Goal: Task Accomplishment & Management: Manage account settings

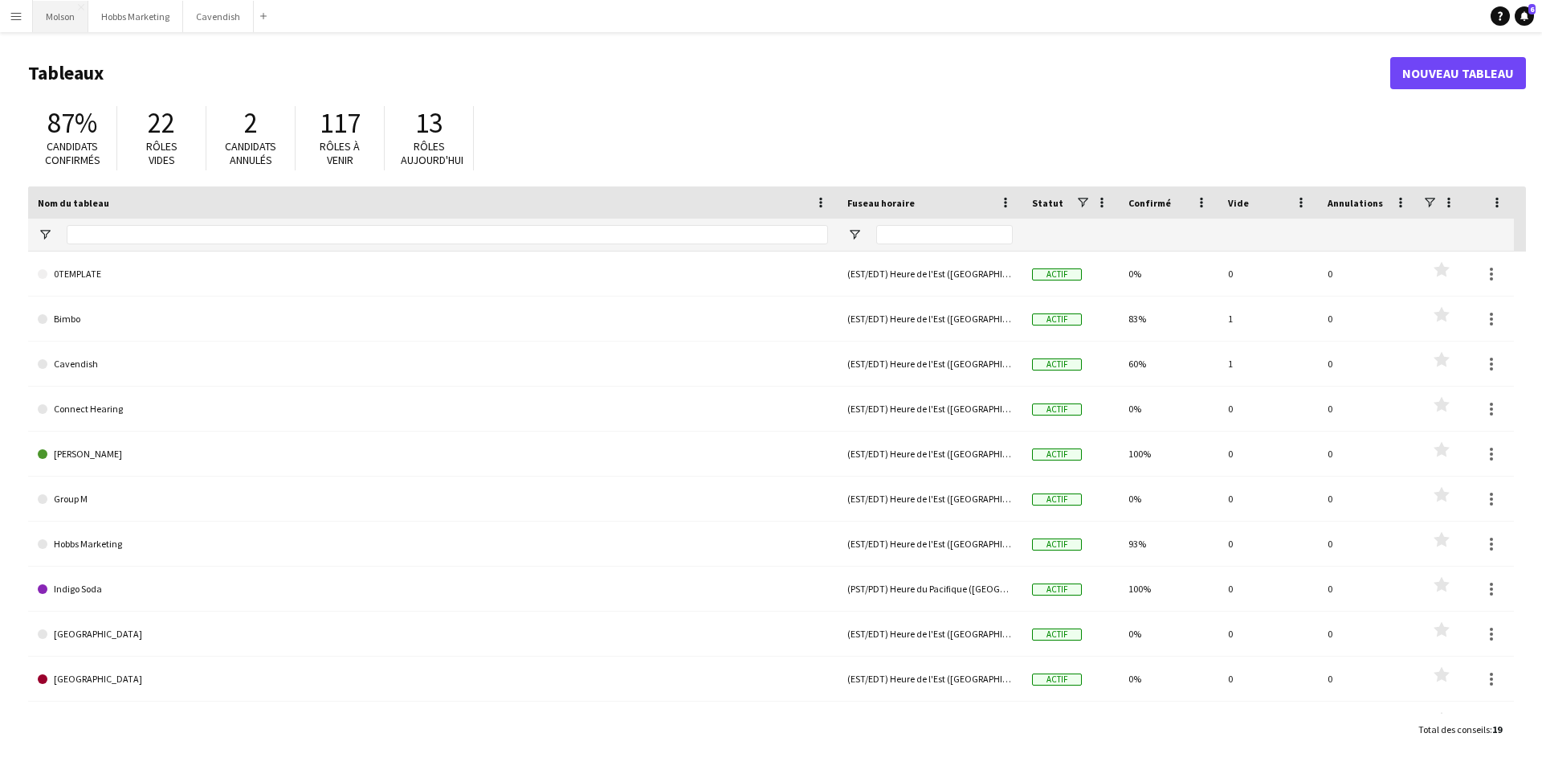
click at [45, 20] on button "Molson Fermer" at bounding box center [60, 16] width 55 height 31
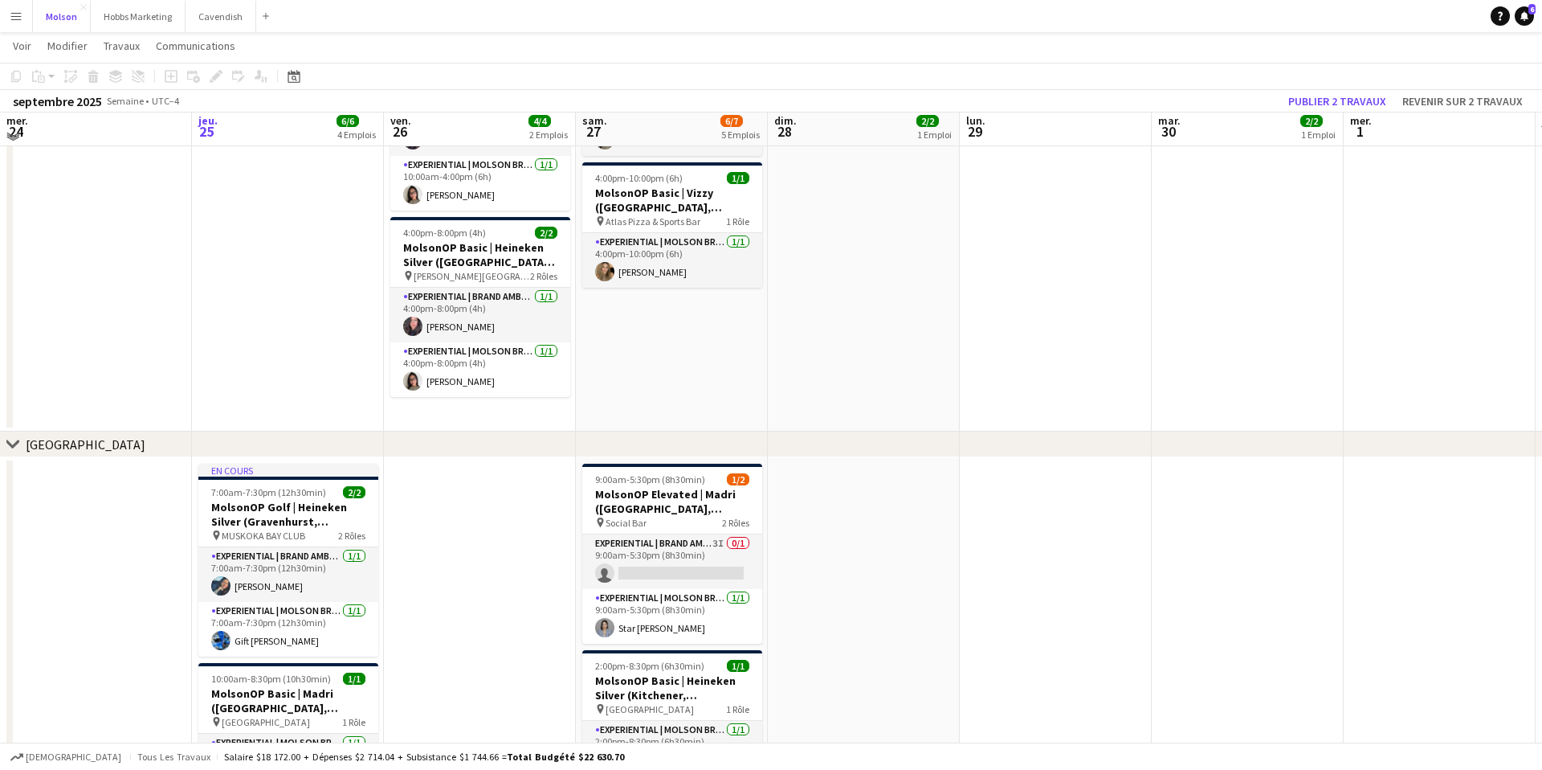
scroll to position [157, 0]
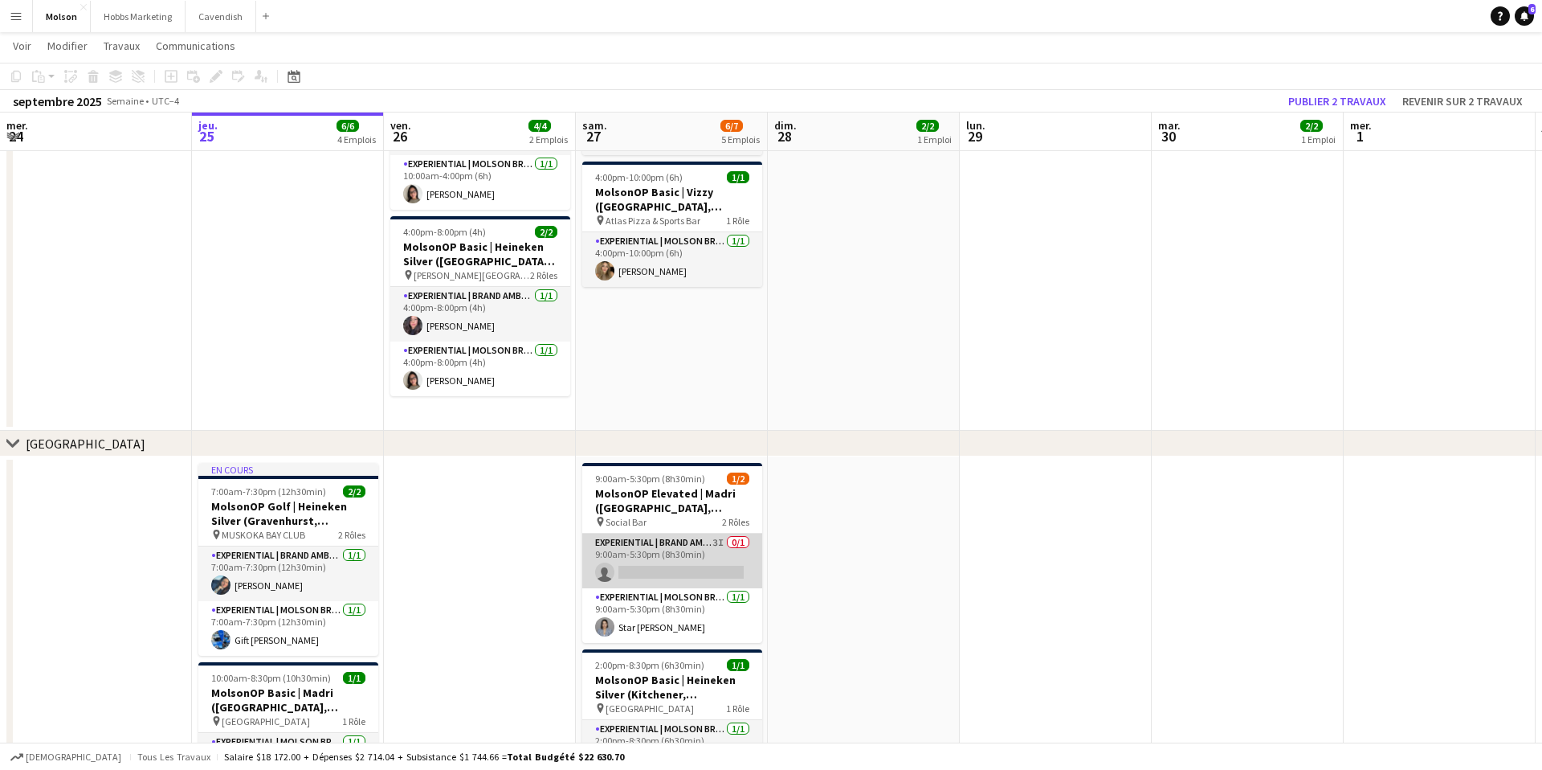
click at [674, 564] on app-card-role "Experiential | Brand Ambassador 3I 0/1 9:00am-5:30pm (8h30min) single-neutral-a…" at bounding box center [672, 560] width 180 height 55
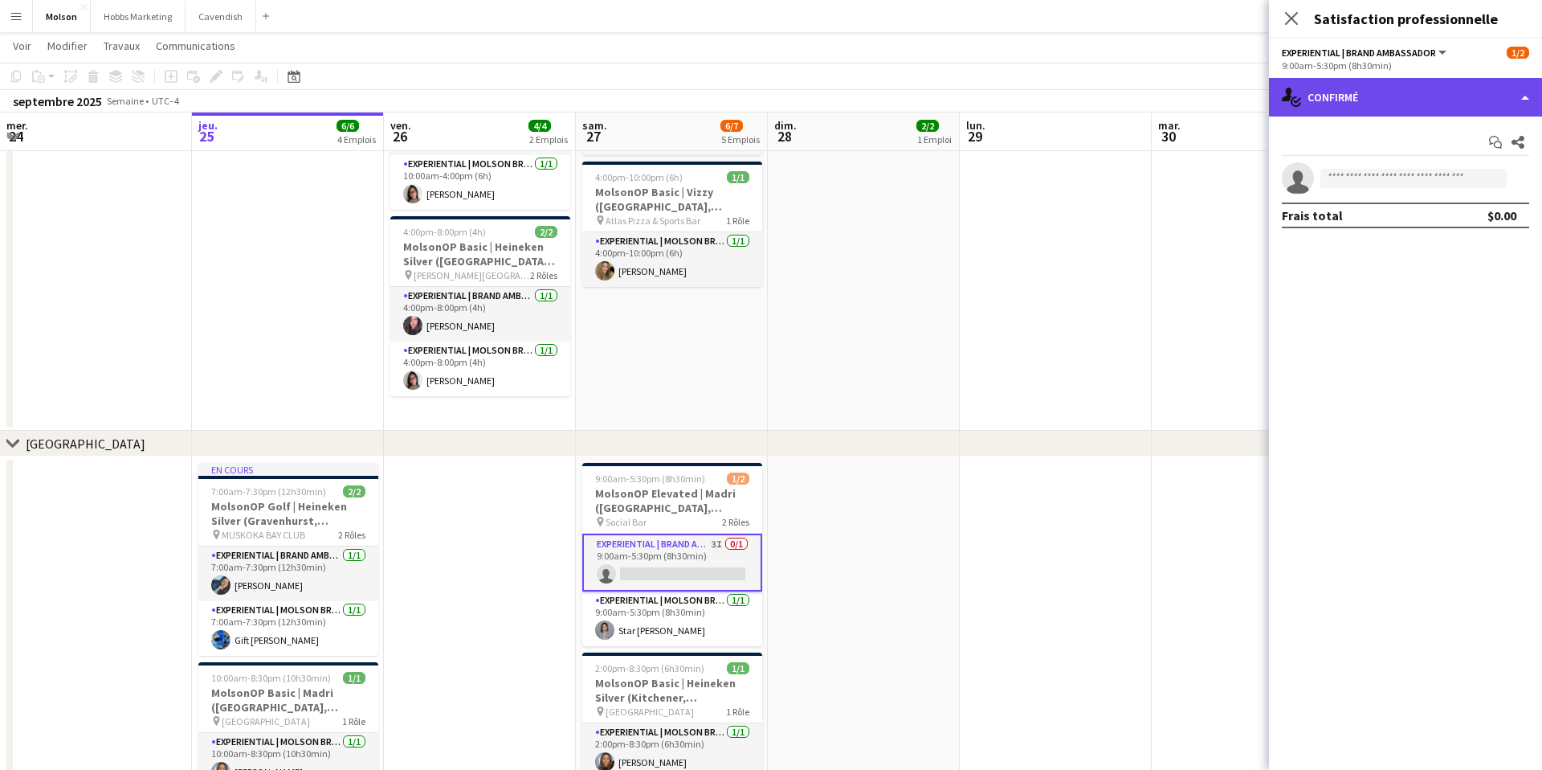
click at [1480, 100] on div "single-neutral-actions-check-2 Confirmé" at bounding box center [1405, 97] width 273 height 39
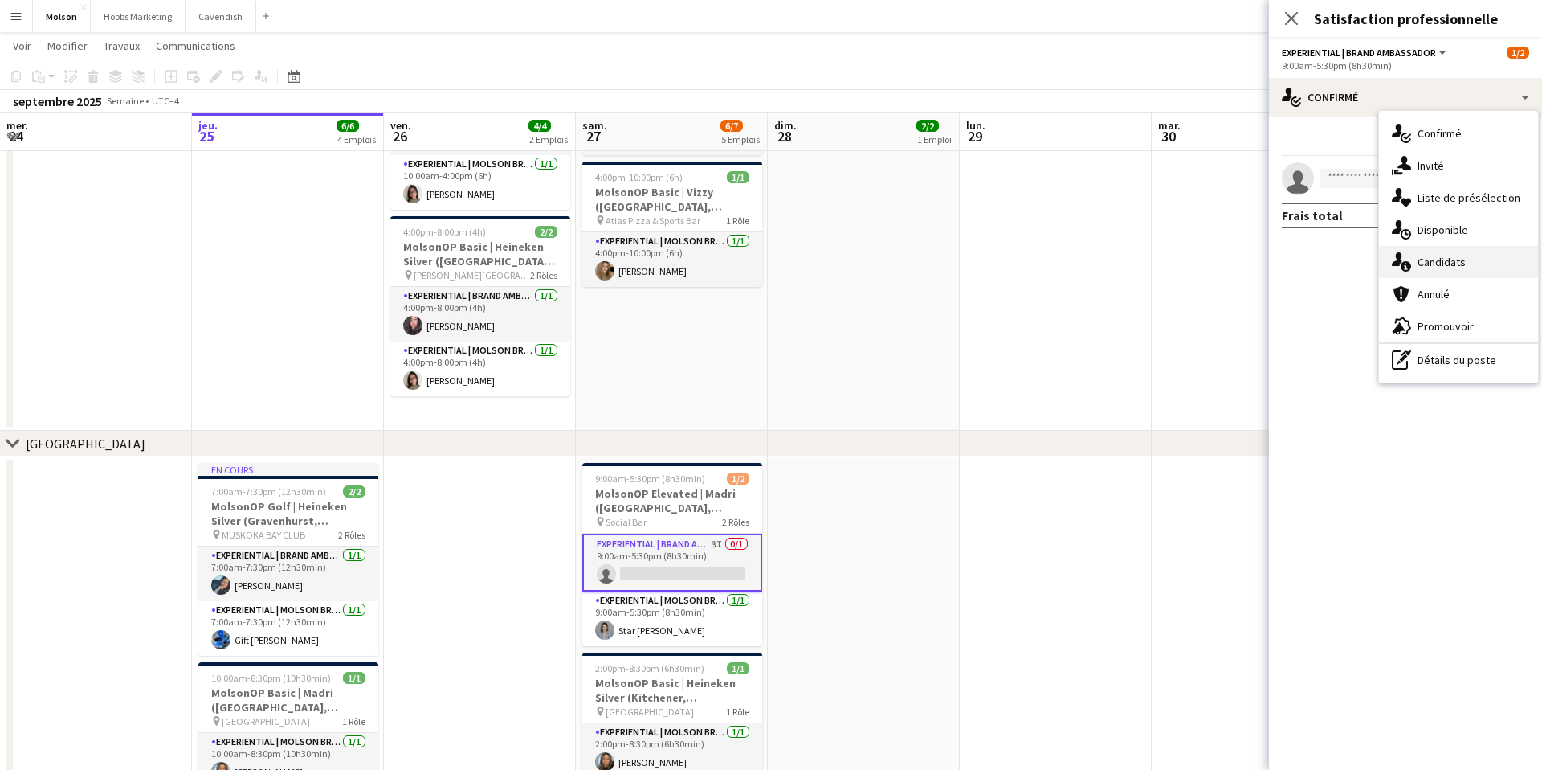
click at [1469, 260] on div "single-neutral-actions-information Candidats" at bounding box center [1458, 262] width 159 height 32
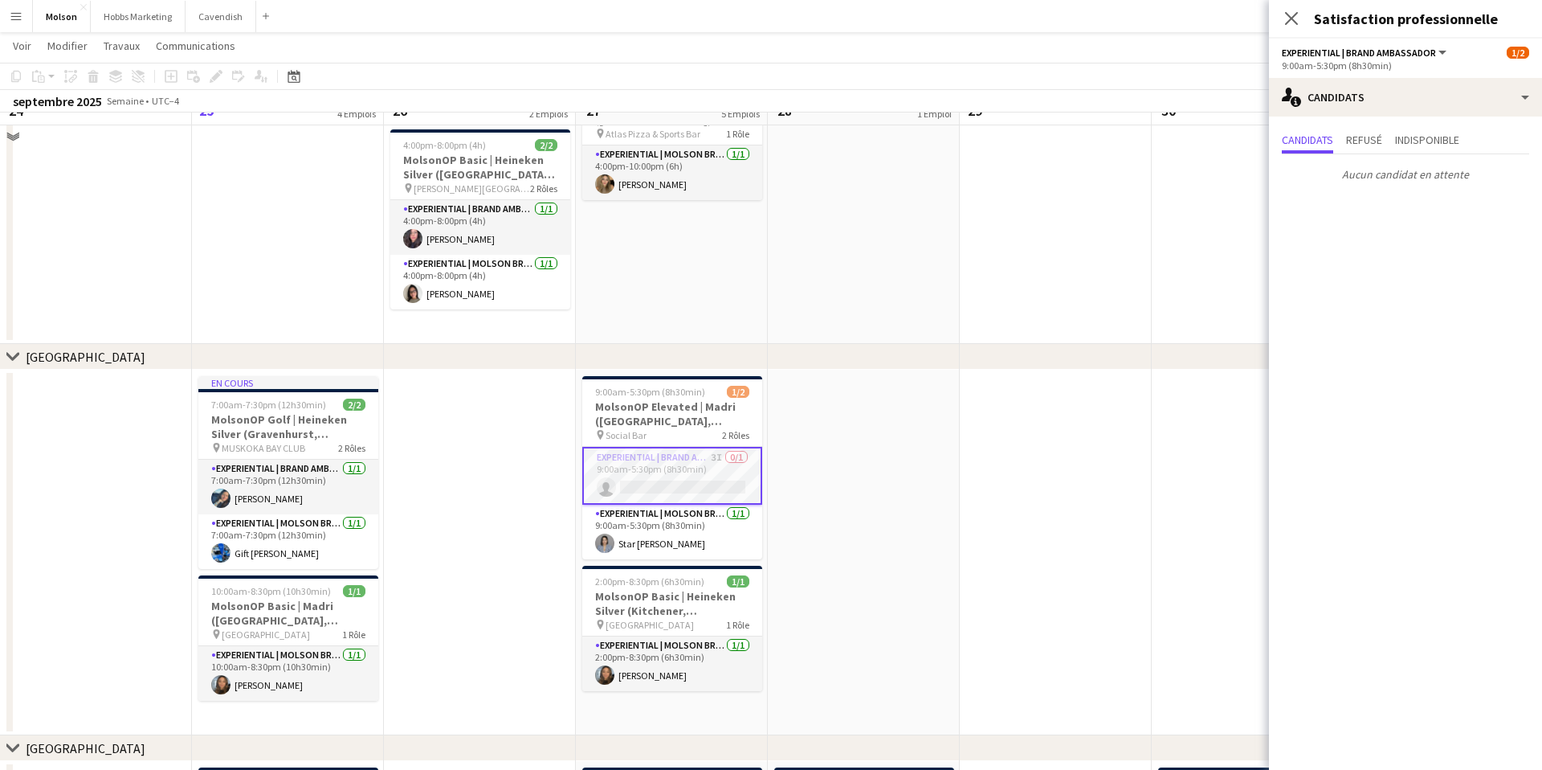
scroll to position [263, 0]
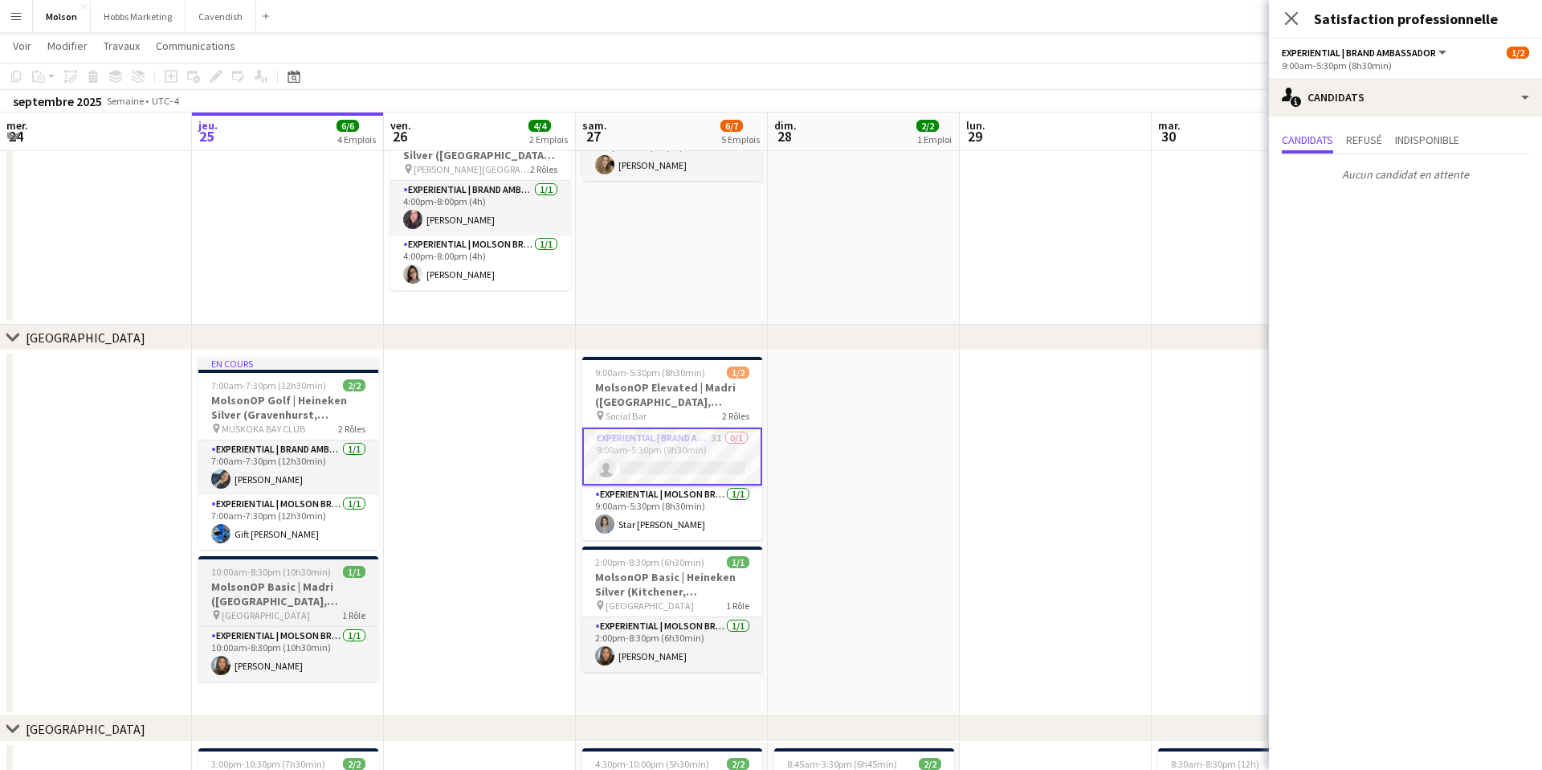
click at [358, 606] on h3 "MolsonOP Basic | Madri ([GEOGRAPHIC_DATA], [GEOGRAPHIC_DATA])" at bounding box center [288, 593] width 180 height 29
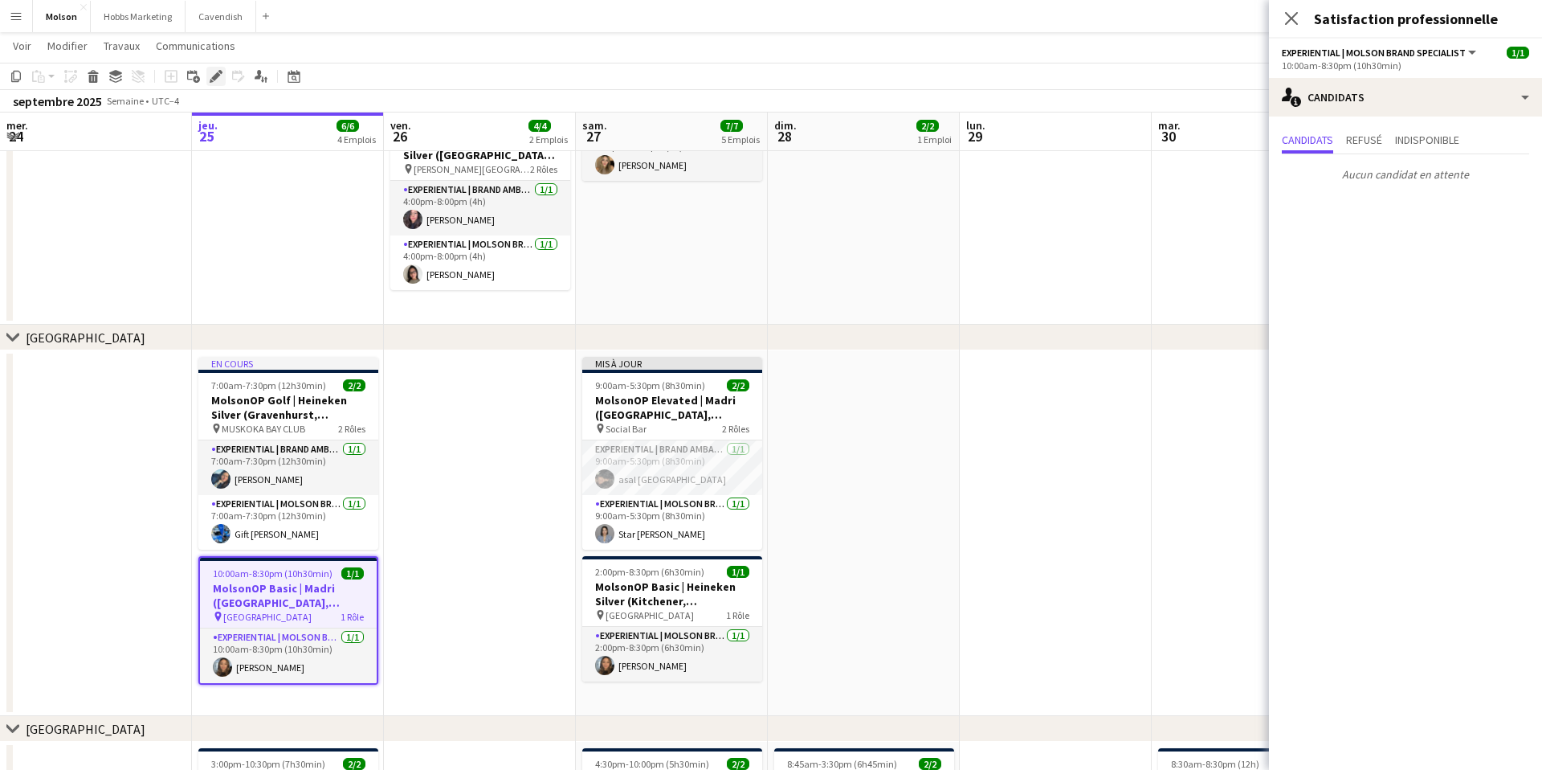
click at [210, 79] on icon "Modifier" at bounding box center [216, 76] width 13 height 13
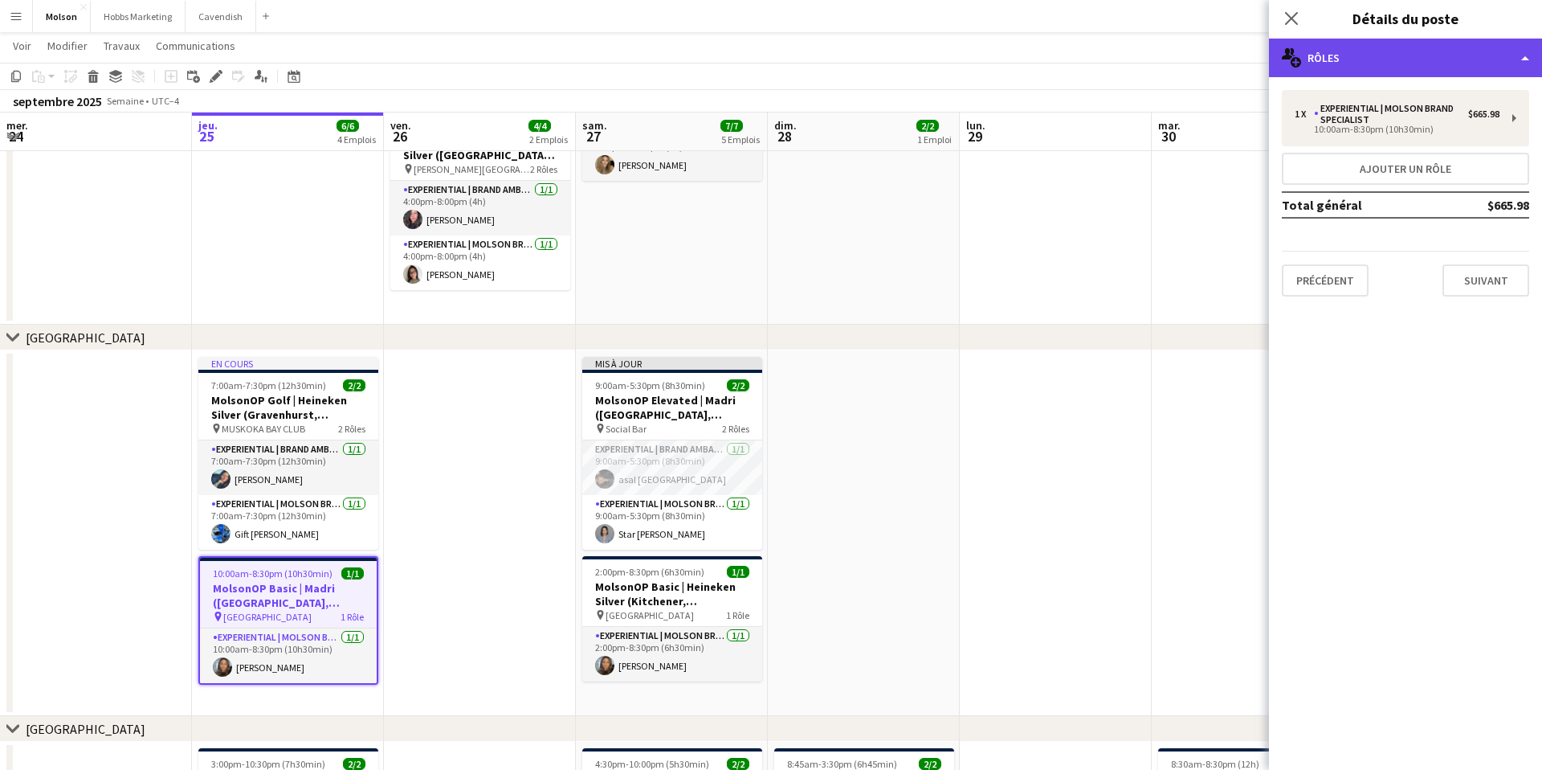
click at [1481, 67] on div "multiple-users-add Rôles" at bounding box center [1405, 58] width 273 height 39
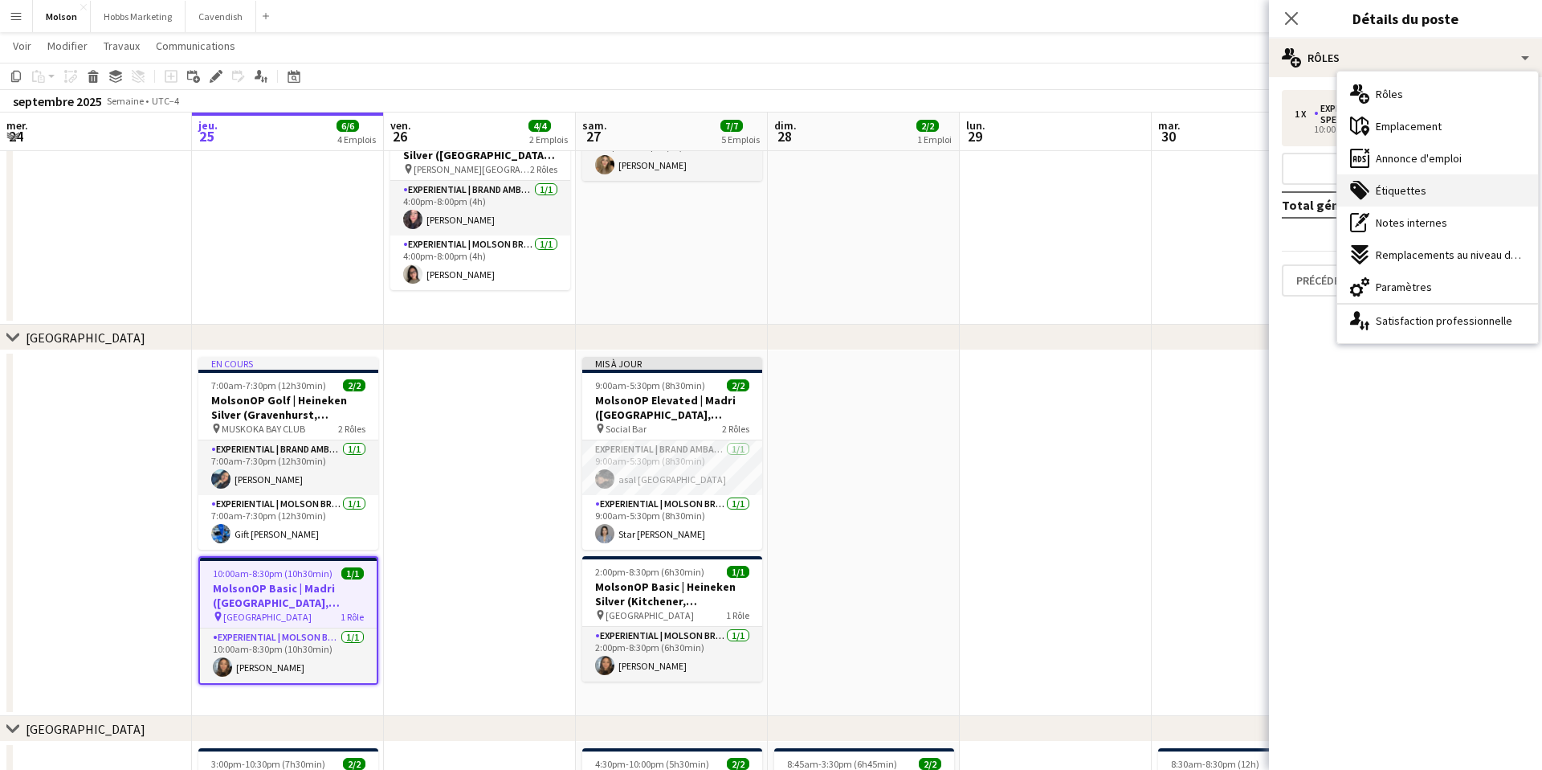
click at [1408, 194] on span "Étiquettes" at bounding box center [1401, 190] width 51 height 14
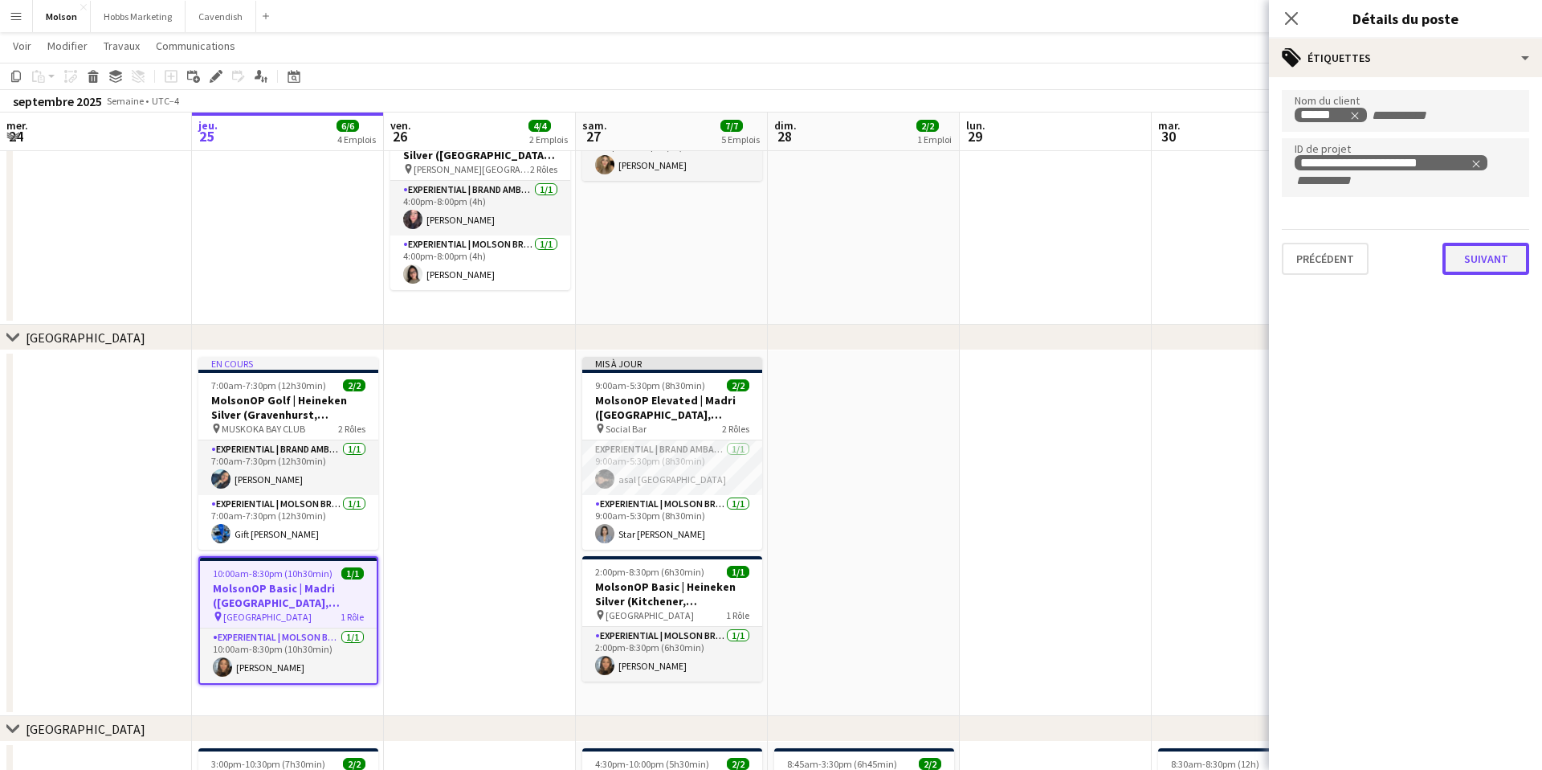
click at [1473, 258] on button "Suivant" at bounding box center [1486, 259] width 87 height 32
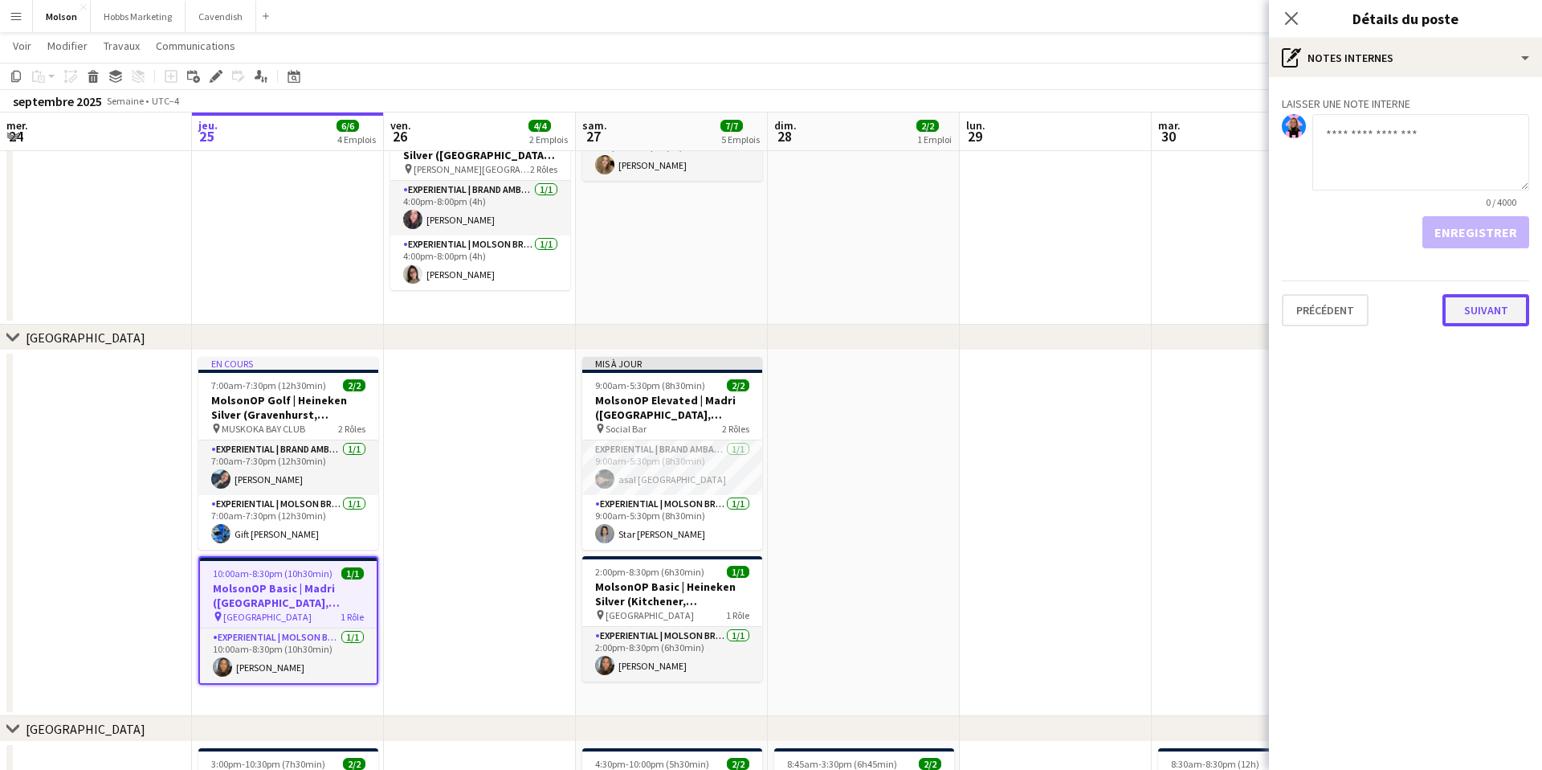
click at [1485, 314] on button "Suivant" at bounding box center [1486, 310] width 87 height 32
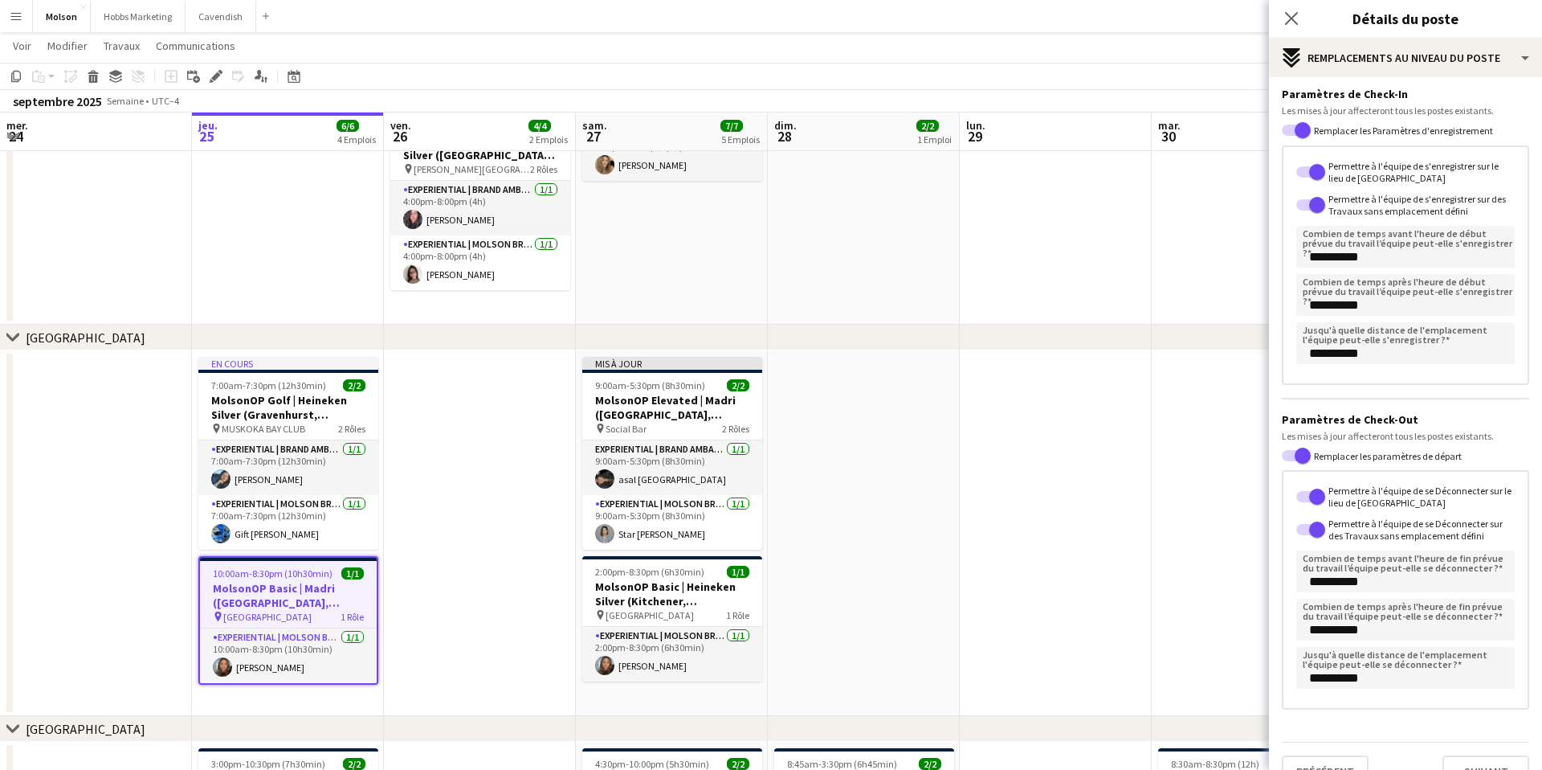
scroll to position [72, 0]
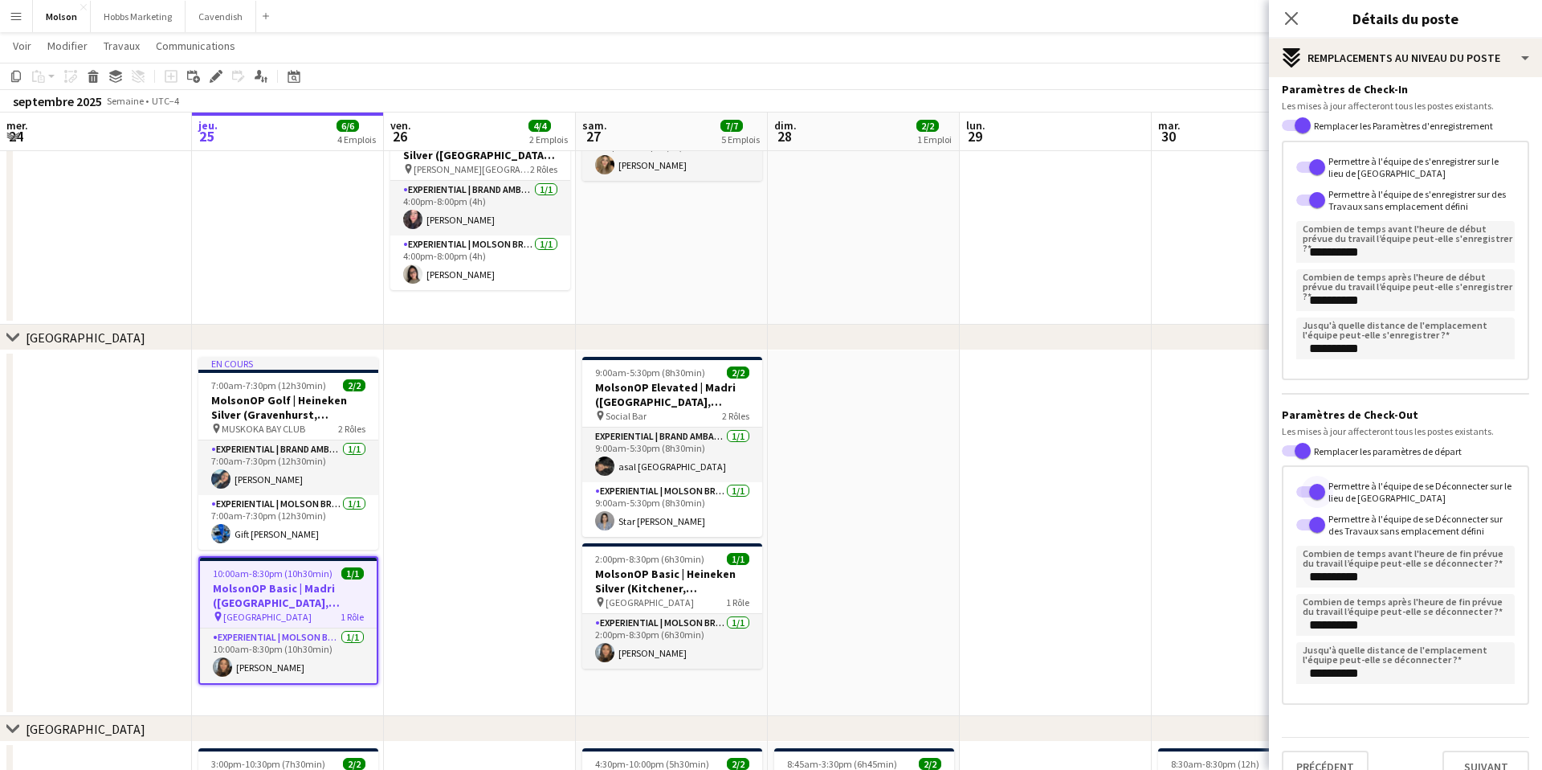
click at [1318, 489] on span "button" at bounding box center [1318, 492] width 16 height 16
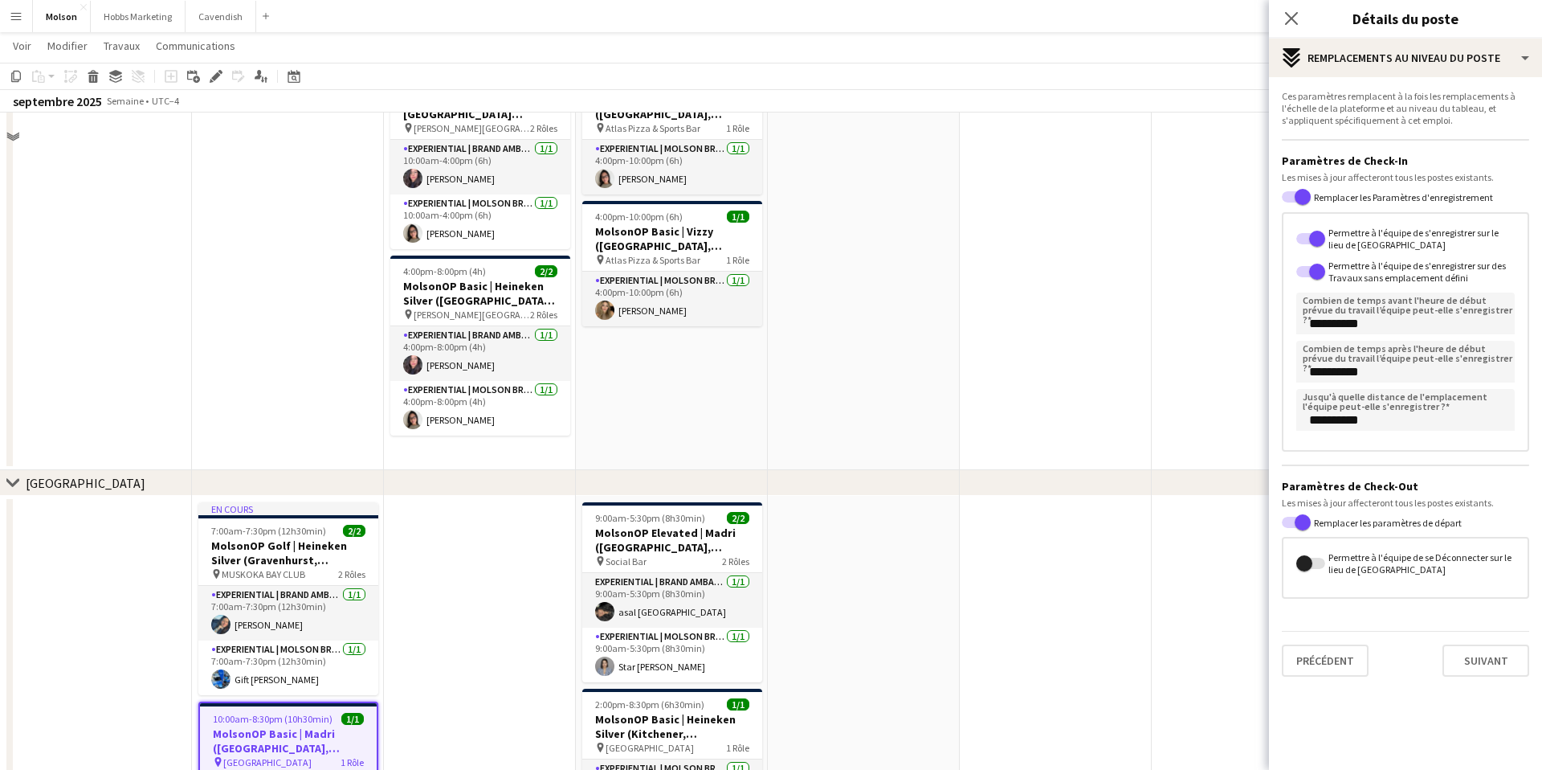
scroll to position [65, 0]
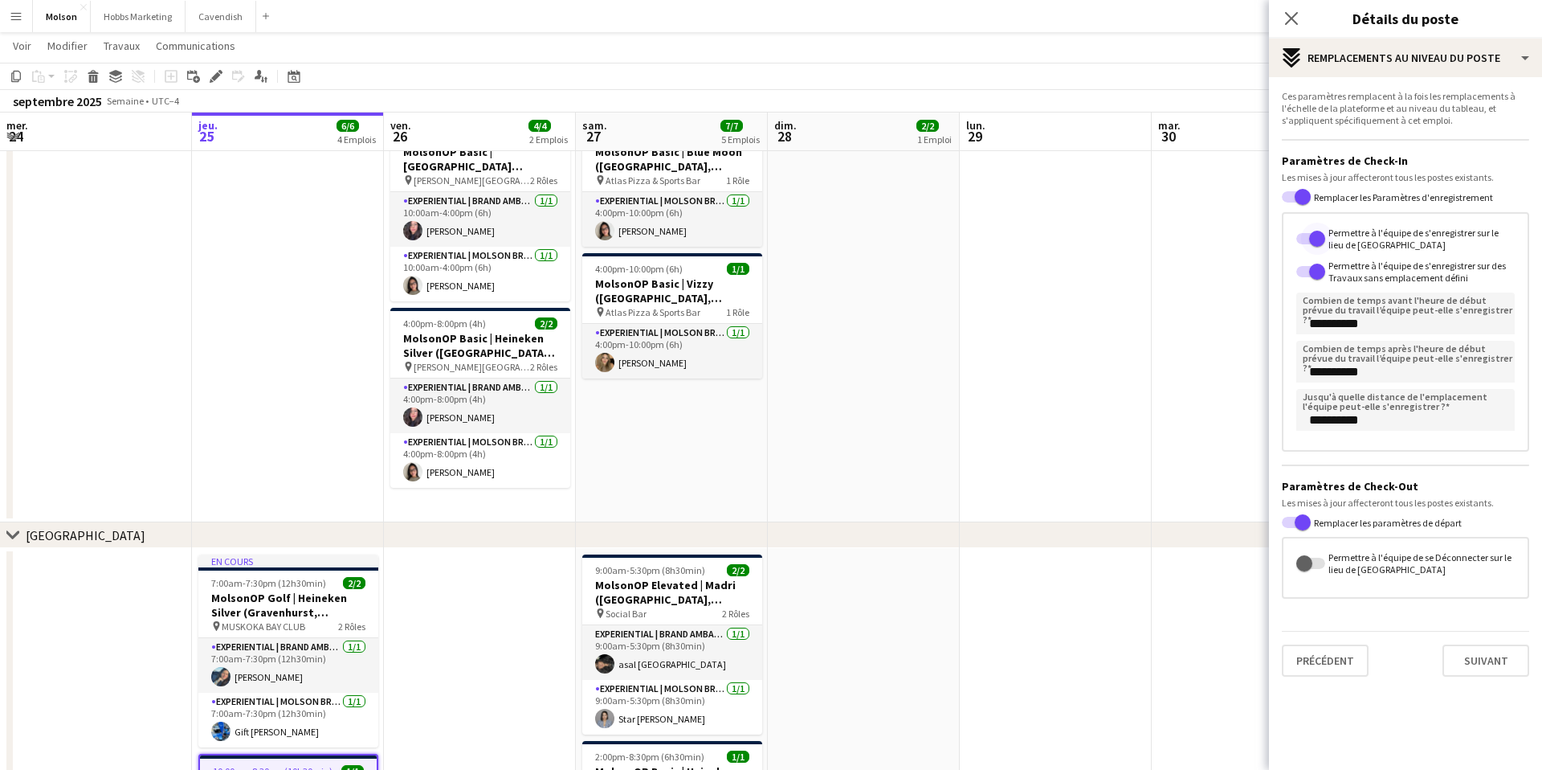
click at [1321, 236] on span "button" at bounding box center [1318, 239] width 16 height 16
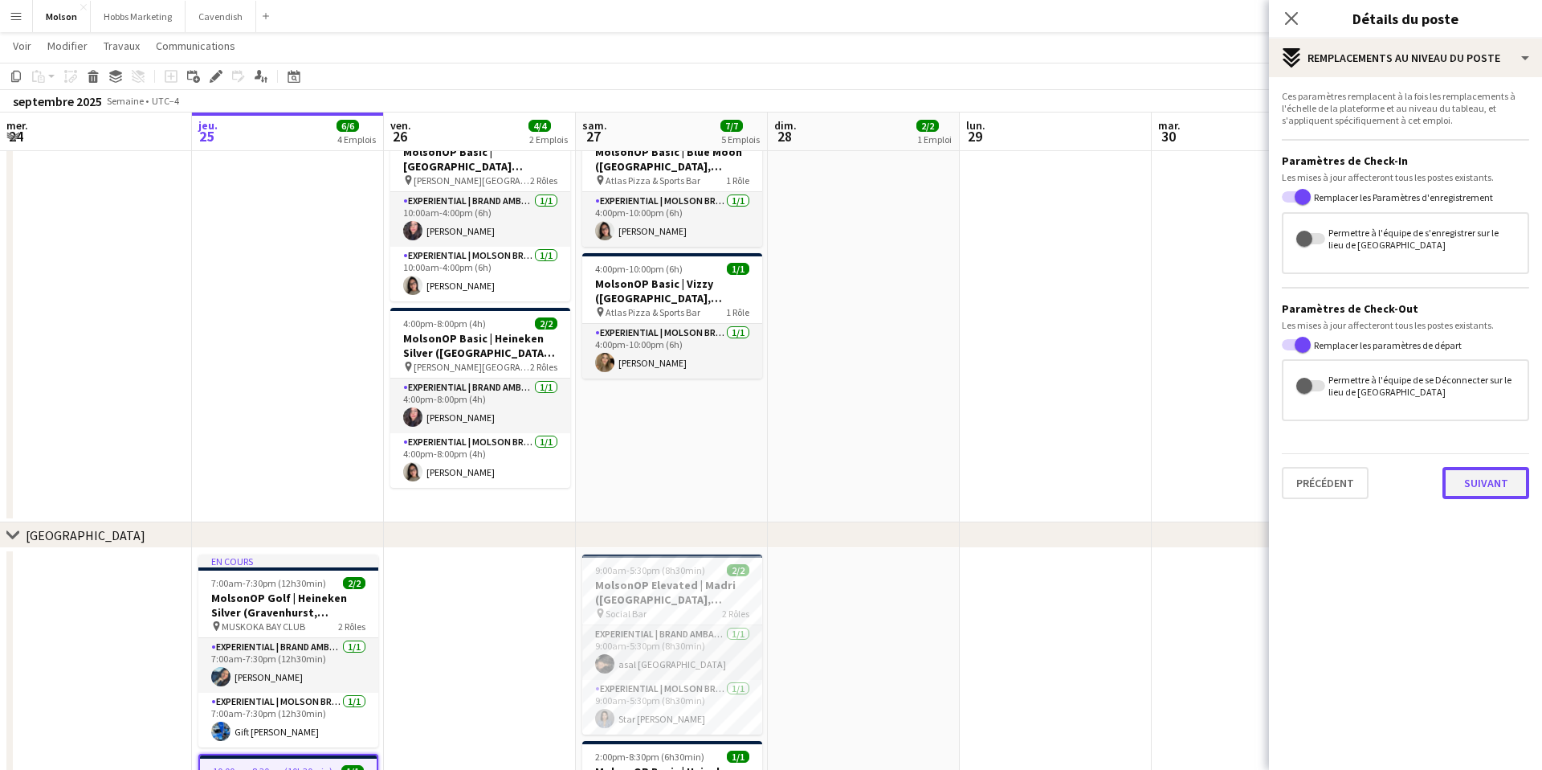
click at [1482, 488] on button "Suivant" at bounding box center [1486, 483] width 87 height 32
type input "*******"
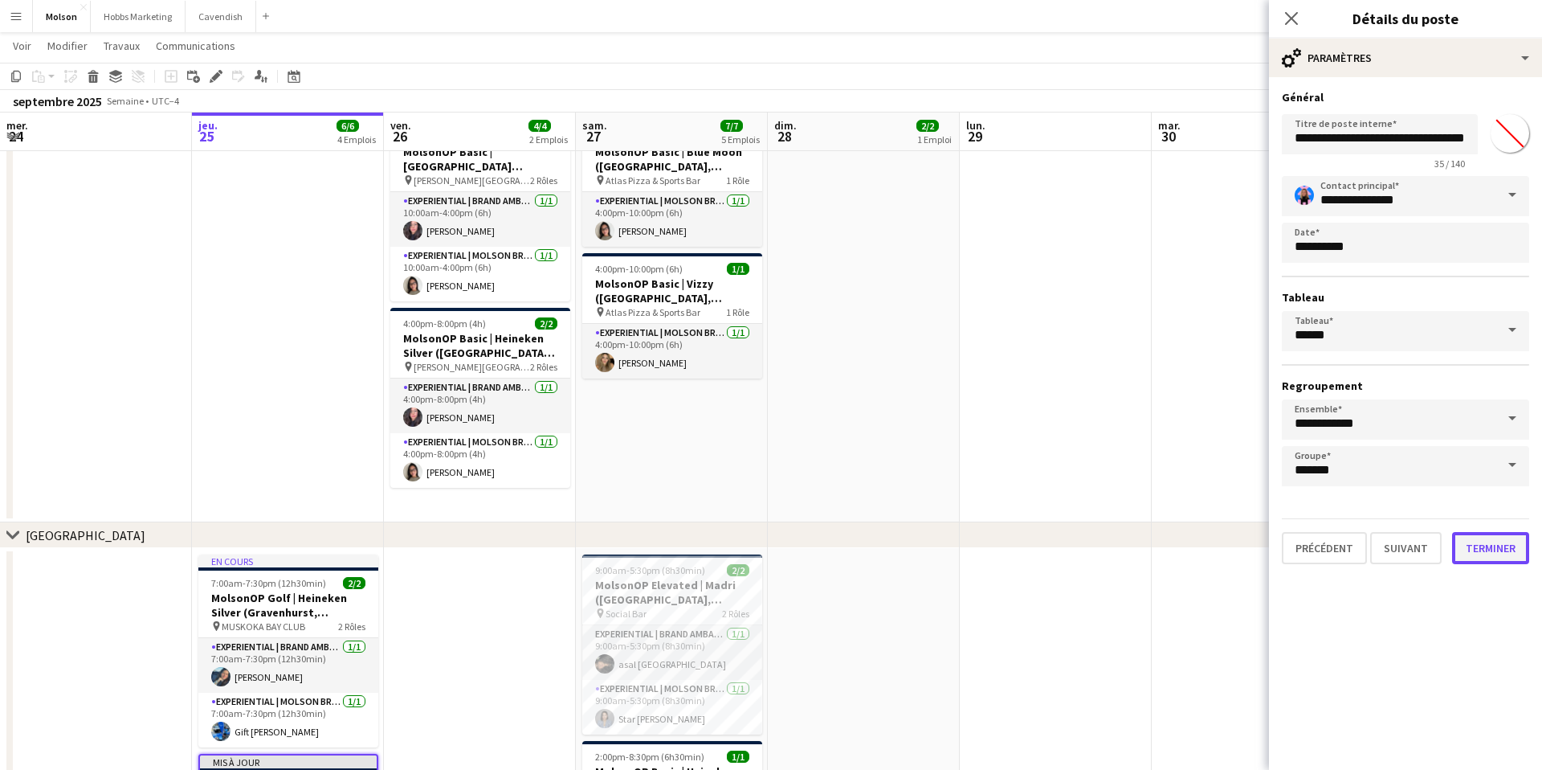
click at [1489, 549] on button "Terminer" at bounding box center [1491, 548] width 77 height 32
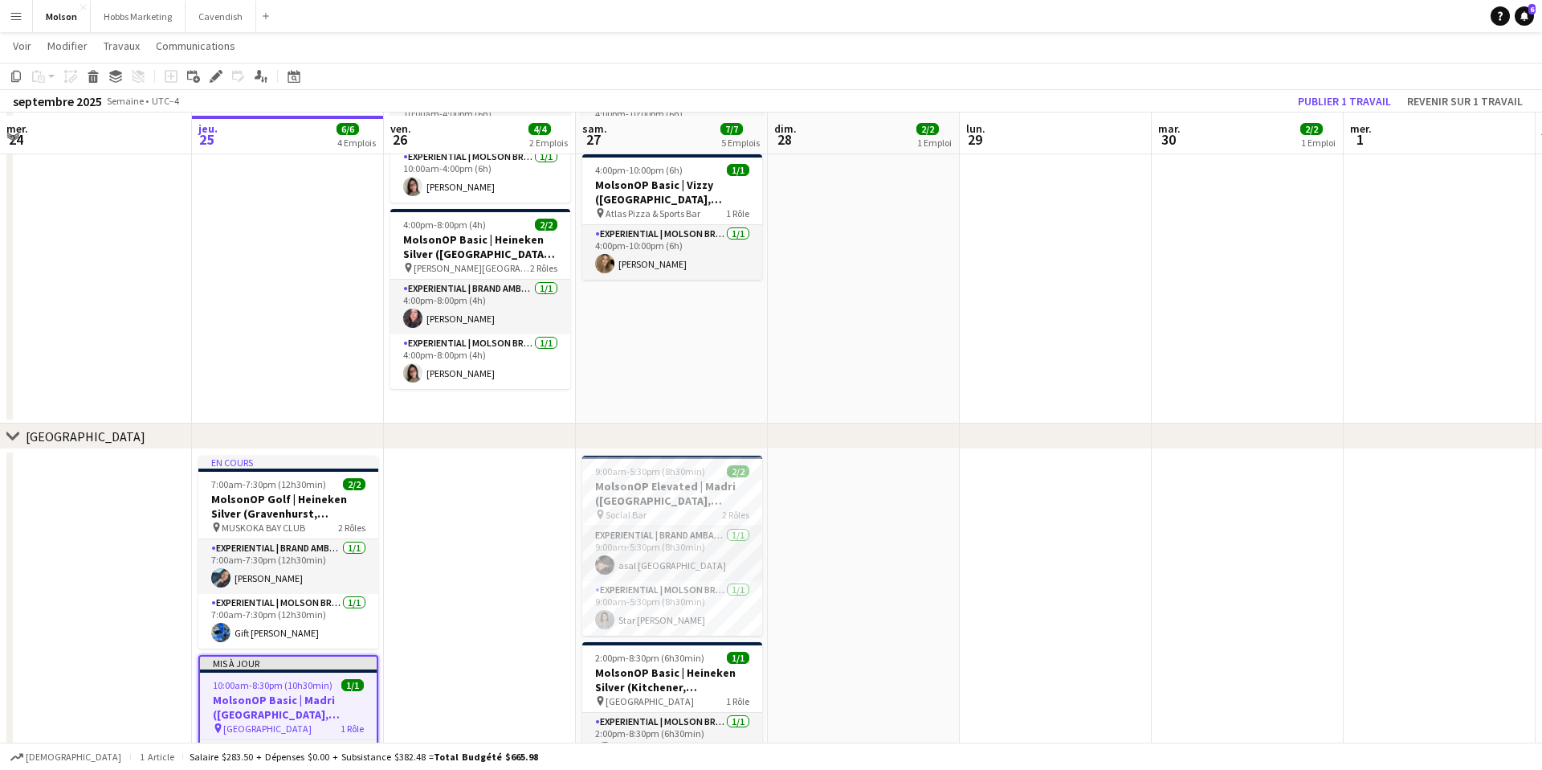
scroll to position [167, 0]
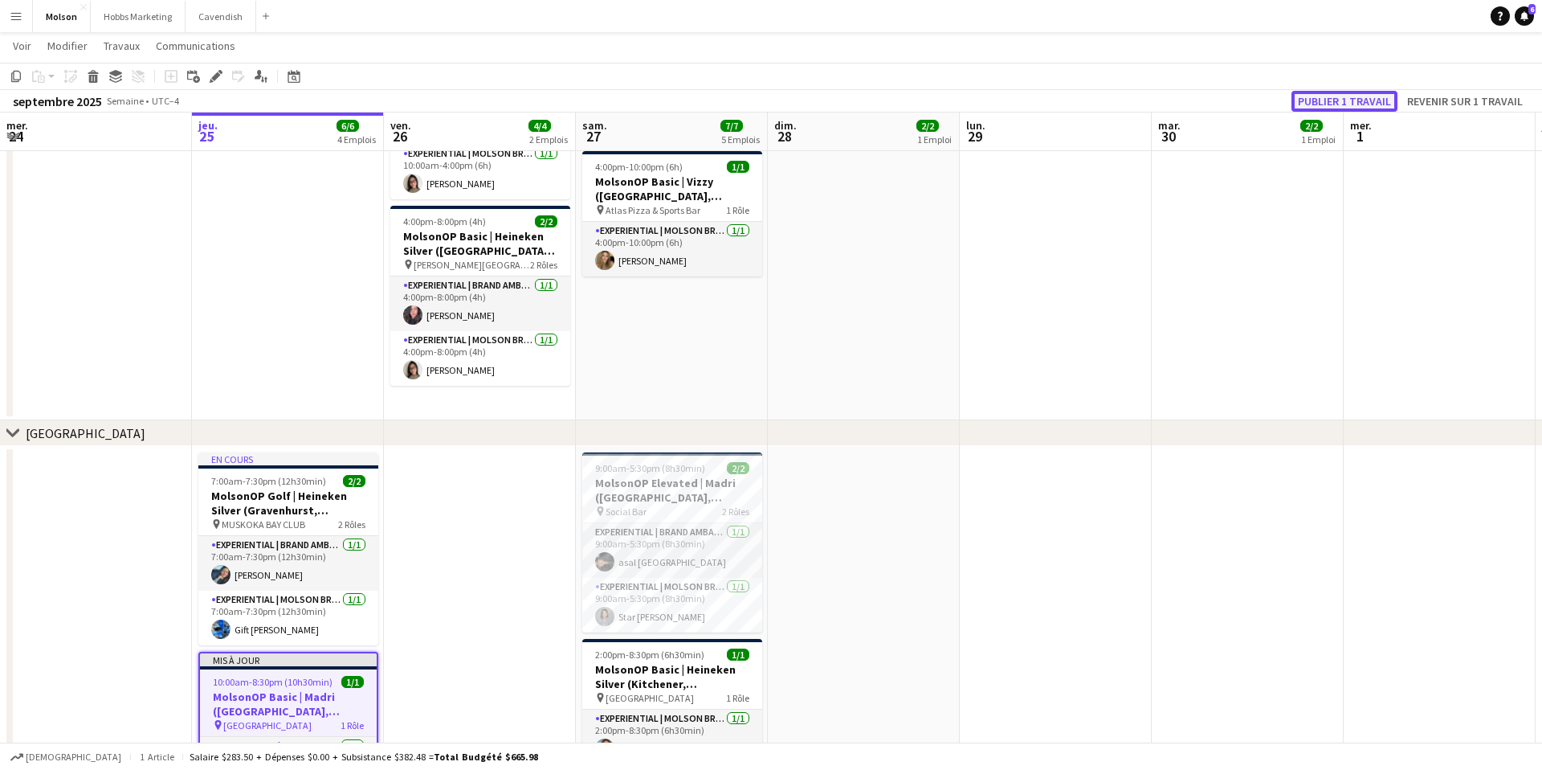
click at [1348, 101] on button "Publier 1 travail" at bounding box center [1345, 101] width 106 height 21
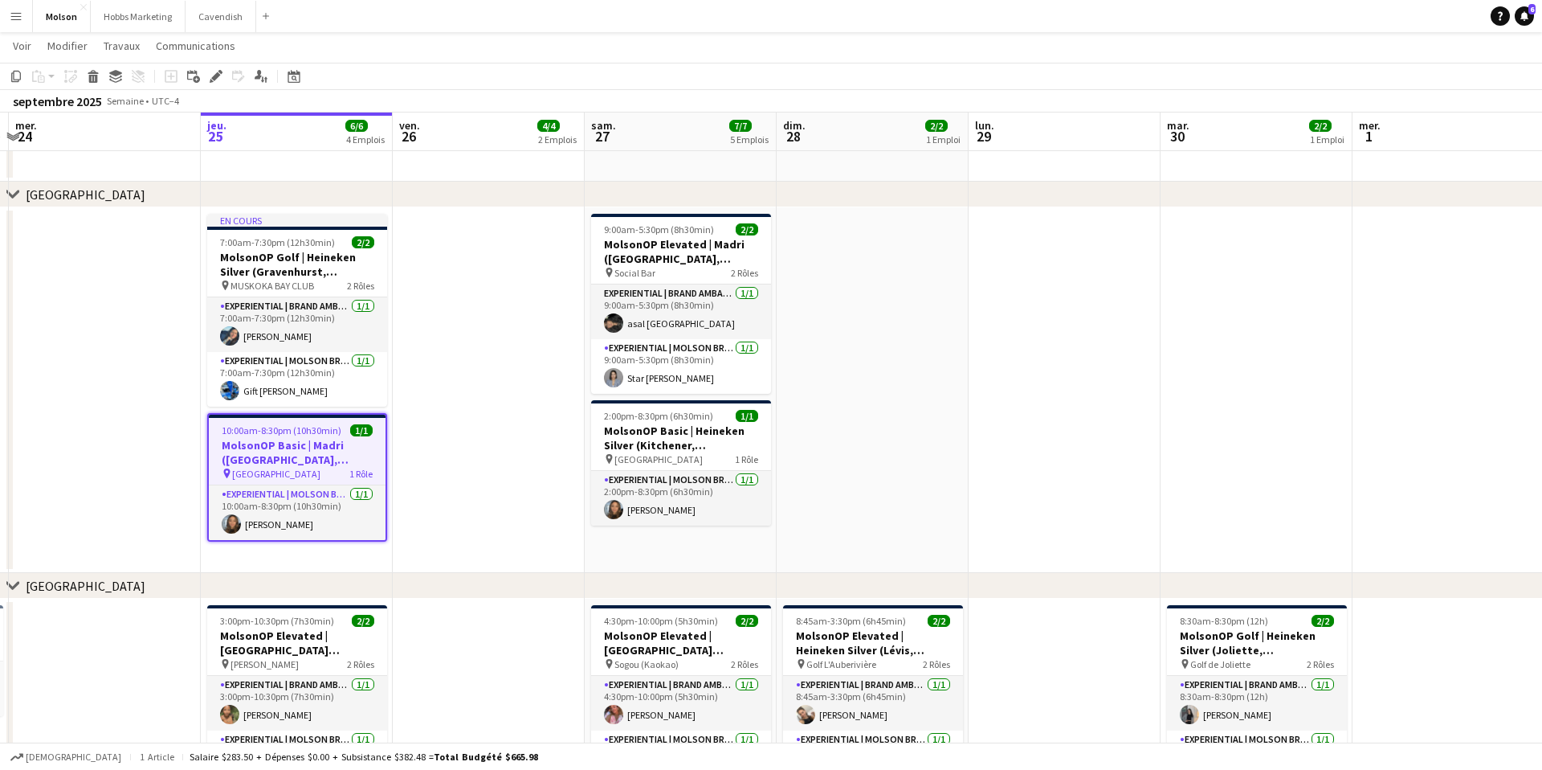
scroll to position [407, 0]
click at [290, 276] on h3 "MolsonOP Golf | Heineken Silver (Gravenhurst, [GEOGRAPHIC_DATA])" at bounding box center [297, 263] width 180 height 29
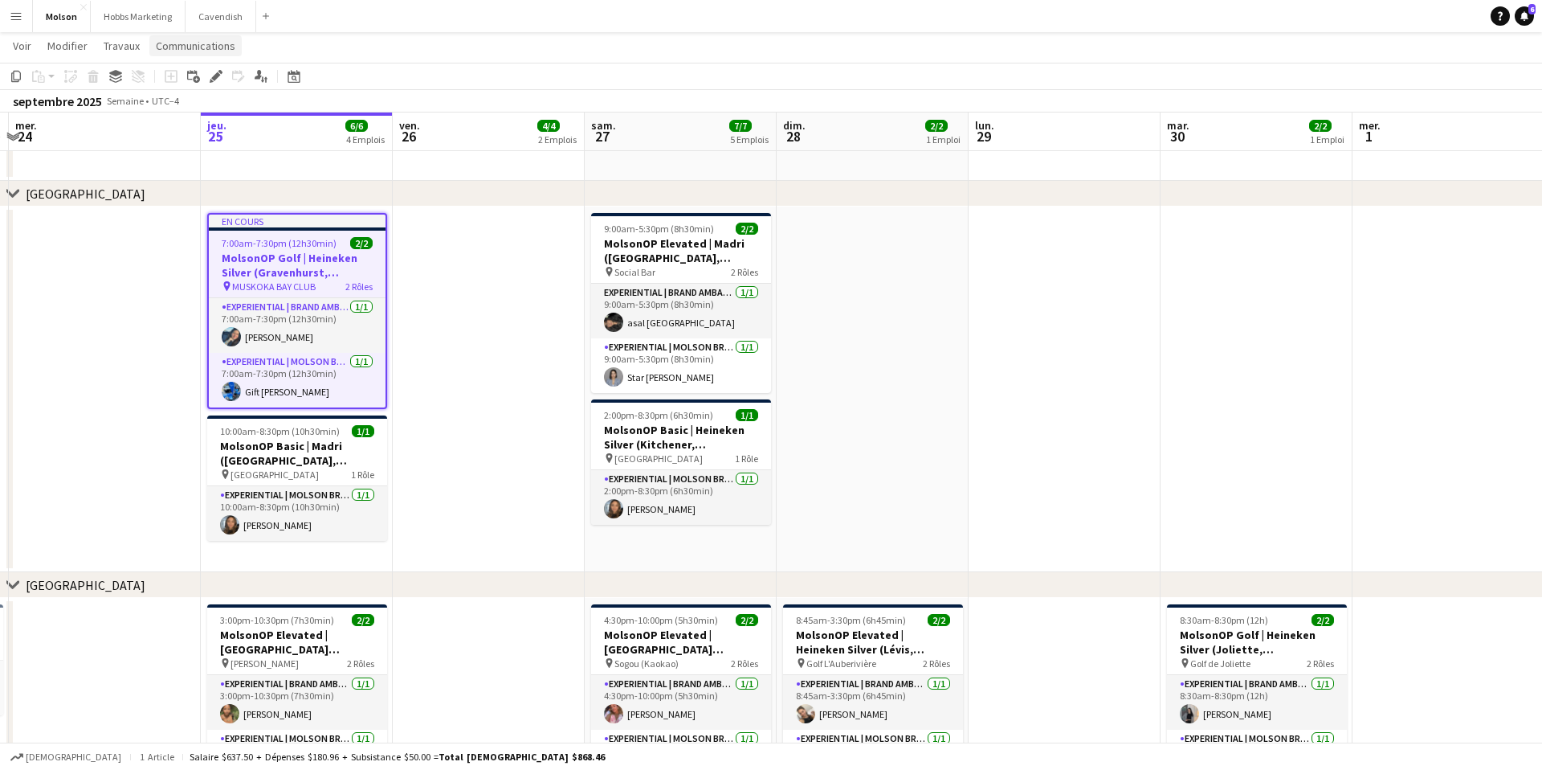
click at [198, 41] on span "Communications" at bounding box center [196, 46] width 80 height 14
click at [202, 121] on span "Créer un chat" at bounding box center [194, 114] width 64 height 14
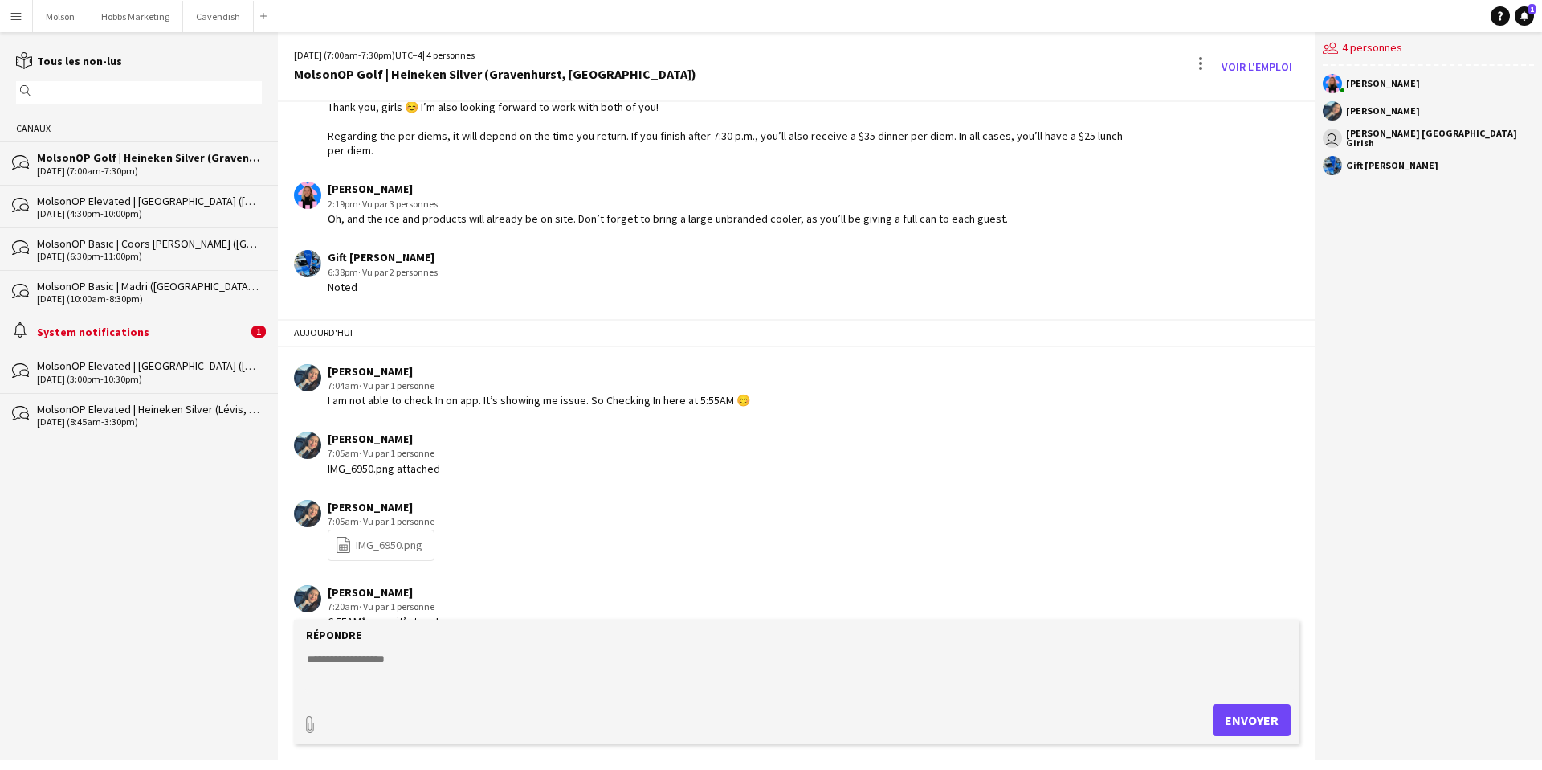
scroll to position [1171, 0]
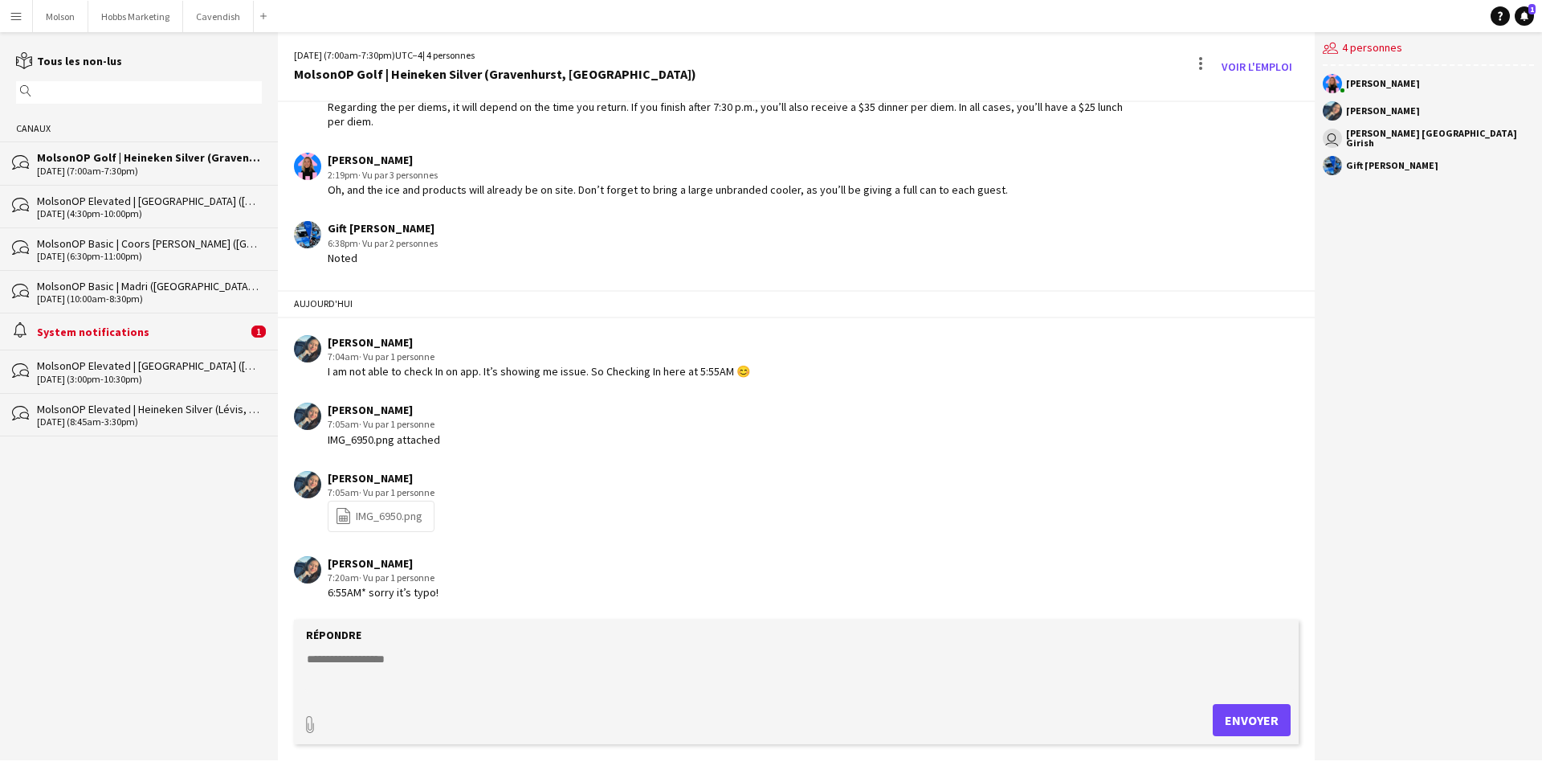
click at [356, 665] on textarea at bounding box center [799, 672] width 989 height 42
type textarea "**********"
click at [1247, 712] on button "Envoyer" at bounding box center [1252, 720] width 78 height 32
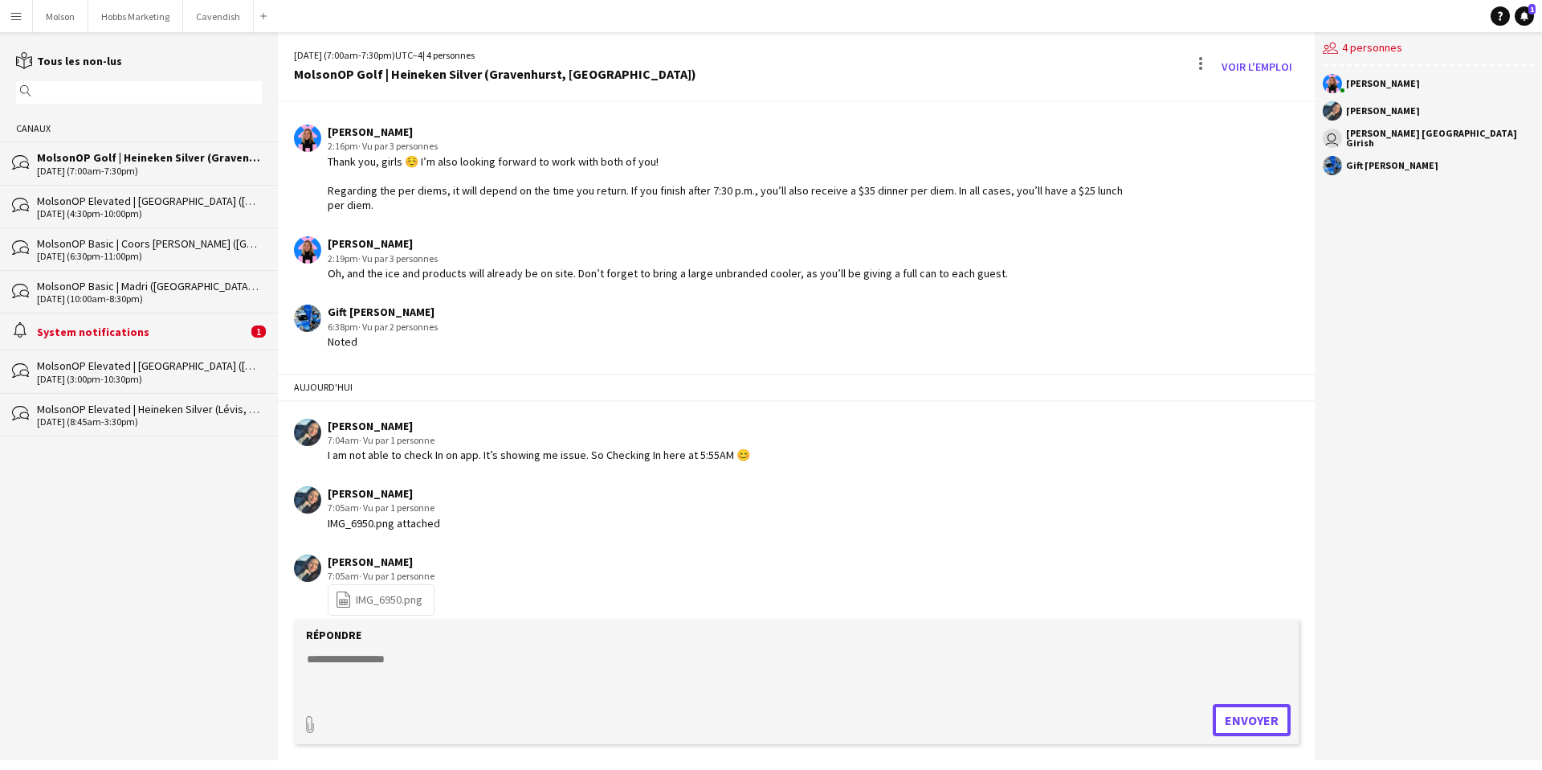
scroll to position [1240, 0]
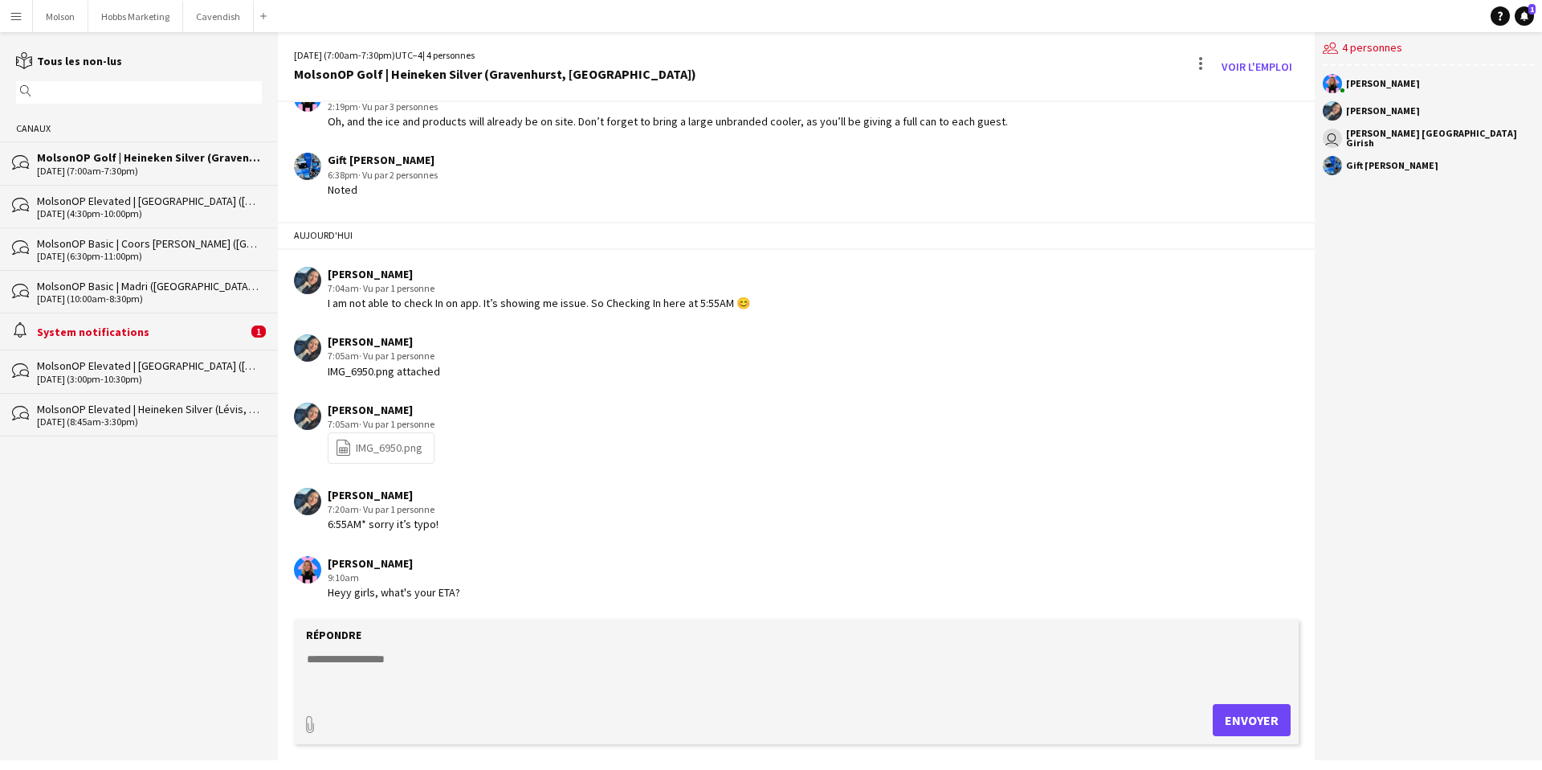
click at [147, 173] on div "09-25-2025 (7:00am-7:30pm)" at bounding box center [149, 170] width 225 height 11
click at [58, 17] on button "Molson Fermer" at bounding box center [60, 16] width 55 height 31
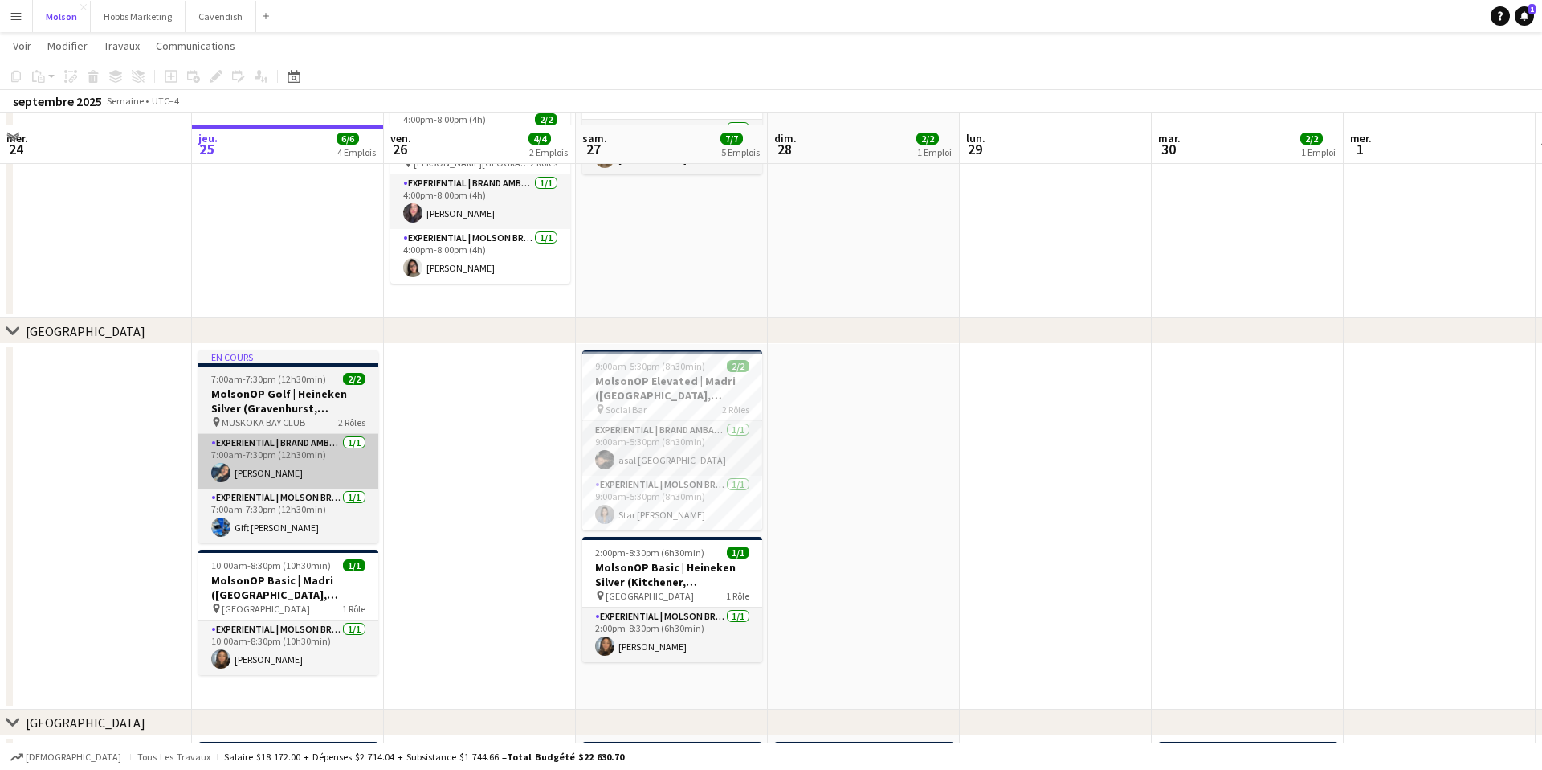
scroll to position [282, 0]
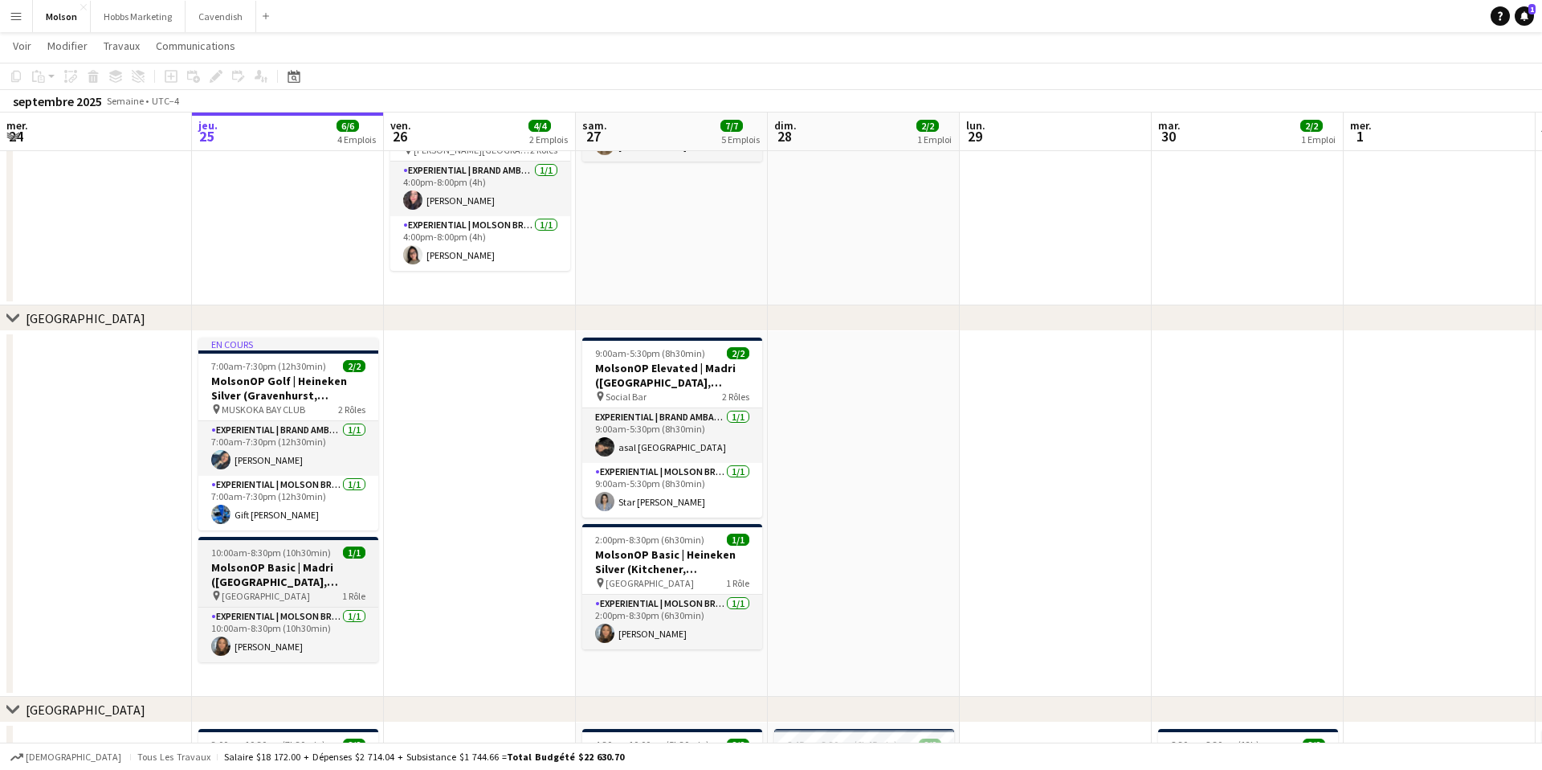
click at [295, 565] on h3 "MolsonOP Basic | Madri ([GEOGRAPHIC_DATA], [GEOGRAPHIC_DATA])" at bounding box center [288, 574] width 180 height 29
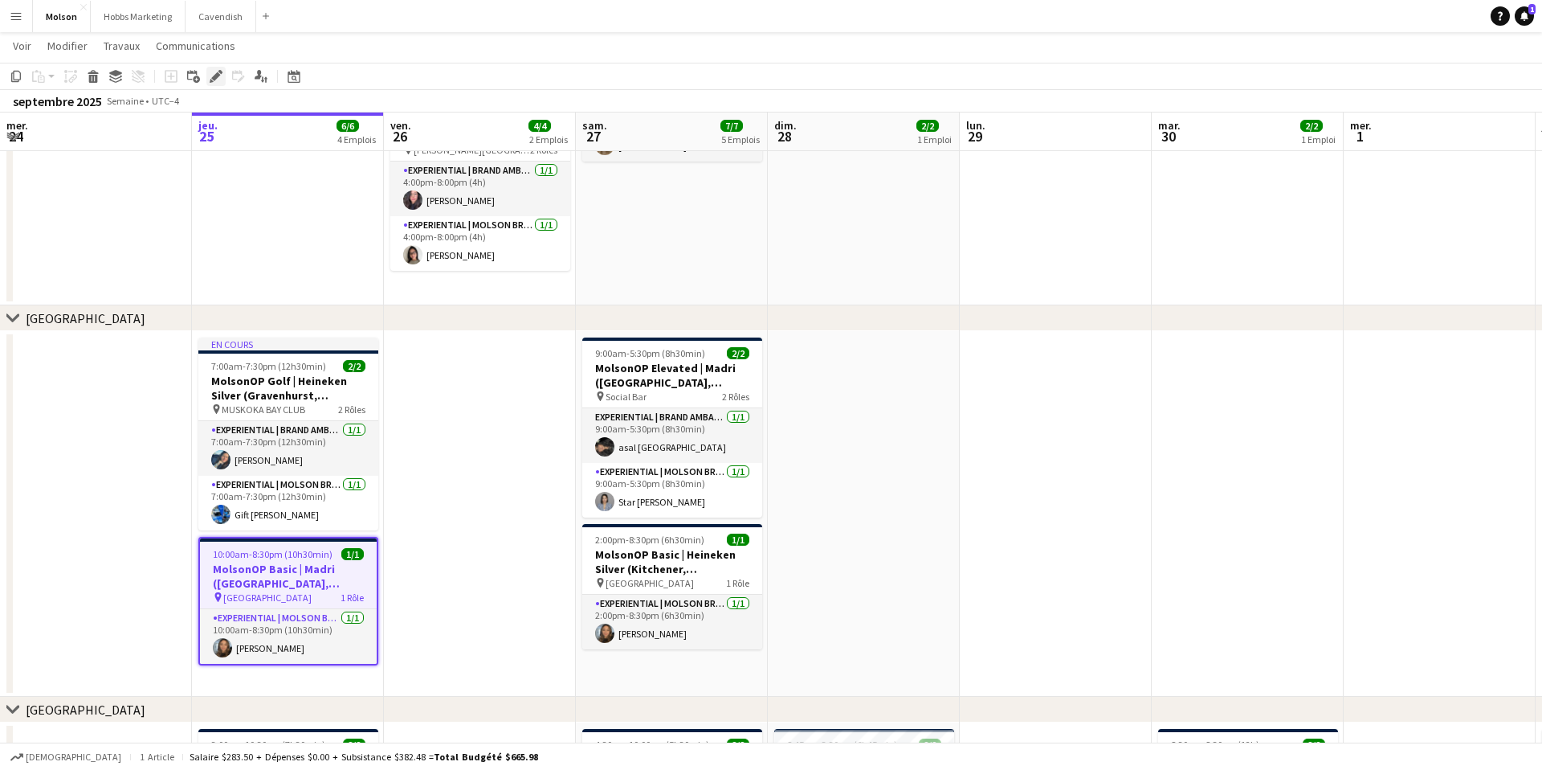
click at [219, 80] on icon "Modifier" at bounding box center [216, 76] width 13 height 13
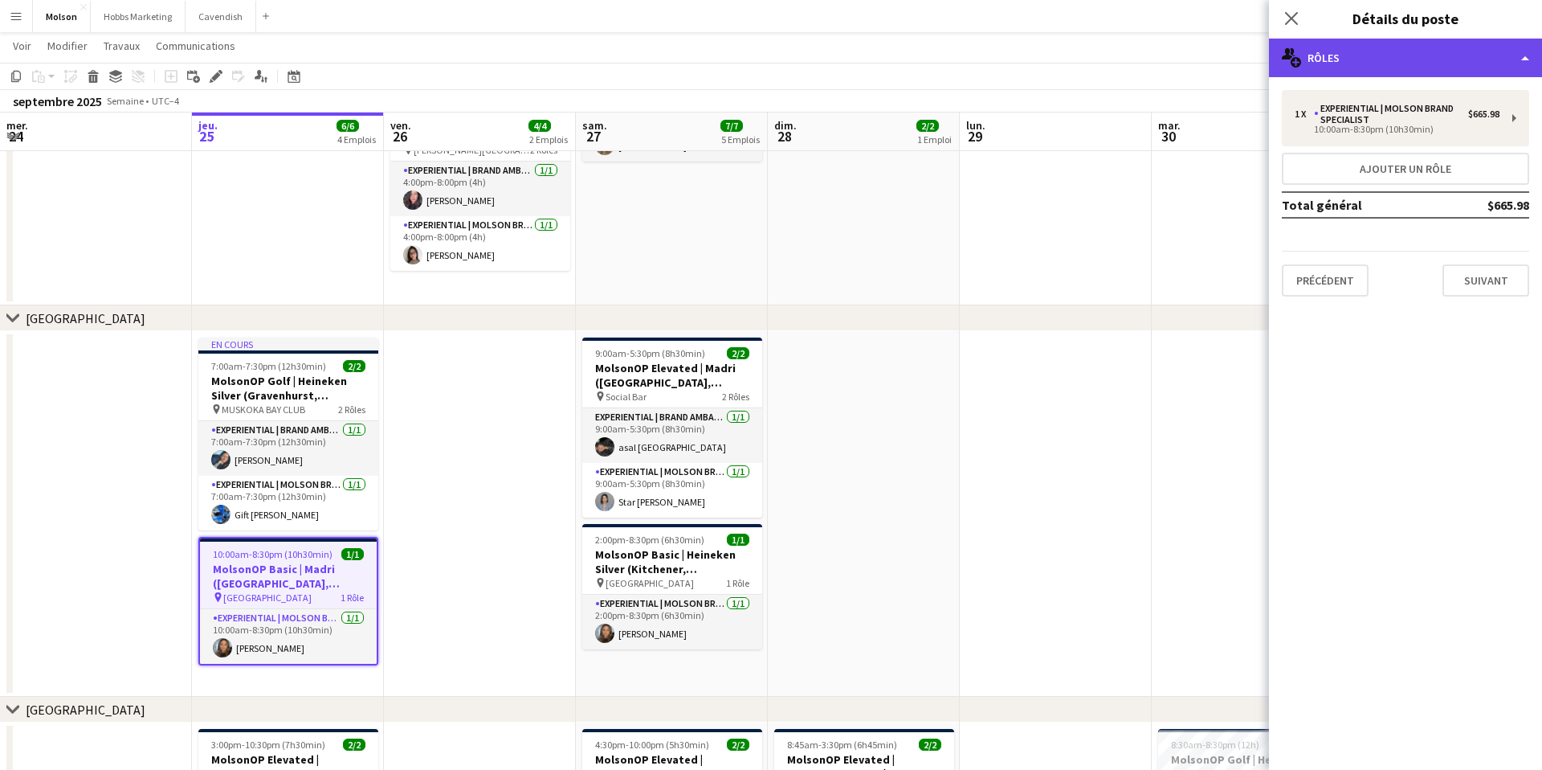
click at [1402, 68] on div "multiple-users-add Rôles" at bounding box center [1405, 58] width 273 height 39
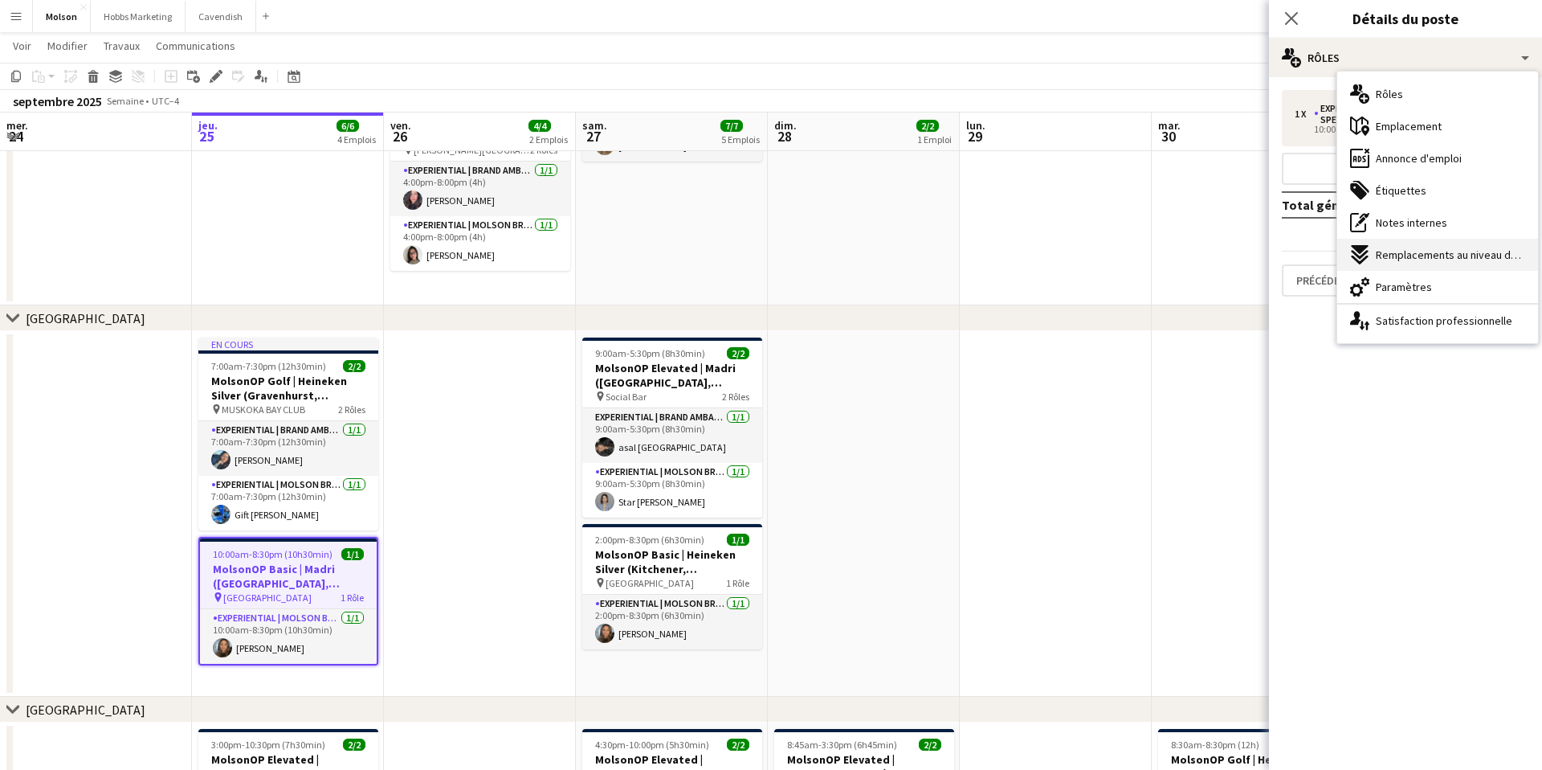
click at [1423, 251] on span "Remplacements au niveau du poste" at bounding box center [1450, 254] width 149 height 14
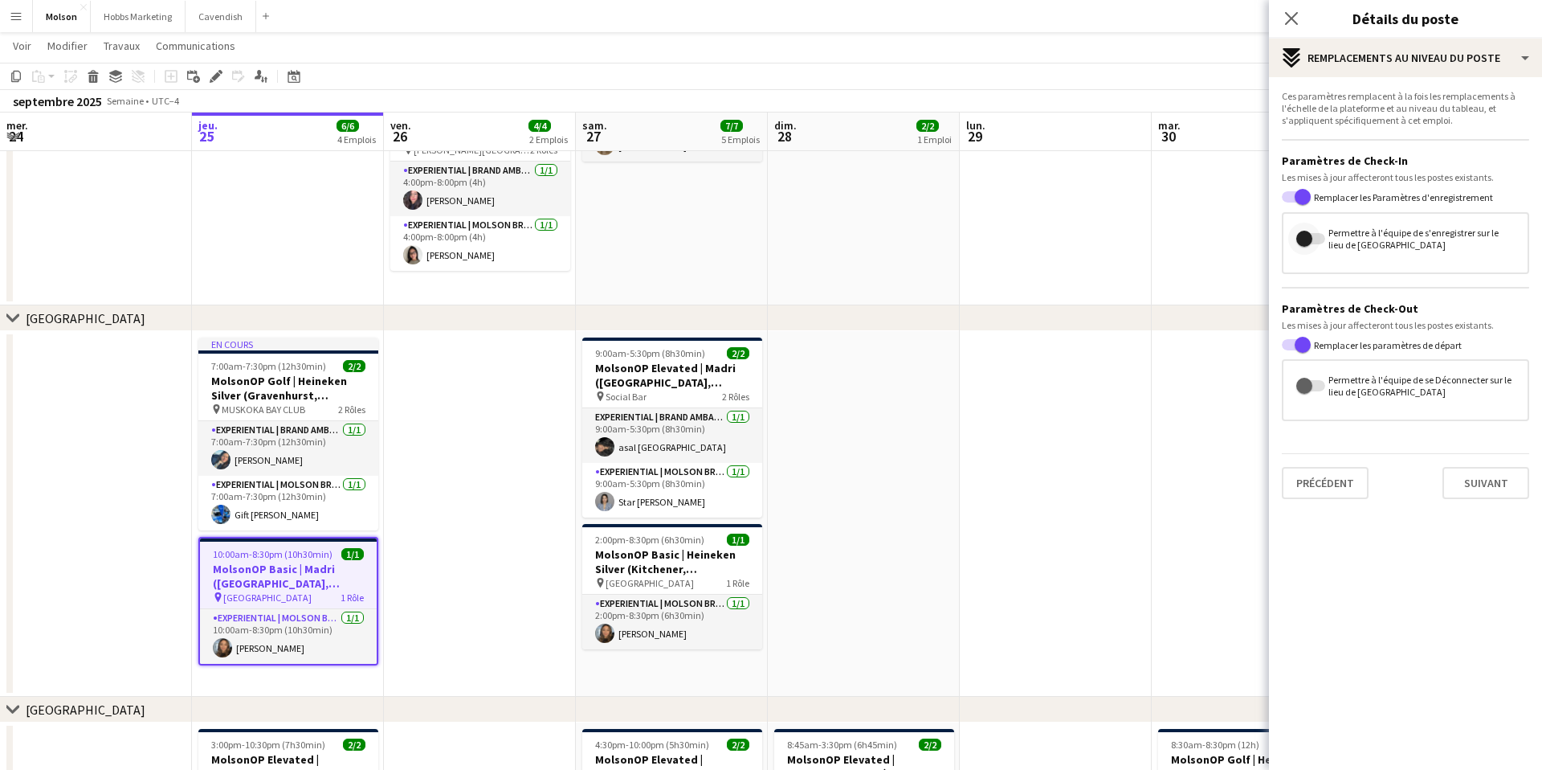
click at [1308, 244] on span "button" at bounding box center [1305, 239] width 16 height 16
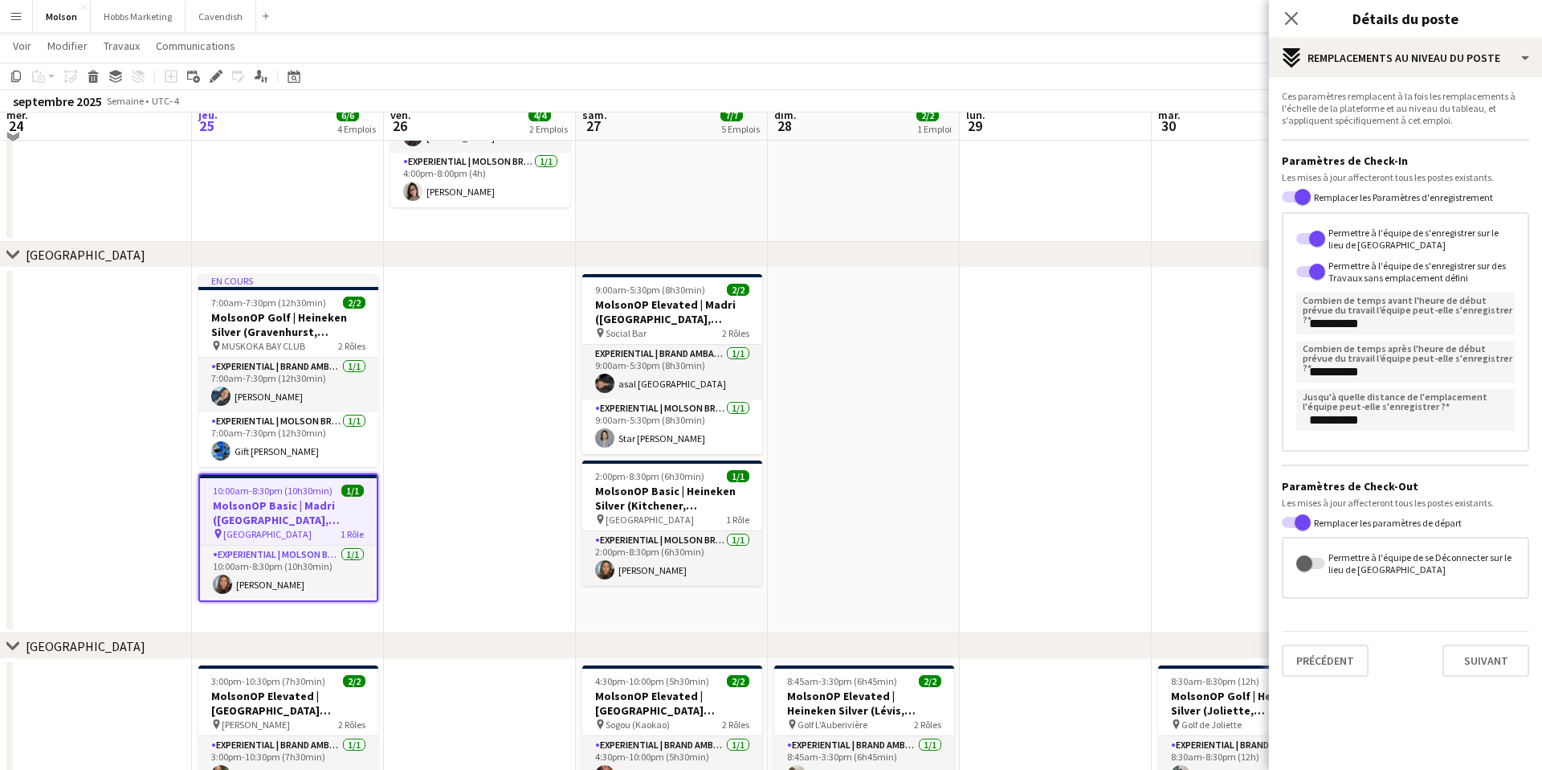
scroll to position [352, 0]
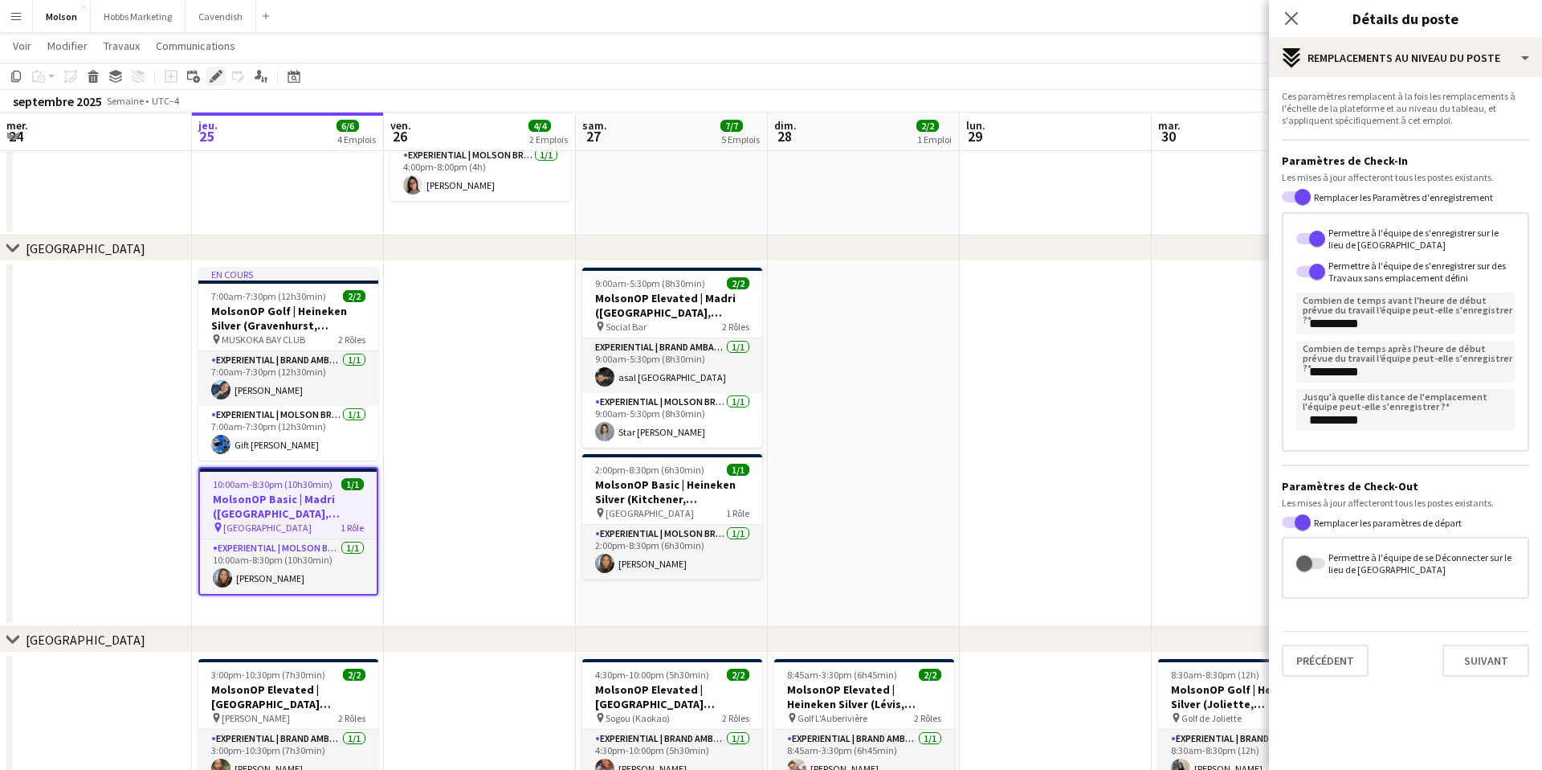
click at [214, 80] on icon at bounding box center [215, 76] width 9 height 9
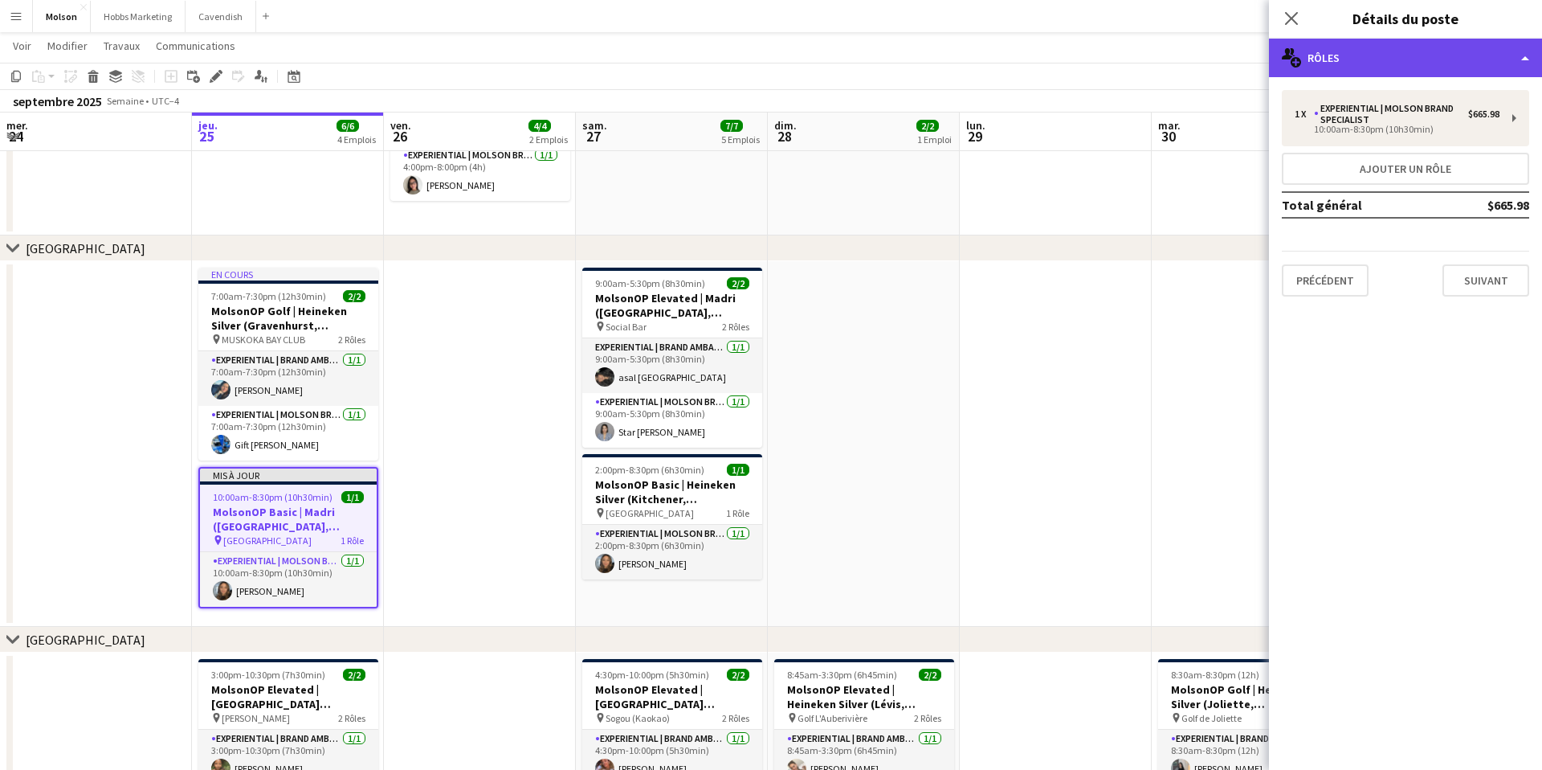
click at [1381, 49] on div "multiple-users-add Rôles" at bounding box center [1405, 58] width 273 height 39
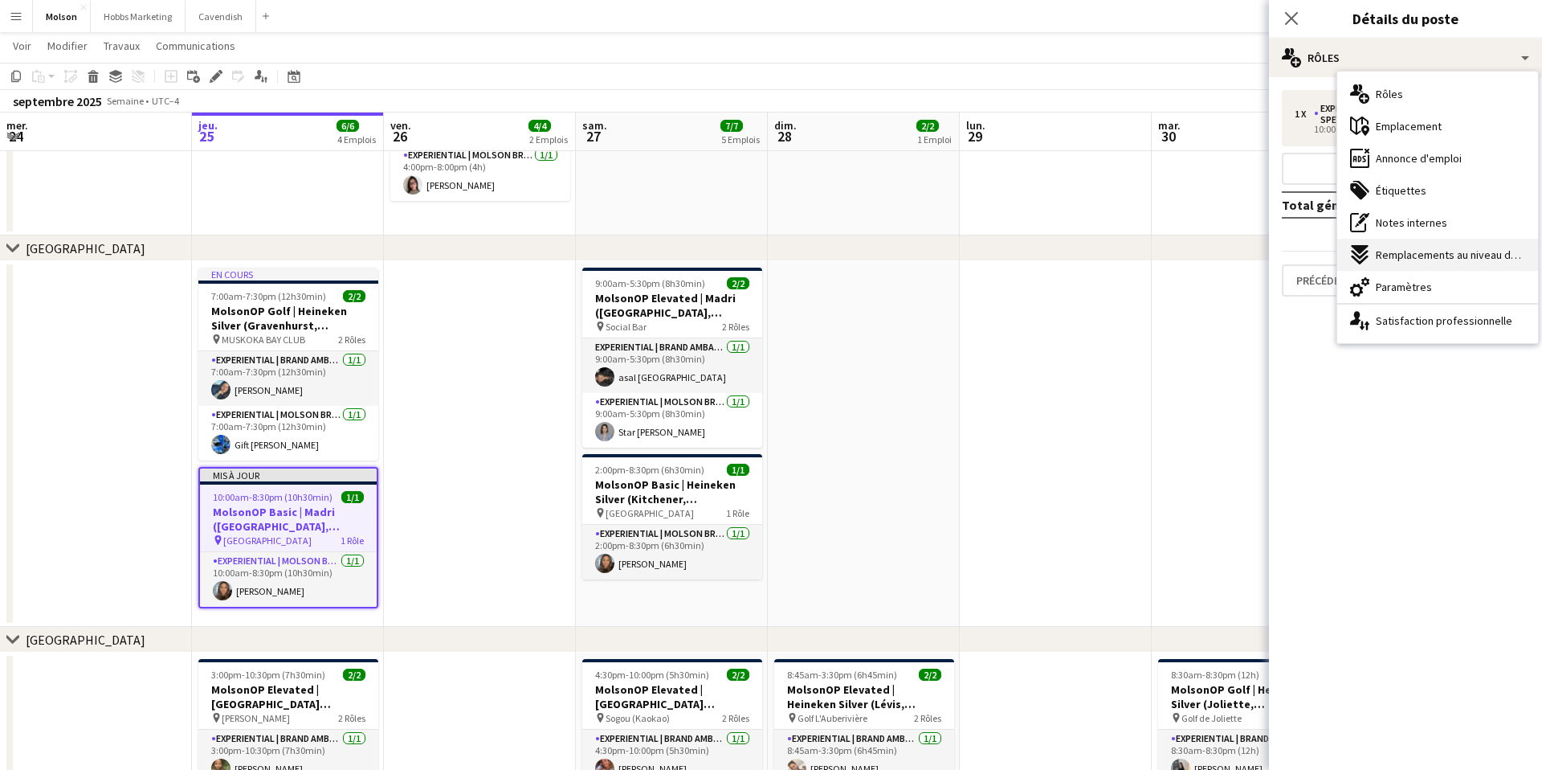
click at [1405, 250] on span "Remplacements au niveau du poste" at bounding box center [1450, 254] width 149 height 14
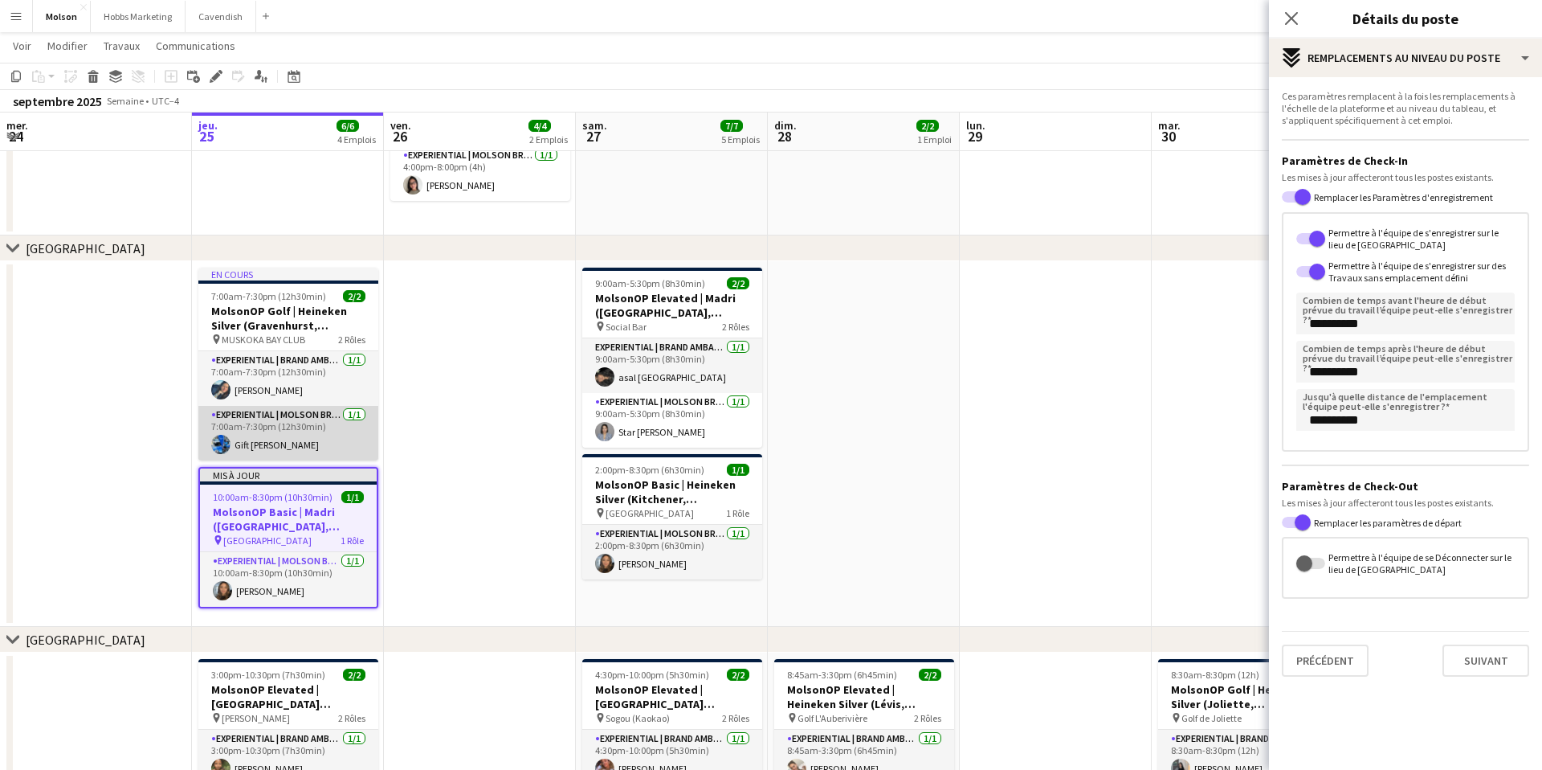
click at [303, 427] on app-card-role "Experiential | Molson Brand Specialist 1/1 7:00am-7:30pm (12h30min) Gift Lydia …" at bounding box center [288, 433] width 180 height 55
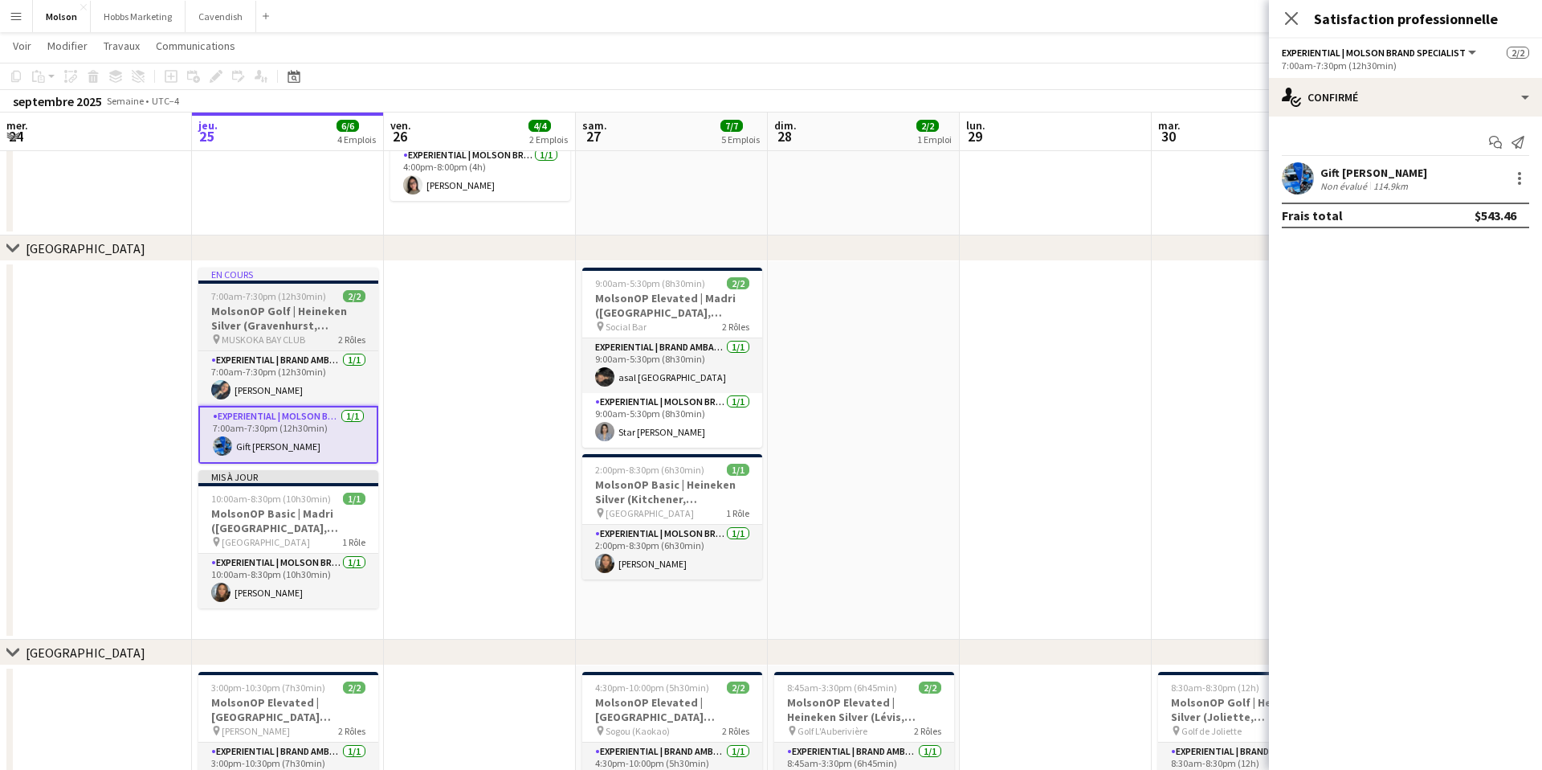
click at [305, 334] on div "pin MUSKOKA BAY CLUB 2 Rôles" at bounding box center [288, 339] width 180 height 13
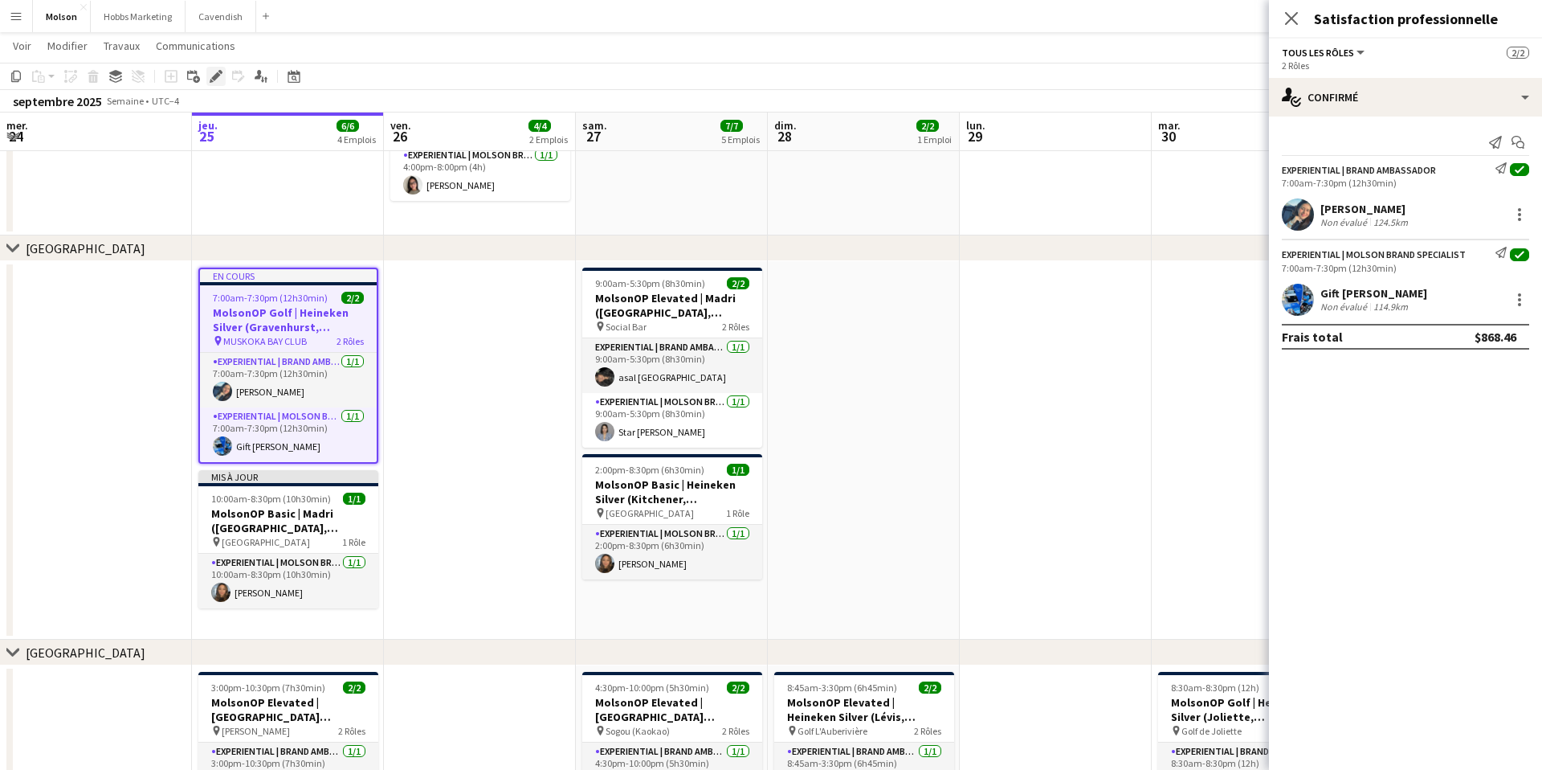
click at [211, 77] on icon at bounding box center [215, 76] width 9 height 9
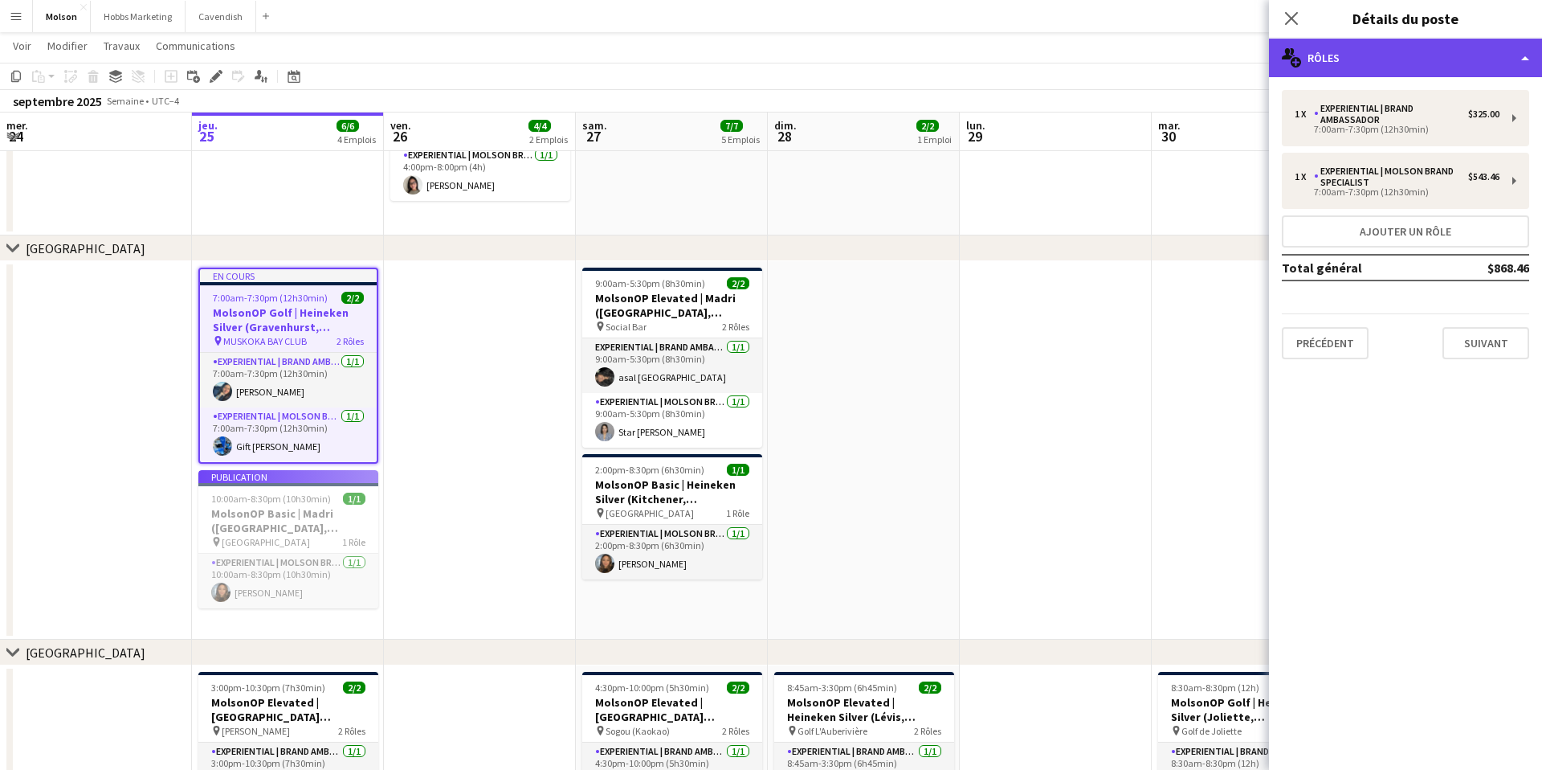
click at [1398, 50] on div "multiple-users-add Rôles" at bounding box center [1405, 58] width 273 height 39
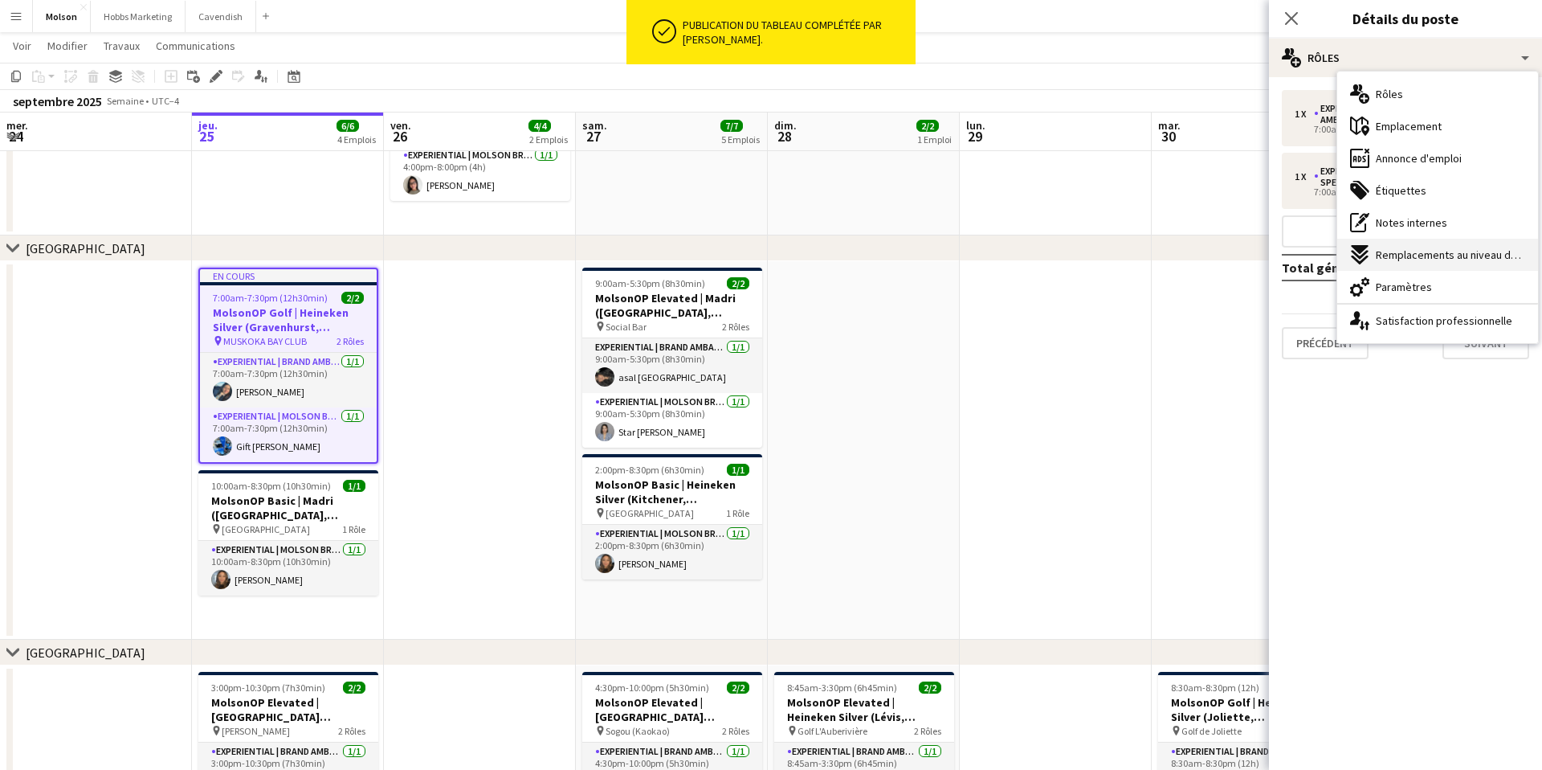
click at [1399, 255] on span "Remplacements au niveau du poste" at bounding box center [1450, 254] width 149 height 14
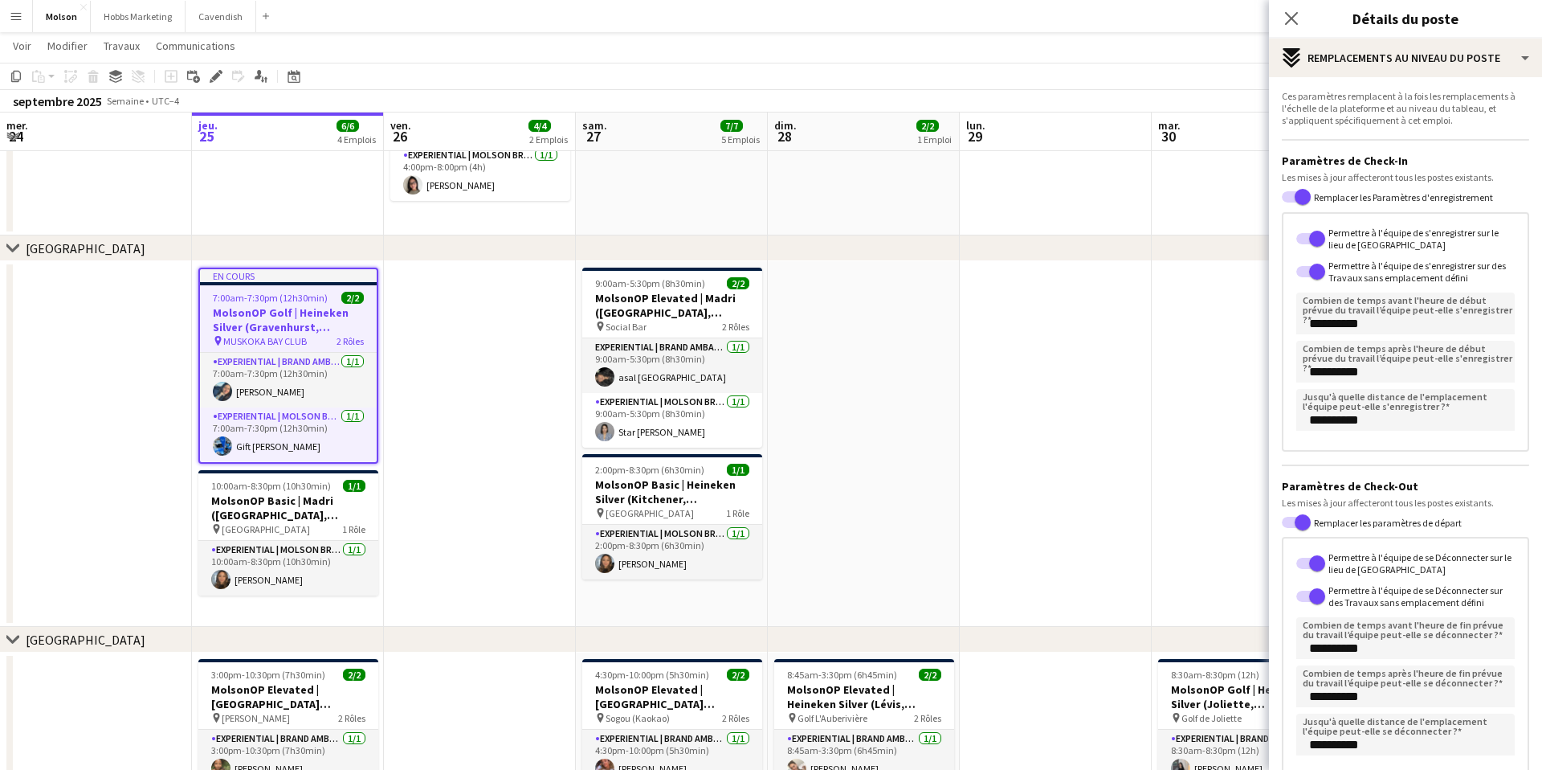
scroll to position [0, 384]
click at [213, 77] on icon at bounding box center [215, 76] width 9 height 9
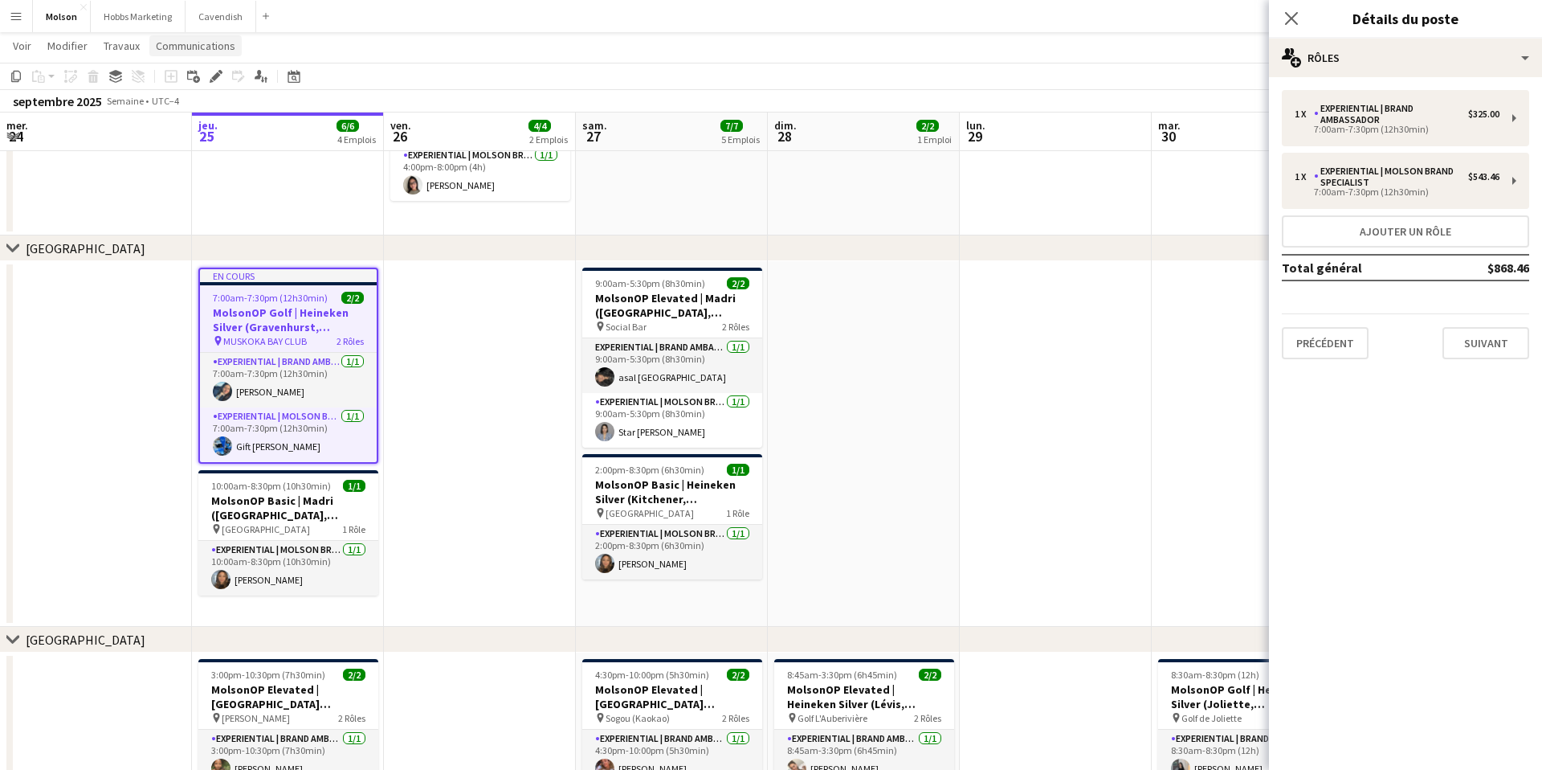
click at [192, 43] on span "Communications" at bounding box center [196, 46] width 80 height 14
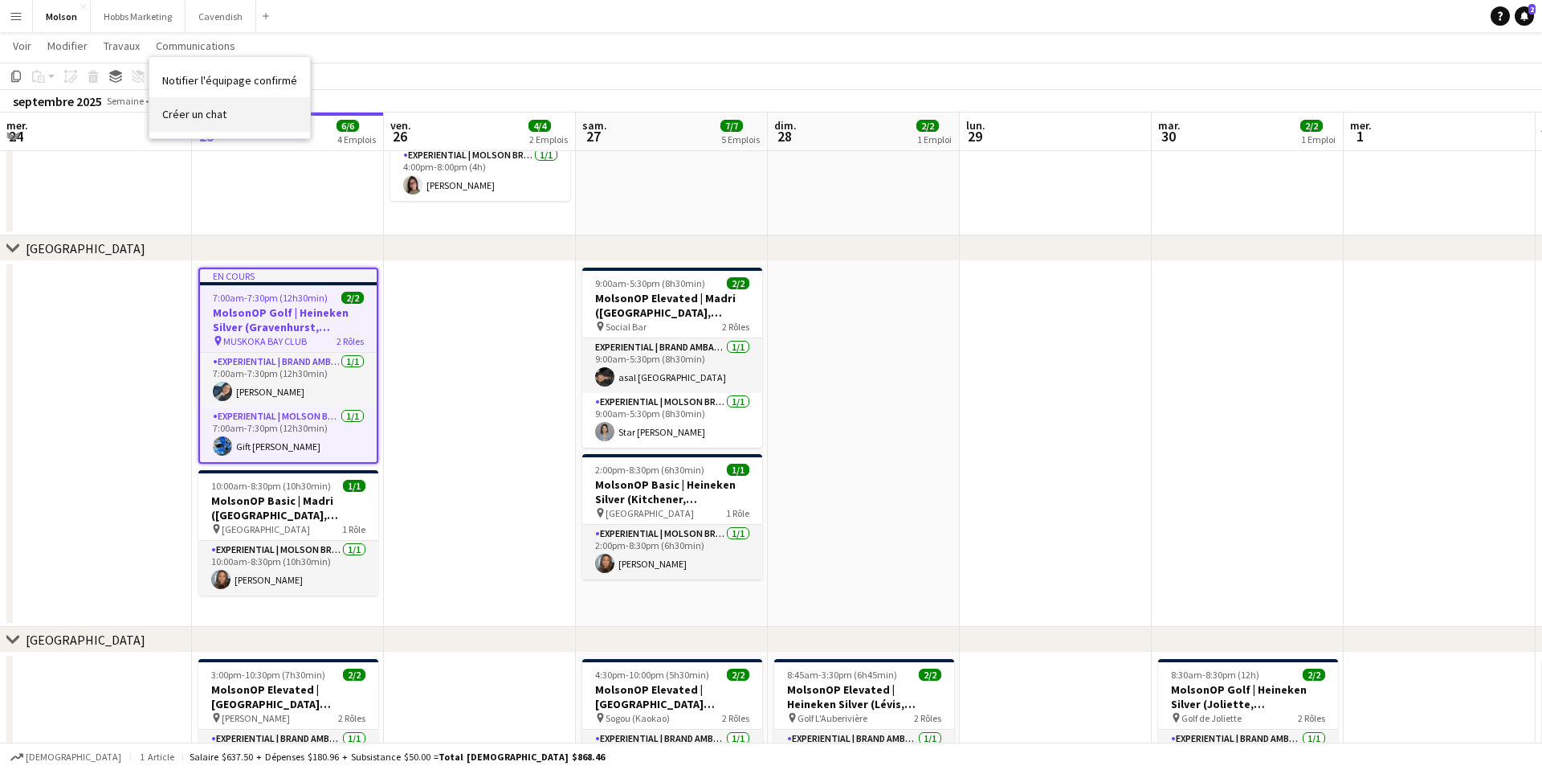
click at [192, 117] on span "Créer un chat" at bounding box center [194, 114] width 64 height 14
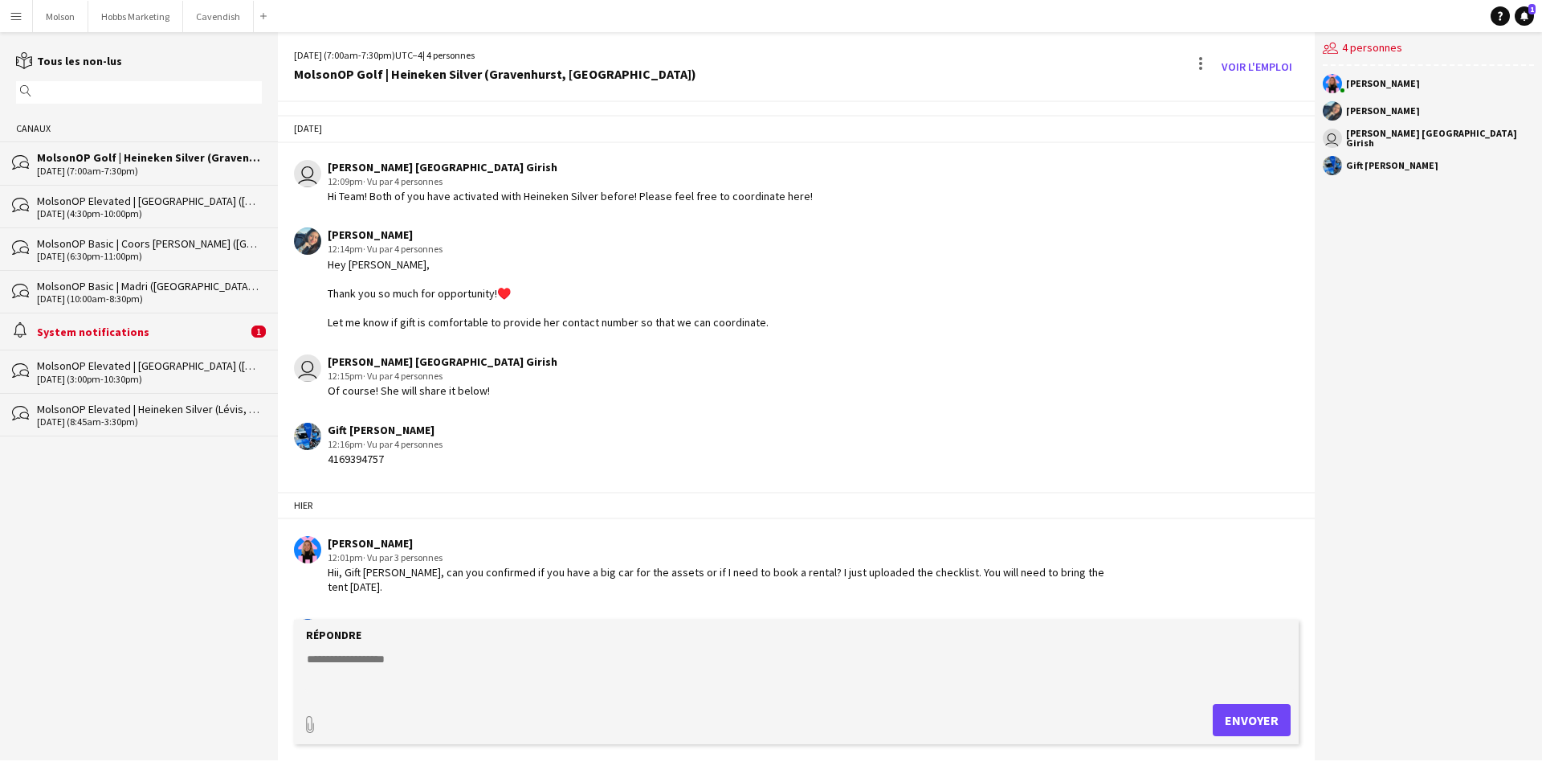
scroll to position [1308, 0]
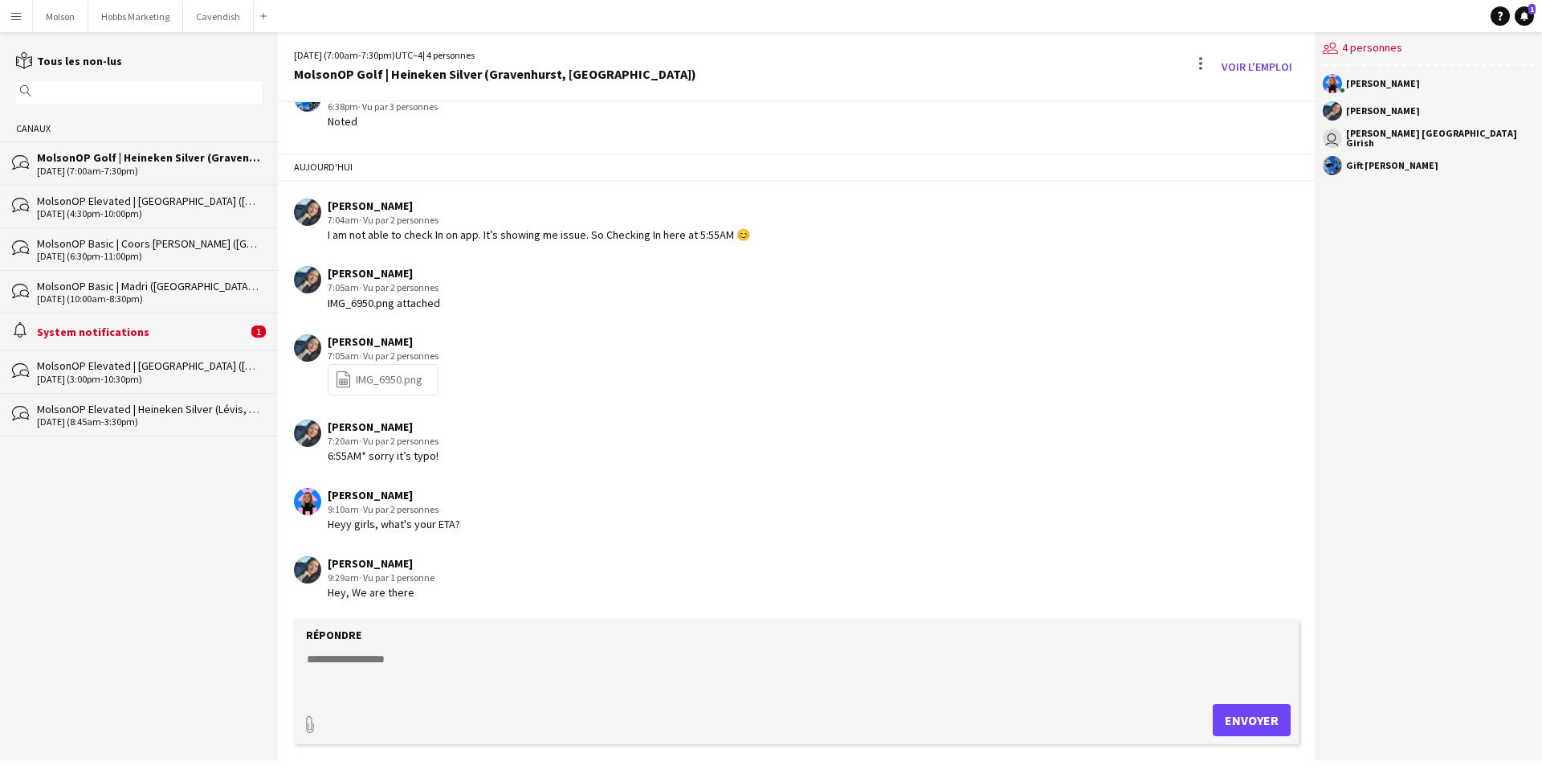
click at [386, 649] on form "Répondre paperclip Envoyer" at bounding box center [796, 681] width 1005 height 125
click at [372, 656] on textarea at bounding box center [799, 672] width 989 height 42
click at [381, 658] on textarea "**********" at bounding box center [799, 672] width 989 height 42
type textarea "**********"
click at [1246, 722] on button "Envoyer" at bounding box center [1252, 720] width 78 height 32
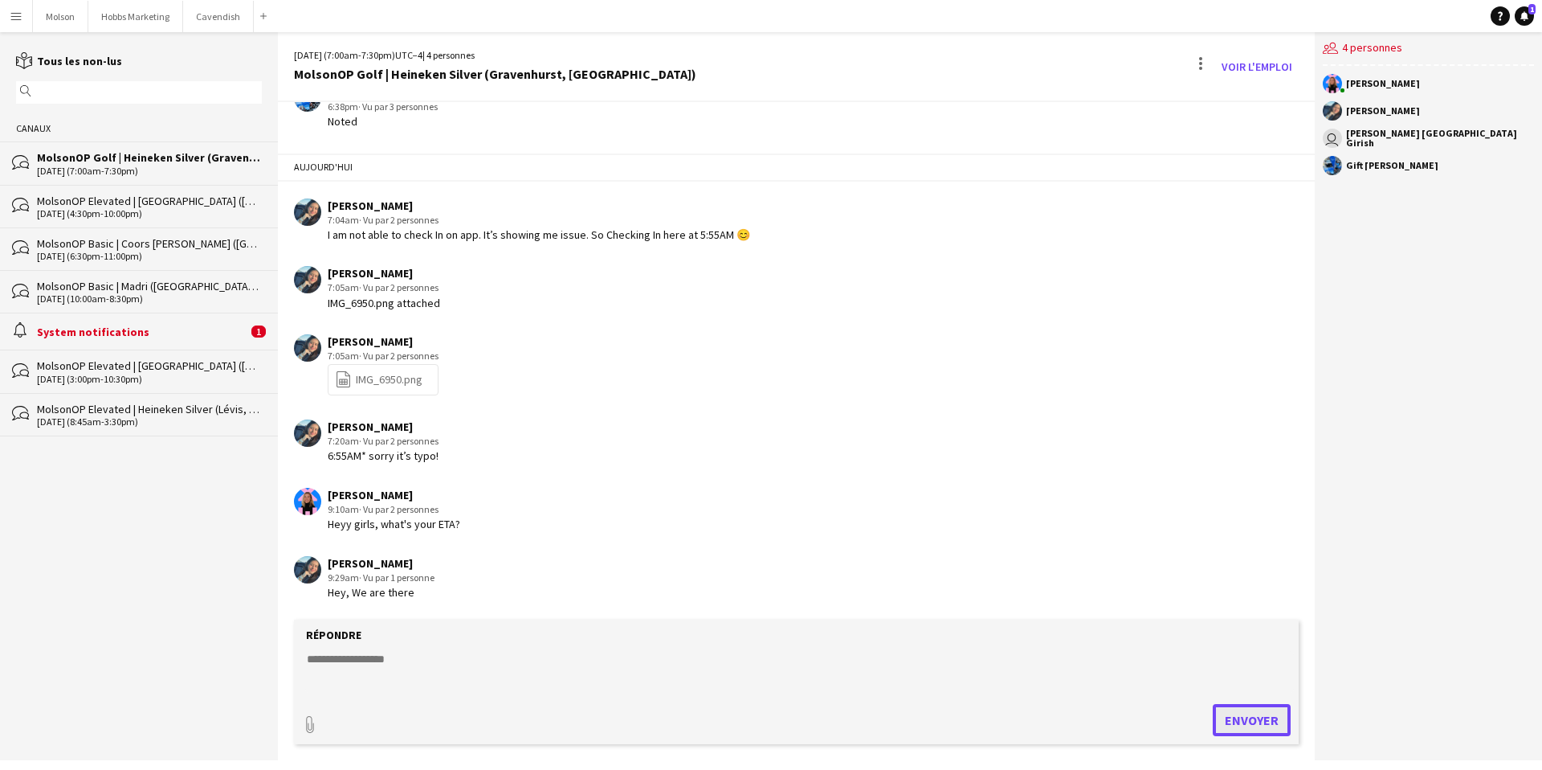
scroll to position [1376, 0]
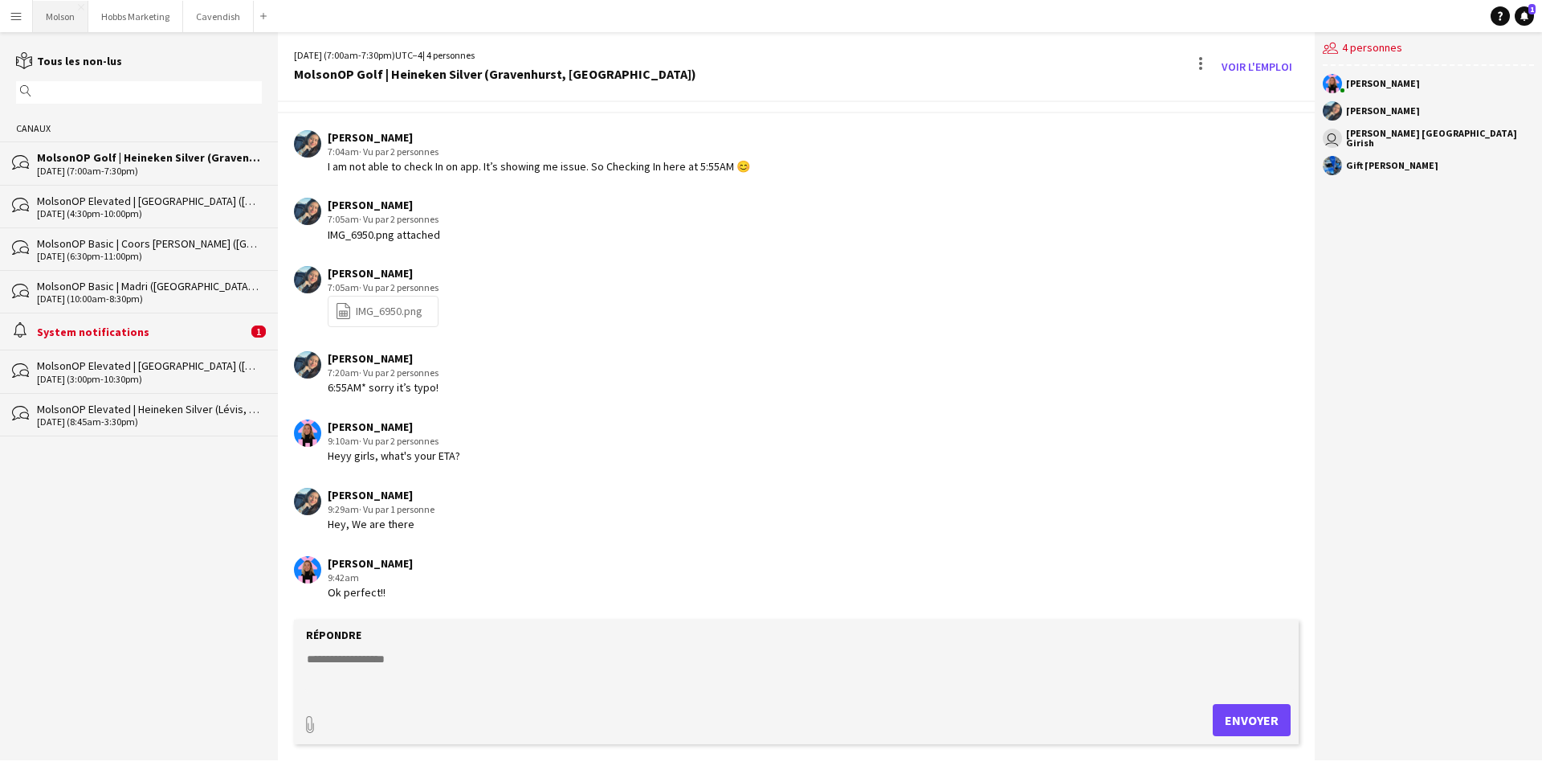
click at [62, 14] on button "Molson Fermer" at bounding box center [60, 16] width 55 height 31
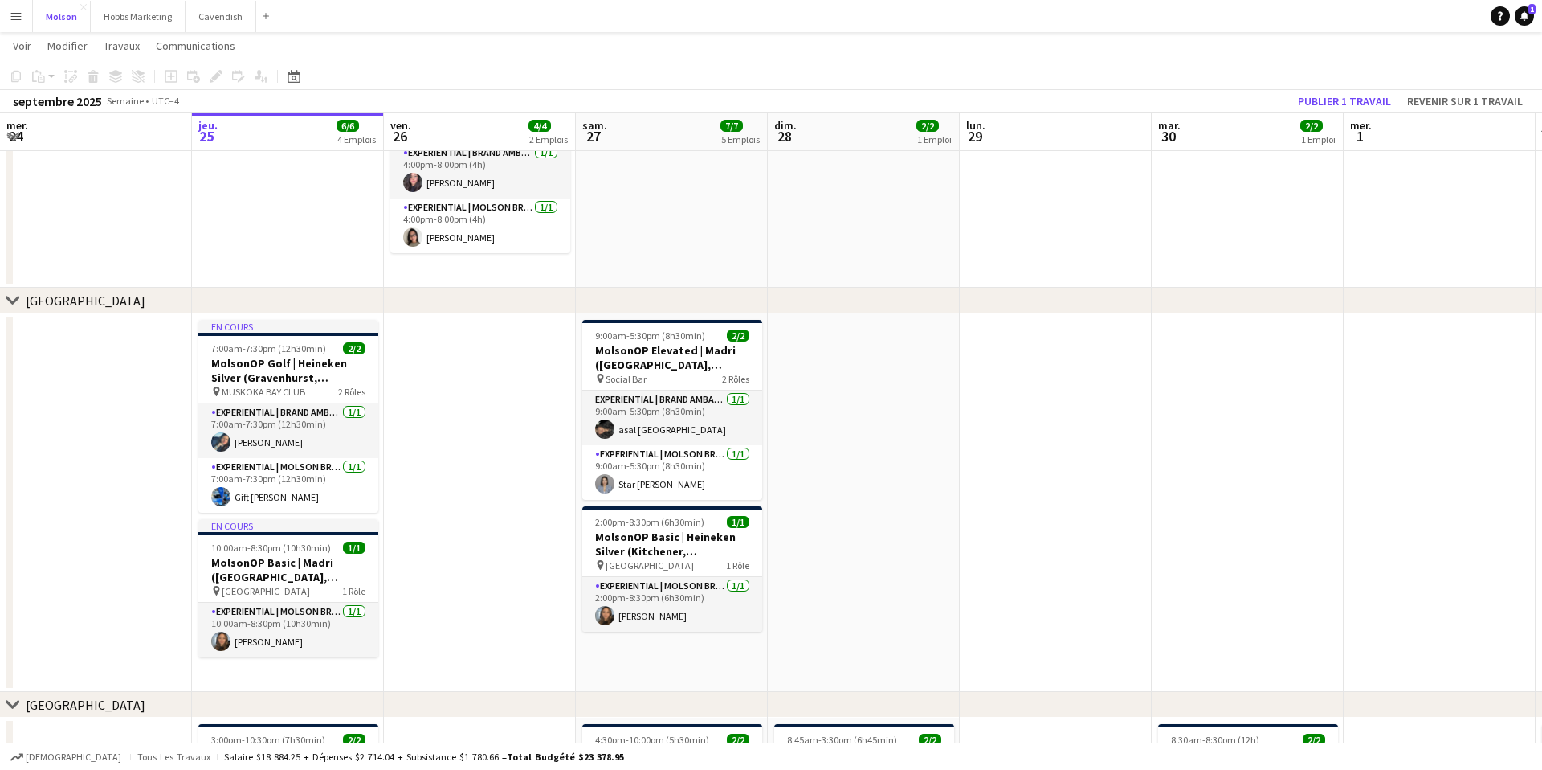
scroll to position [0, 384]
click at [181, 43] on span "Communications" at bounding box center [196, 46] width 80 height 14
click at [209, 110] on div "Notifier l'équipage confirmé Créer un chat" at bounding box center [229, 96] width 161 height 67
click at [198, 116] on div "Notifier l'équipage confirmé Créer un chat" at bounding box center [229, 96] width 161 height 67
click at [544, 484] on app-date-cell at bounding box center [480, 502] width 192 height 378
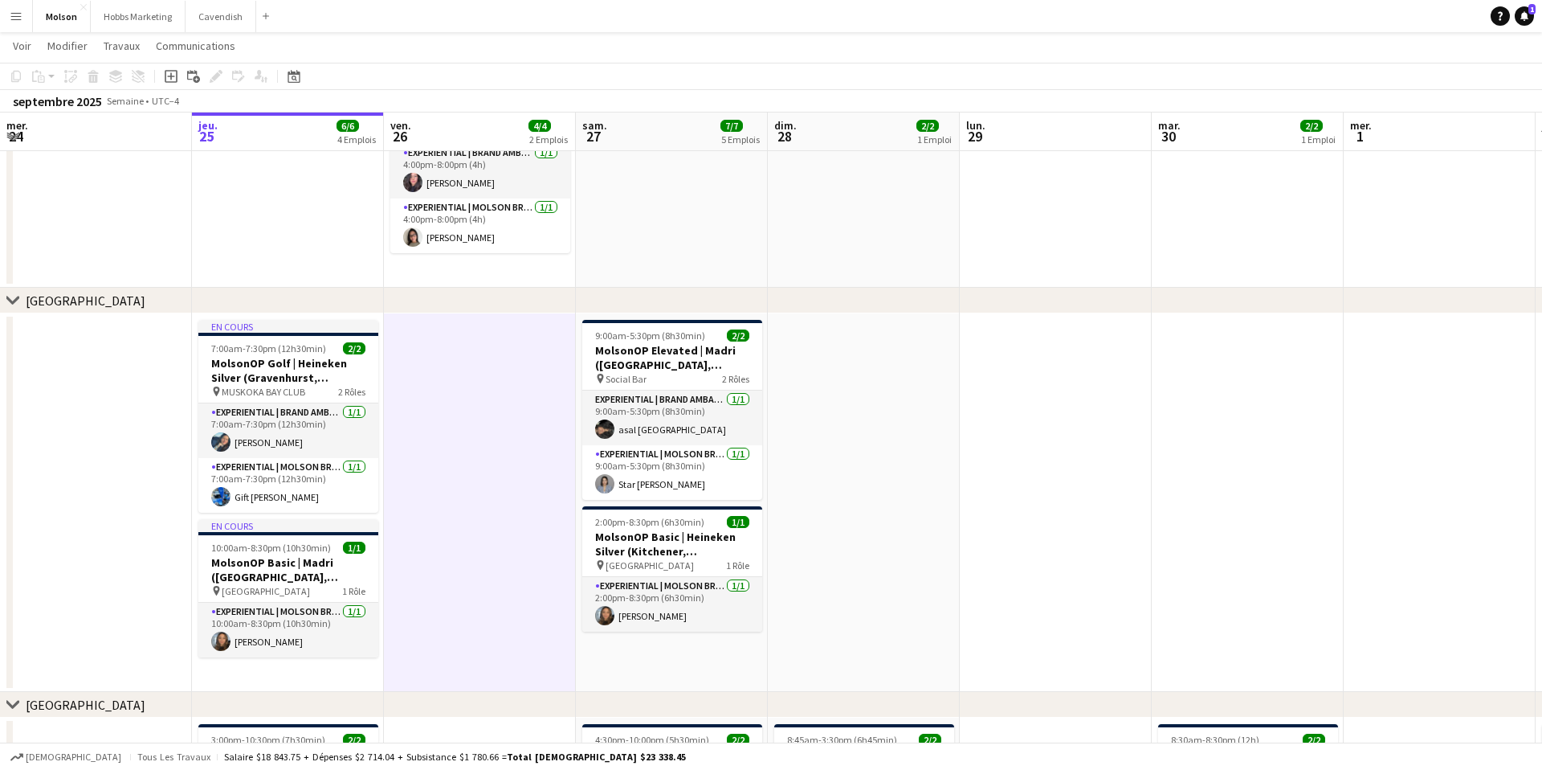
click at [318, 52] on app-page-menu "Voir Vue journalière étendue Vue journalière réduite Vue mensuelle Sélecteur de…" at bounding box center [771, 47] width 1542 height 31
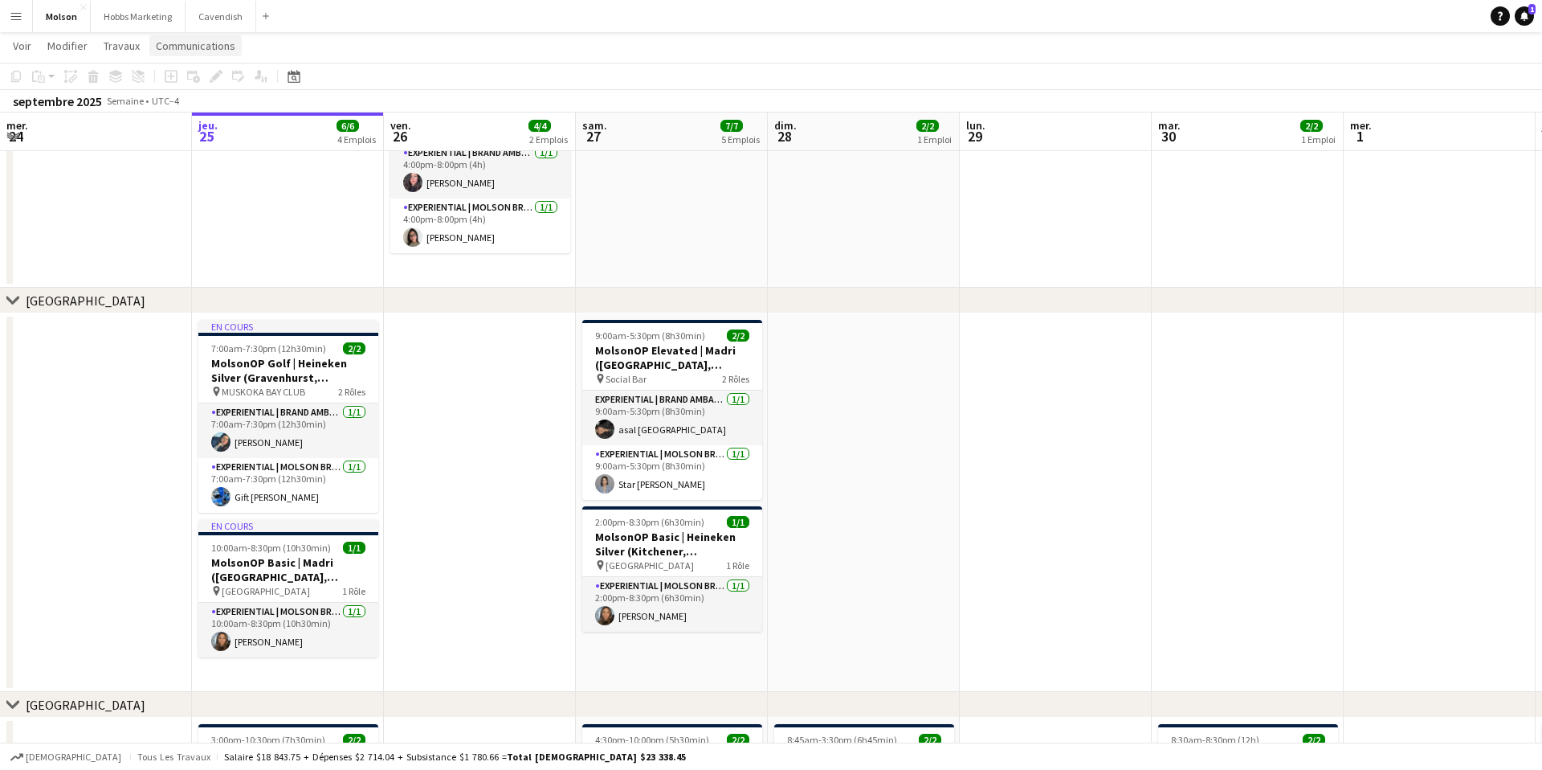
click at [222, 46] on span "Communications" at bounding box center [196, 46] width 80 height 14
click at [225, 118] on div "Notifier l'équipage confirmé Créer un chat" at bounding box center [229, 96] width 161 height 67
click at [394, 31] on app-navbar "Menu Tableaux Tableaux Tableaux Tous les travaux Statut Personnel Personnel Mon…" at bounding box center [771, 16] width 1542 height 32
click at [301, 345] on span "7:00am-7:30pm (12h30min)" at bounding box center [268, 348] width 115 height 12
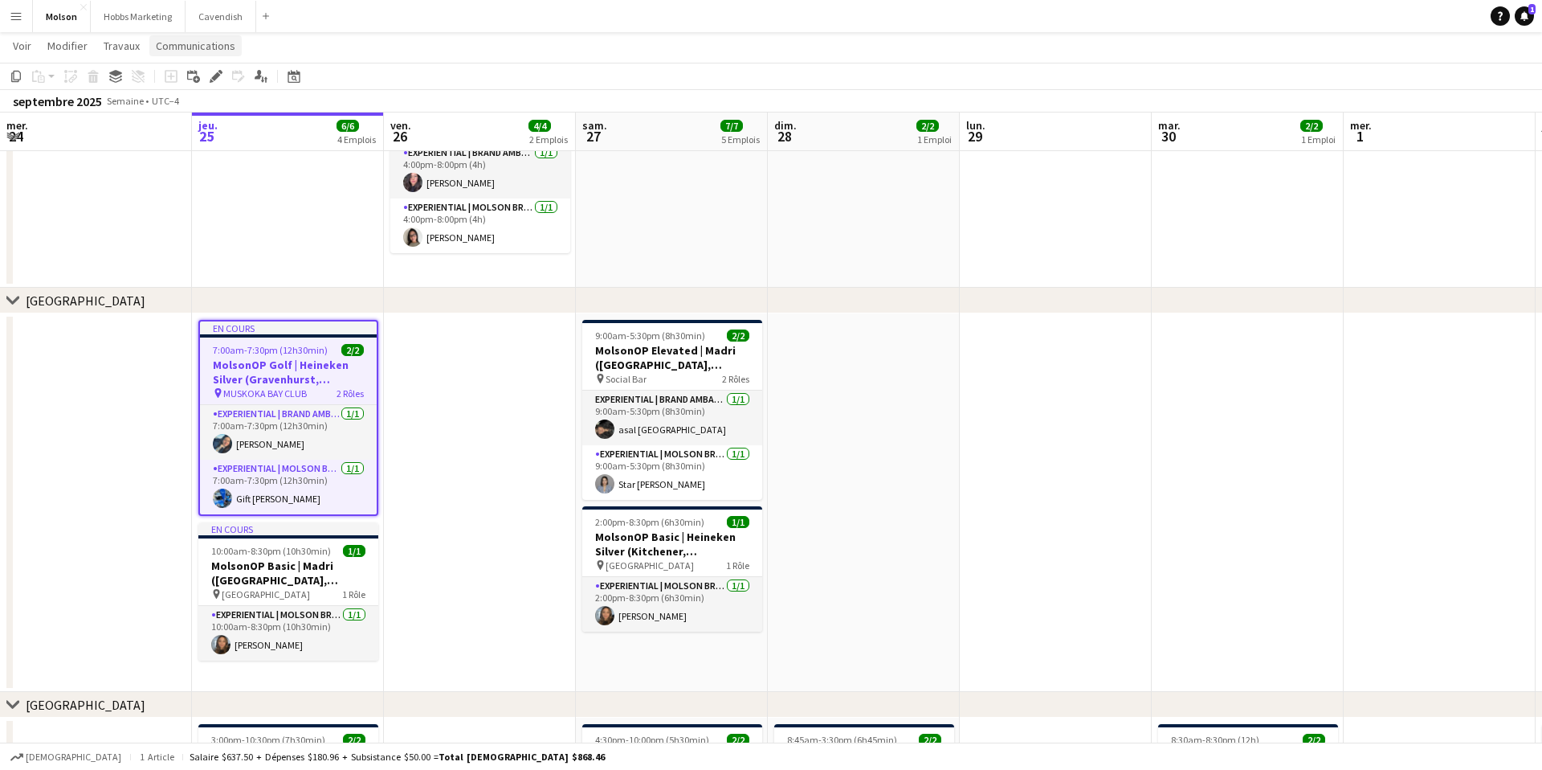
click at [190, 49] on span "Communications" at bounding box center [196, 46] width 80 height 14
click at [206, 107] on span "Créer un chat" at bounding box center [194, 114] width 64 height 14
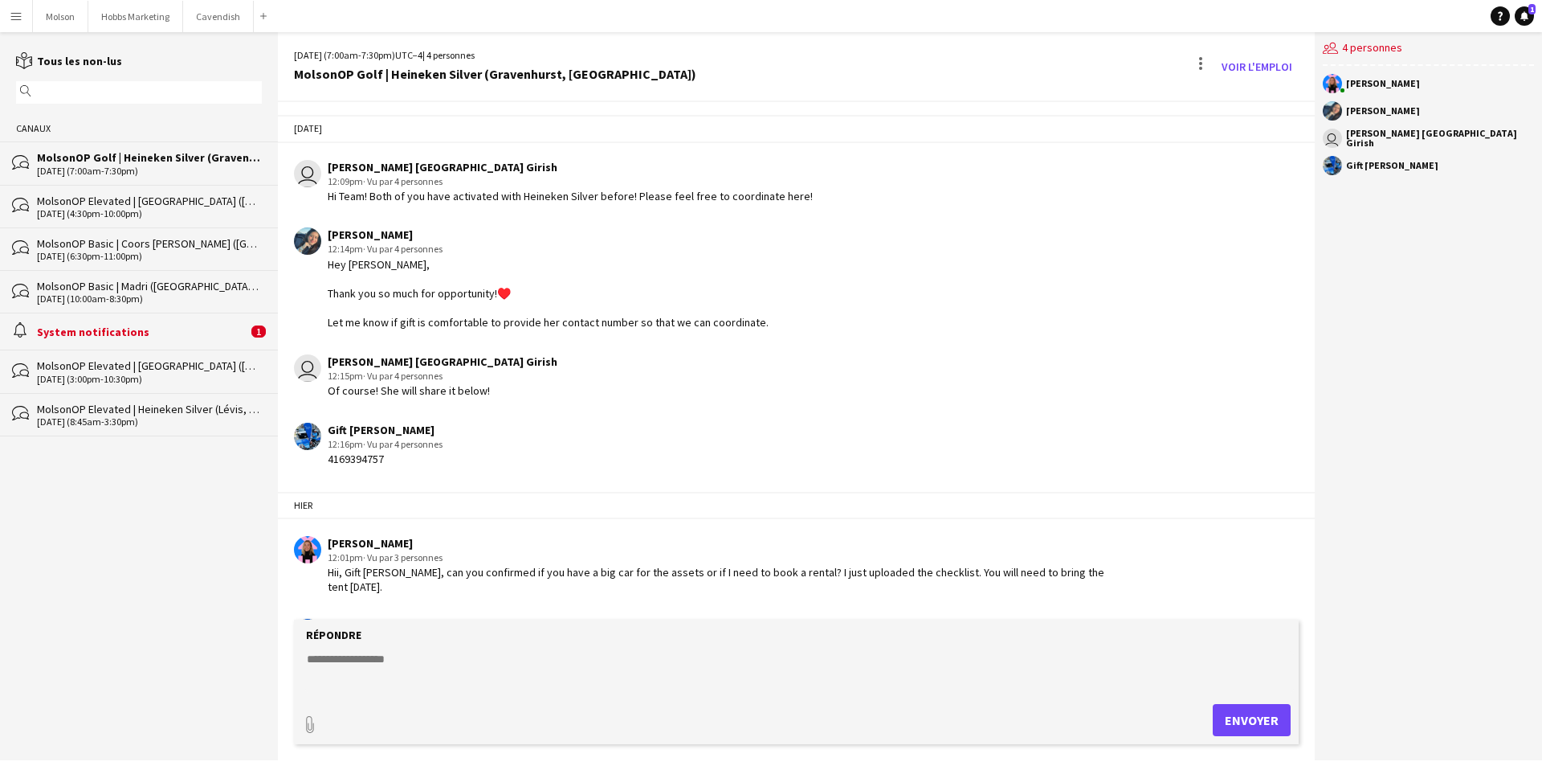
scroll to position [1376, 0]
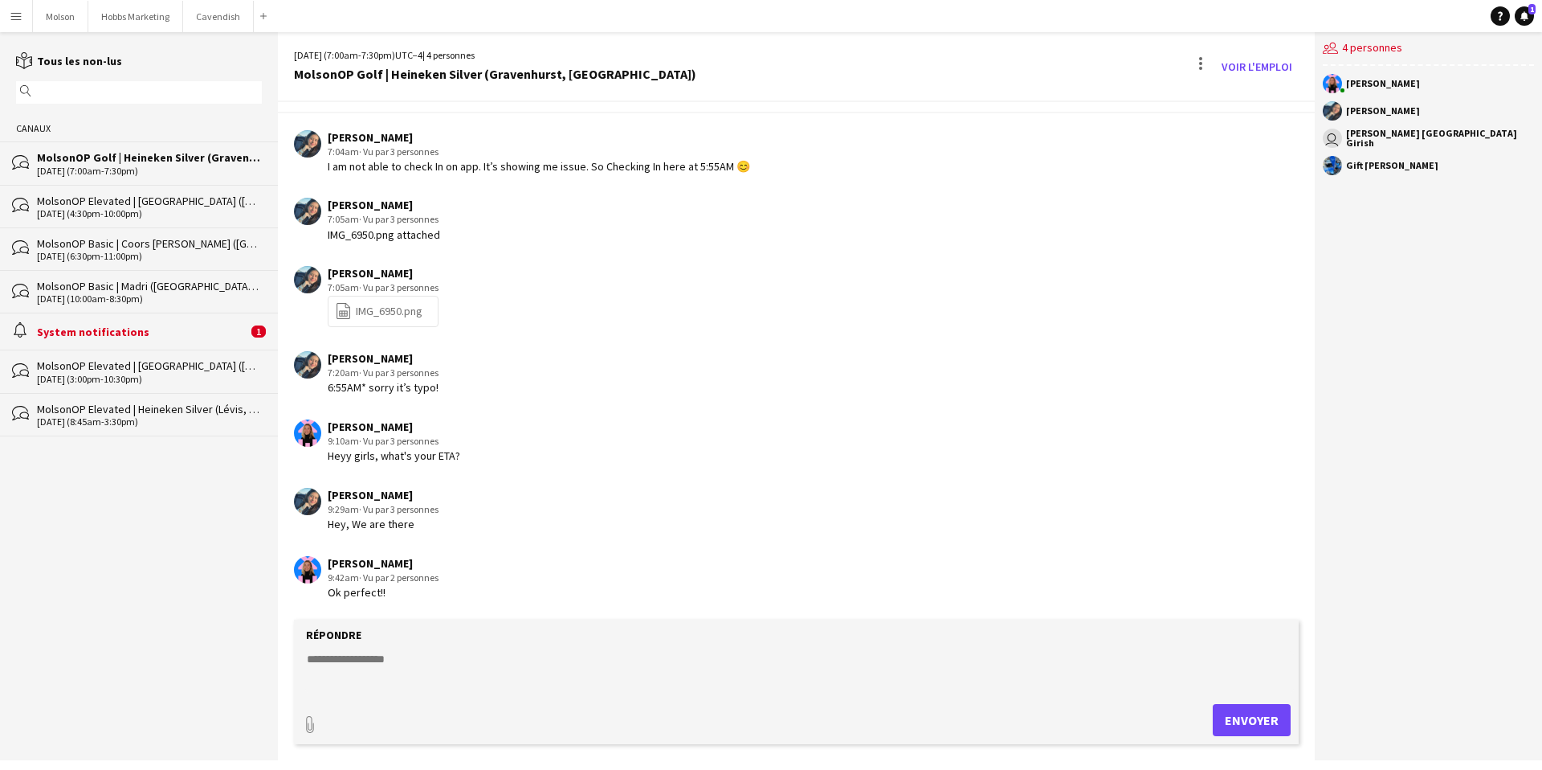
click at [380, 656] on textarea at bounding box center [799, 672] width 989 height 42
type textarea "**********"
click at [1258, 717] on button "Envoyer" at bounding box center [1252, 720] width 78 height 32
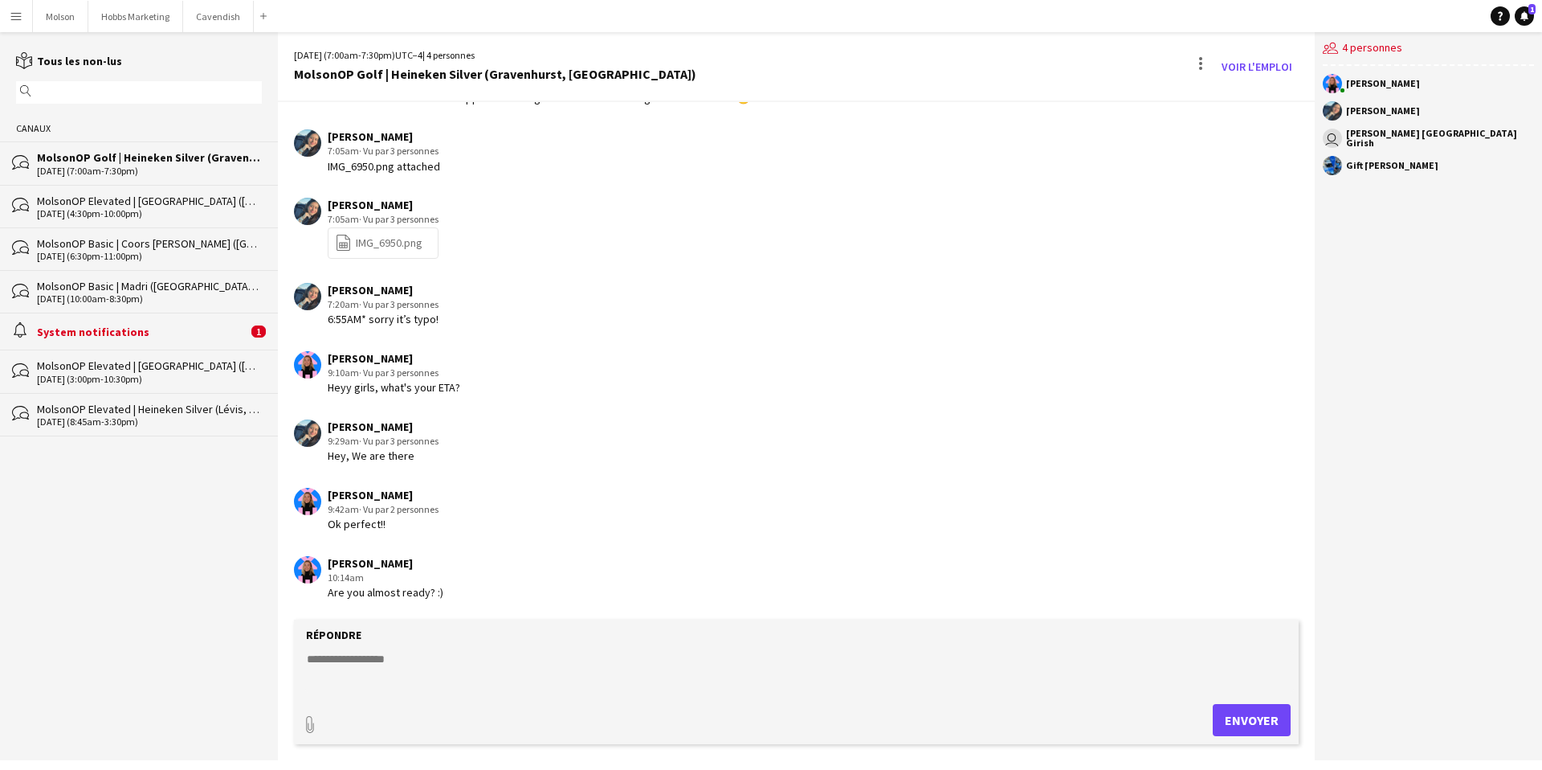
scroll to position [1513, 0]
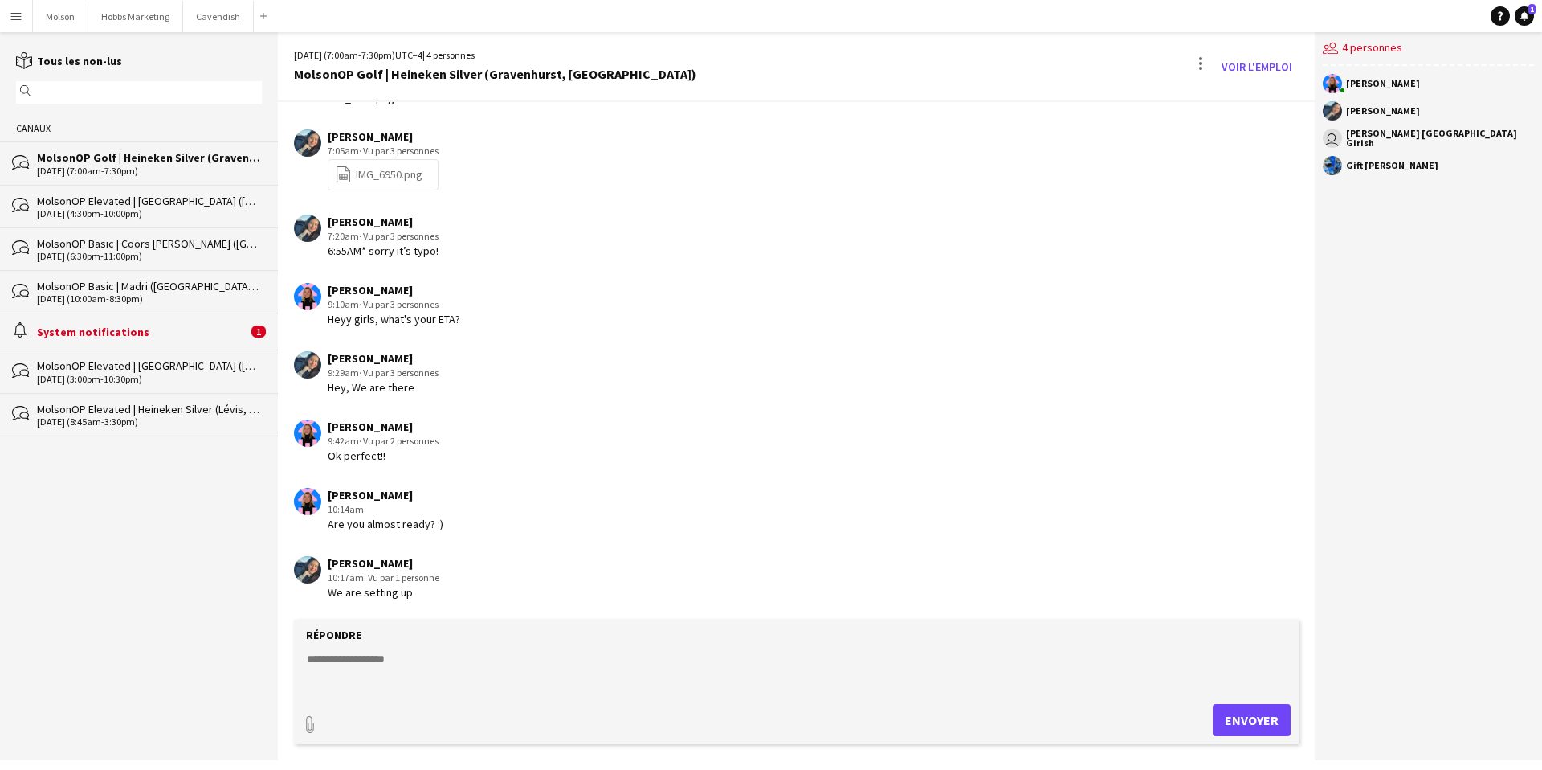
drag, startPoint x: 444, startPoint y: 653, endPoint x: 386, endPoint y: 656, distance: 58.7
click at [444, 653] on textarea at bounding box center [799, 672] width 989 height 42
click at [369, 663] on textarea at bounding box center [799, 672] width 989 height 42
type textarea "**********"
drag, startPoint x: 521, startPoint y: 570, endPoint x: 453, endPoint y: 691, distance: 138.1
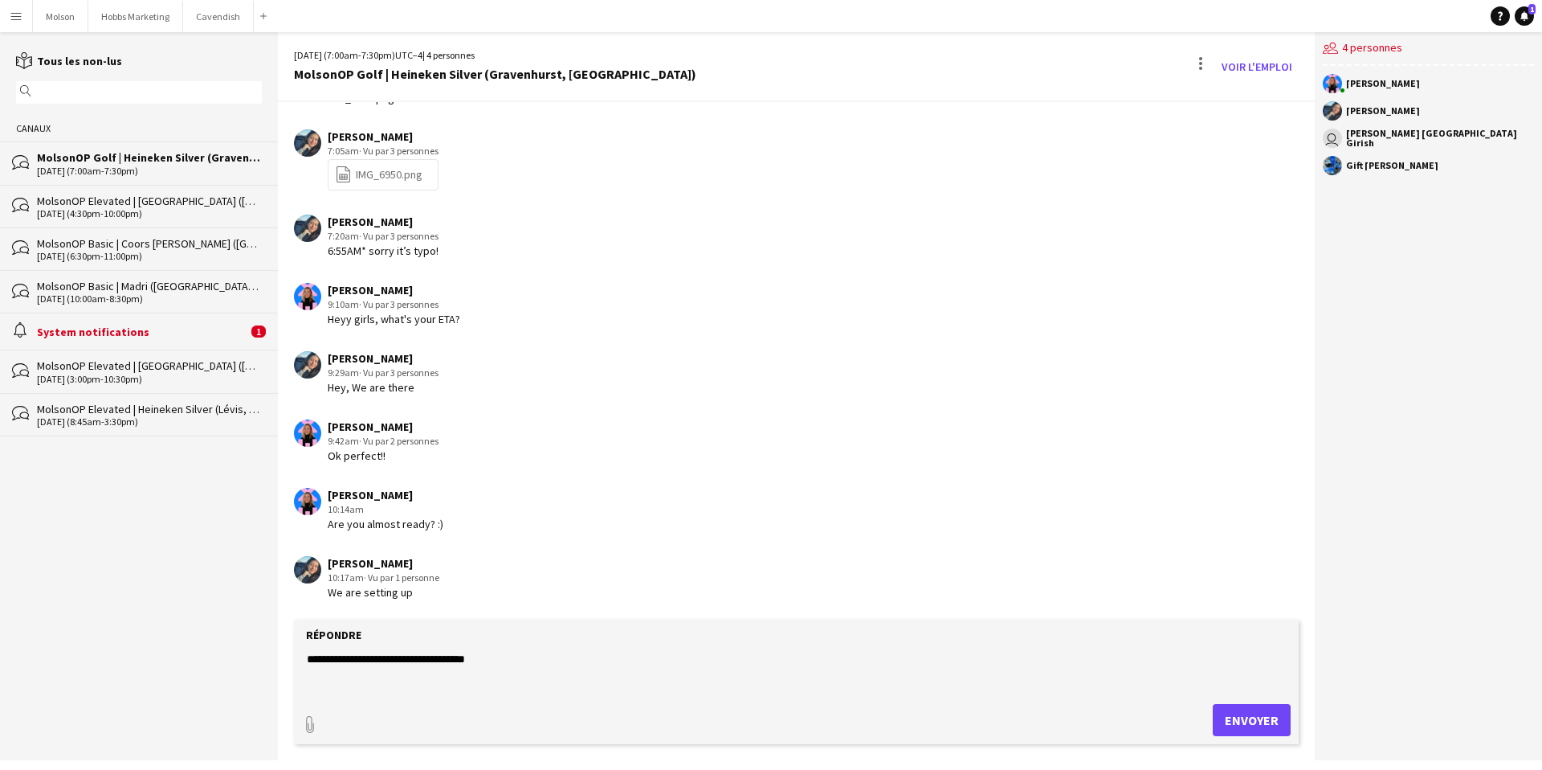
click at [521, 668] on textarea "**********" at bounding box center [799, 672] width 989 height 42
click at [493, 658] on textarea "**********" at bounding box center [799, 672] width 989 height 42
click at [1235, 723] on button "Envoyer" at bounding box center [1252, 720] width 78 height 32
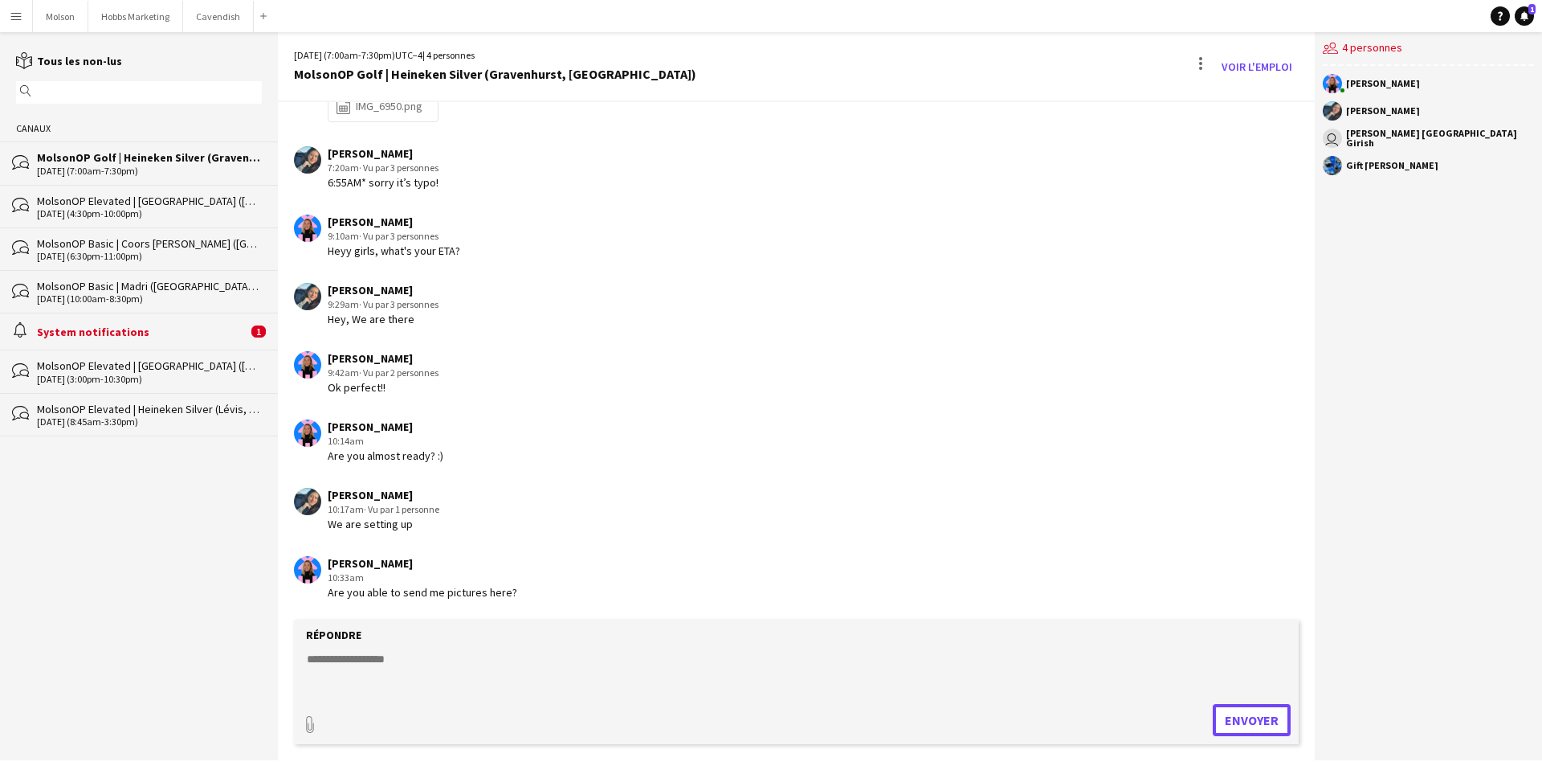
scroll to position [1581, 0]
click at [385, 656] on textarea at bounding box center [799, 672] width 989 height 42
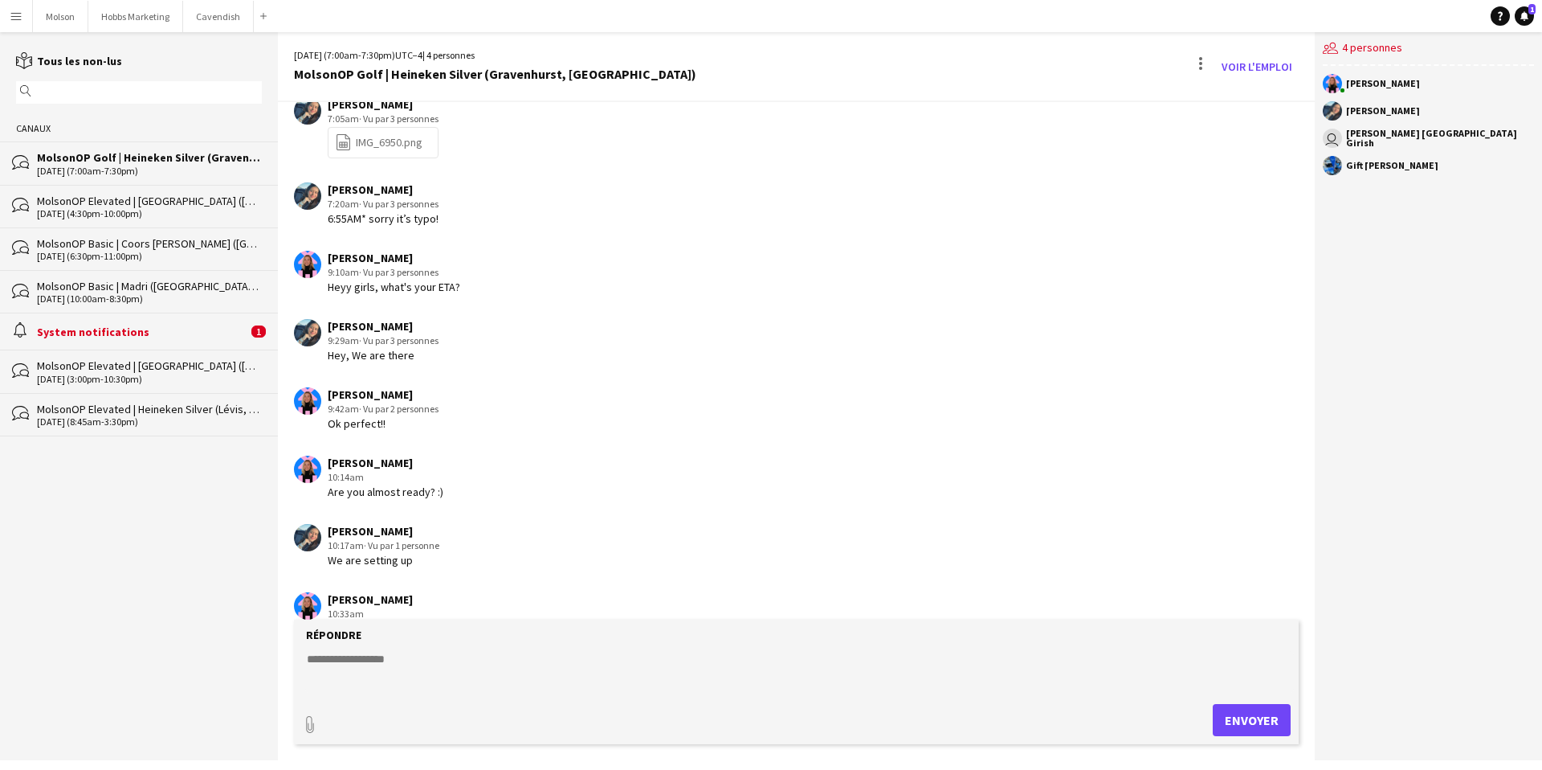
scroll to position [1509, 0]
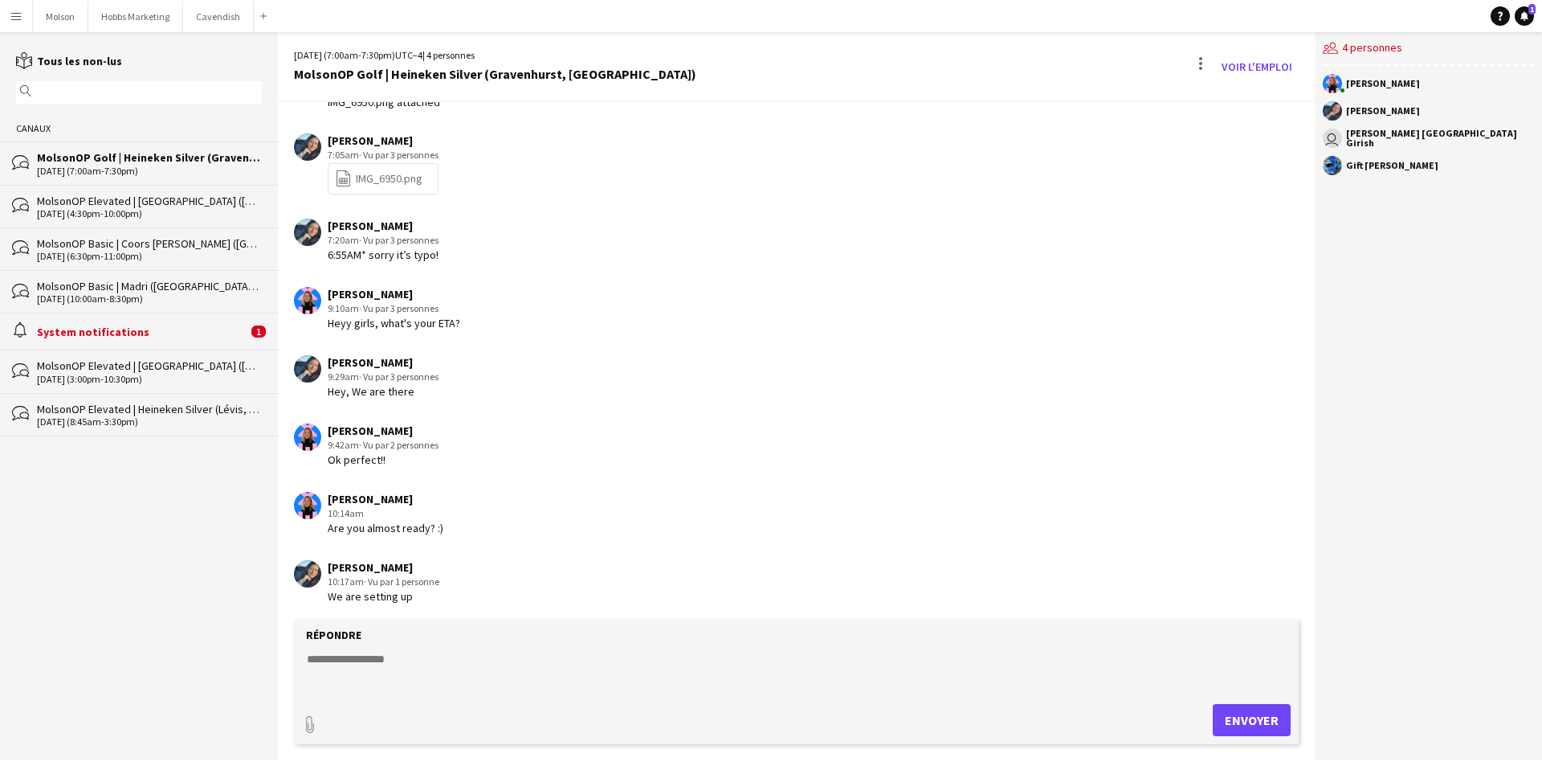
click at [420, 638] on div "Répondre" at bounding box center [796, 634] width 989 height 14
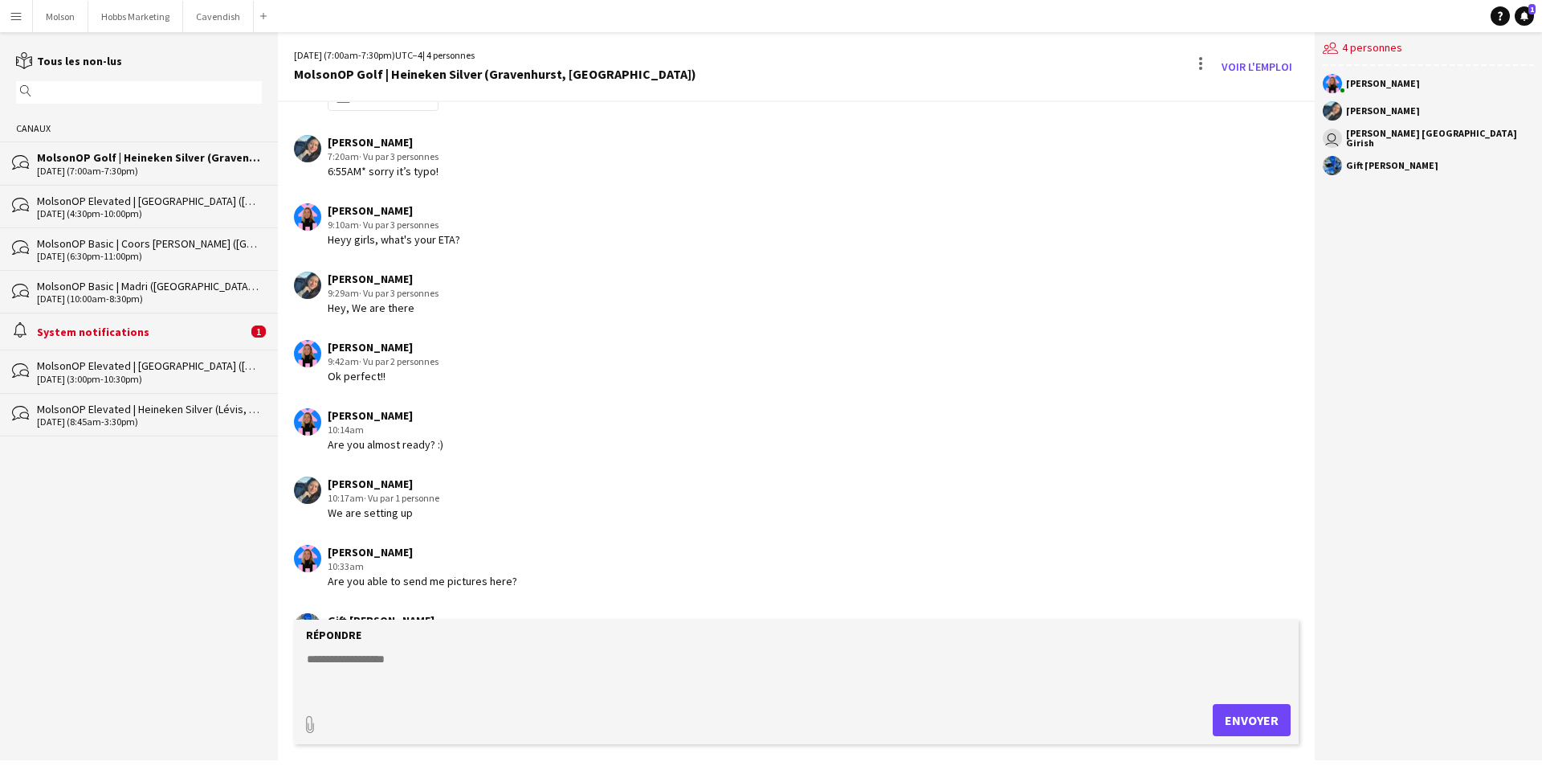
scroll to position [1649, 0]
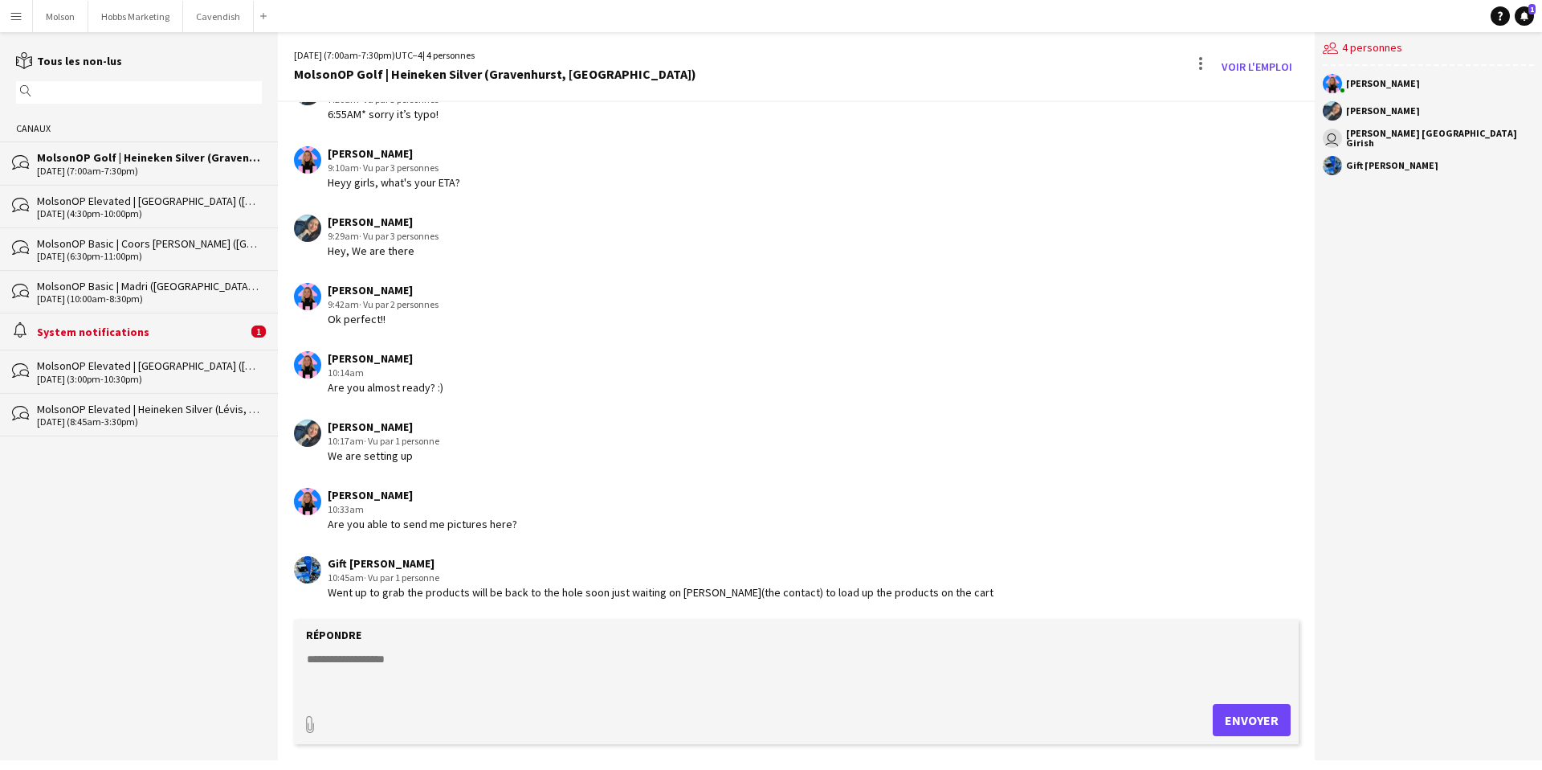
click at [398, 647] on form "Répondre paperclip Envoyer" at bounding box center [796, 681] width 1005 height 125
click at [387, 655] on textarea at bounding box center [799, 672] width 989 height 42
click at [399, 651] on textarea at bounding box center [799, 672] width 989 height 42
click at [362, 568] on div "Gift Lydia Anielo" at bounding box center [661, 563] width 666 height 14
click at [356, 652] on textarea at bounding box center [799, 672] width 989 height 42
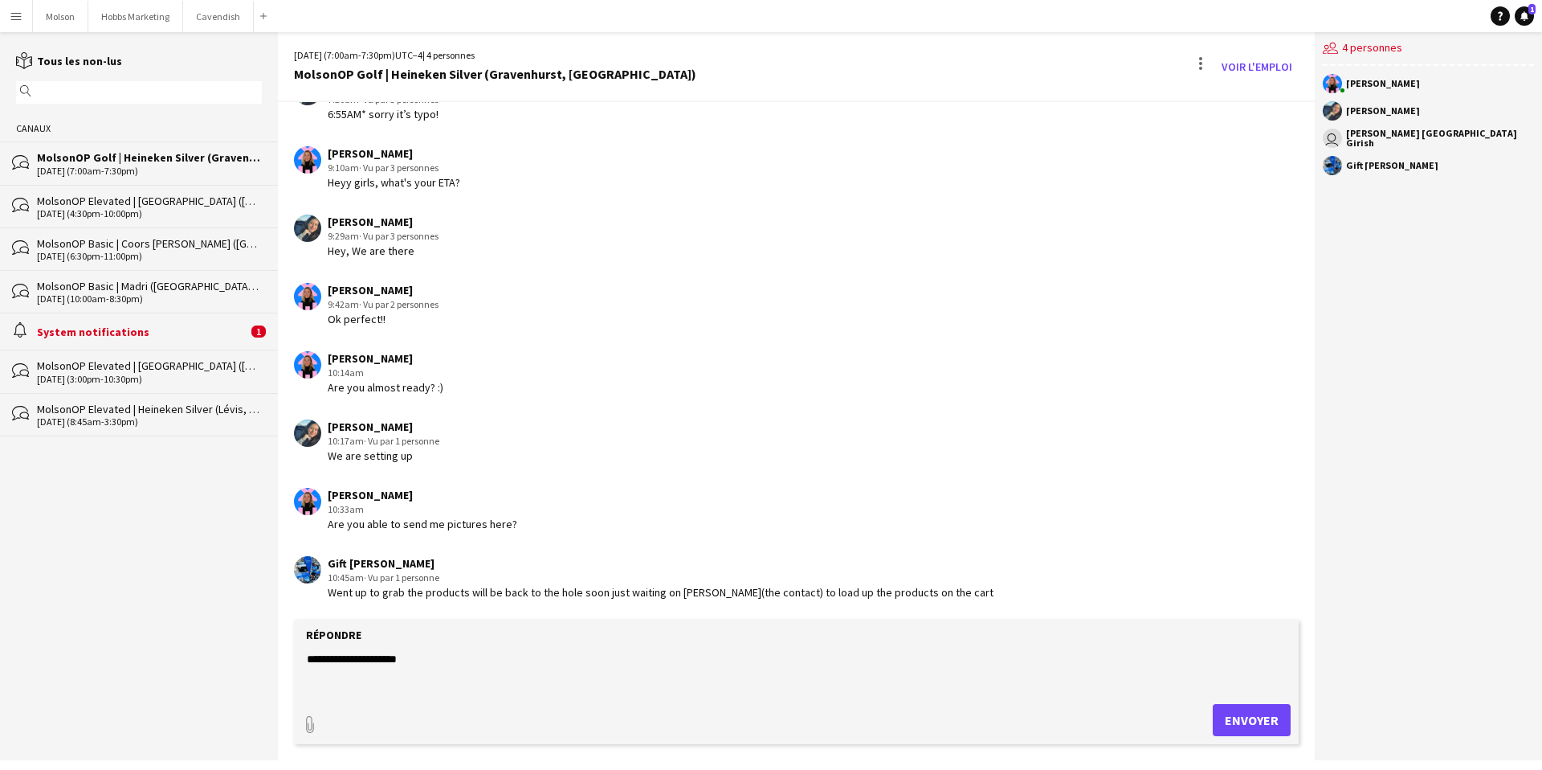
type textarea "**********"
click at [1238, 722] on button "Envoyer" at bounding box center [1252, 720] width 78 height 32
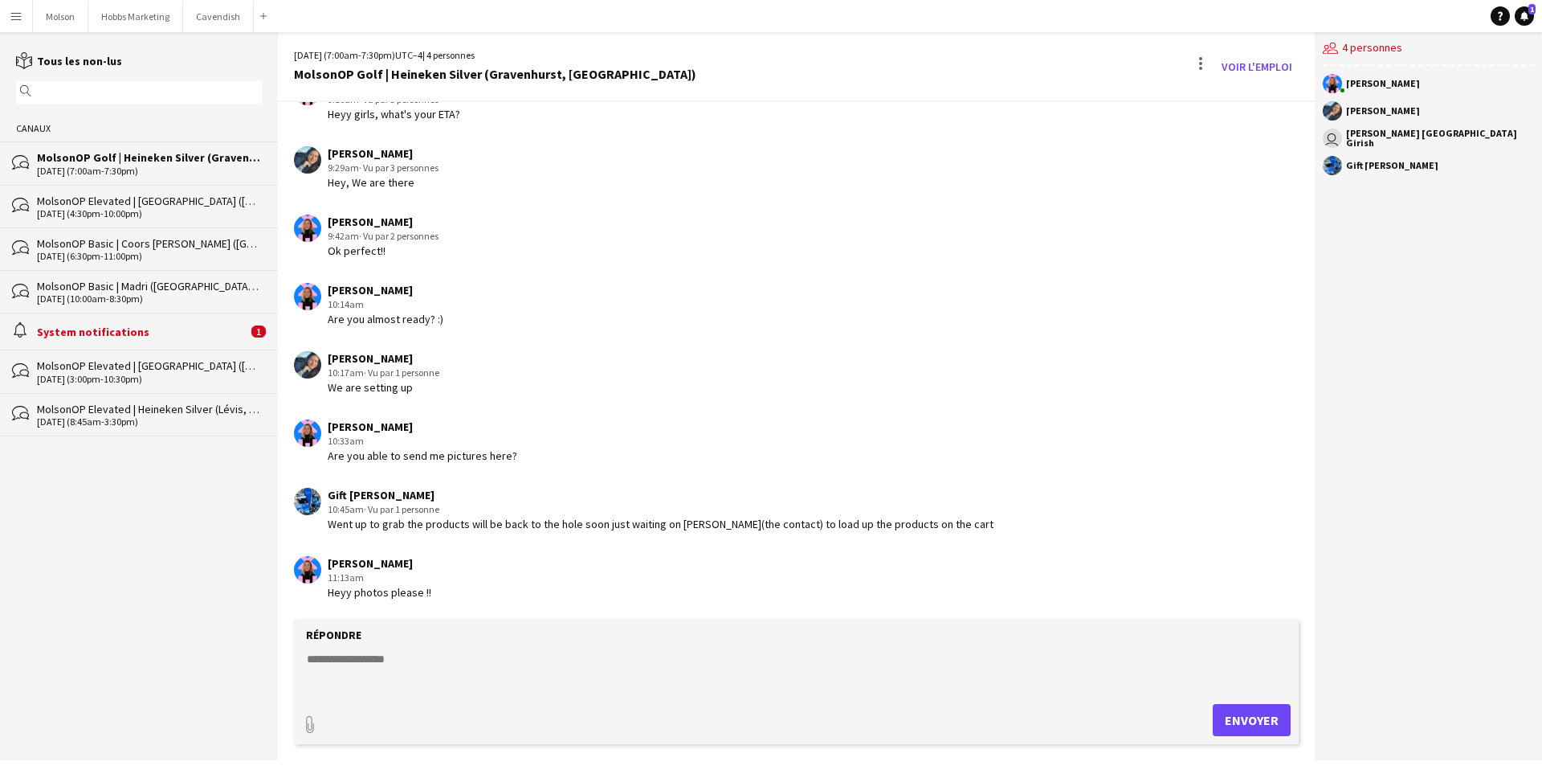
click at [914, 517] on div "Went up to grab the products will be back to the hole soon just waiting on jame…" at bounding box center [661, 524] width 666 height 14
click at [56, 16] on button "Molson Fermer" at bounding box center [60, 16] width 55 height 31
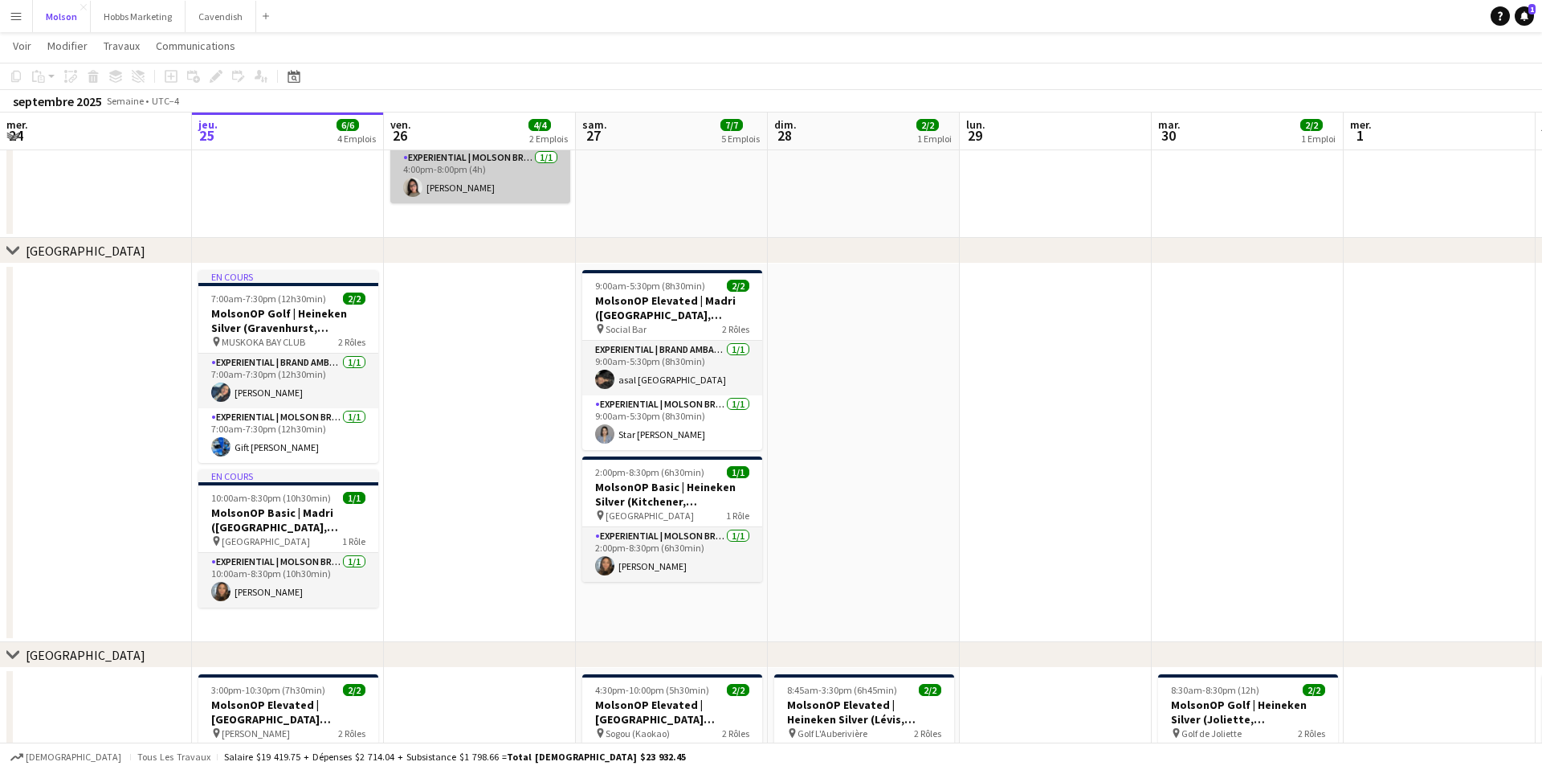
scroll to position [349, 0]
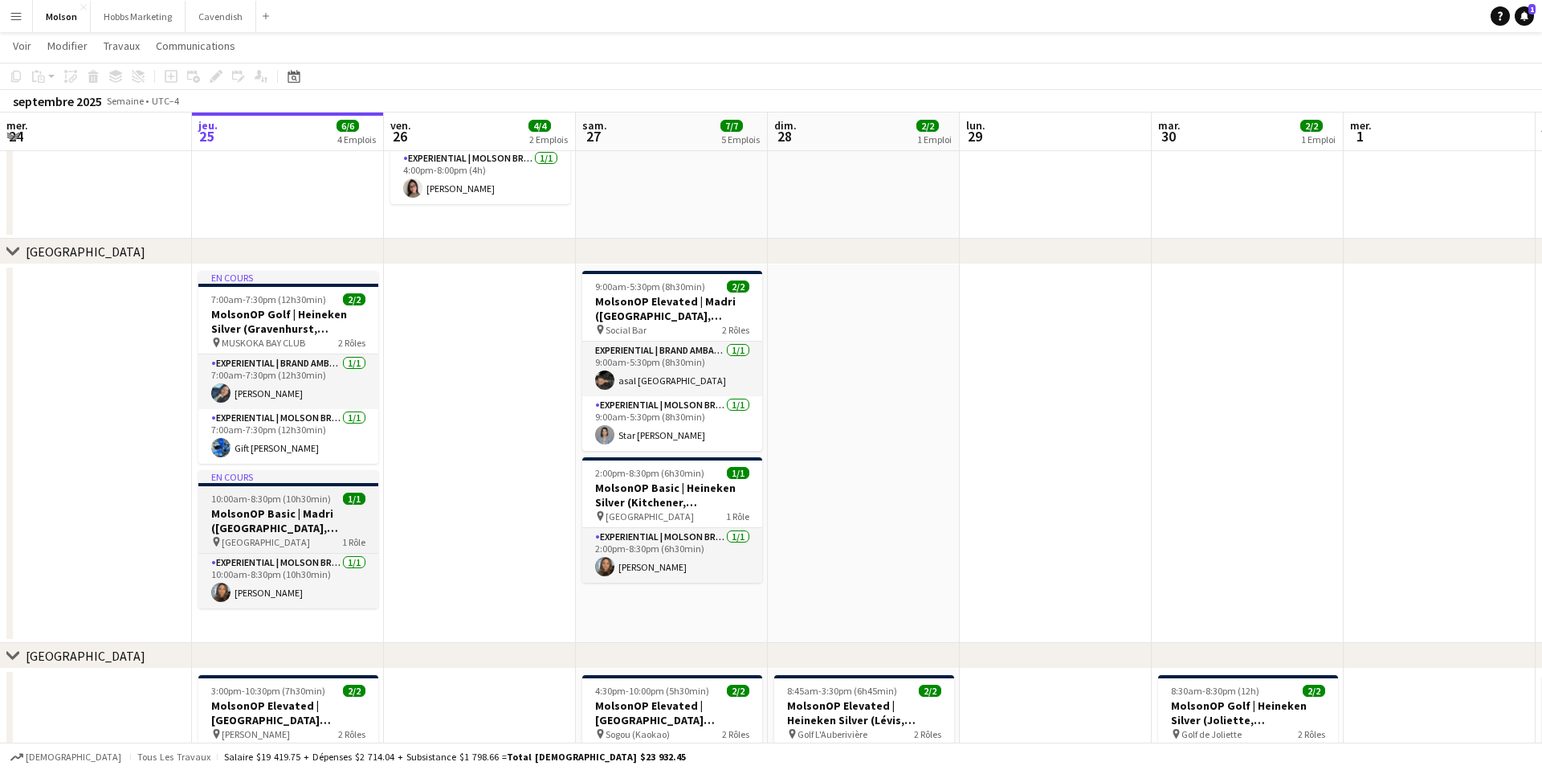
click at [302, 526] on h3 "MolsonOP Basic | Madri ([GEOGRAPHIC_DATA], [GEOGRAPHIC_DATA])" at bounding box center [288, 520] width 180 height 29
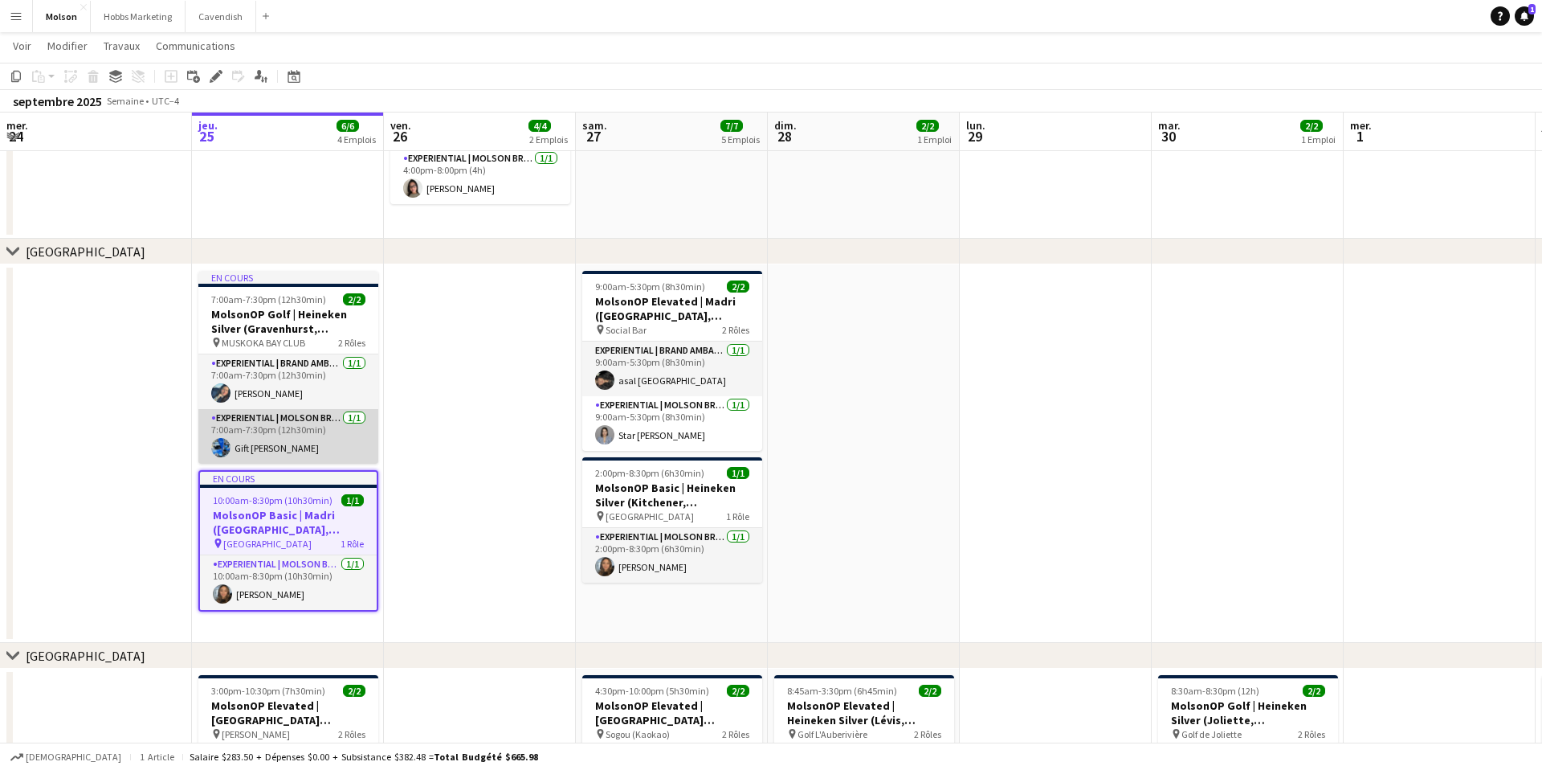
click at [283, 442] on app-card-role "Experiential | Molson Brand Specialist 1/1 7:00am-7:30pm (12h30min) Gift Lydia …" at bounding box center [288, 436] width 180 height 55
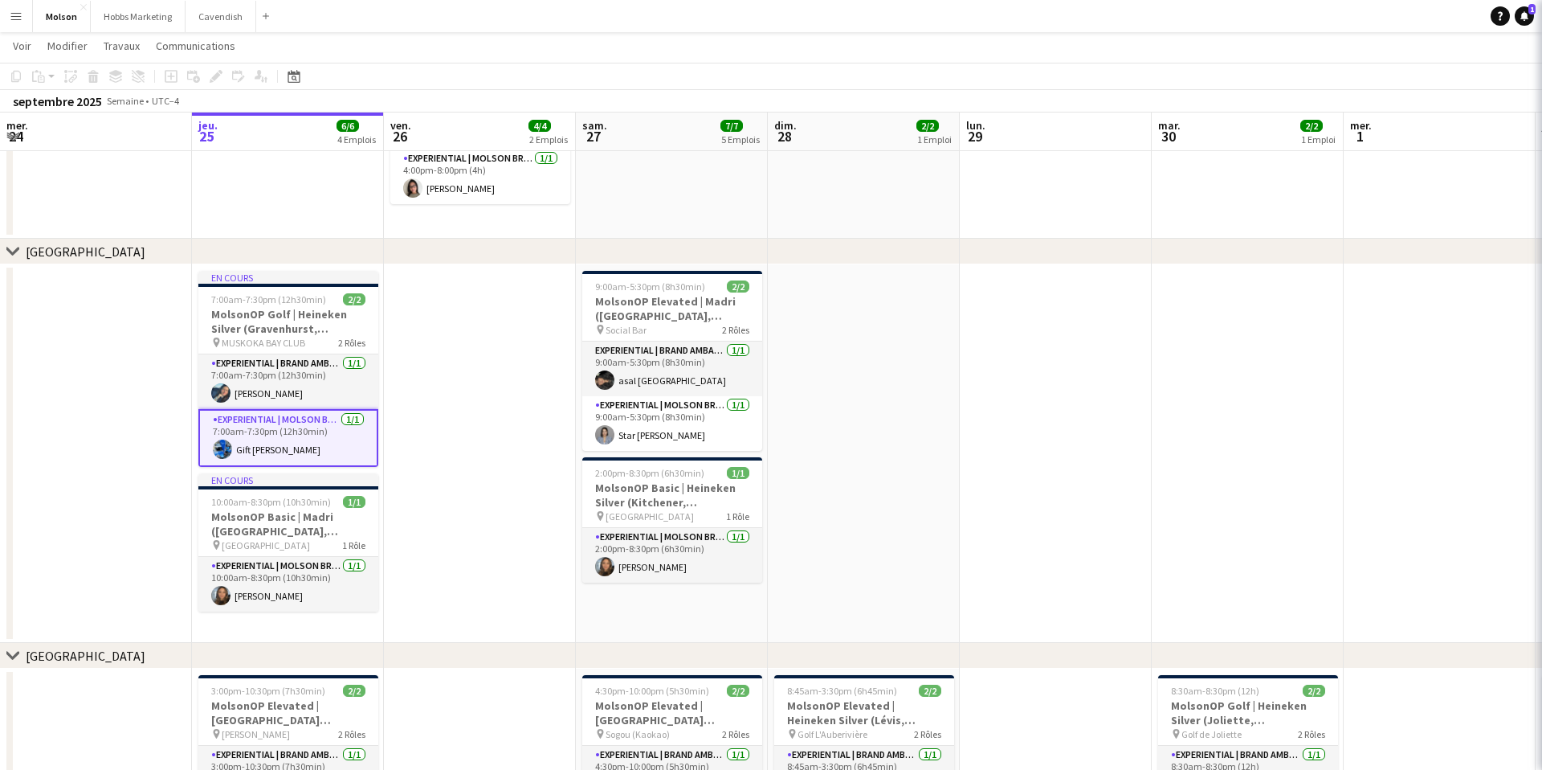
click at [1542, 174] on app-user-avatar at bounding box center [1571, 178] width 32 height 32
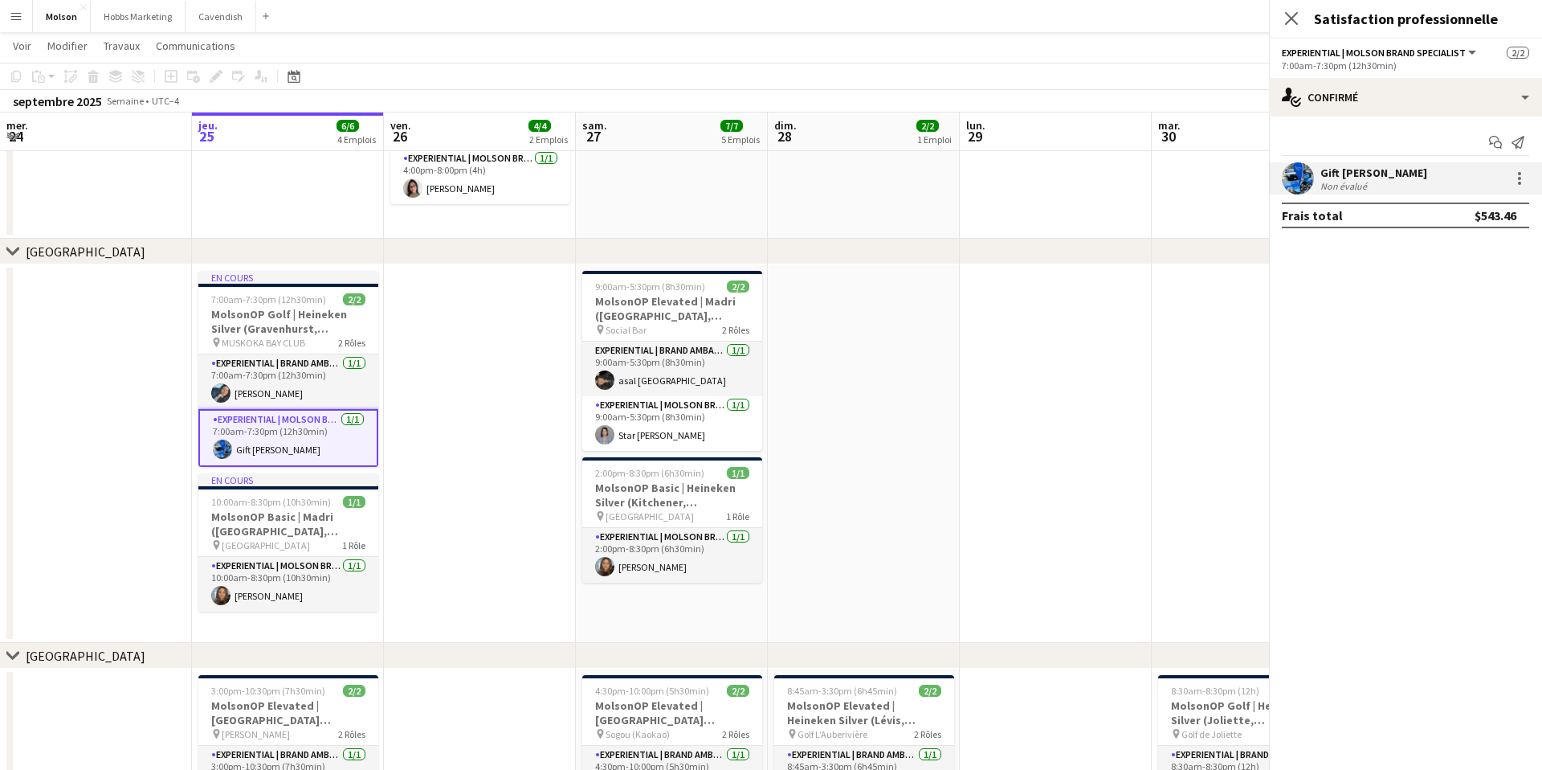
click at [1294, 184] on app-user-avatar at bounding box center [1298, 178] width 32 height 32
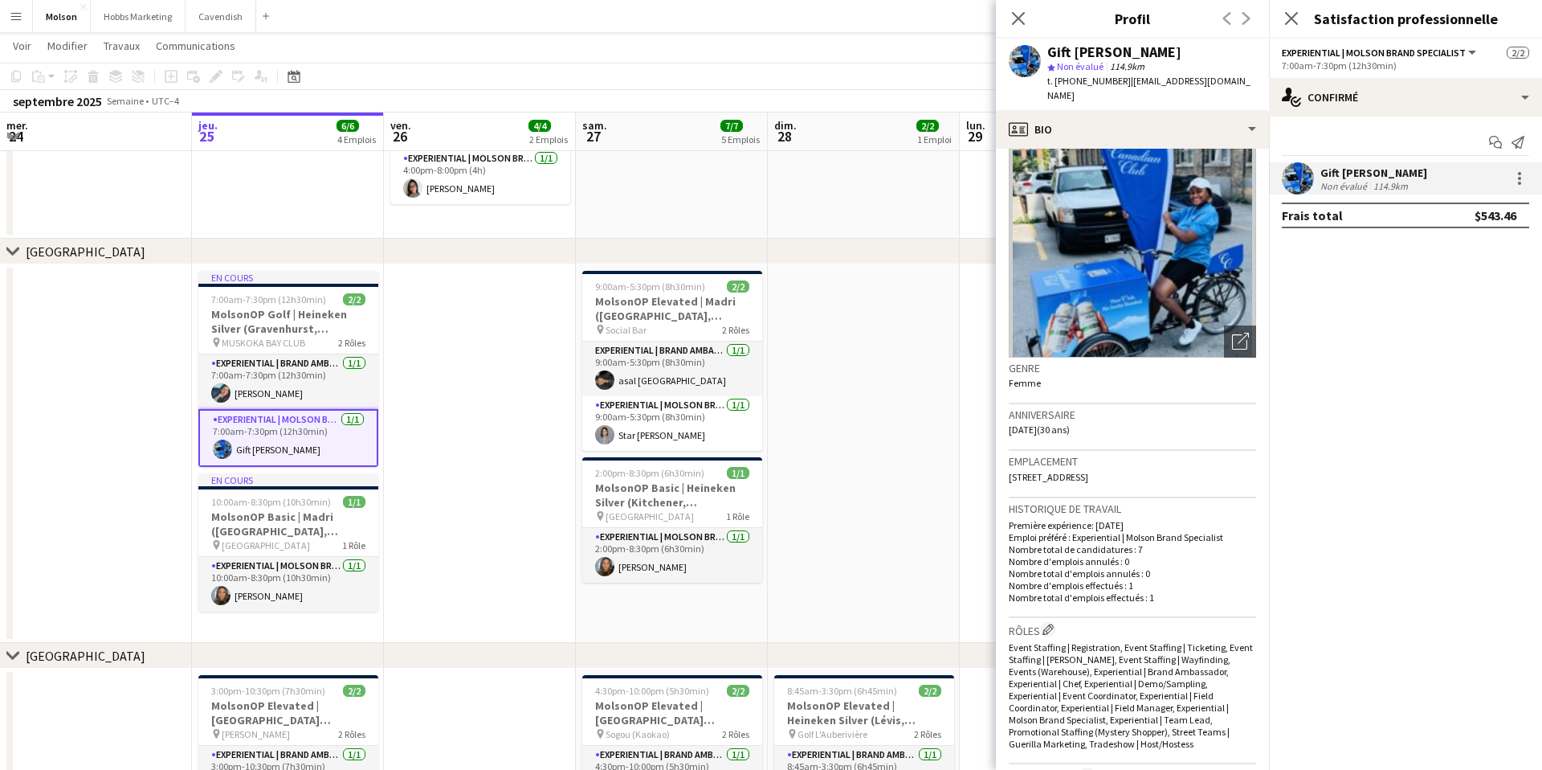
scroll to position [0, 0]
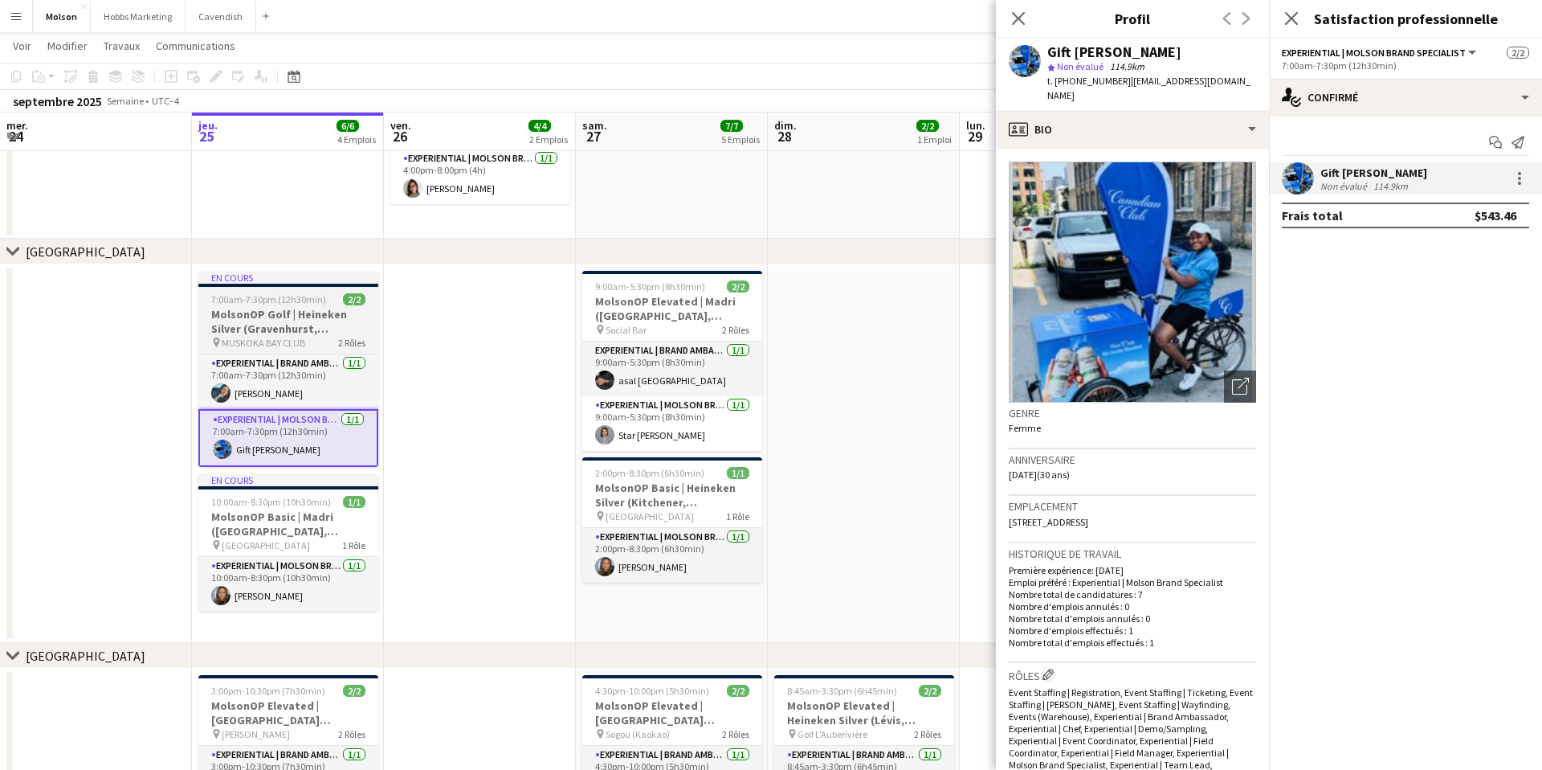
click at [293, 331] on h3 "MolsonOP Golf | Heineken Silver (Gravenhurst, [GEOGRAPHIC_DATA])" at bounding box center [288, 321] width 180 height 29
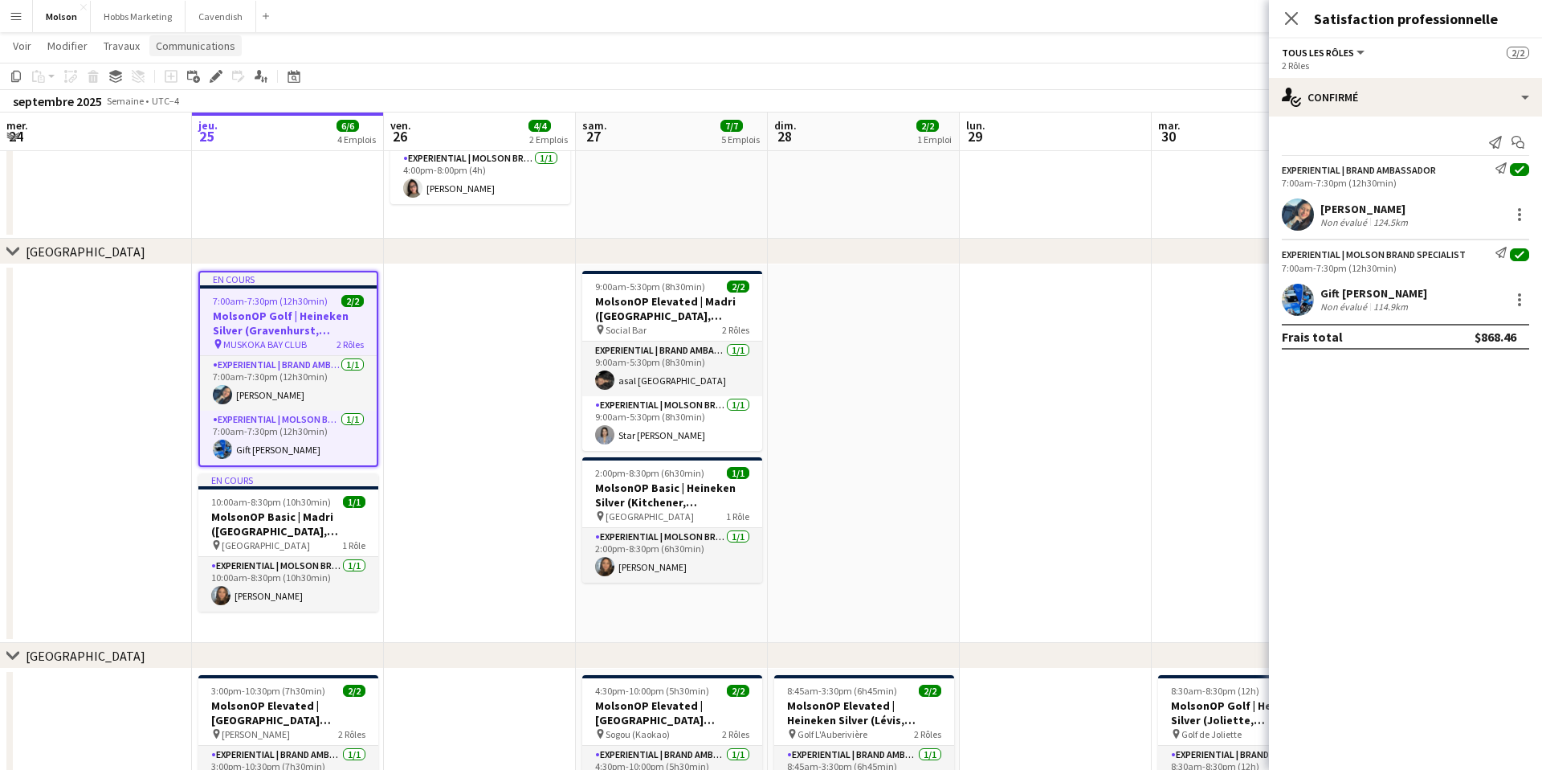
click at [206, 47] on span "Communications" at bounding box center [196, 46] width 80 height 14
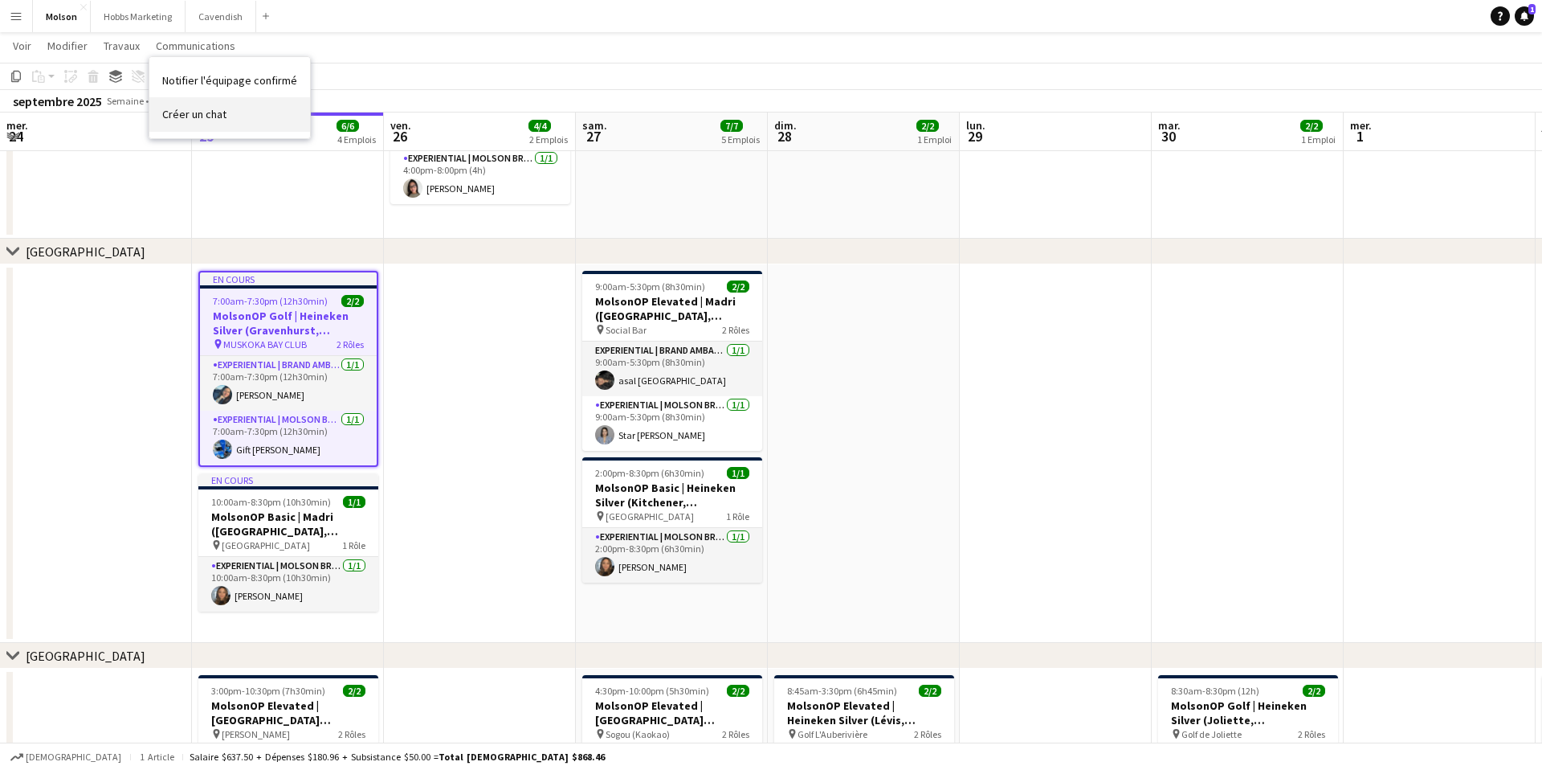
click at [223, 108] on span "Créer un chat" at bounding box center [194, 114] width 64 height 14
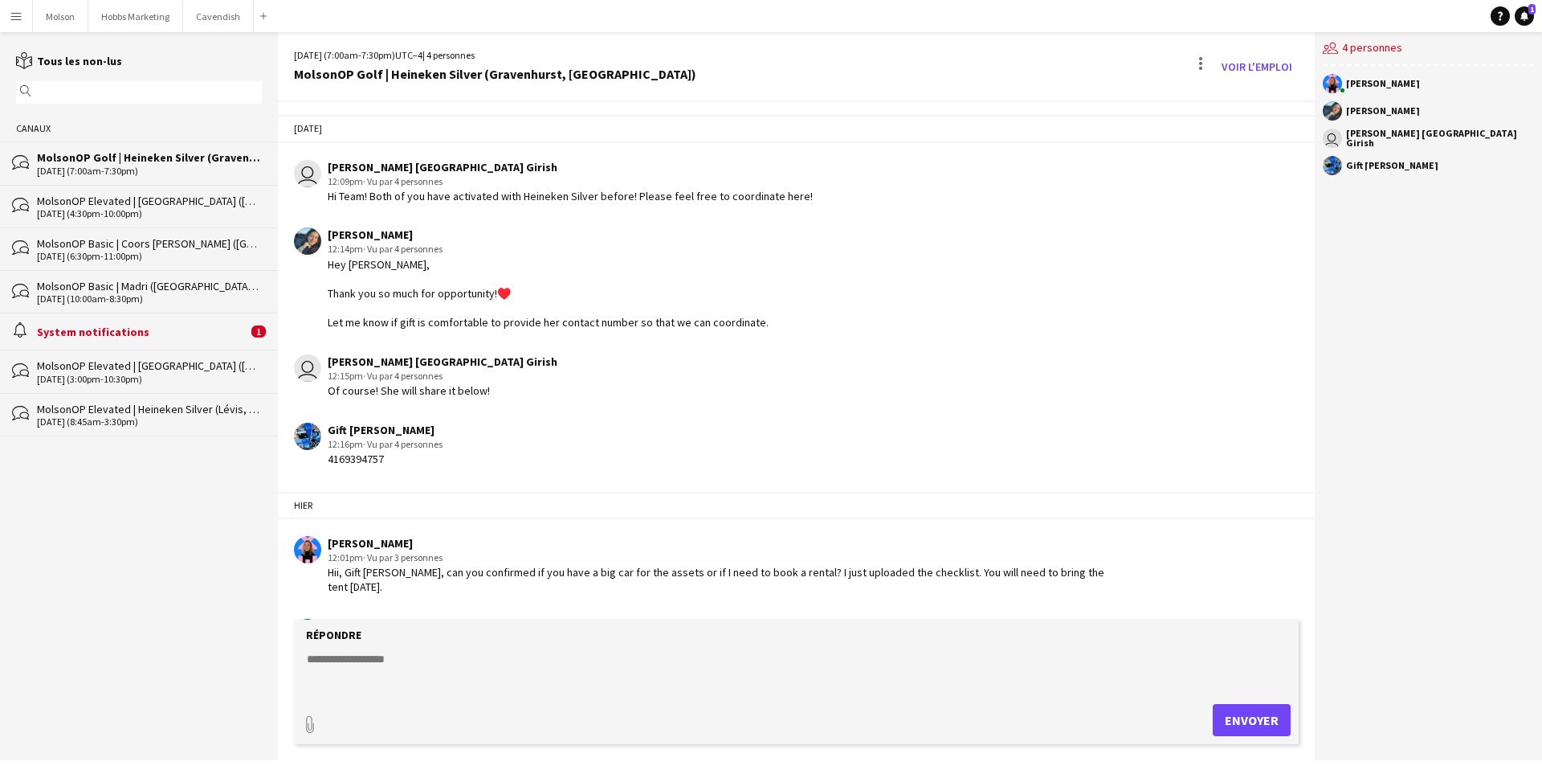
scroll to position [1718, 0]
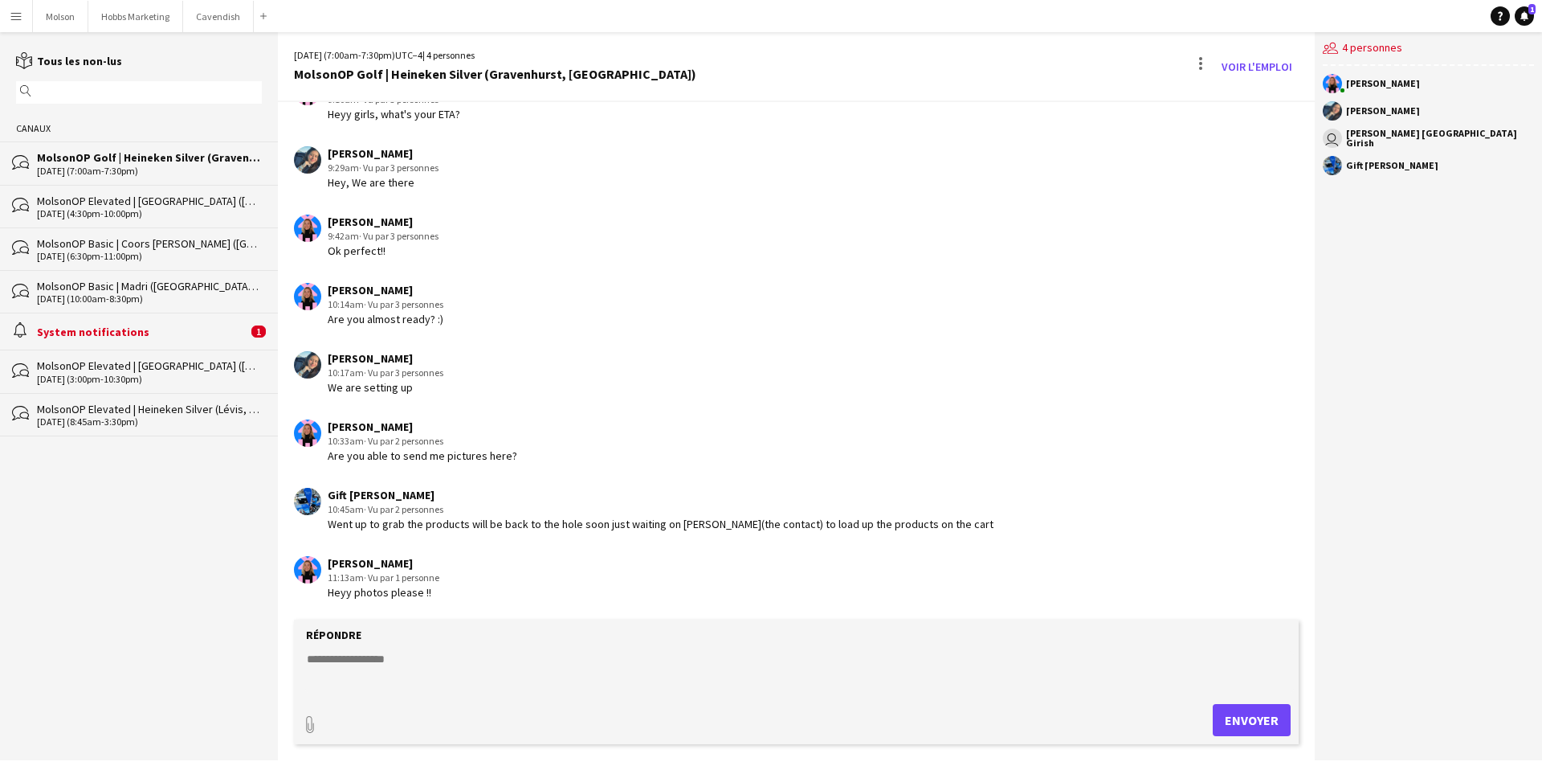
click at [364, 660] on textarea at bounding box center [799, 672] width 989 height 42
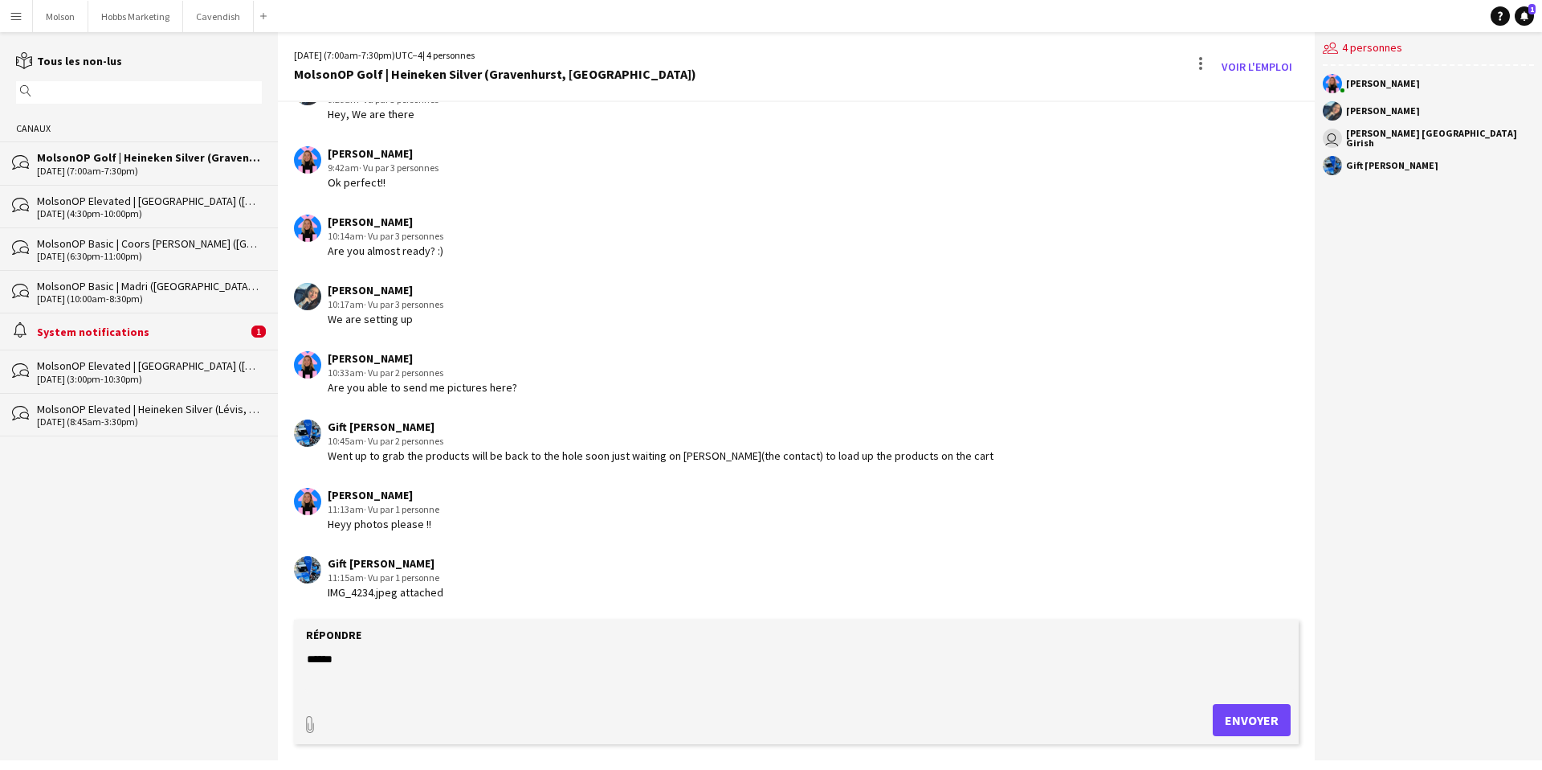
scroll to position [1857, 0]
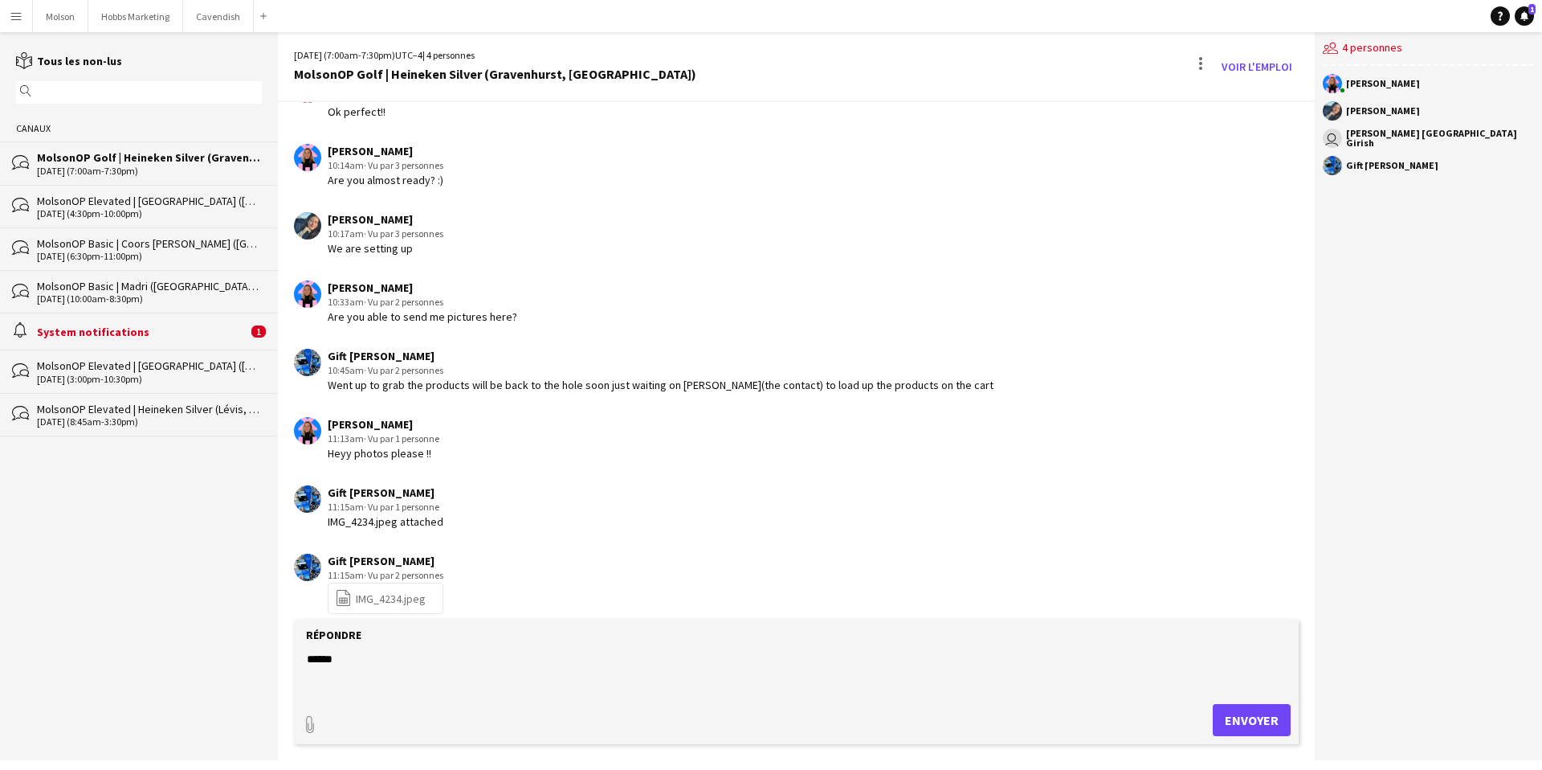
type textarea "******"
click at [359, 591] on link "file-spreadsheet IMG_4234.jpeg" at bounding box center [380, 598] width 91 height 18
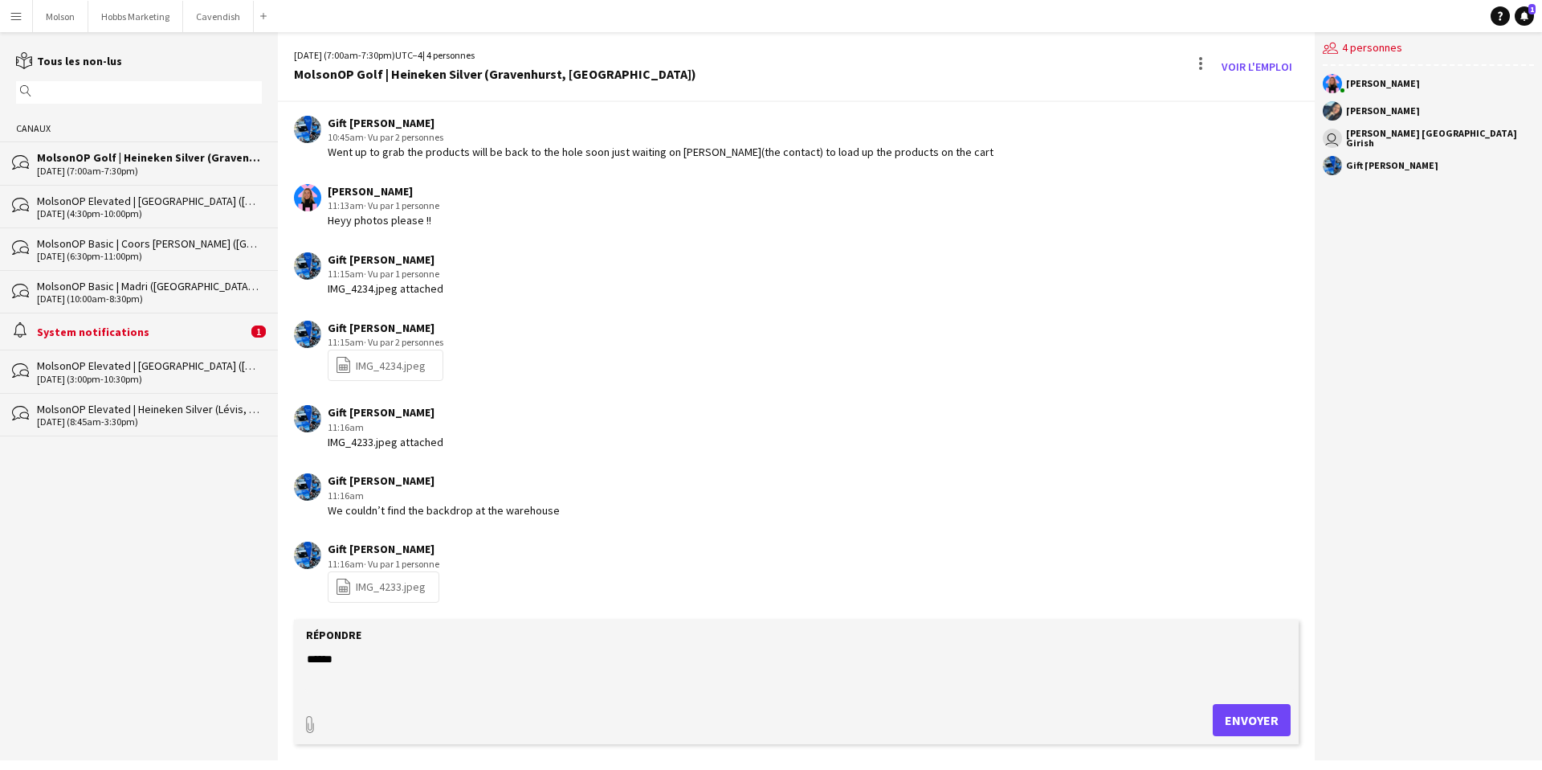
scroll to position [2093, 0]
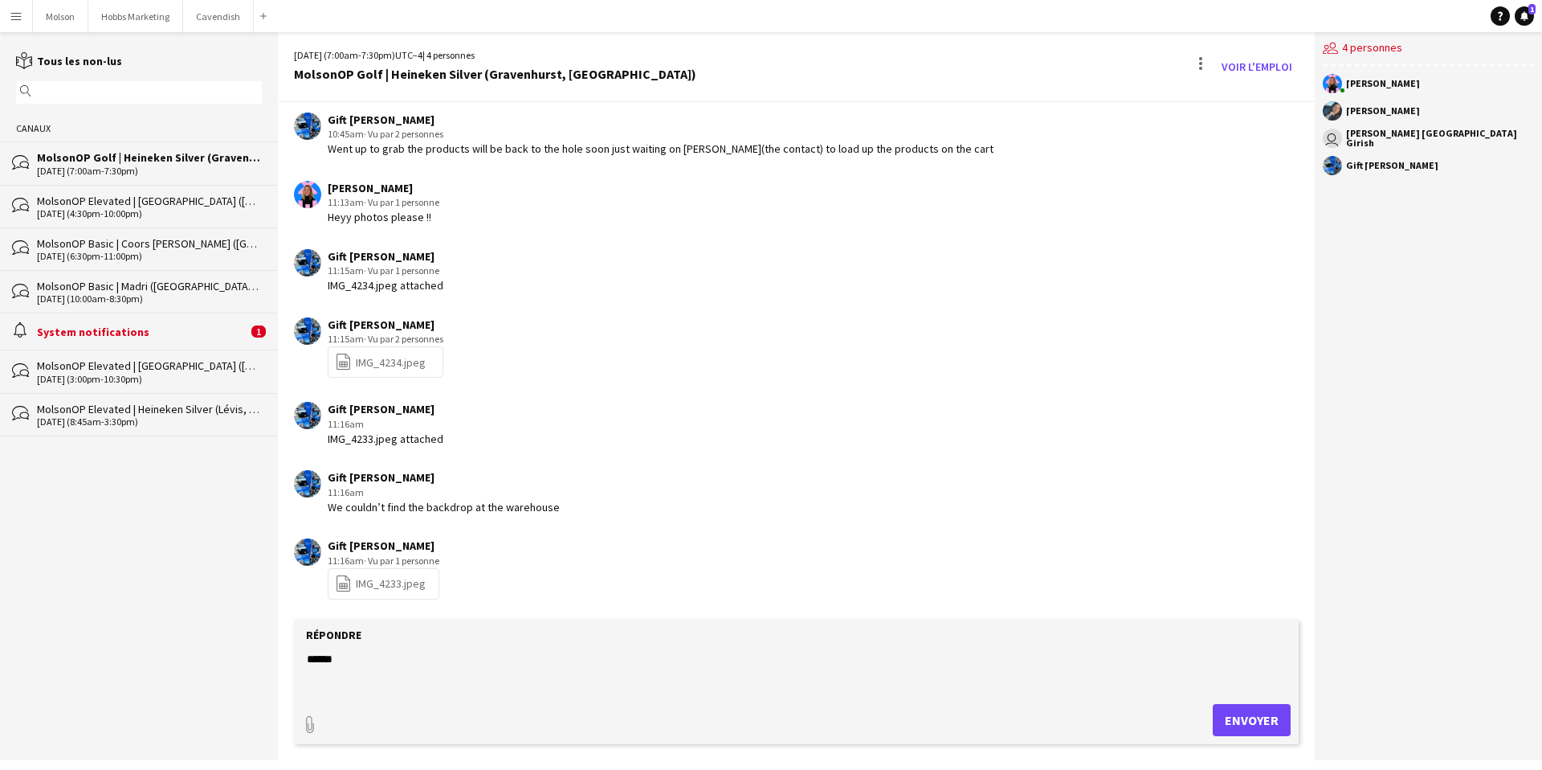
drag, startPoint x: 350, startPoint y: 283, endPoint x: 408, endPoint y: 289, distance: 58.2
click at [408, 289] on div "IMG_4234.jpeg attached" at bounding box center [386, 285] width 116 height 14
click at [457, 289] on div "Gift Lydia Anielo 11:15am · Vu par 1 personne IMG_4234.jpeg attached" at bounding box center [709, 271] width 830 height 44
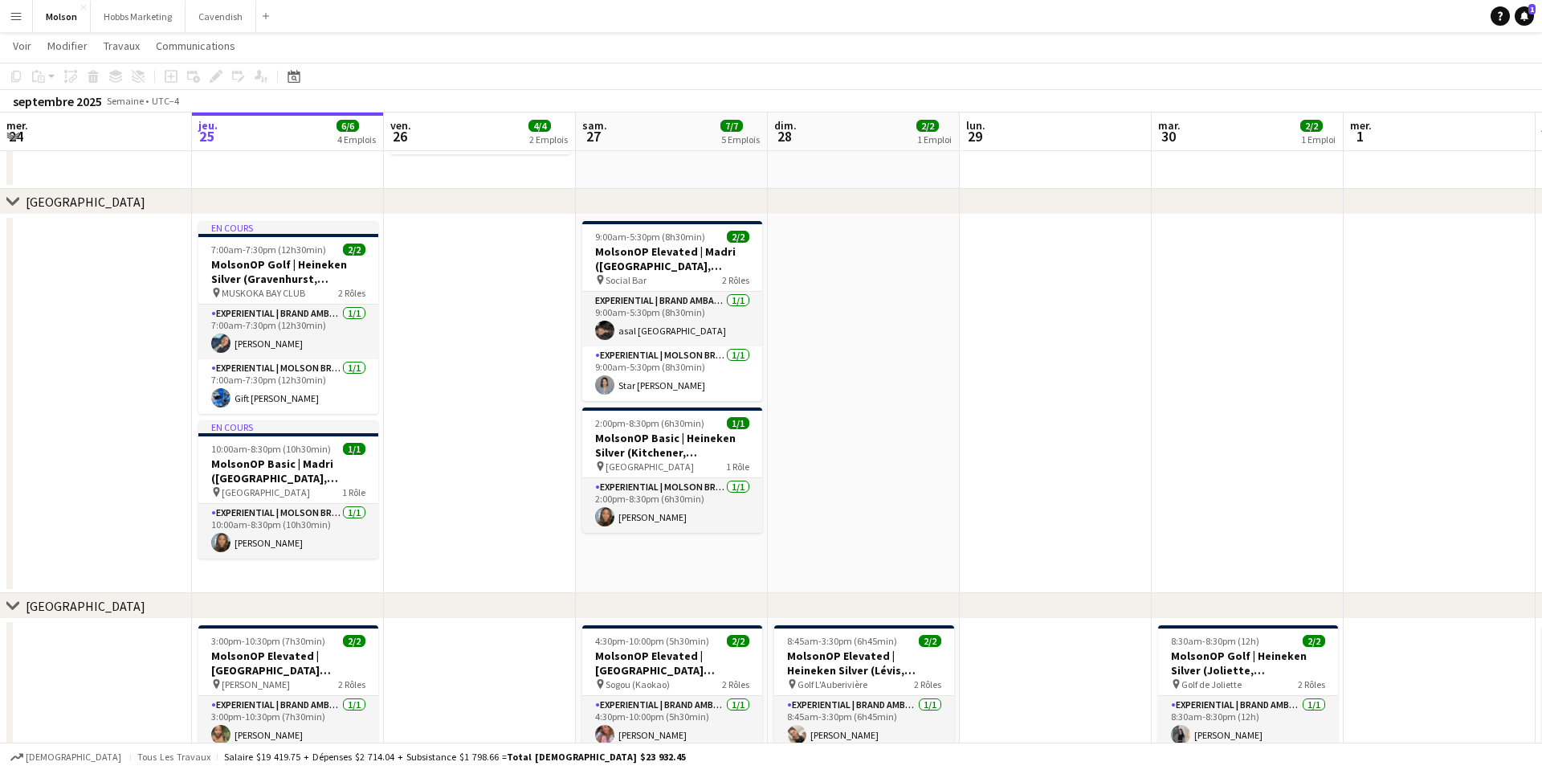
scroll to position [400, 0]
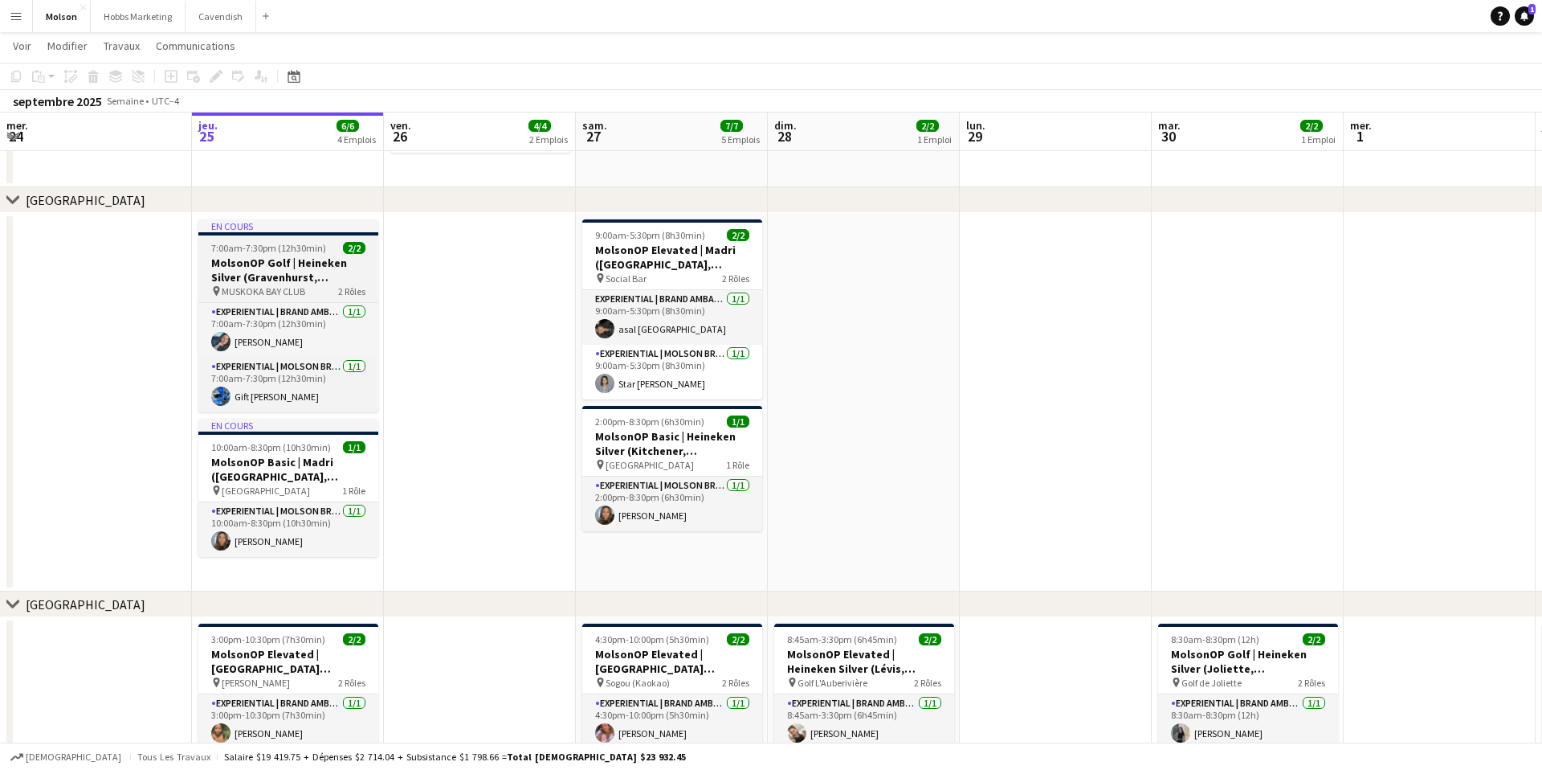
click at [266, 246] on span "7:00am-7:30pm (12h30min)" at bounding box center [268, 248] width 115 height 12
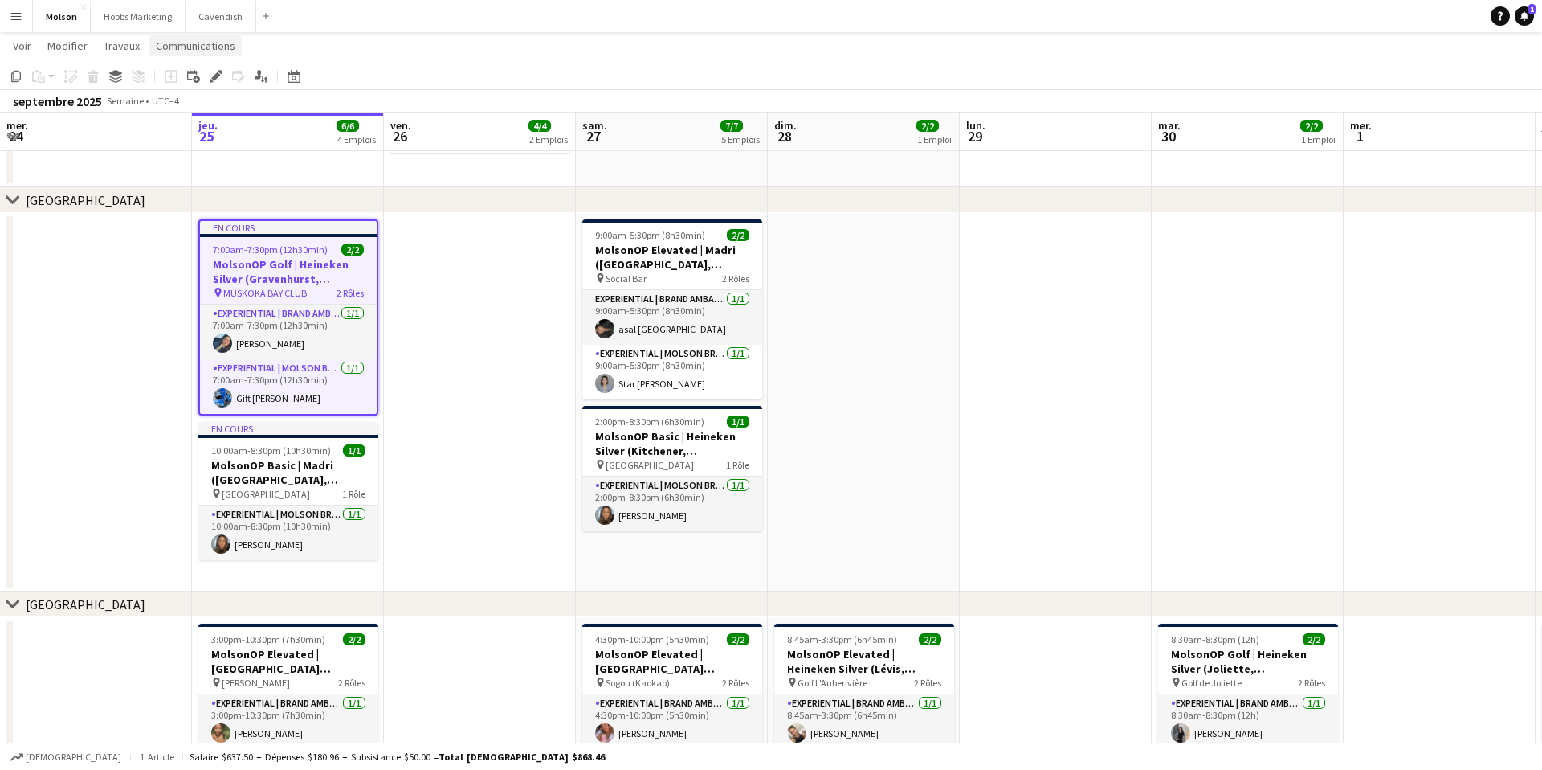
click at [209, 44] on span "Communications" at bounding box center [196, 46] width 80 height 14
click at [216, 113] on span "Créer un chat" at bounding box center [194, 114] width 64 height 14
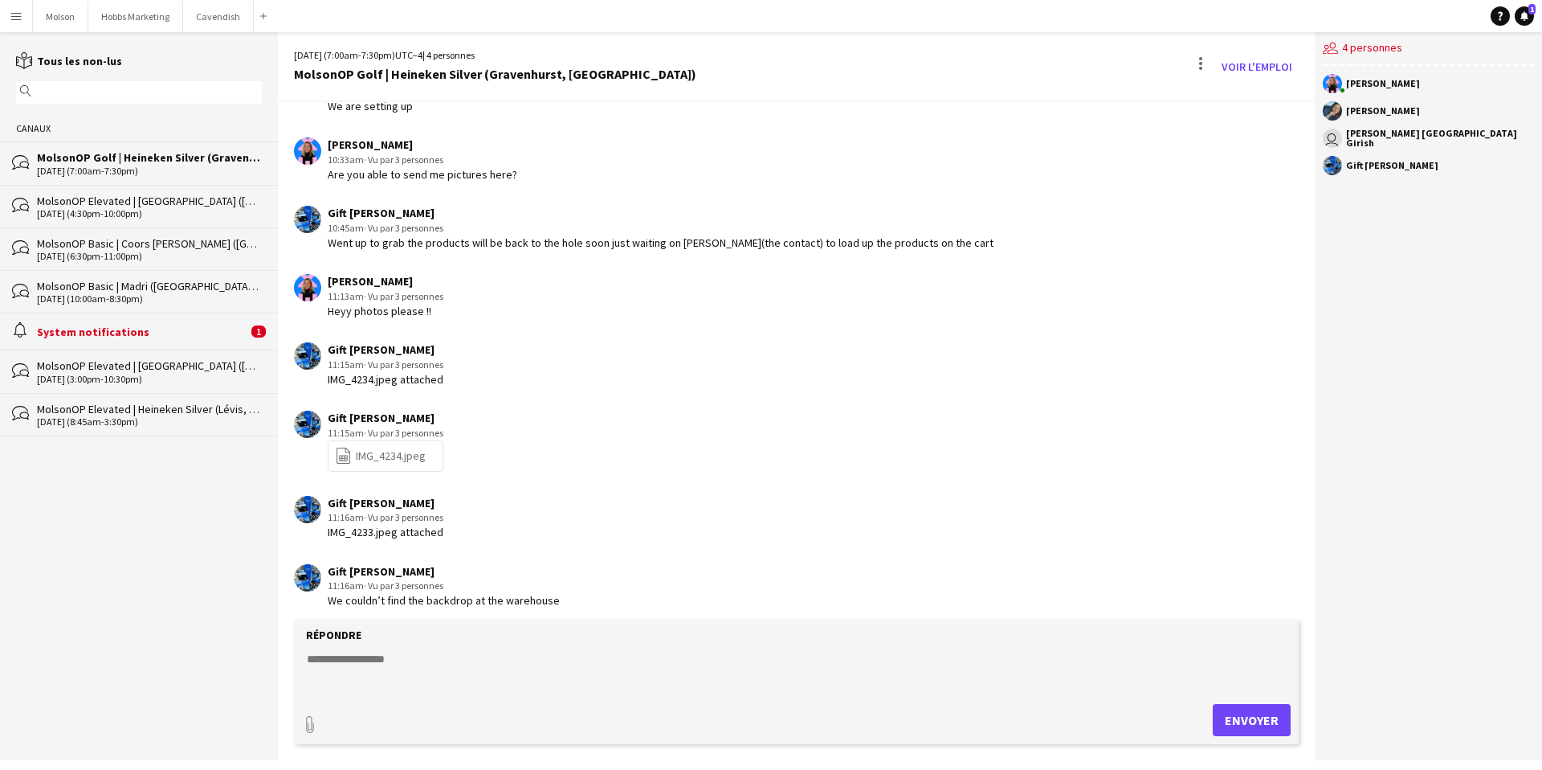
scroll to position [1649, 0]
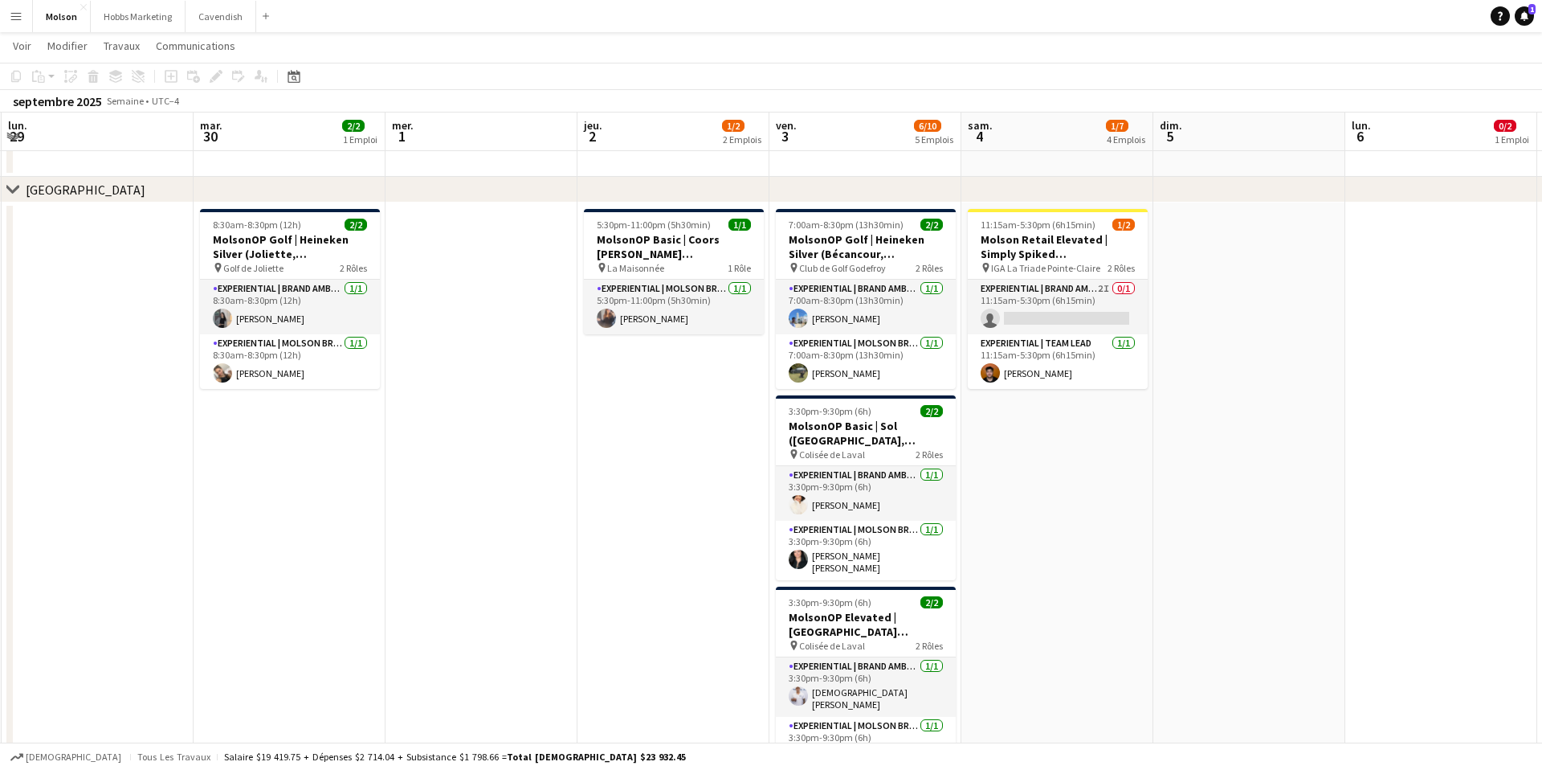
scroll to position [0, 574]
click at [1043, 368] on app-card-role "Experiential | Team Lead 1/1 11:15am-5:30pm (6h15min) Ramy Benabid" at bounding box center [1058, 361] width 180 height 55
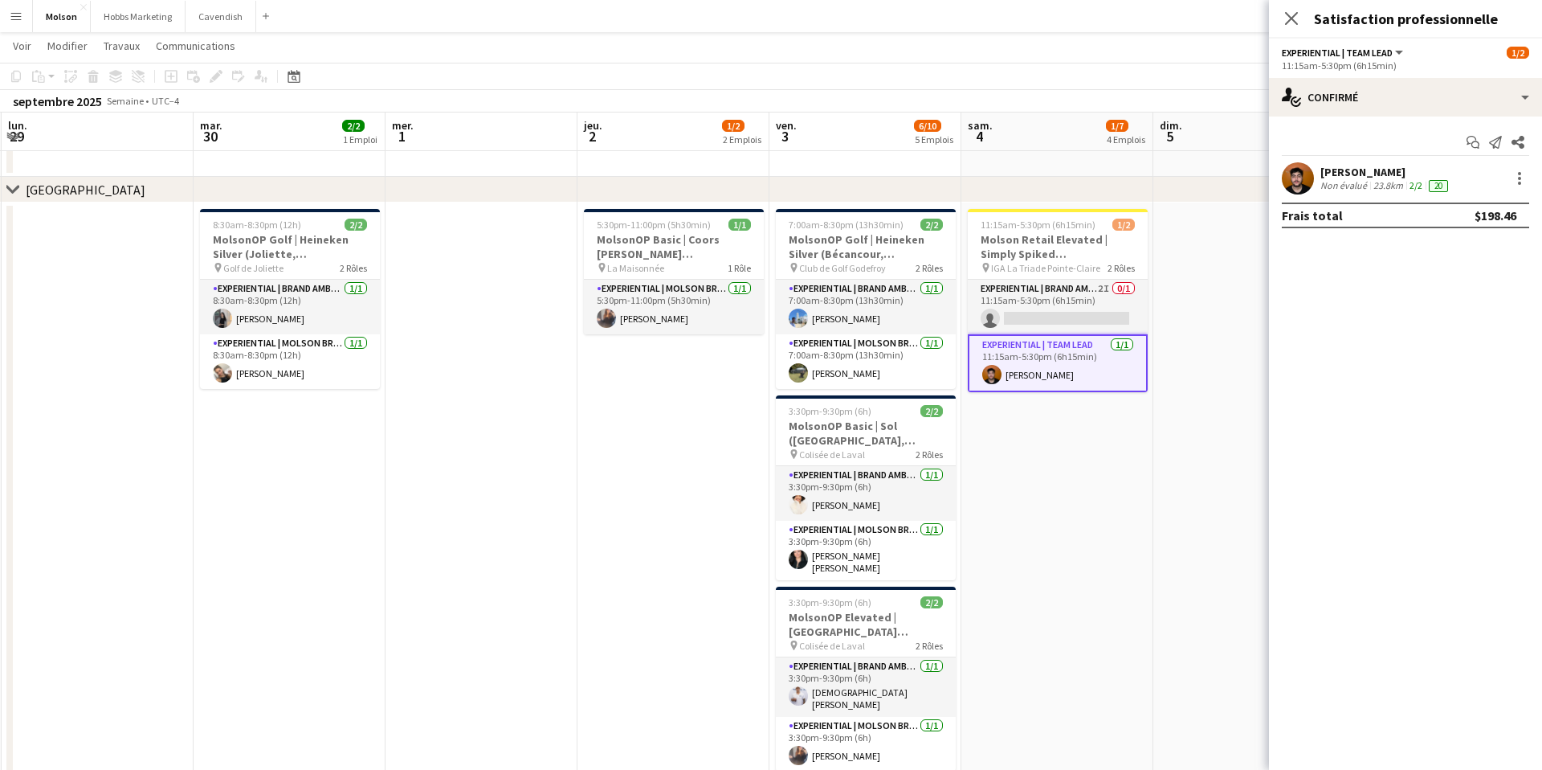
click at [1296, 182] on app-user-avatar at bounding box center [1298, 178] width 32 height 32
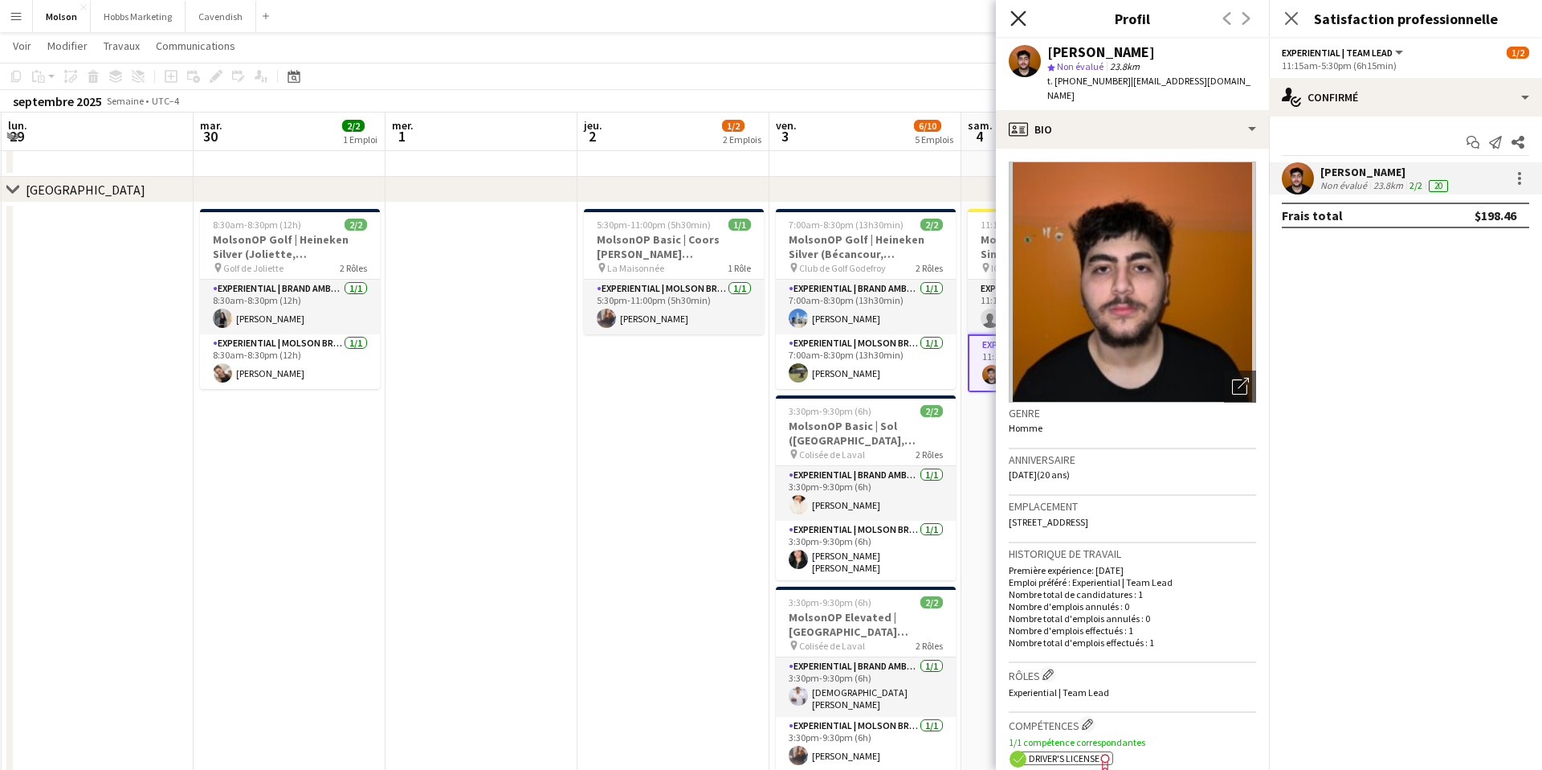
click at [1013, 17] on icon "Fermer le pop-in" at bounding box center [1018, 17] width 15 height 15
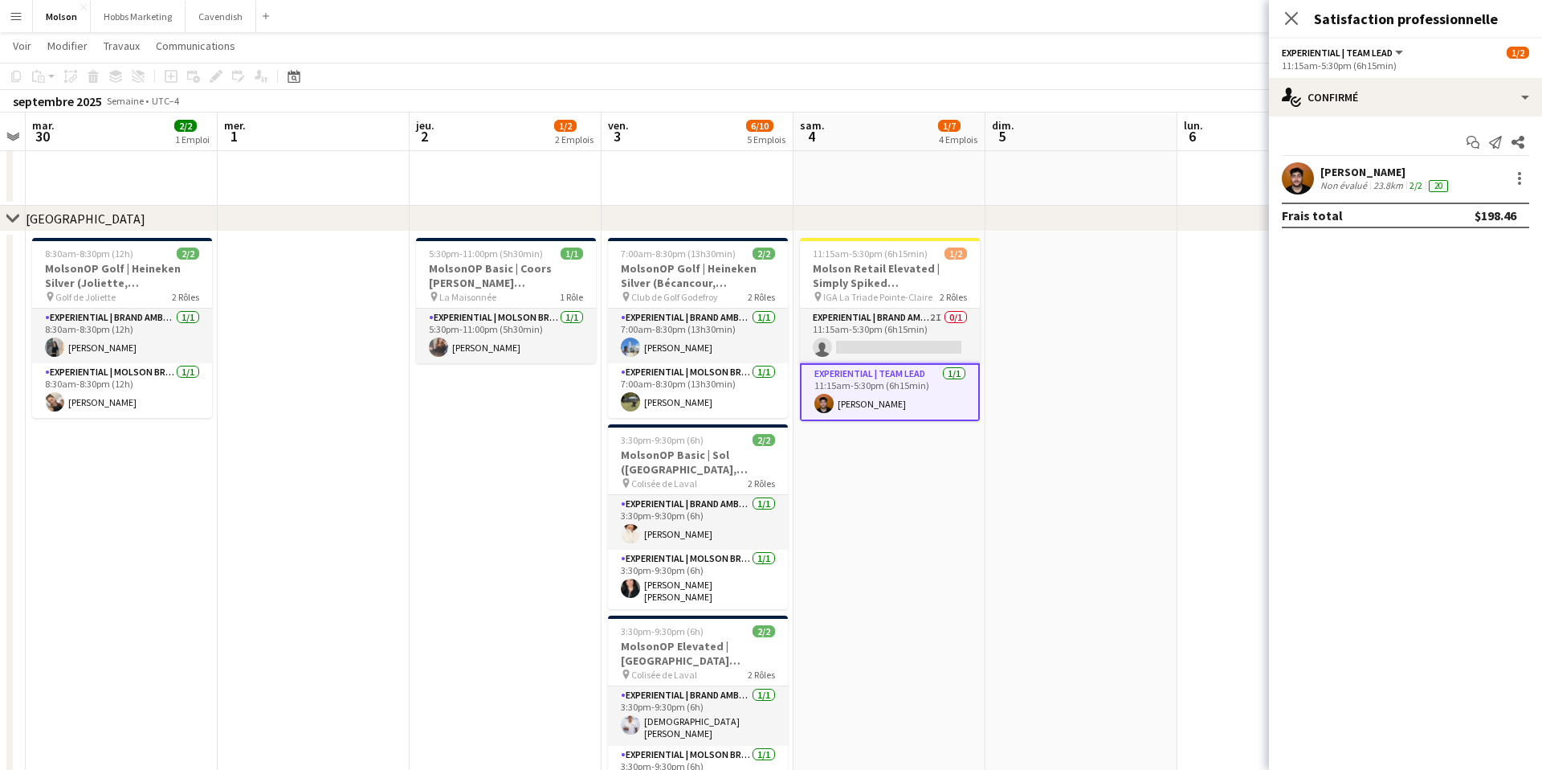
scroll to position [0, 489]
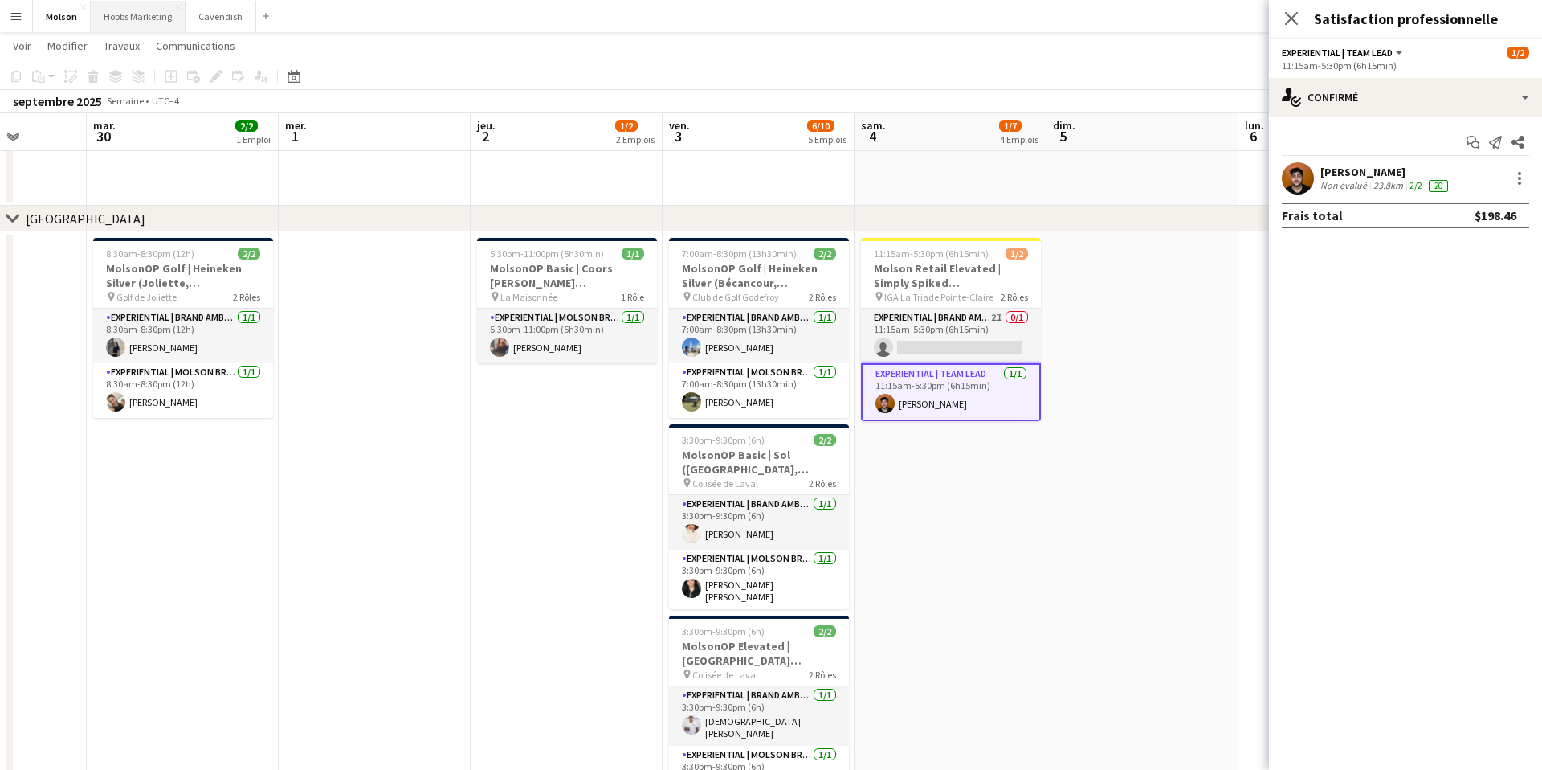
click at [141, 21] on button "Hobbs Marketing Fermer" at bounding box center [138, 16] width 95 height 31
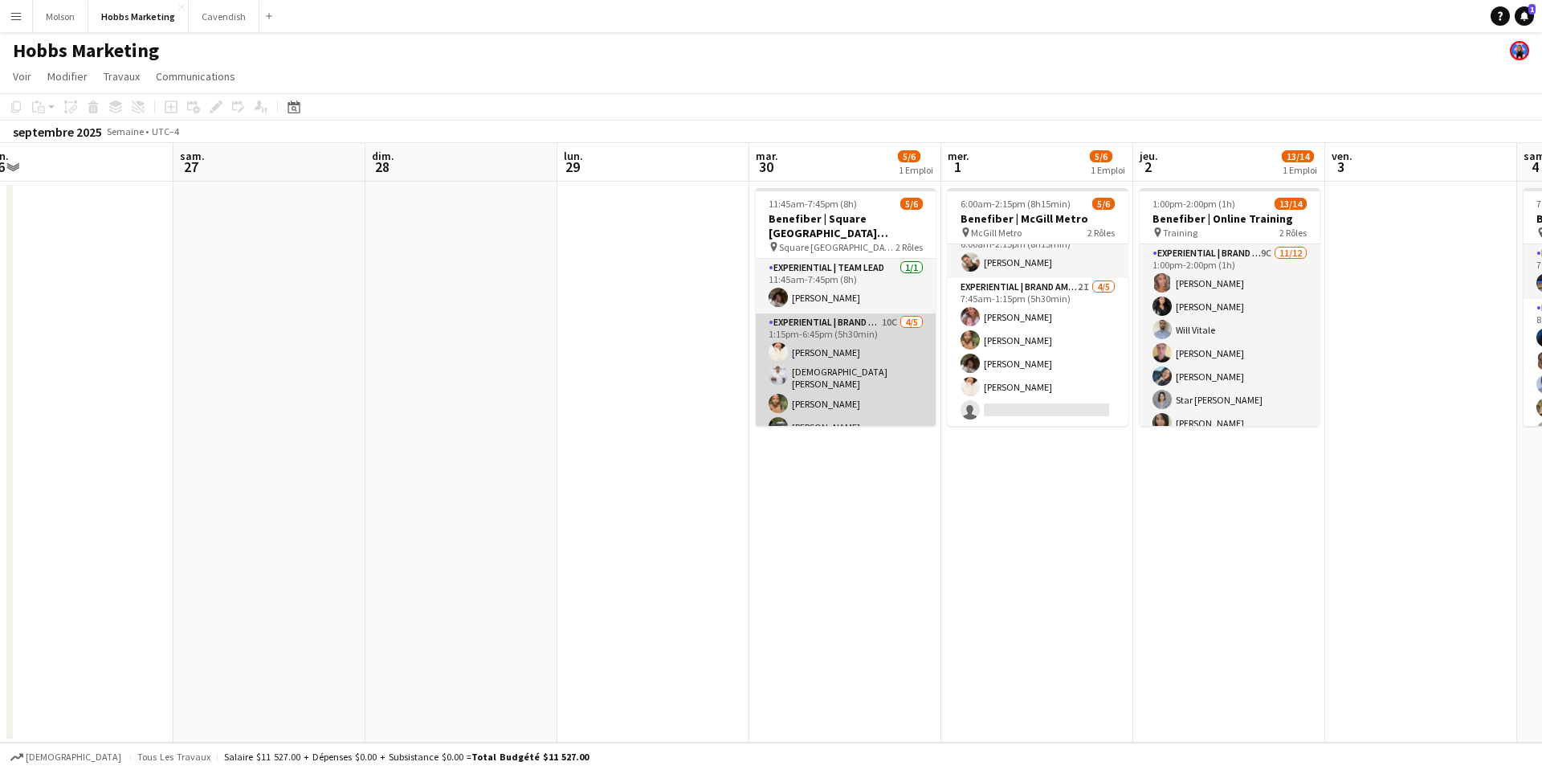
click at [849, 358] on app-card-role "Experiential | Brand Ambassador 10C 4/5 1:15pm-6:45pm (5h30min) Chiara Guimond …" at bounding box center [846, 389] width 180 height 153
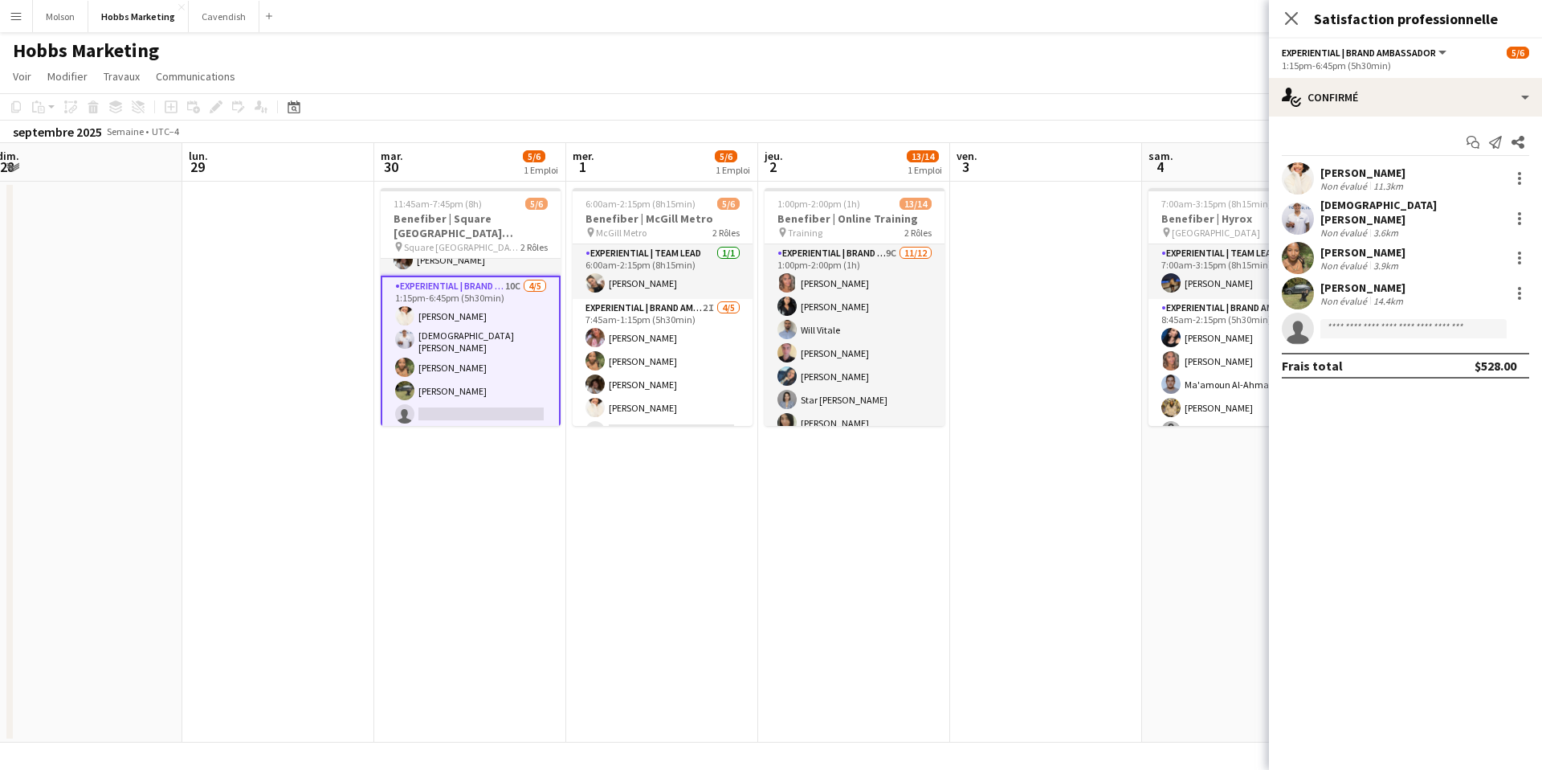
scroll to position [38, 0]
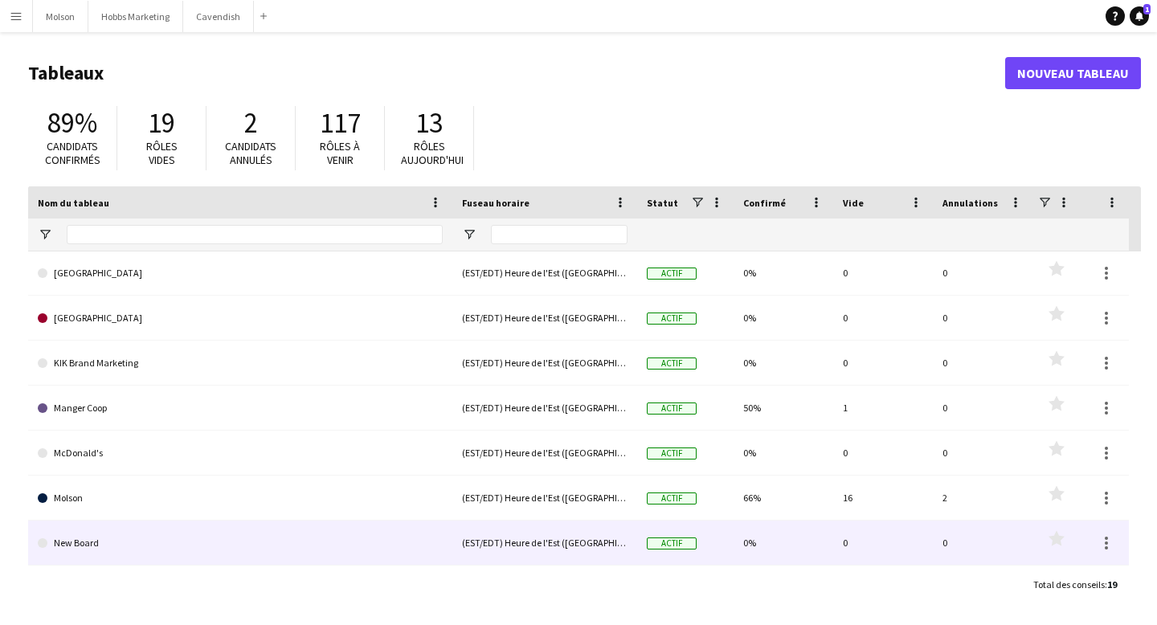
scroll to position [391, 0]
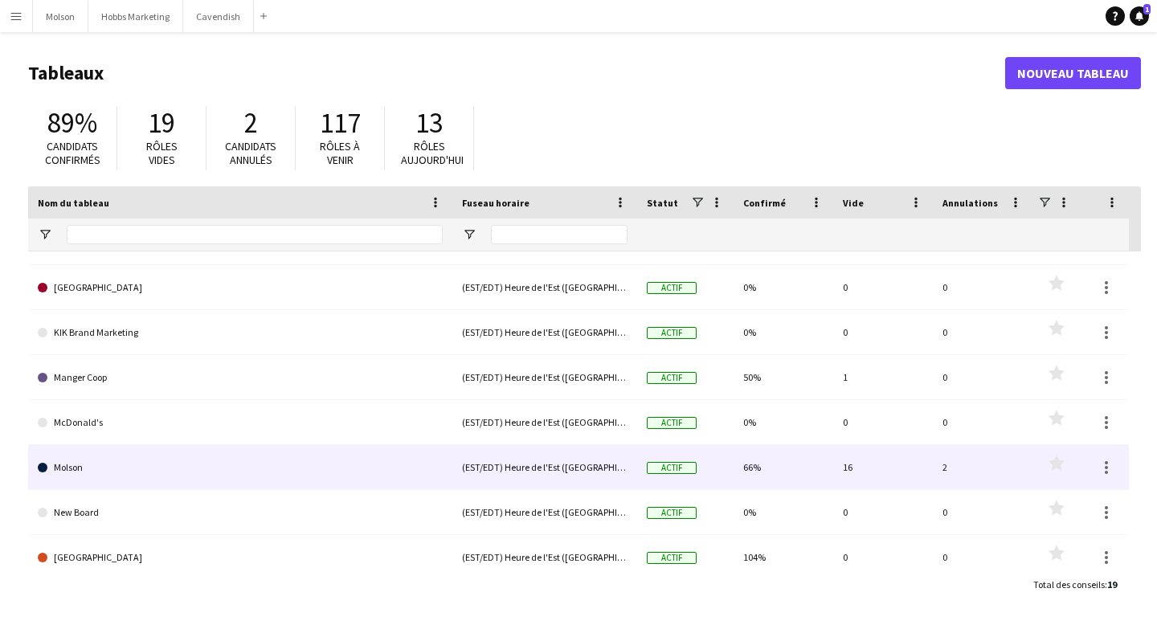
click at [95, 462] on link "Molson" at bounding box center [240, 467] width 405 height 45
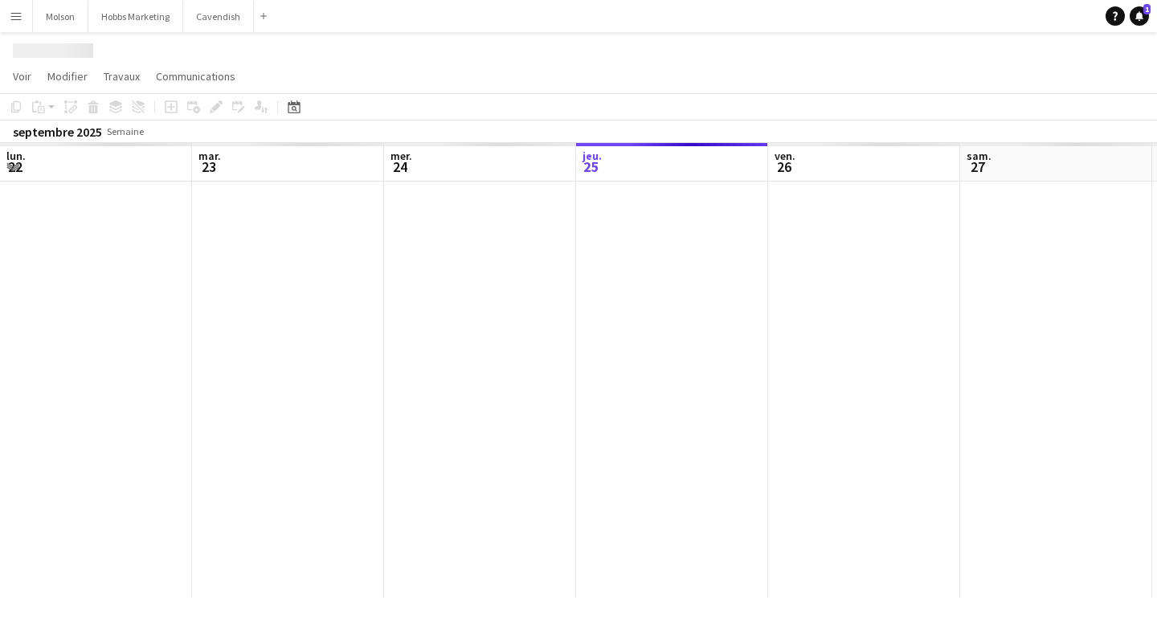
scroll to position [0, 384]
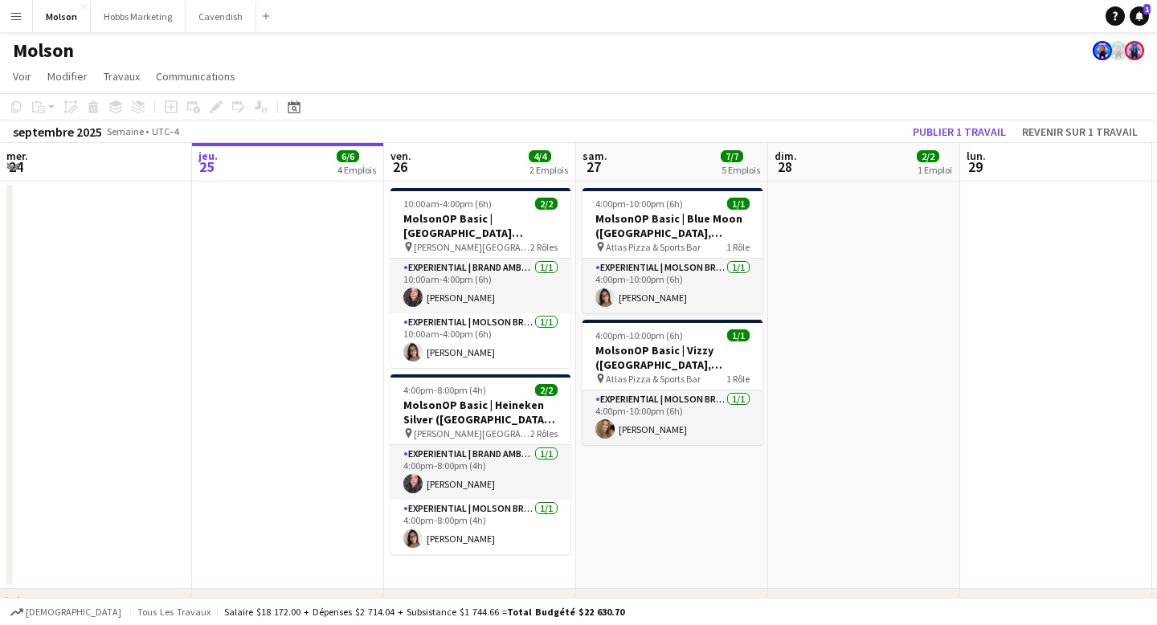
click at [14, 18] on app-icon "Menu" at bounding box center [16, 16] width 13 height 13
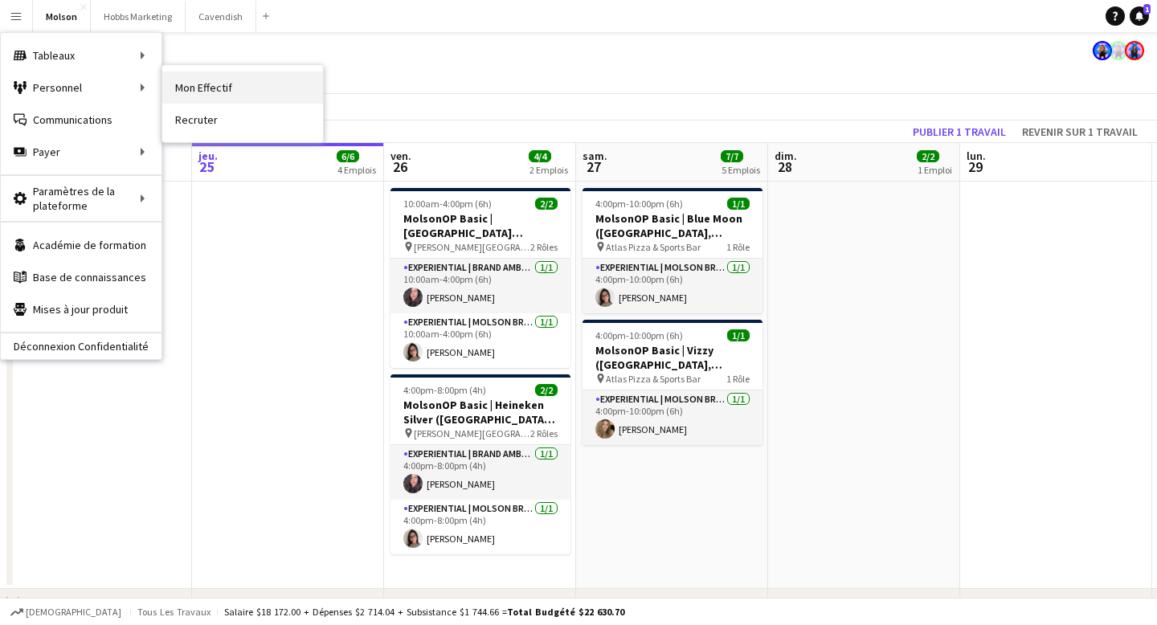
click at [214, 83] on link "Mon Effectif" at bounding box center [242, 88] width 161 height 32
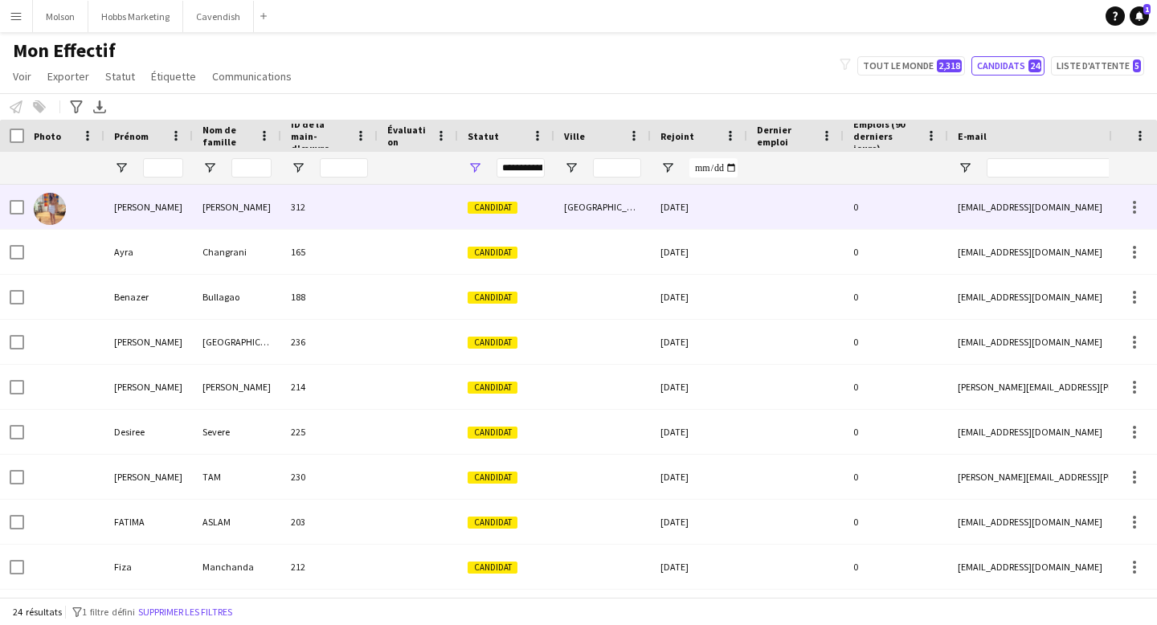
click at [446, 209] on div at bounding box center [418, 207] width 80 height 44
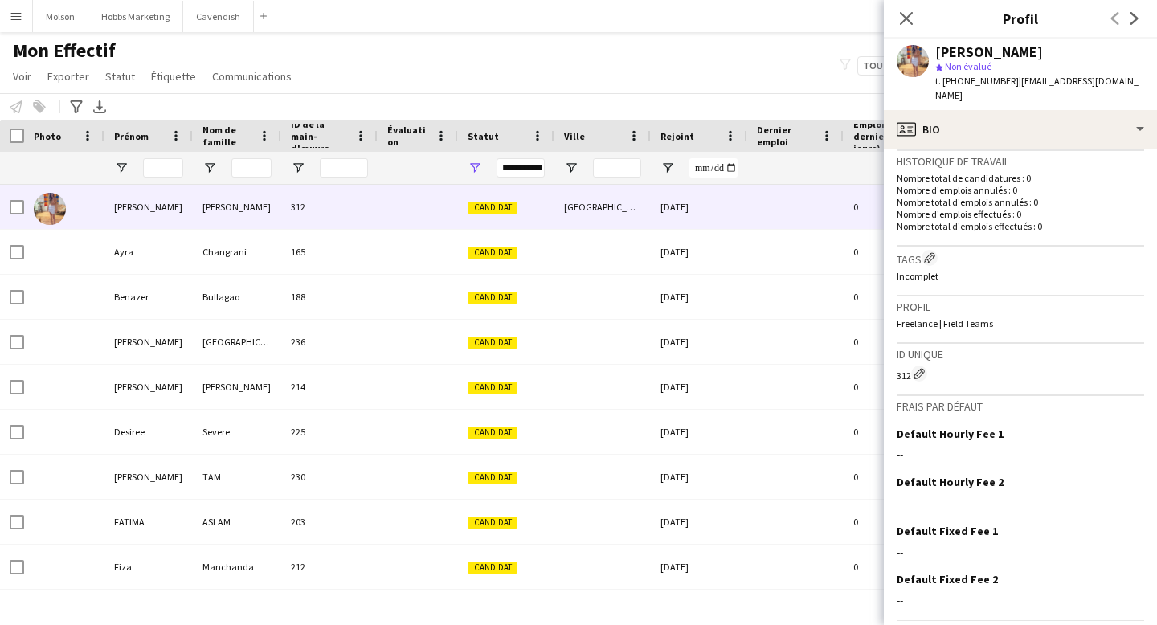
scroll to position [432, 0]
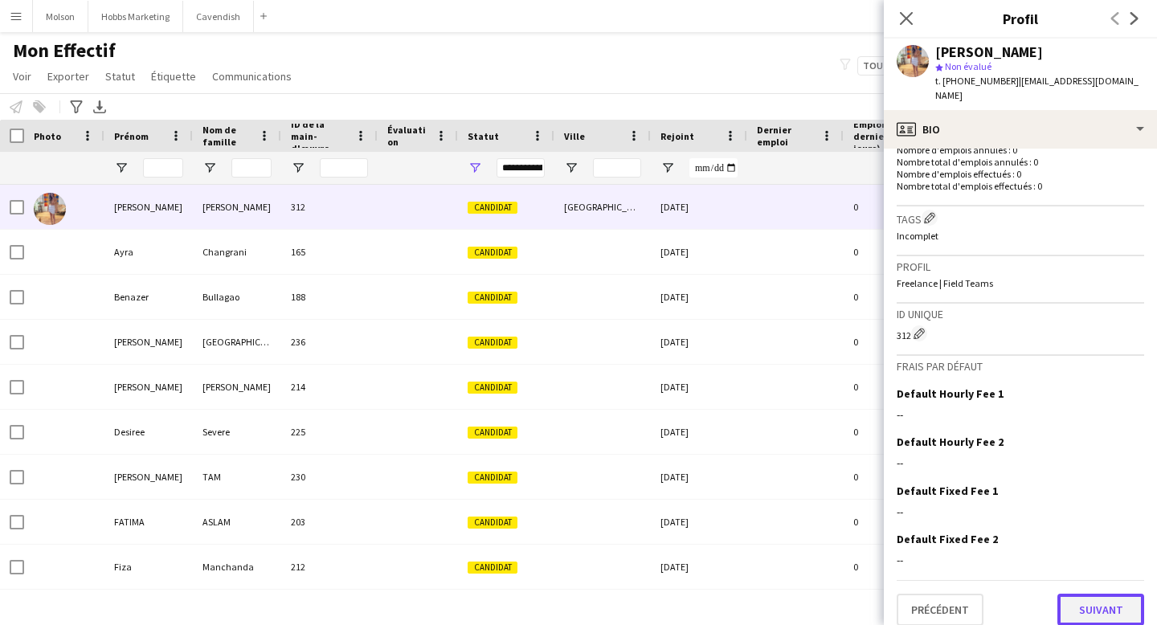
click at [1095, 602] on button "Suivant" at bounding box center [1100, 610] width 87 height 32
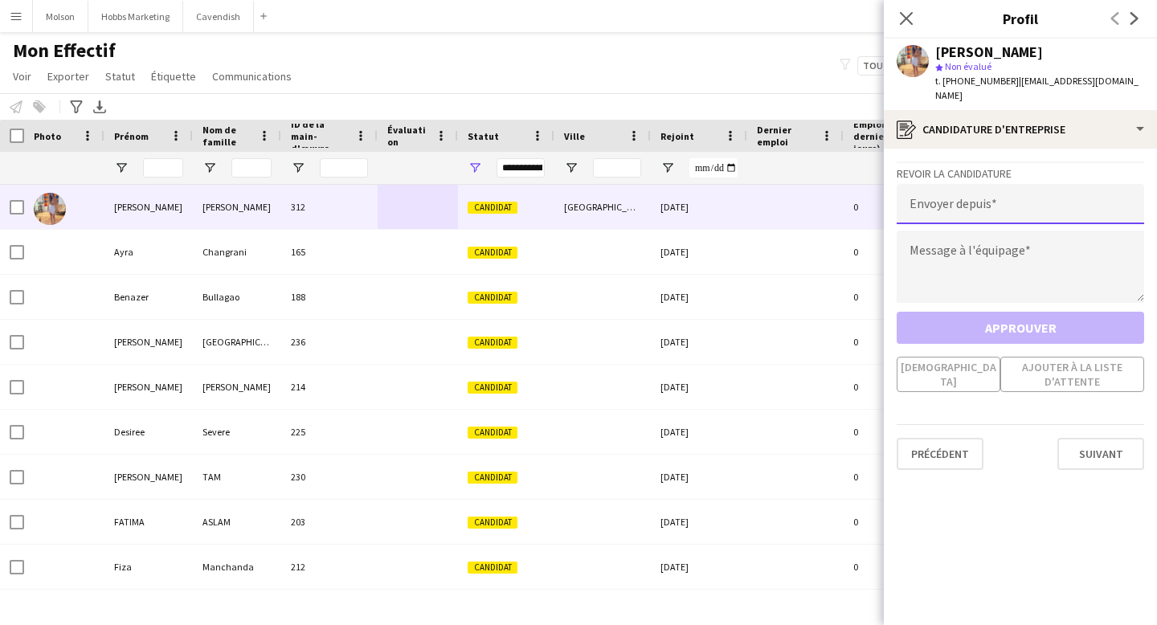
click at [961, 190] on input "email" at bounding box center [1020, 204] width 247 height 40
type input "**********"
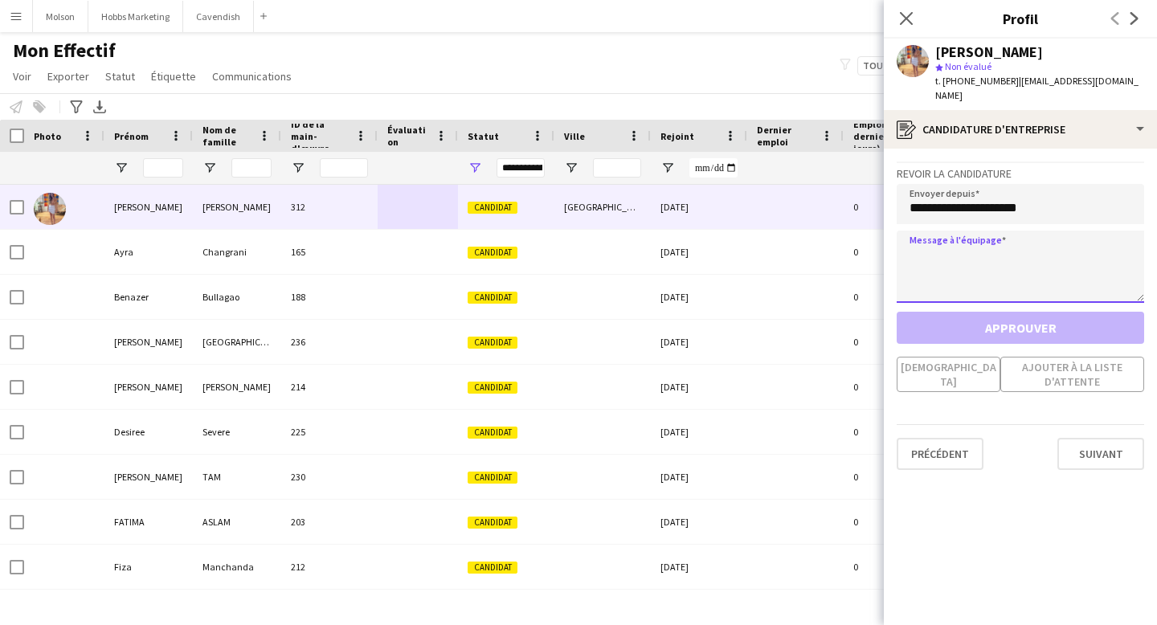
click at [938, 231] on textarea at bounding box center [1020, 267] width 247 height 72
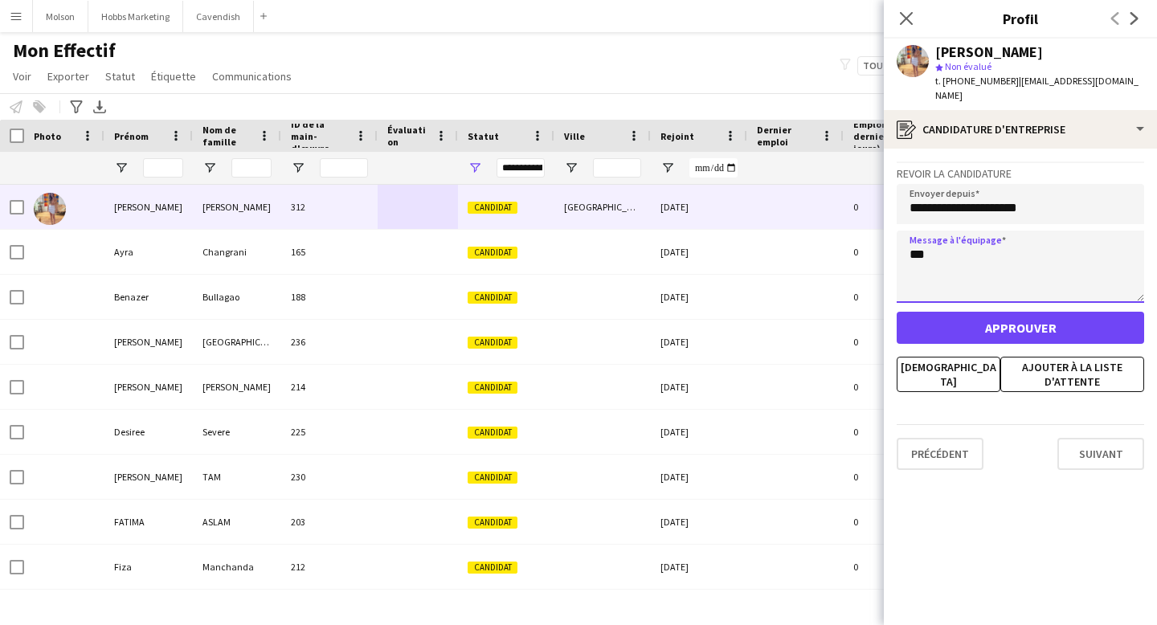
type textarea "***"
drag, startPoint x: 932, startPoint y: 241, endPoint x: 889, endPoint y: 241, distance: 42.6
click at [890, 241] on app-crew-profile-application "**********" at bounding box center [1020, 387] width 273 height 476
type textarea "*****"
type textarea "*********"
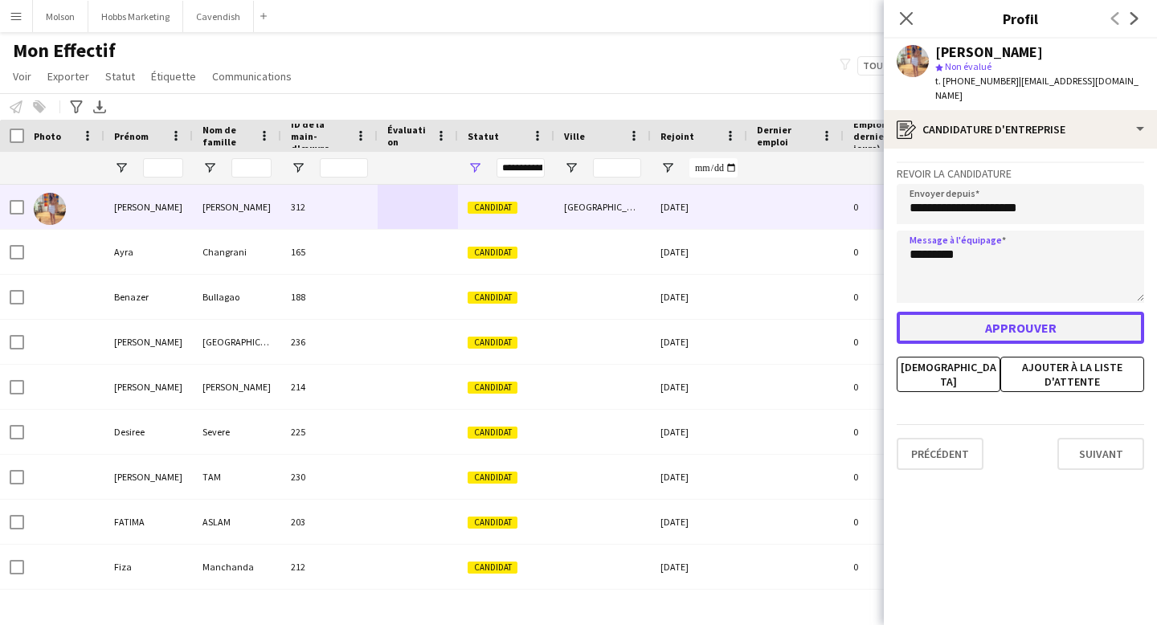
click at [988, 312] on button "Approuver" at bounding box center [1020, 328] width 247 height 32
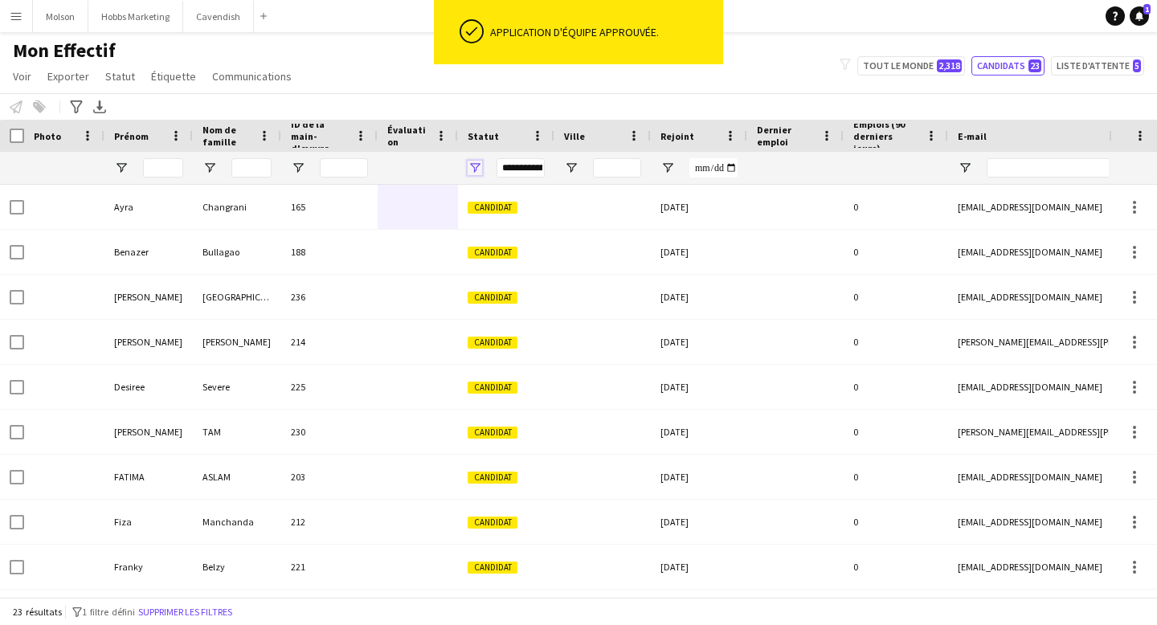
click at [475, 169] on span "Ouvrir le menu de filtre" at bounding box center [475, 168] width 14 height 14
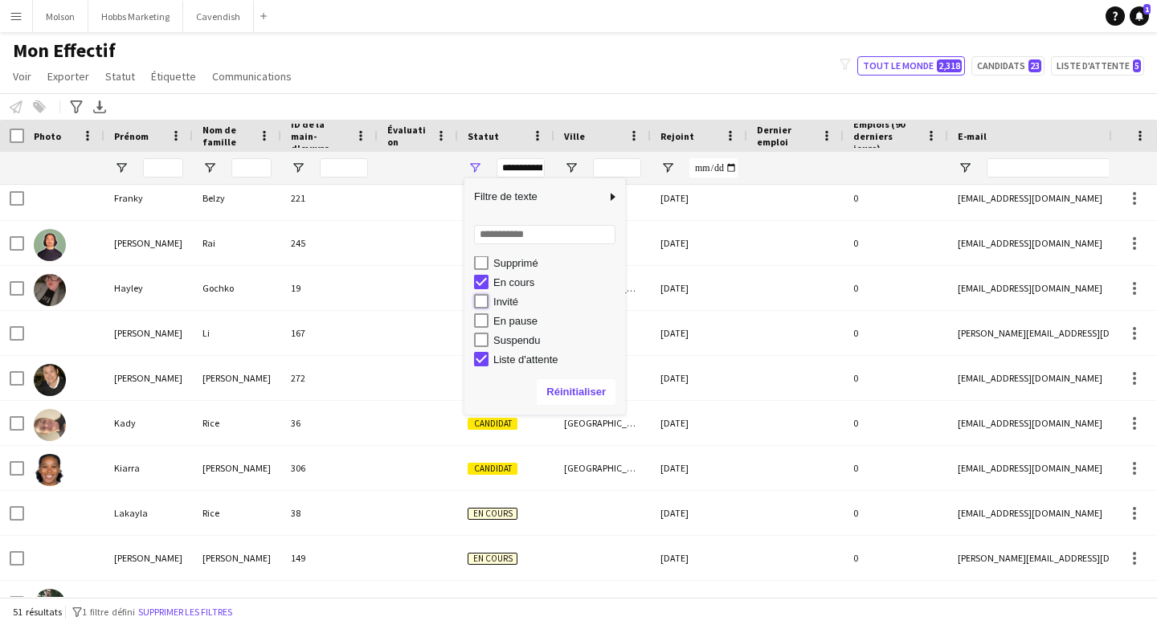
type input "**********"
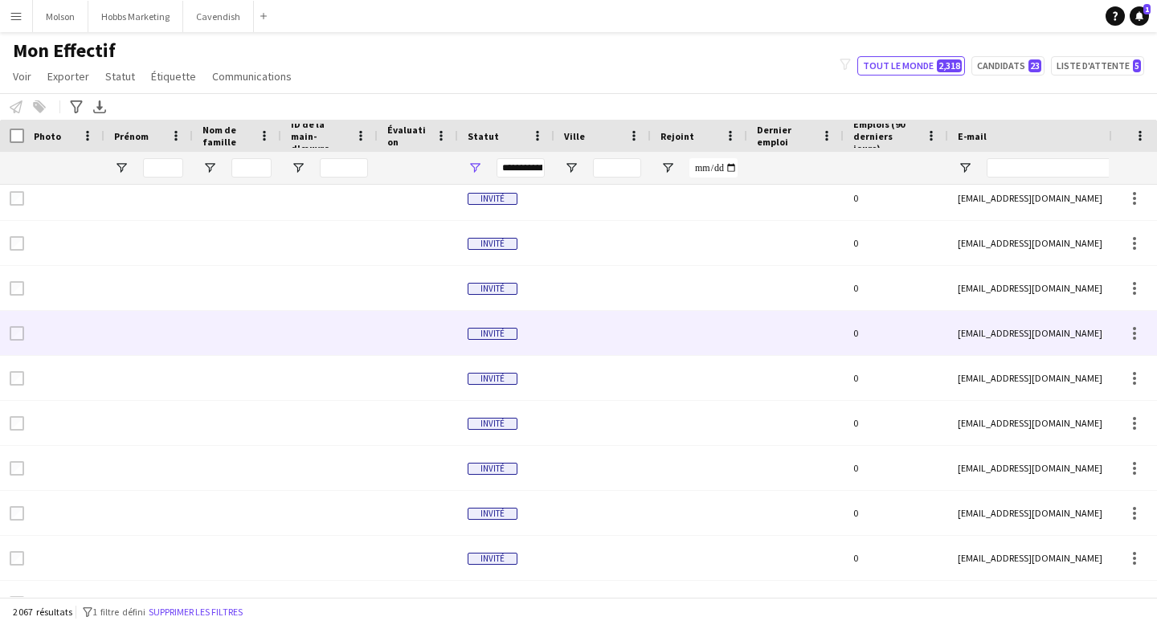
click at [676, 329] on div at bounding box center [699, 333] width 96 height 44
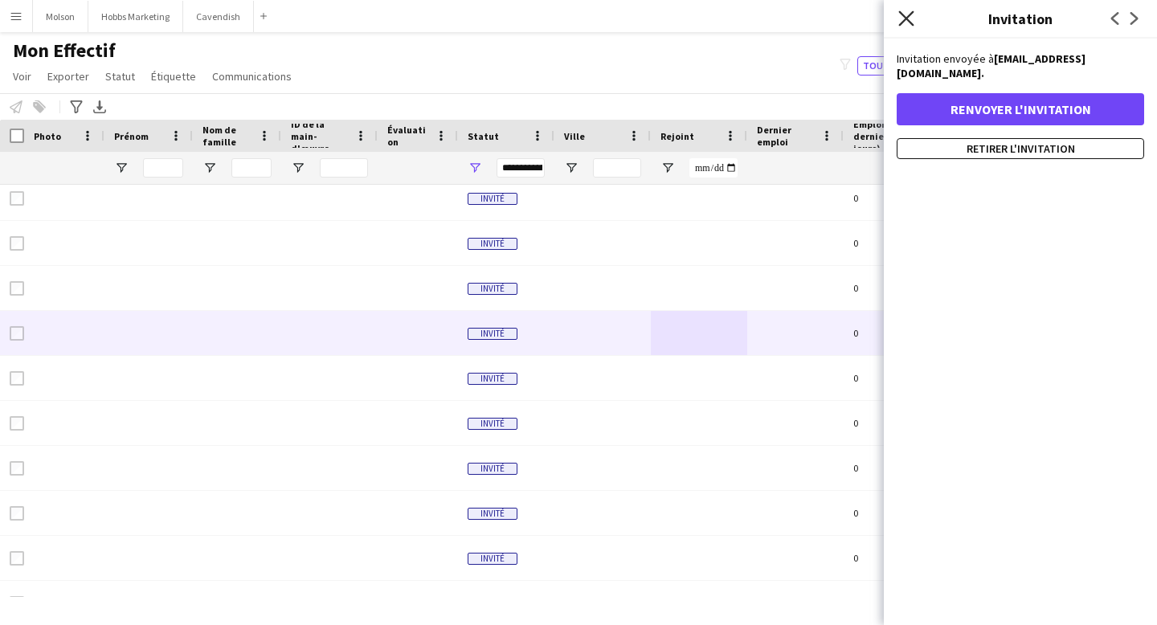
click at [900, 12] on icon at bounding box center [905, 17] width 15 height 15
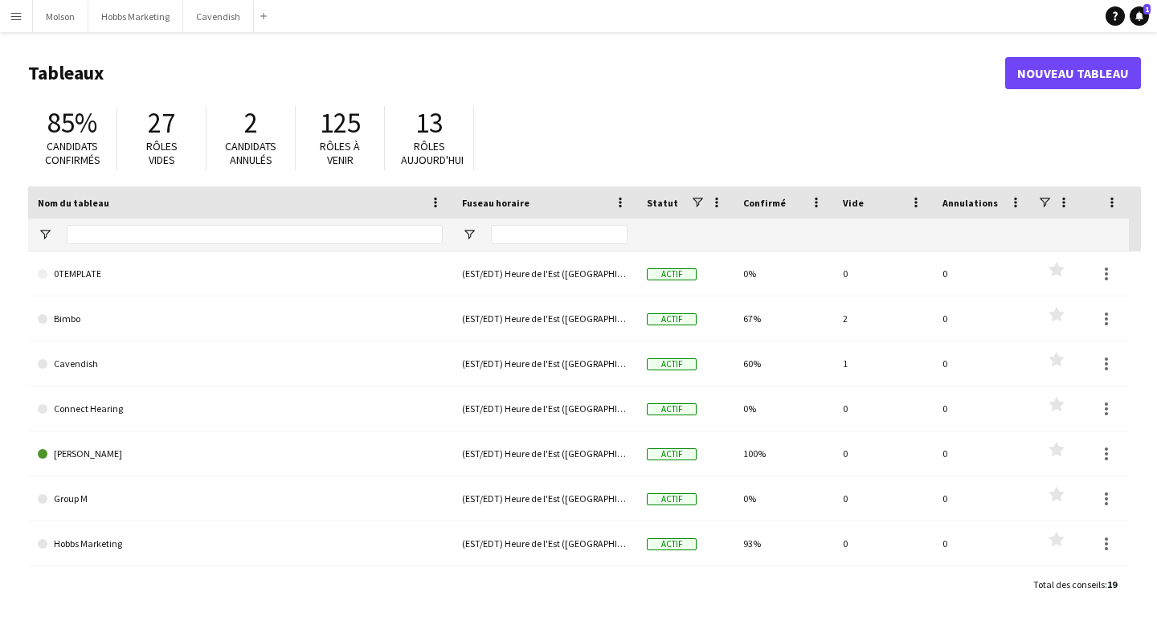
click at [5, 16] on button "Menu" at bounding box center [16, 16] width 32 height 32
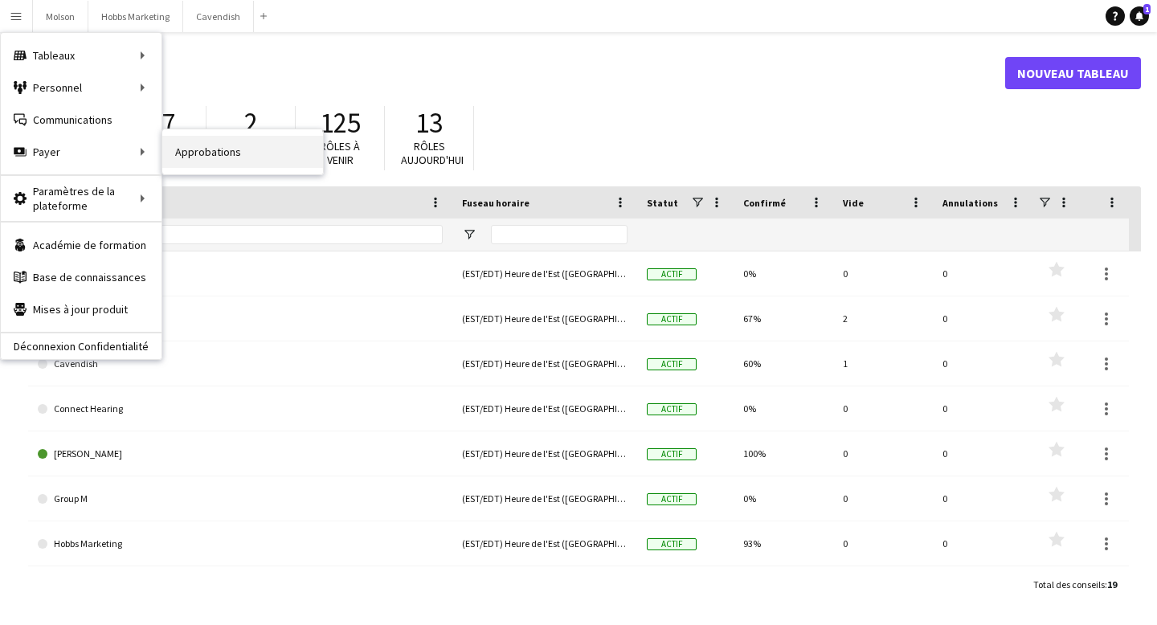
click at [190, 153] on link "Approbations" at bounding box center [242, 152] width 161 height 32
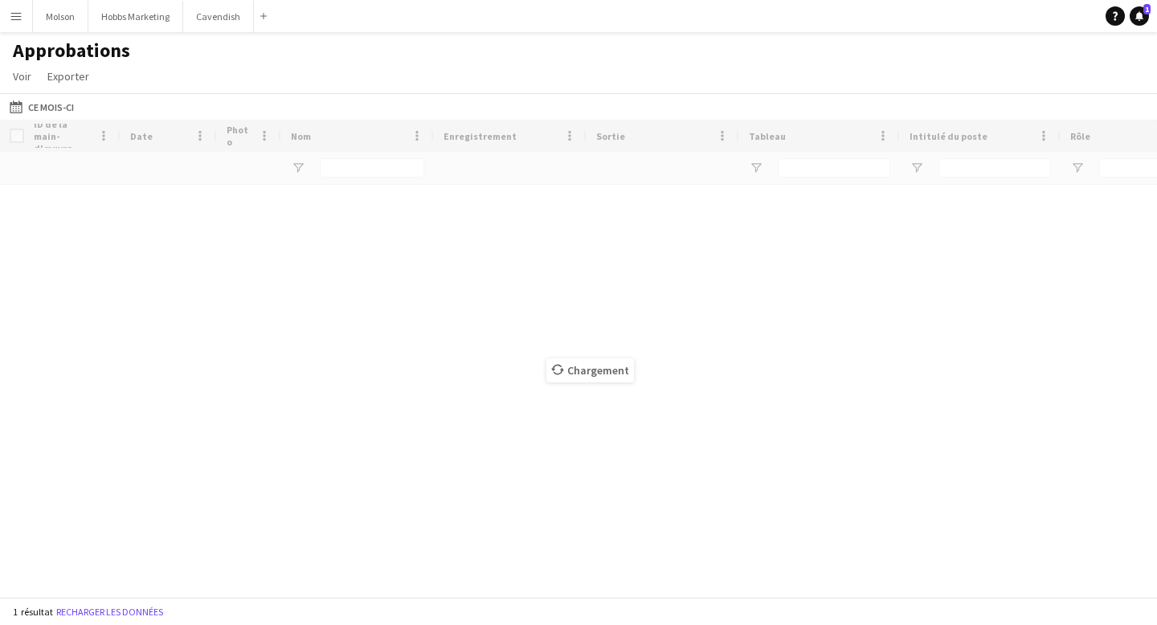
type input "**********"
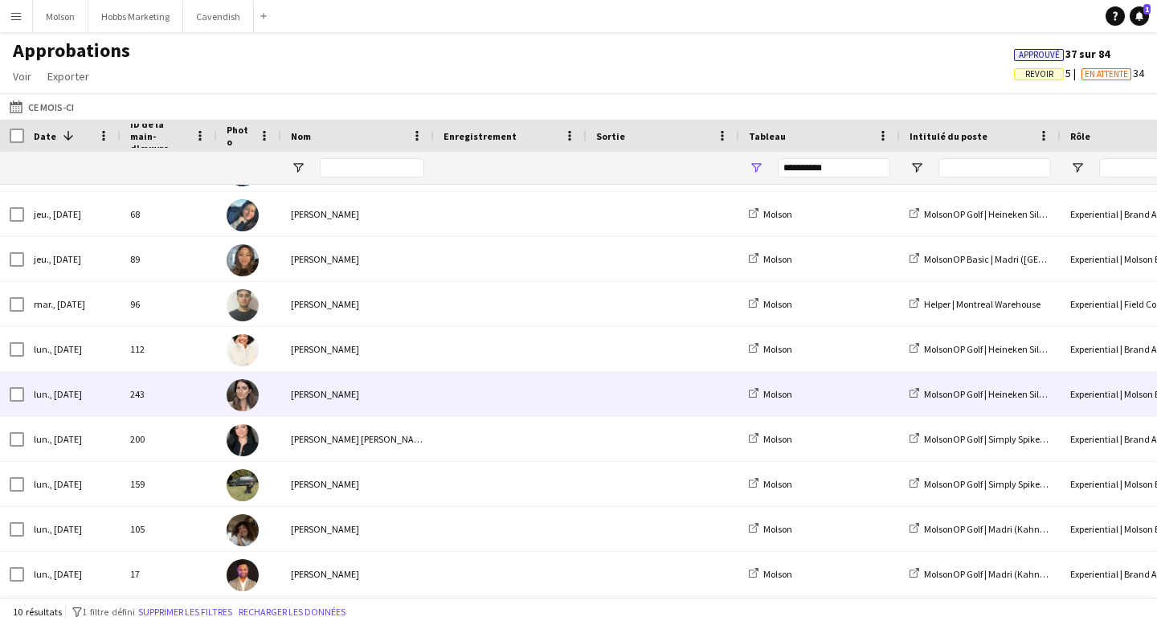
click at [423, 394] on div "[PERSON_NAME]" at bounding box center [357, 394] width 153 height 44
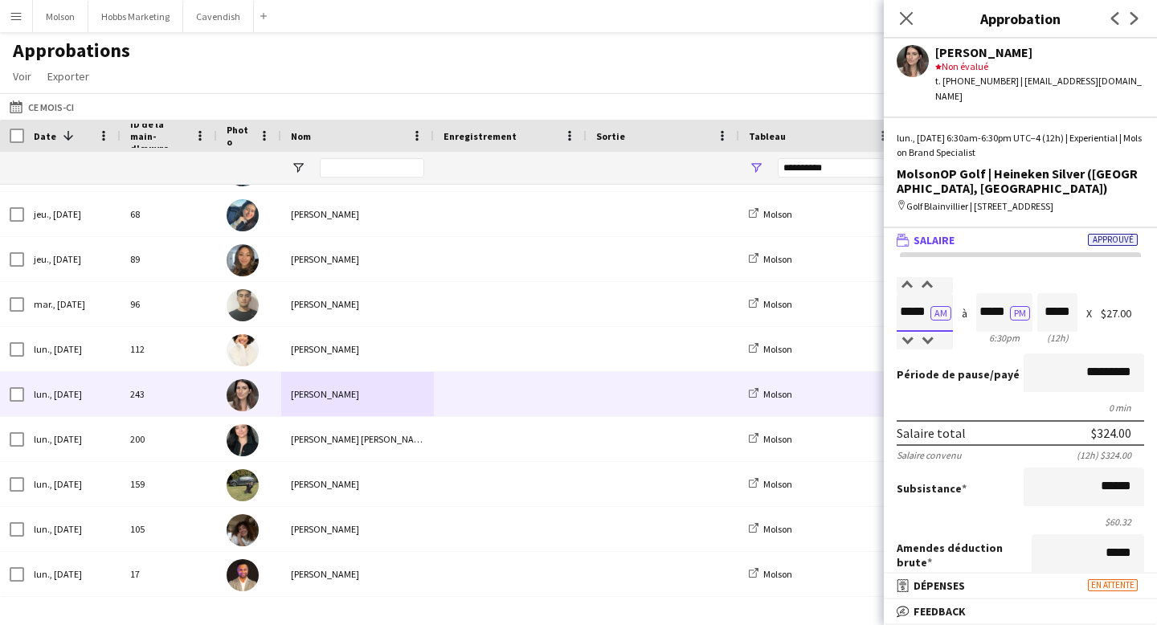
scroll to position [1, 0]
drag, startPoint x: 904, startPoint y: 313, endPoint x: 924, endPoint y: 313, distance: 20.1
click at [924, 313] on input "*****" at bounding box center [925, 312] width 56 height 39
drag, startPoint x: 979, startPoint y: 311, endPoint x: 1006, endPoint y: 312, distance: 27.3
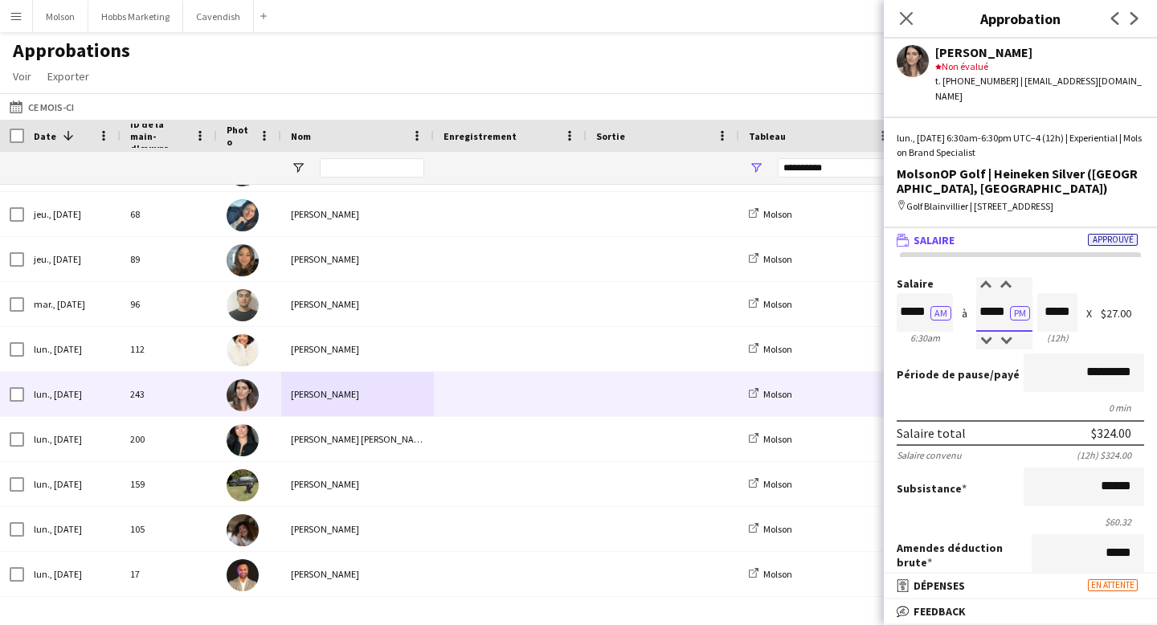
click at [1006, 312] on input "*****" at bounding box center [1004, 312] width 56 height 39
click at [1080, 317] on div "Salaire ***** AM 6:30am à ***** PM 6:30pm ***** (12h) X $27.00" at bounding box center [1020, 312] width 247 height 69
drag, startPoint x: 901, startPoint y: 316, endPoint x: 923, endPoint y: 316, distance: 21.7
click at [923, 316] on input "*****" at bounding box center [925, 312] width 56 height 39
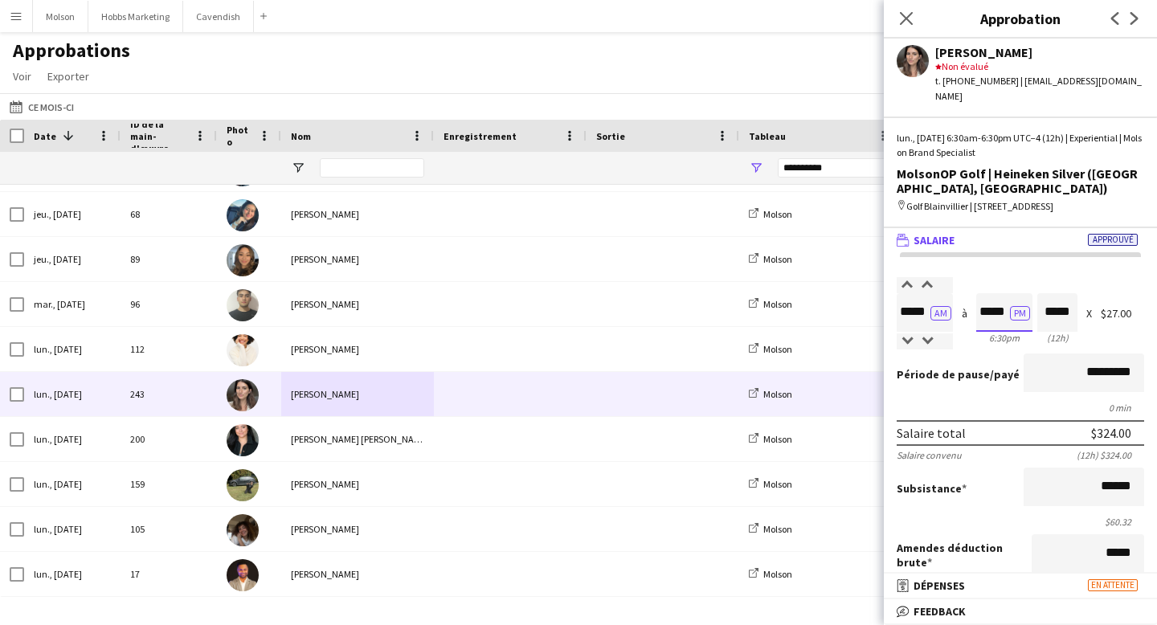
scroll to position [0, 0]
drag, startPoint x: 982, startPoint y: 312, endPoint x: 1004, endPoint y: 312, distance: 22.5
click at [1004, 312] on input "*****" at bounding box center [1004, 312] width 56 height 39
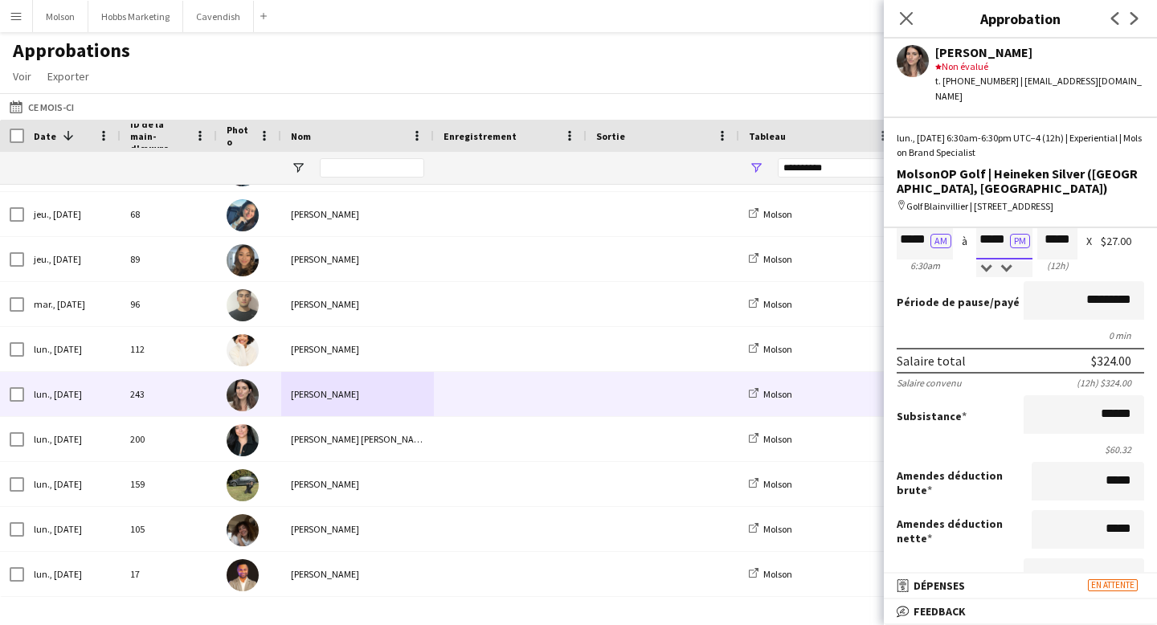
scroll to position [1, 0]
drag, startPoint x: 1097, startPoint y: 418, endPoint x: 1134, endPoint y: 418, distance: 36.2
click at [1134, 418] on input "******" at bounding box center [1084, 414] width 121 height 39
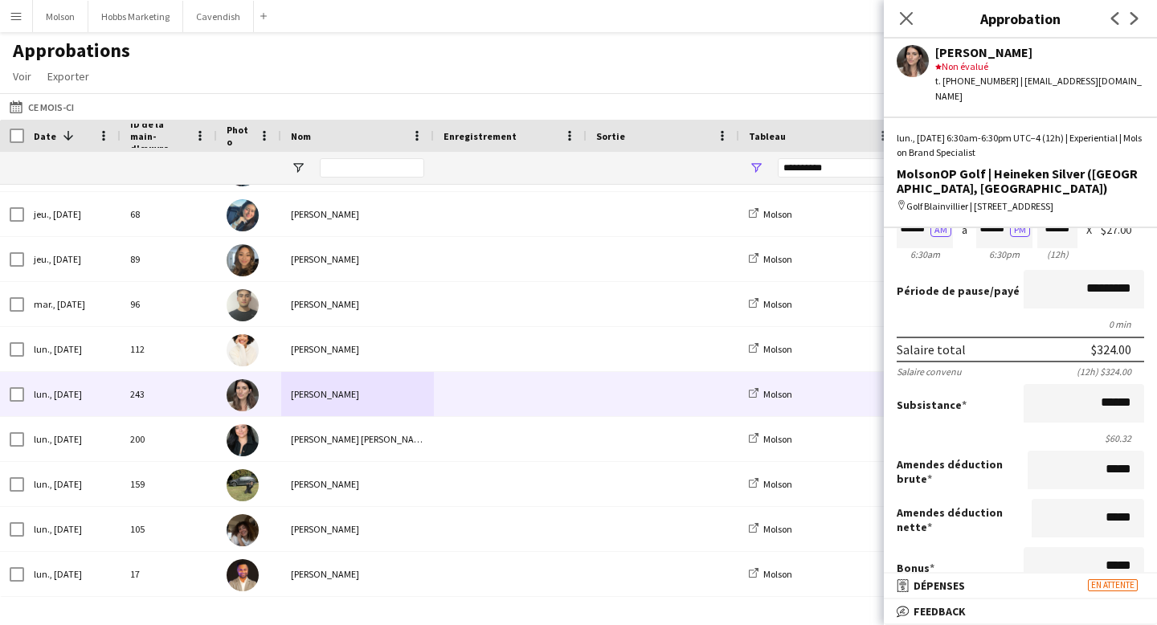
click at [1003, 464] on label "Amendes déduction brute" at bounding box center [962, 471] width 131 height 29
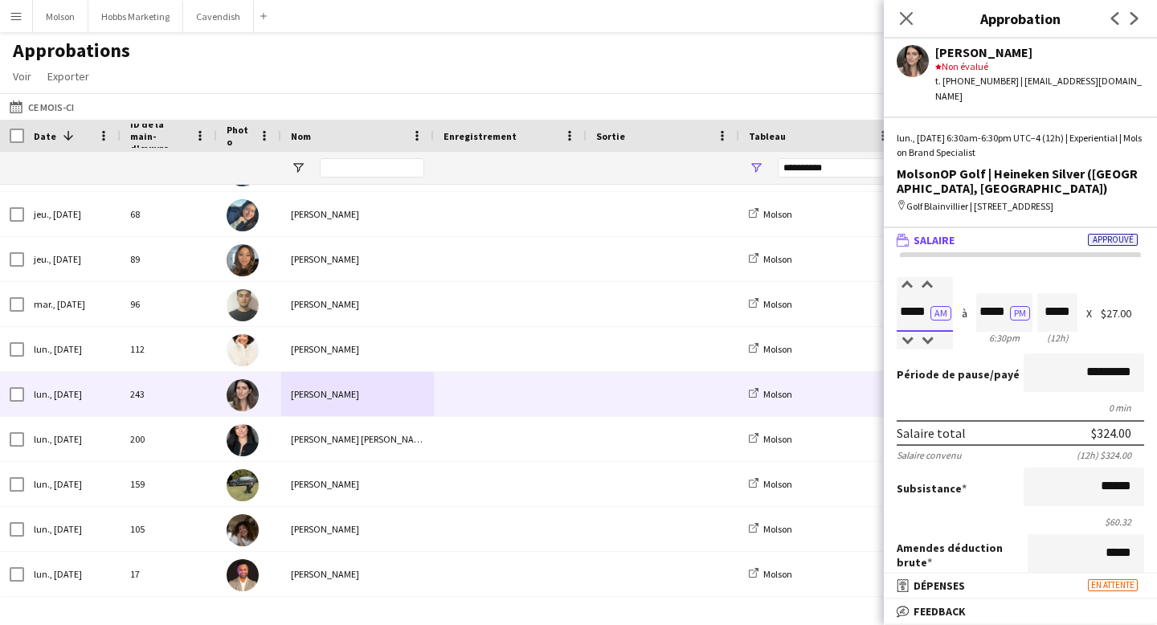
click at [928, 313] on input "*****" at bounding box center [925, 312] width 56 height 39
drag, startPoint x: 1130, startPoint y: 488, endPoint x: 1107, endPoint y: 488, distance: 23.3
click at [1107, 488] on input "******" at bounding box center [1084, 487] width 121 height 39
type input "**"
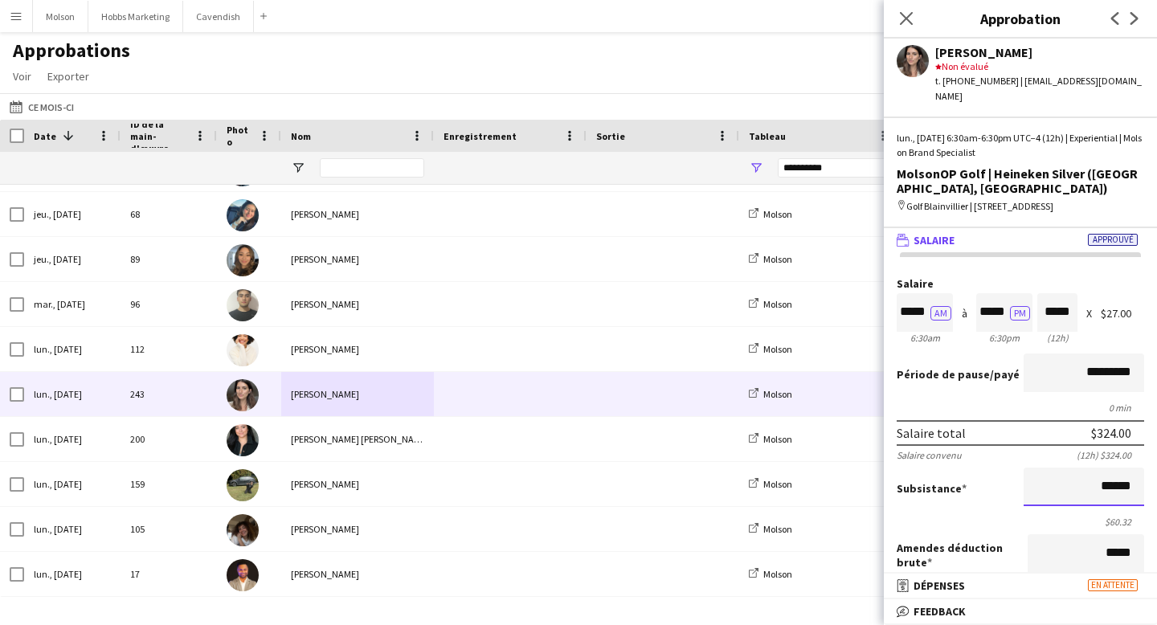
scroll to position [1, 0]
drag, startPoint x: 1096, startPoint y: 489, endPoint x: 1131, endPoint y: 489, distance: 35.3
click at [1131, 489] on input "******" at bounding box center [1084, 487] width 121 height 39
type input "******"
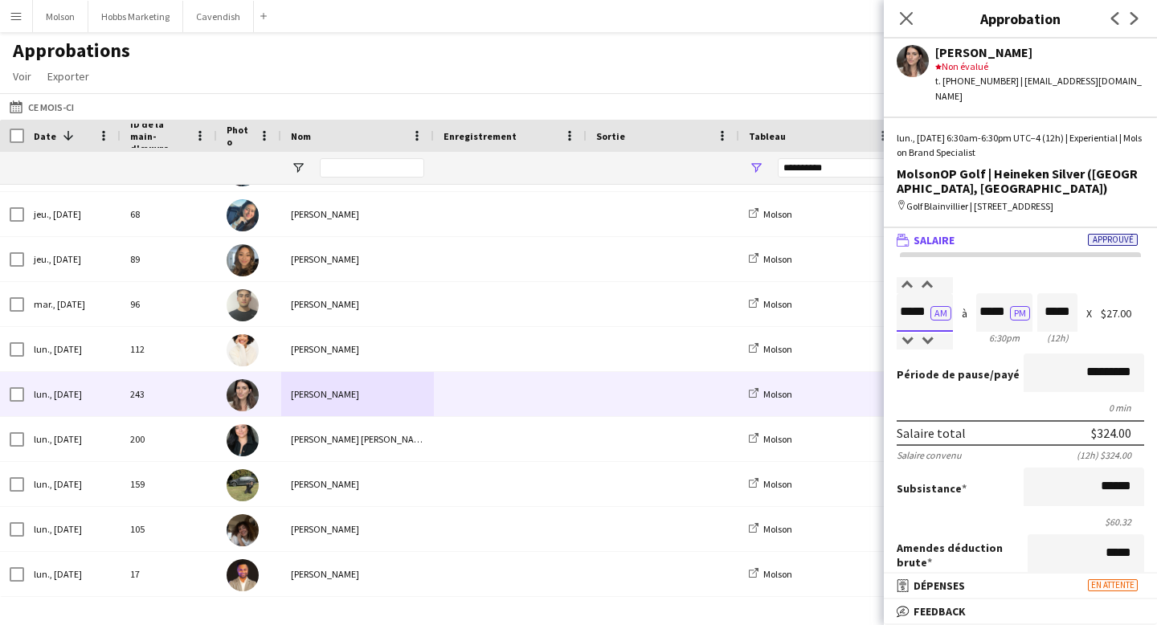
scroll to position [1, 0]
drag, startPoint x: 902, startPoint y: 313, endPoint x: 928, endPoint y: 313, distance: 25.7
click at [928, 313] on input "*****" at bounding box center [925, 312] width 56 height 39
drag, startPoint x: 983, startPoint y: 317, endPoint x: 1005, endPoint y: 316, distance: 22.5
click at [1005, 316] on input "*****" at bounding box center [1004, 312] width 56 height 39
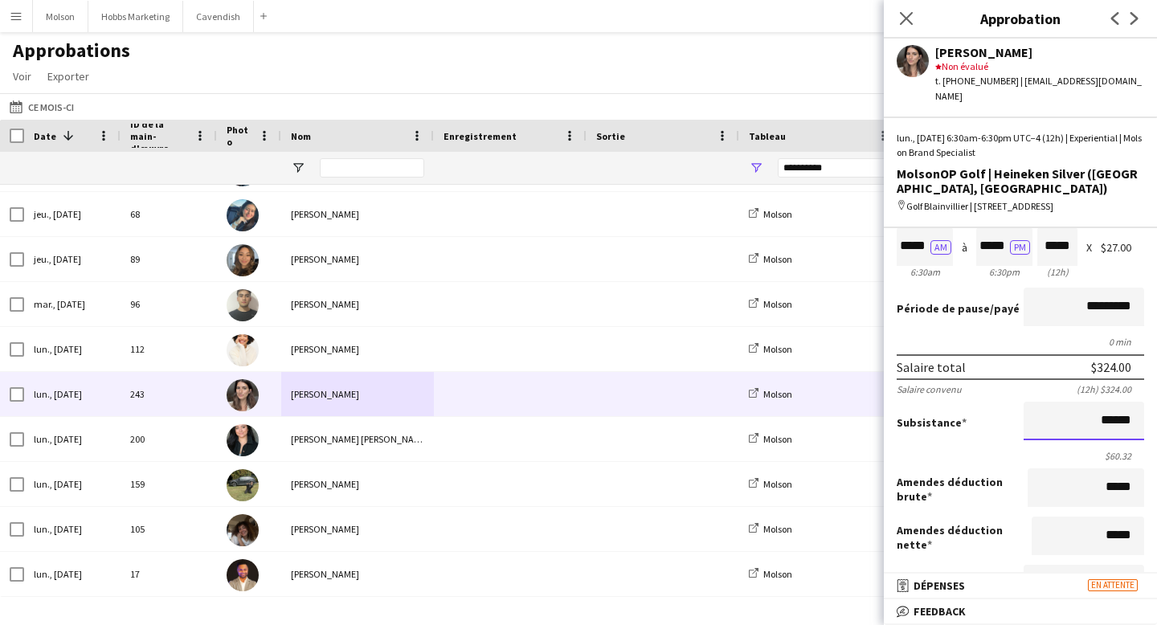
drag, startPoint x: 1100, startPoint y: 422, endPoint x: 1129, endPoint y: 422, distance: 28.9
click at [1129, 422] on input "******" at bounding box center [1084, 421] width 121 height 39
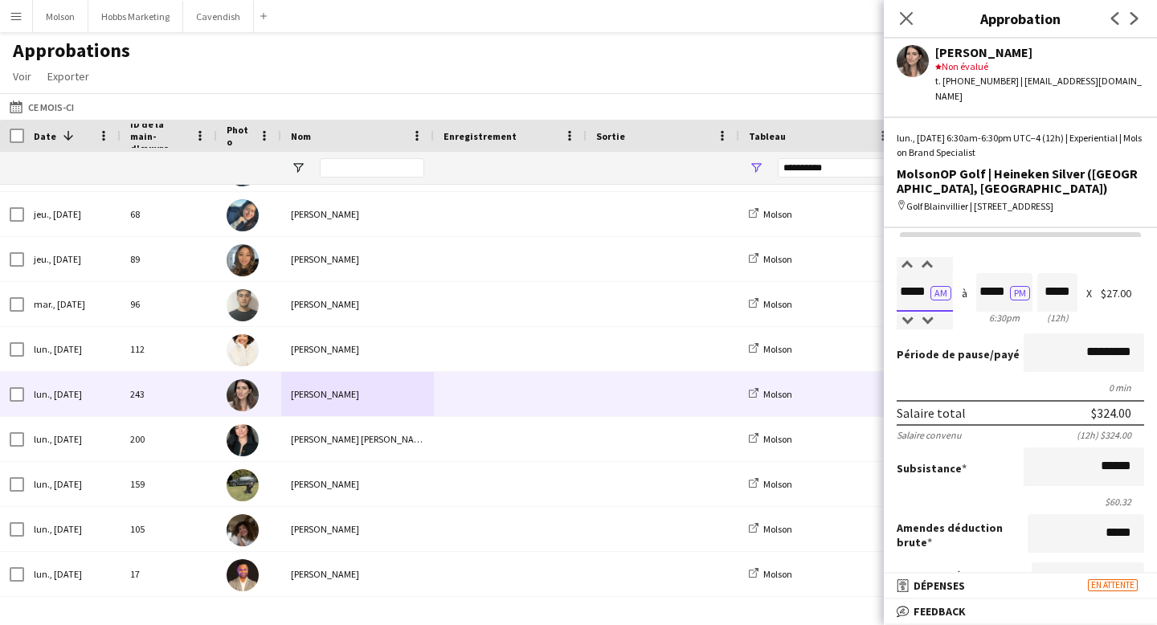
drag, startPoint x: 902, startPoint y: 292, endPoint x: 921, endPoint y: 292, distance: 18.5
click at [921, 292] on input "*****" at bounding box center [925, 292] width 56 height 39
drag, startPoint x: 983, startPoint y: 292, endPoint x: 1006, endPoint y: 292, distance: 22.5
click at [1006, 292] on input "*****" at bounding box center [1004, 292] width 56 height 39
drag, startPoint x: 1051, startPoint y: 295, endPoint x: 1077, endPoint y: 295, distance: 26.5
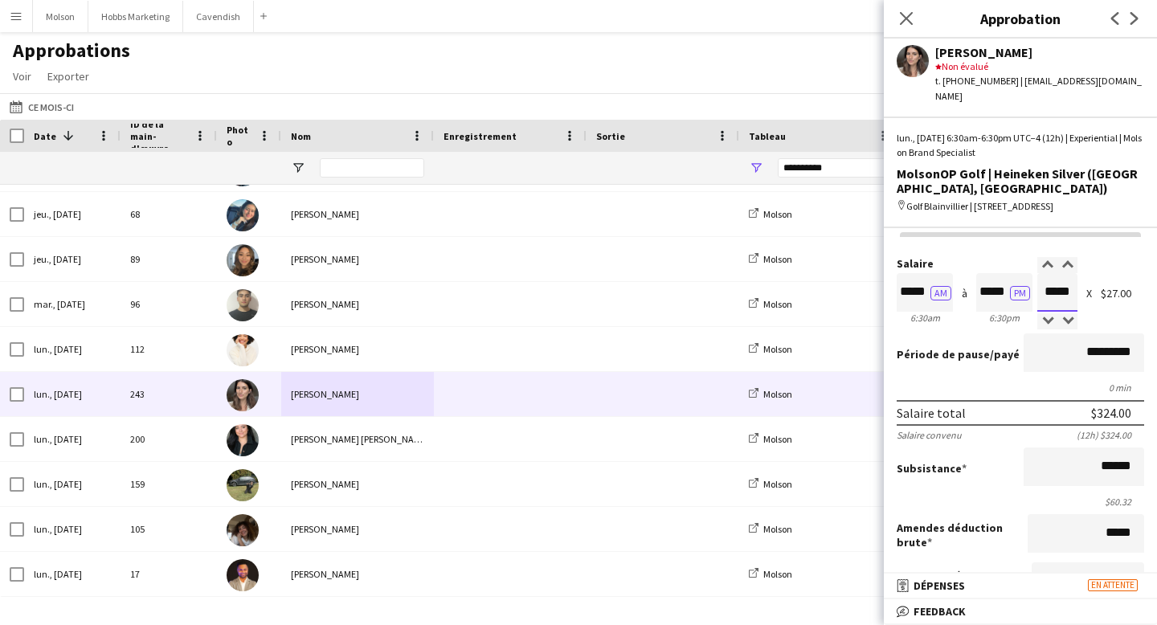
click at [1077, 295] on div "Salaire ***** AM 6:30am à ***** PM 6:30pm ***** (12h) X $27.00" at bounding box center [1020, 292] width 247 height 69
drag, startPoint x: 1099, startPoint y: 468, endPoint x: 1131, endPoint y: 466, distance: 32.2
click at [1131, 466] on input "******" at bounding box center [1084, 466] width 121 height 39
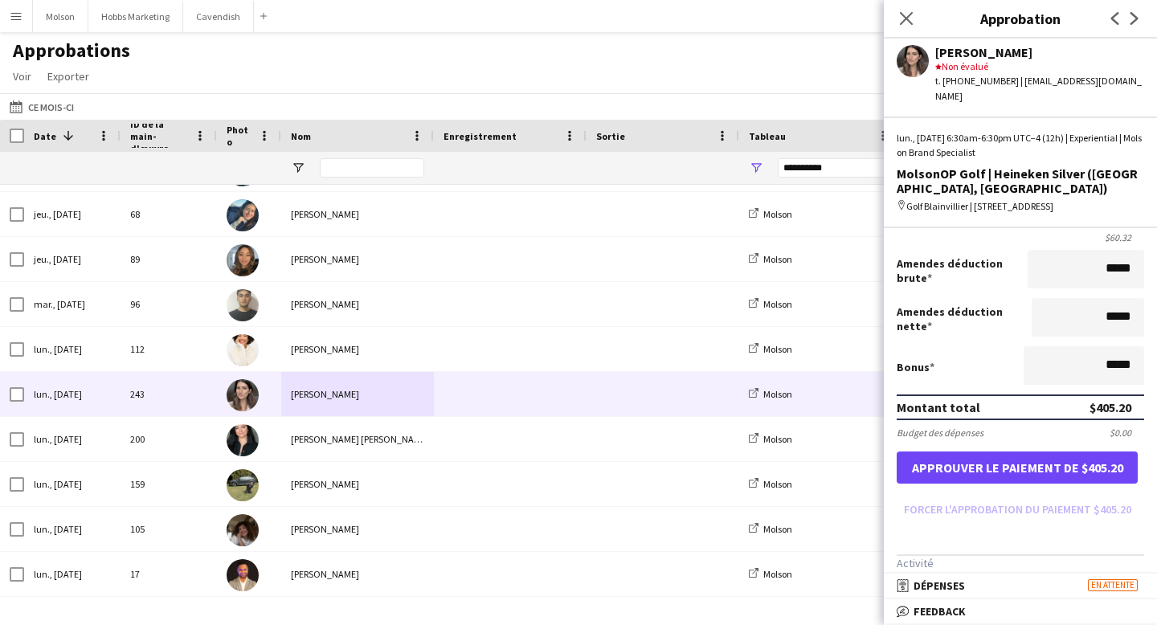
scroll to position [288, 0]
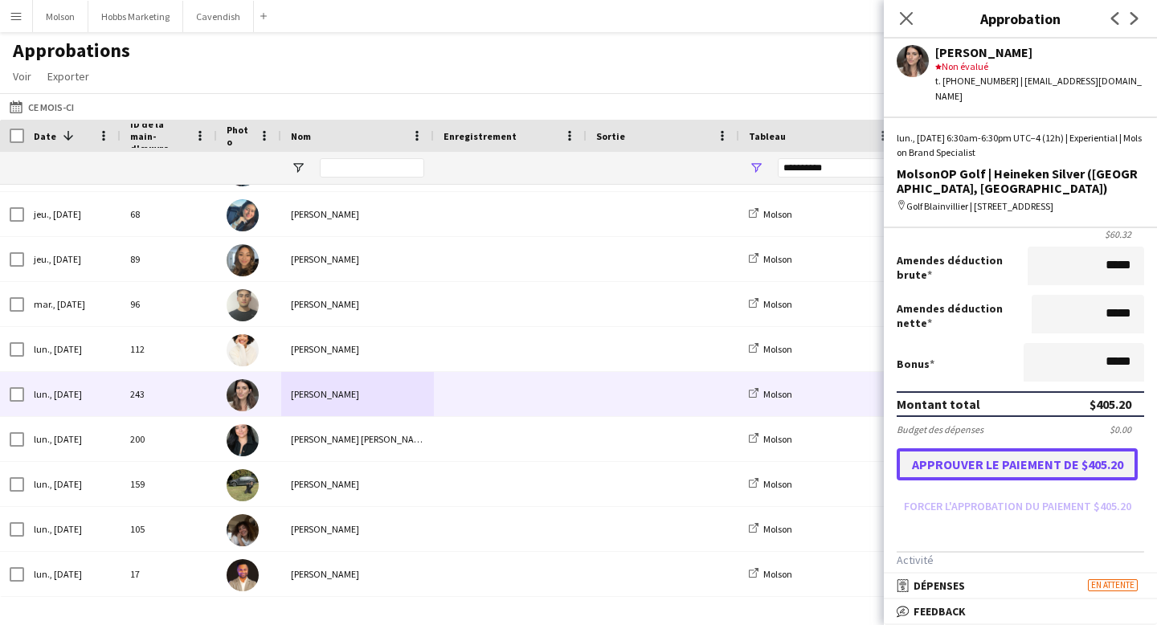
click at [1030, 468] on button "Approuver le paiement de $405.20" at bounding box center [1017, 464] width 241 height 32
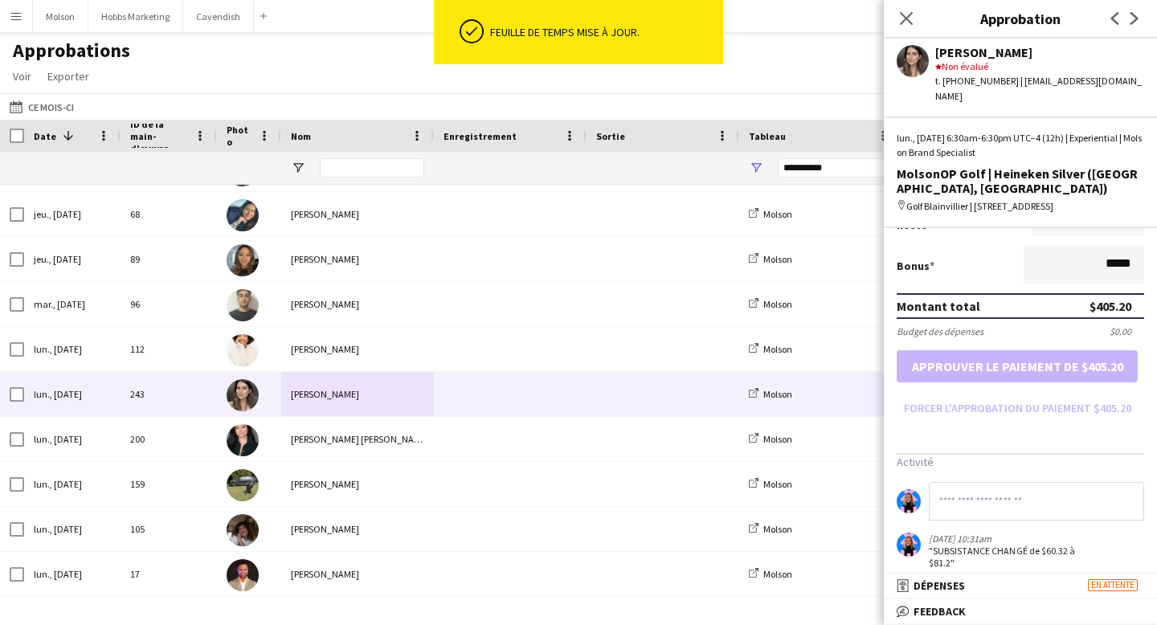
scroll to position [403, 0]
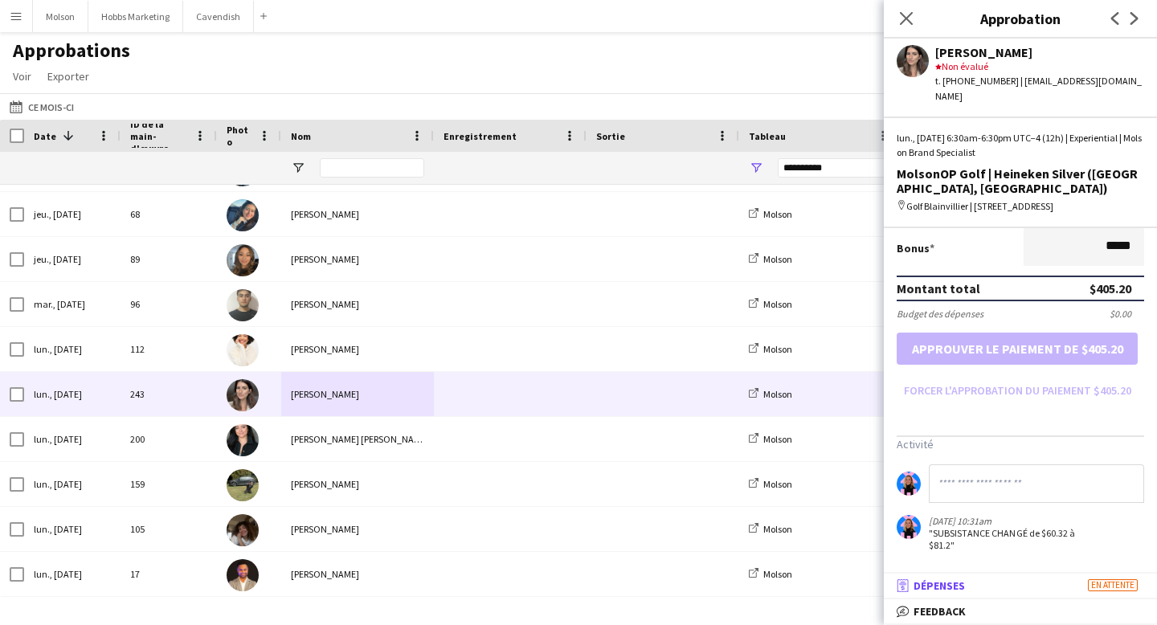
click at [965, 586] on span "Dépenses" at bounding box center [938, 585] width 51 height 14
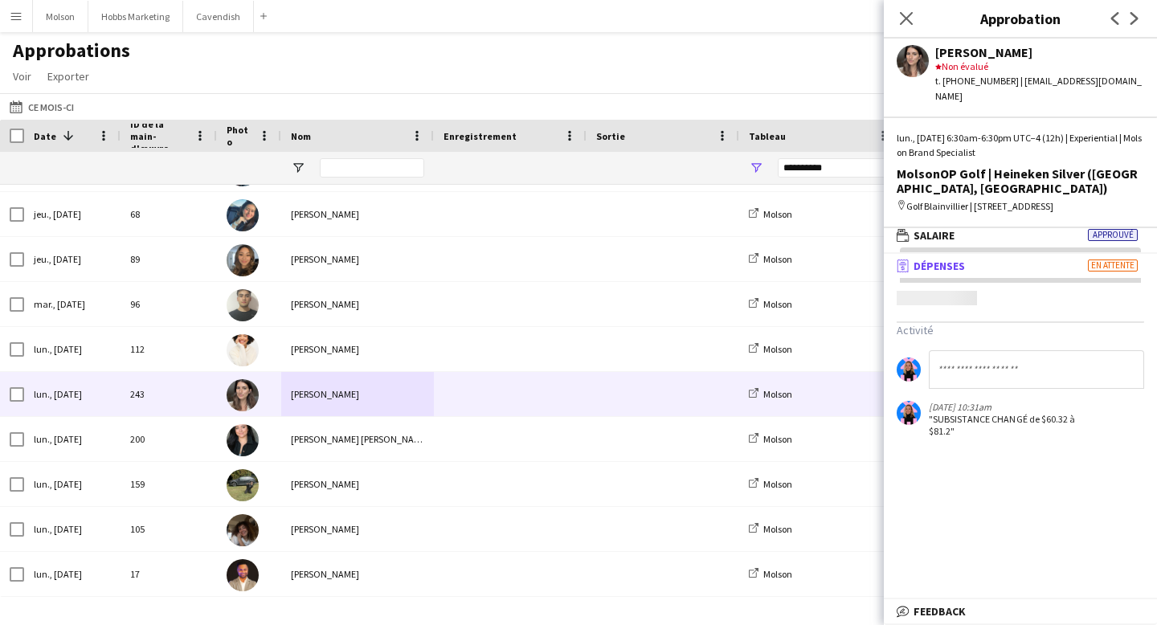
scroll to position [5, 0]
click at [942, 610] on span "Feedback" at bounding box center [939, 611] width 52 height 14
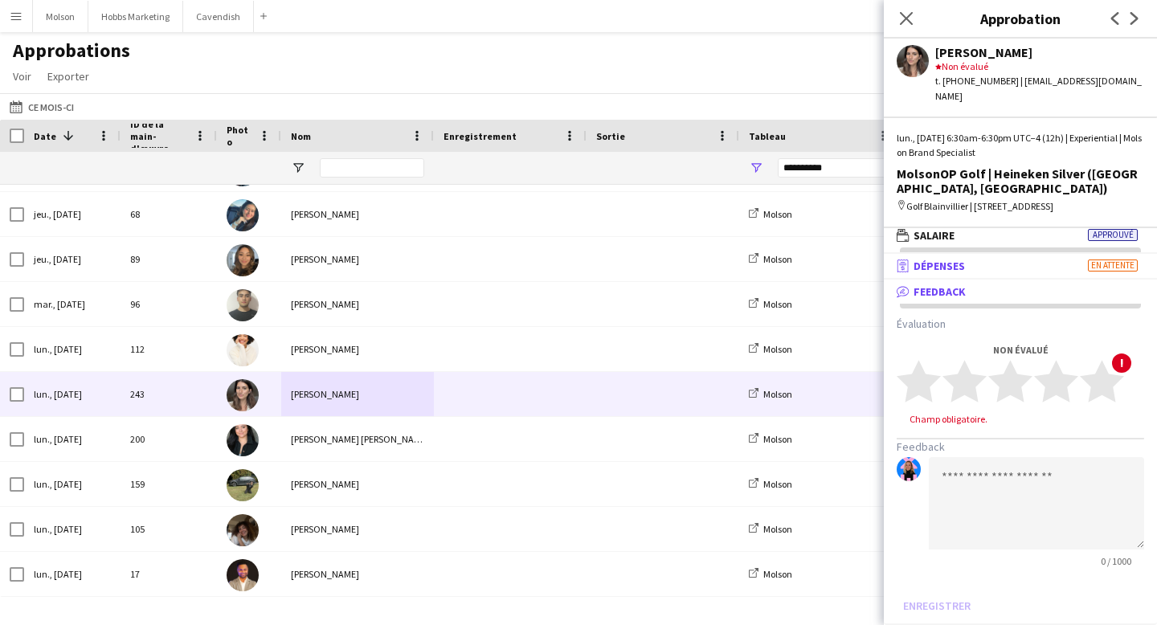
click at [929, 267] on span "Dépenses" at bounding box center [938, 266] width 51 height 14
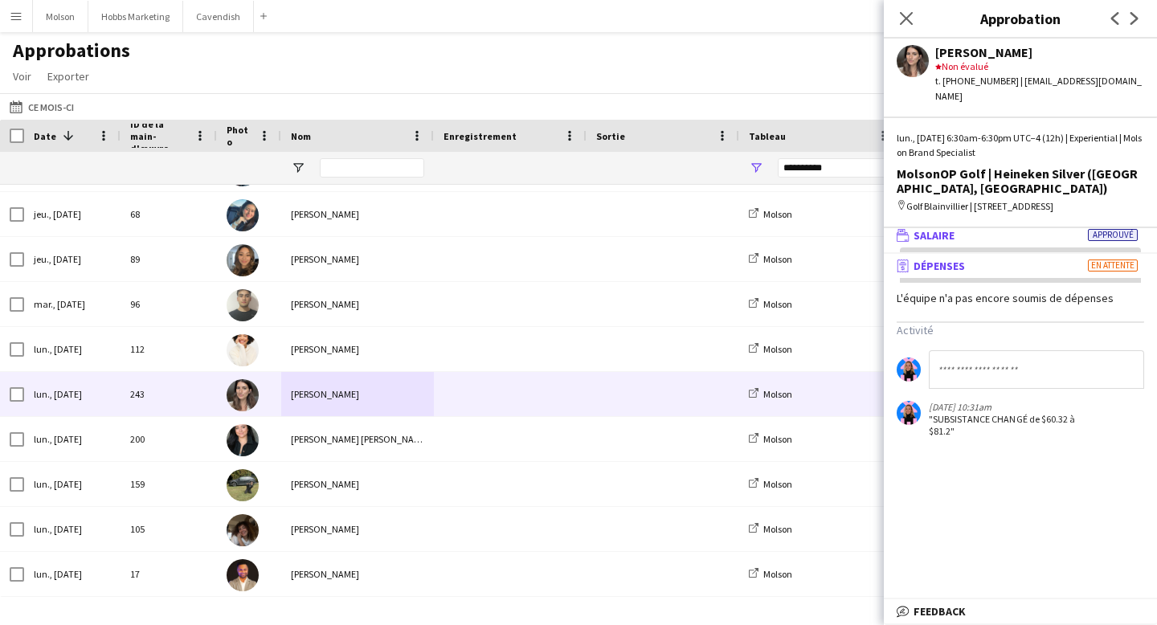
click at [933, 233] on span "Salaire" at bounding box center [933, 235] width 41 height 14
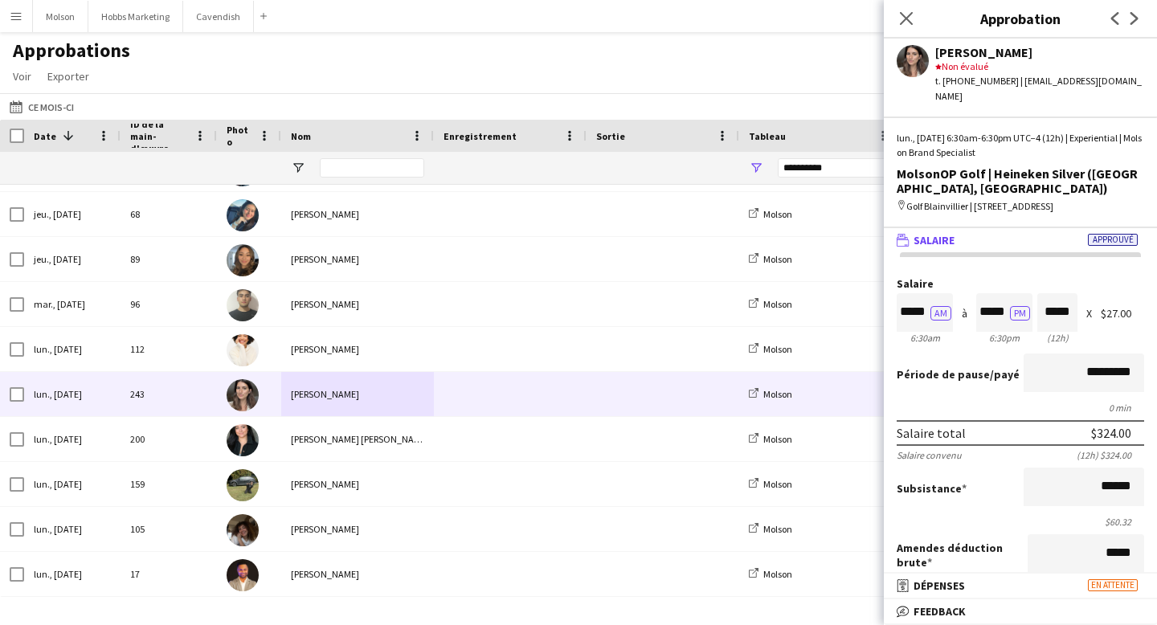
scroll to position [1, 0]
drag, startPoint x: 1107, startPoint y: 317, endPoint x: 1131, endPoint y: 319, distance: 24.2
click at [1131, 319] on div "$27.00" at bounding box center [1122, 314] width 43 height 12
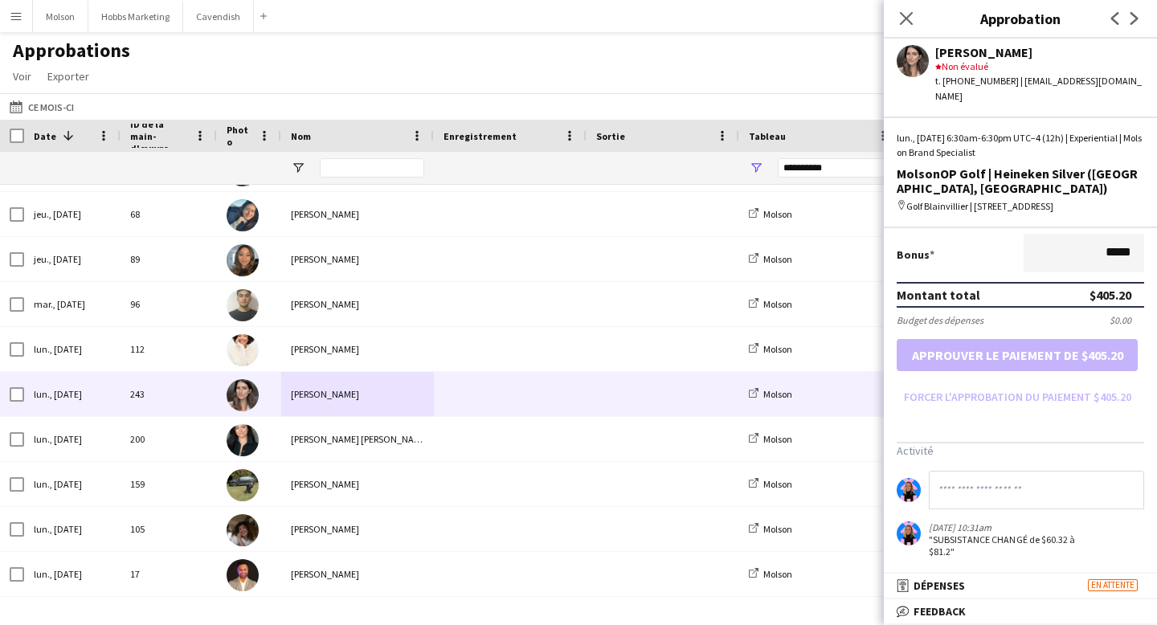
scroll to position [403, 0]
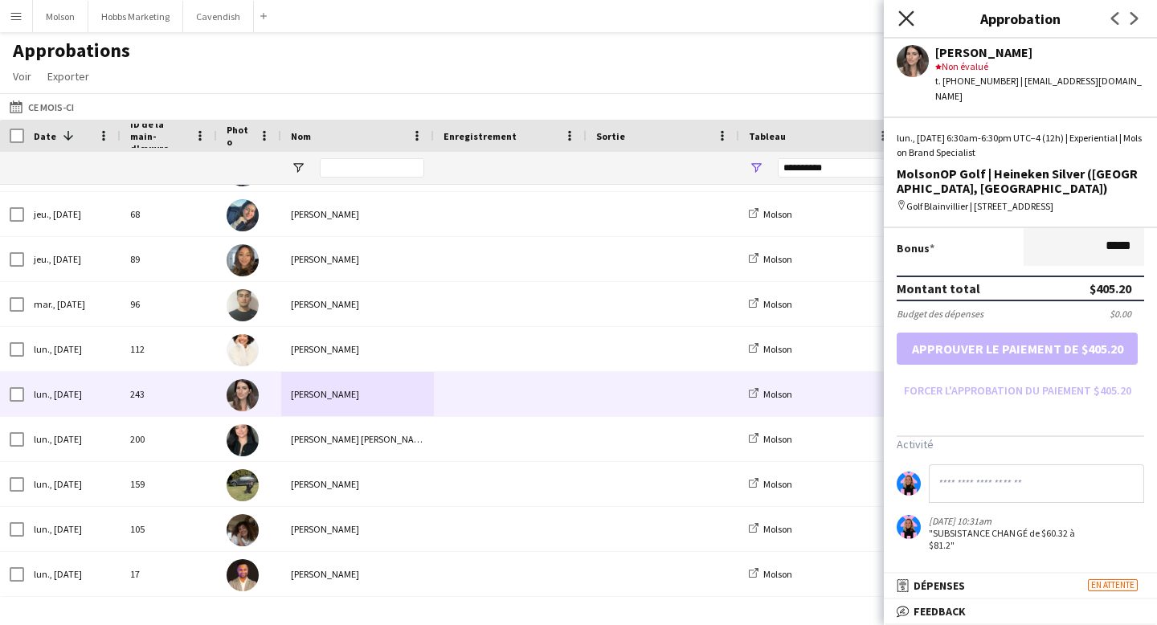
click at [902, 24] on icon "Fermer le pop-in" at bounding box center [905, 17] width 15 height 15
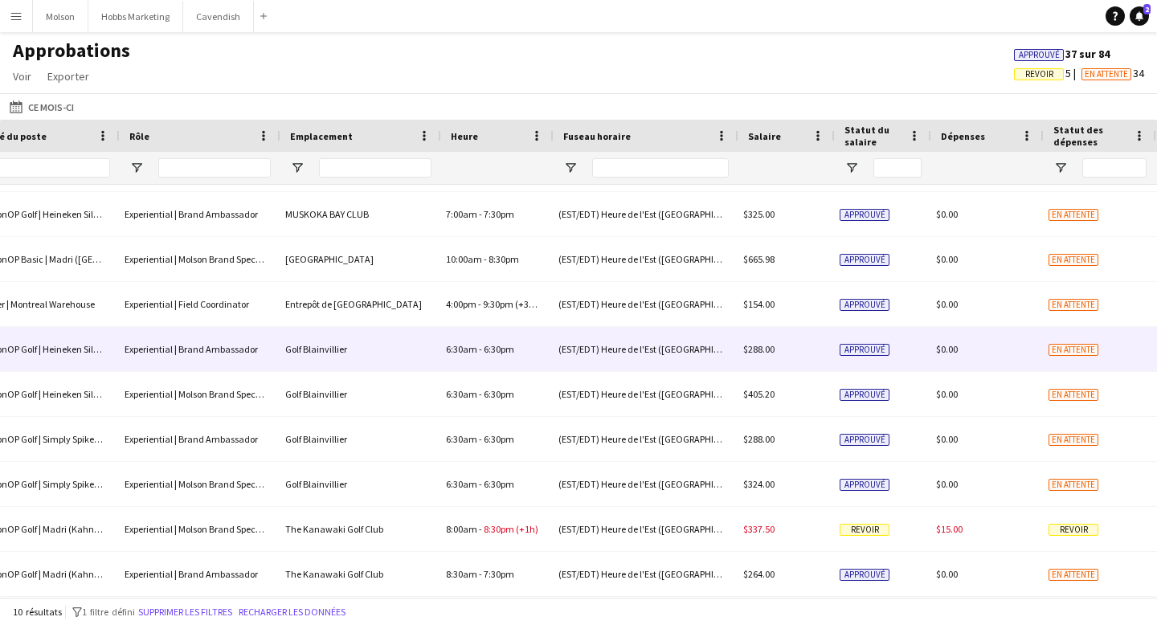
scroll to position [0, 946]
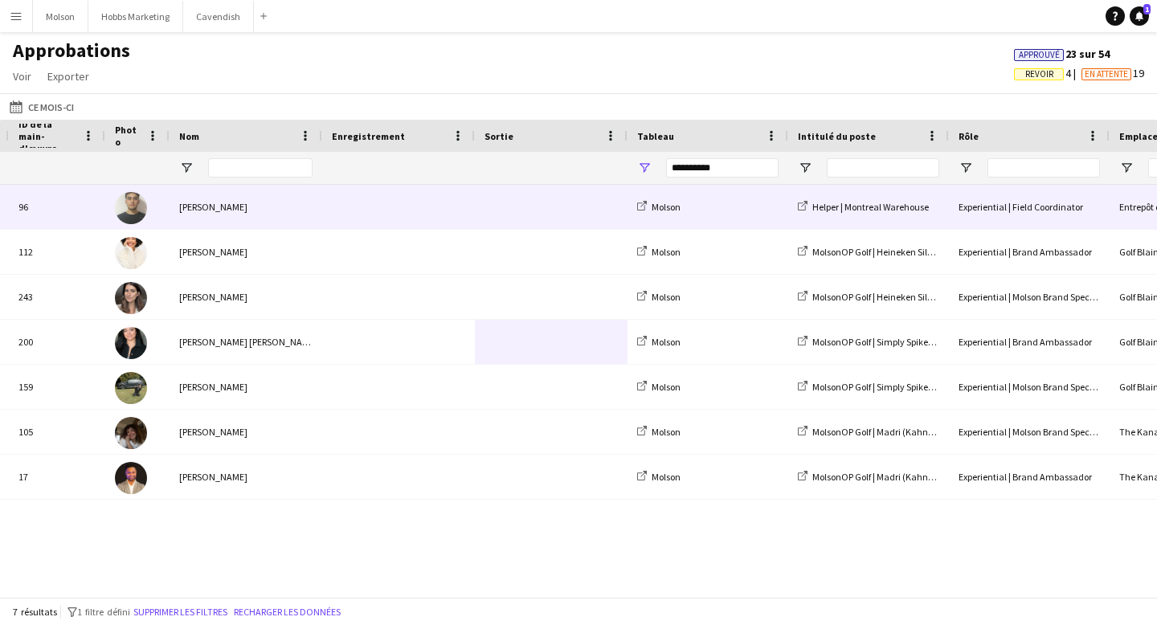
scroll to position [0, 112]
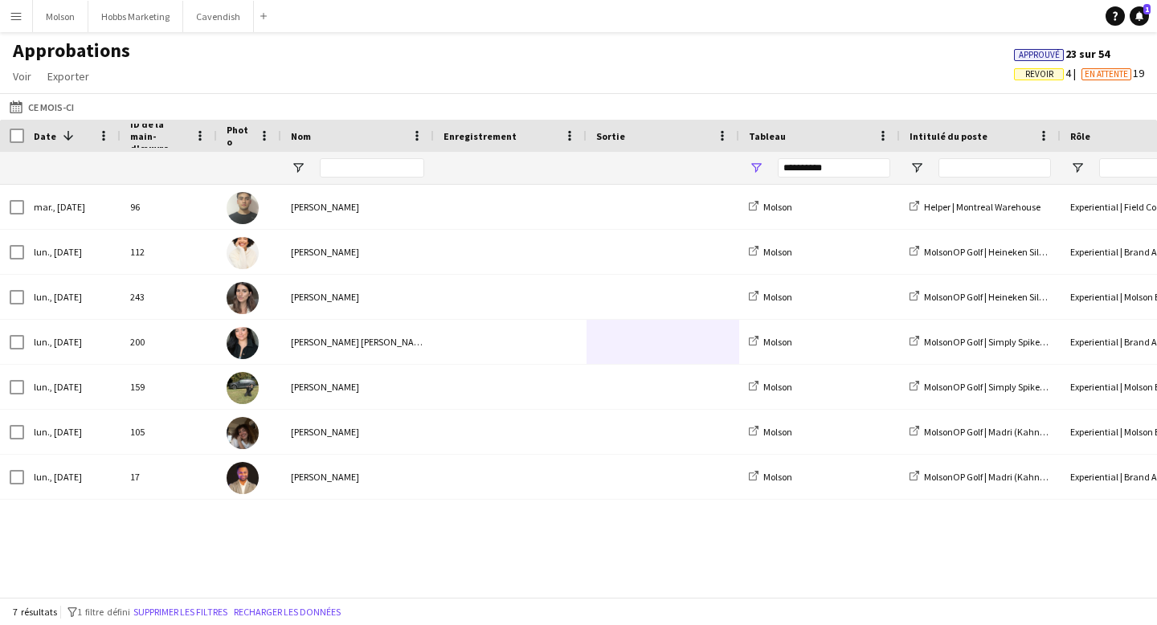
scroll to position [0, 112]
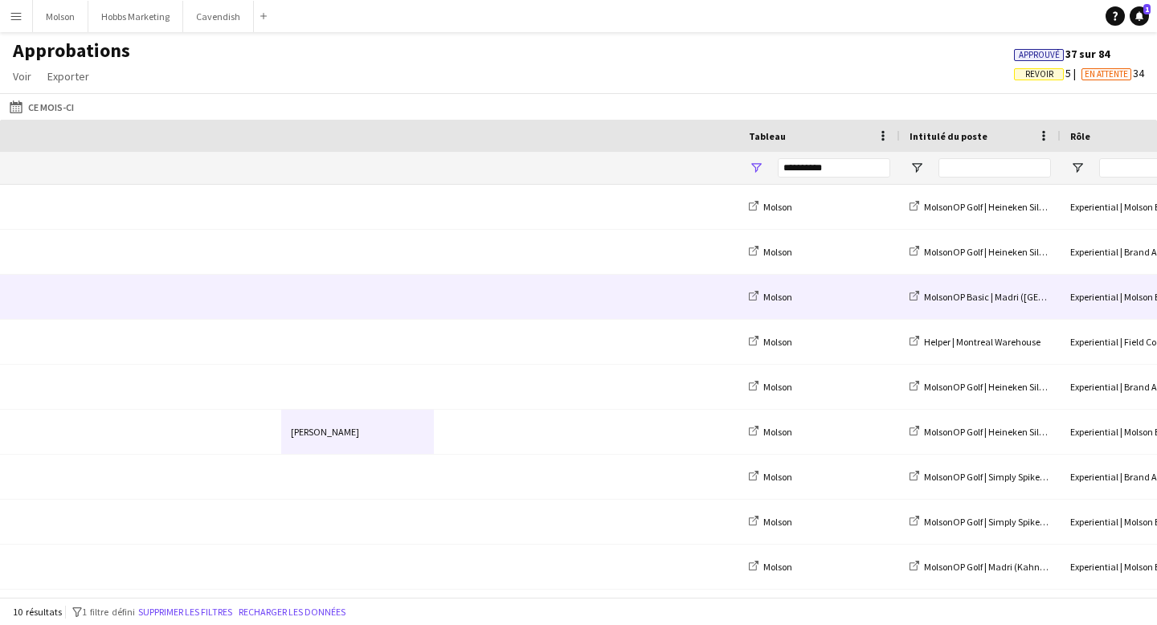
scroll to position [0, 946]
